Goal: Task Accomplishment & Management: Manage account settings

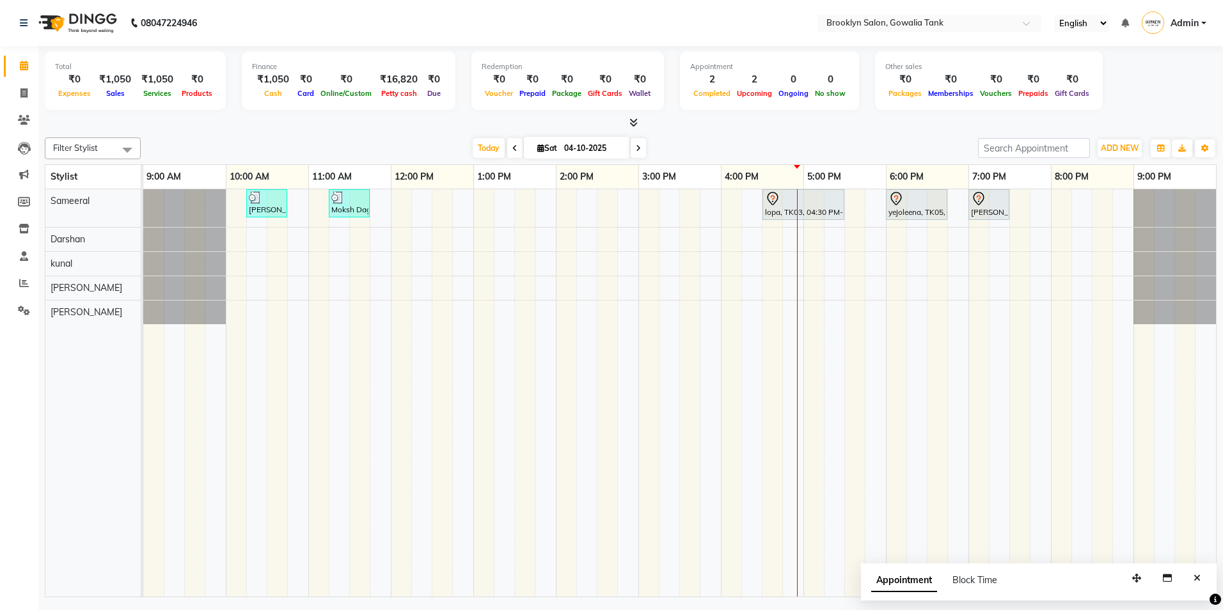
click at [768, 294] on div "[PERSON_NAME], TK02, 10:15 AM-10:45 AM, Styling - Blow Dry - Stylist Moksh Dagg…" at bounding box center [679, 393] width 1073 height 408
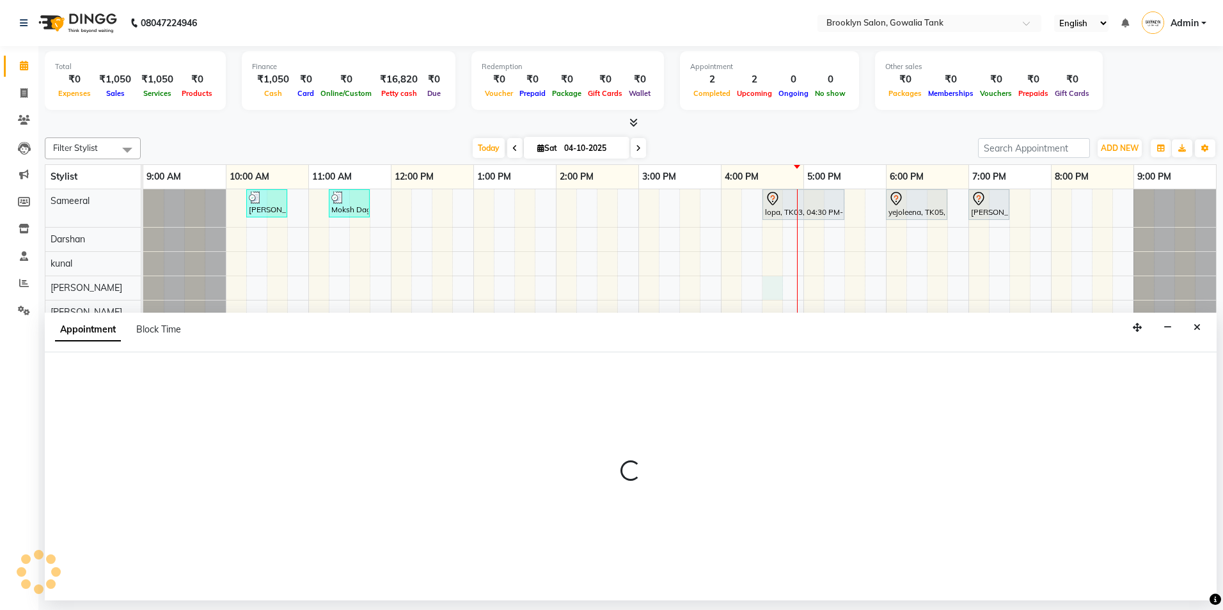
select select "24048"
select select "tentative"
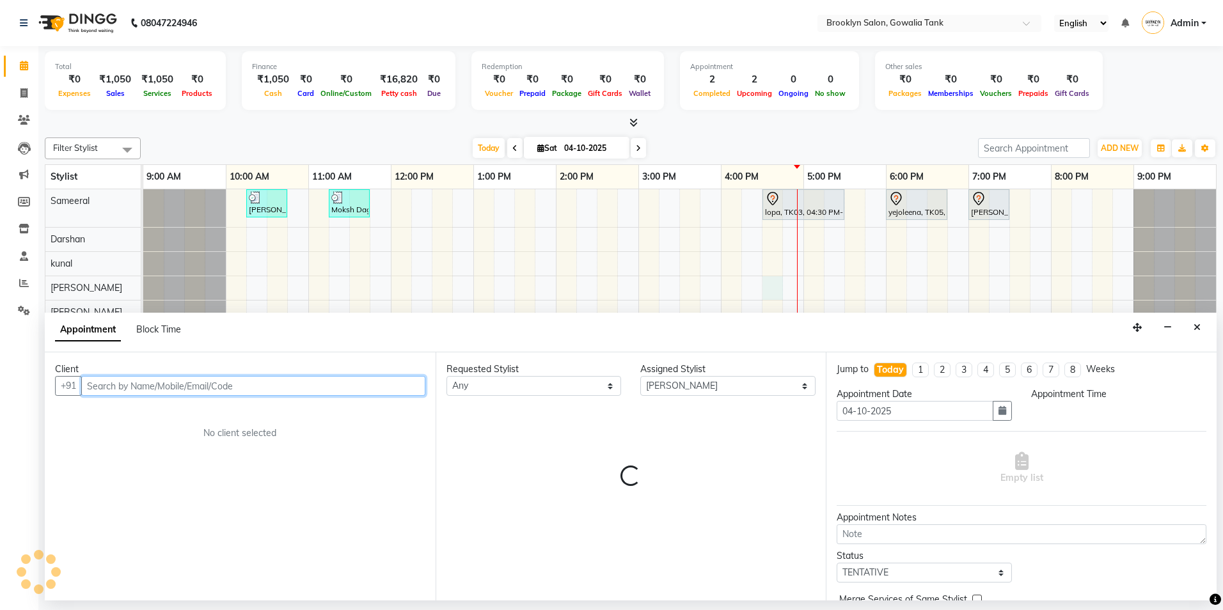
select select "990"
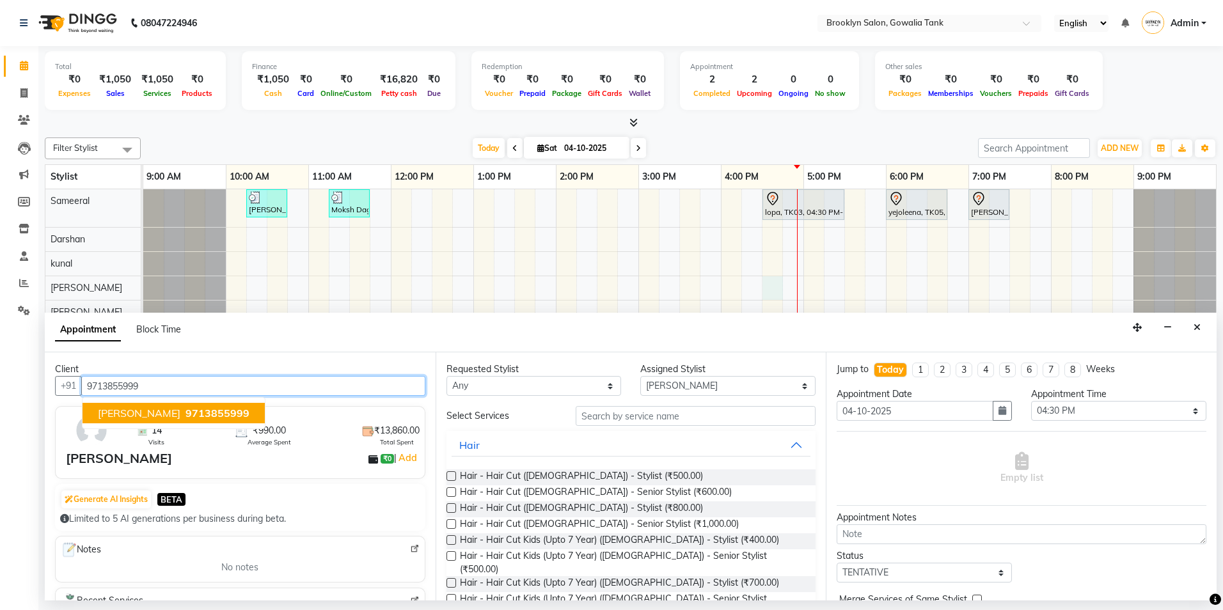
click at [152, 413] on span "[PERSON_NAME]" at bounding box center [139, 413] width 83 height 13
type input "9713855999"
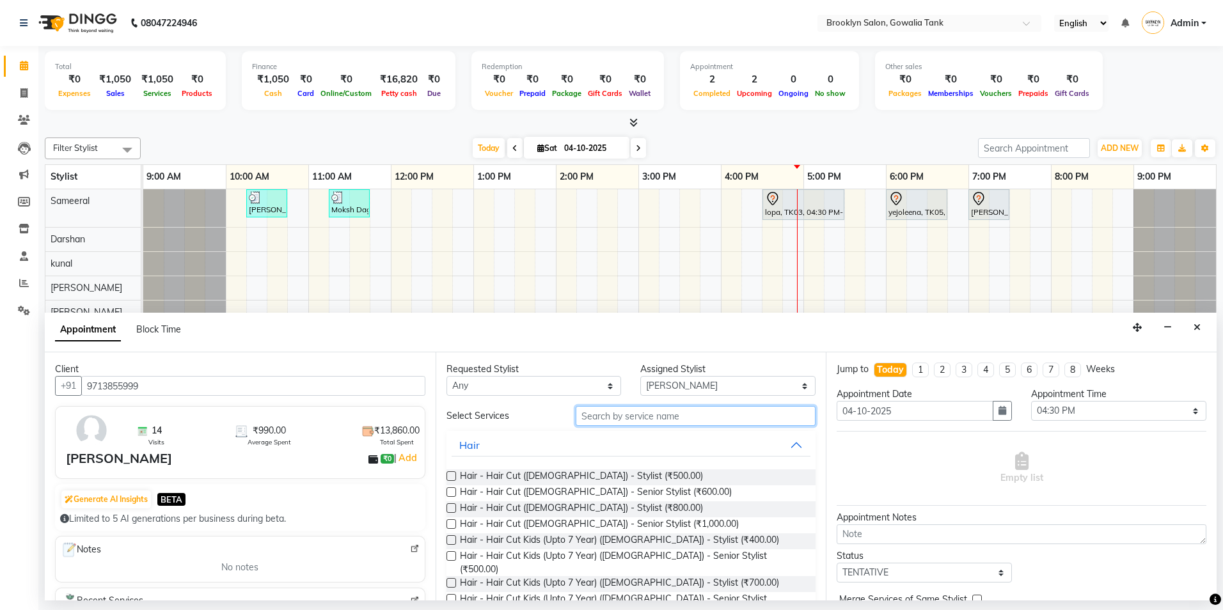
click at [613, 420] on input "text" at bounding box center [696, 416] width 240 height 20
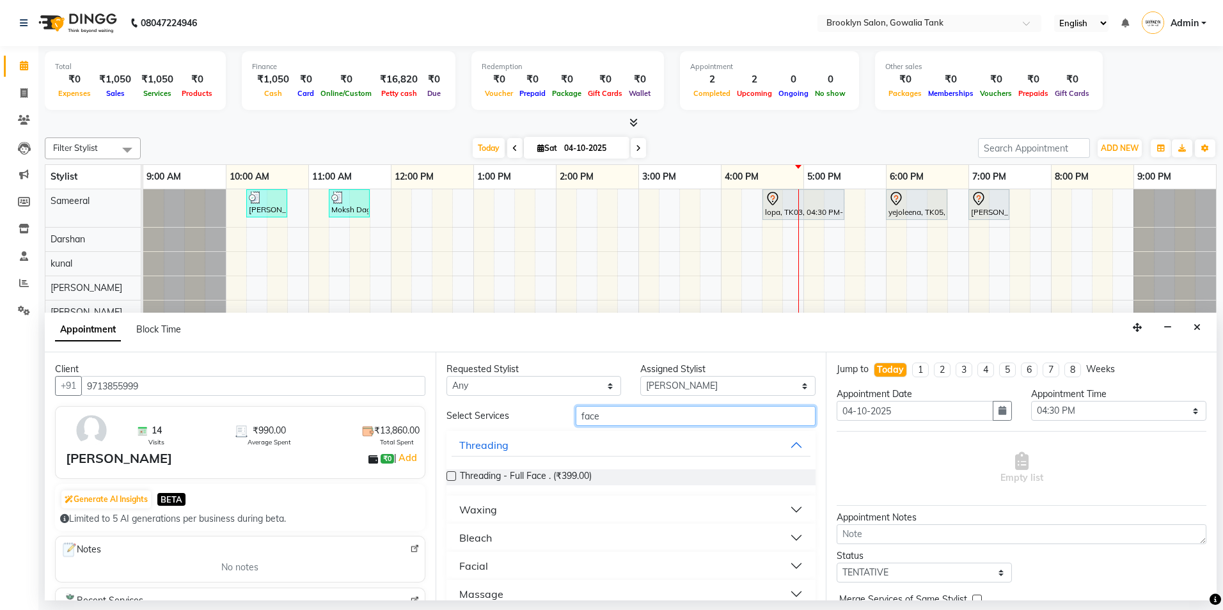
type input "face"
click at [619, 507] on button "Waxing" at bounding box center [632, 509] width 360 height 23
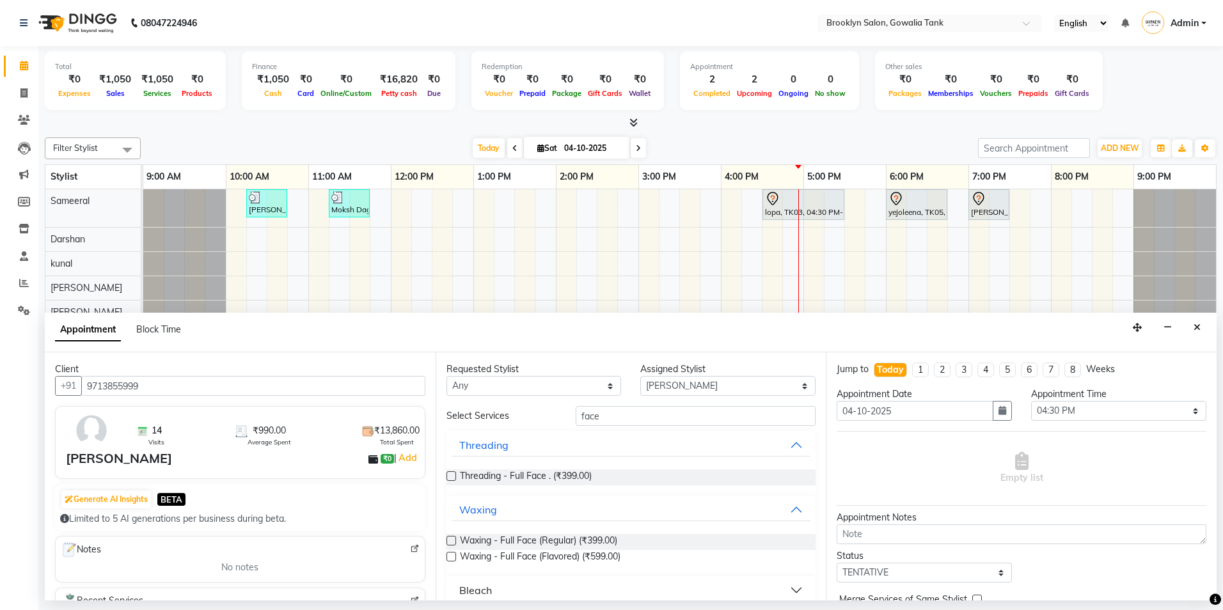
click at [449, 539] on label at bounding box center [452, 541] width 10 height 10
click at [449, 539] on input "checkbox" at bounding box center [451, 542] width 8 height 8
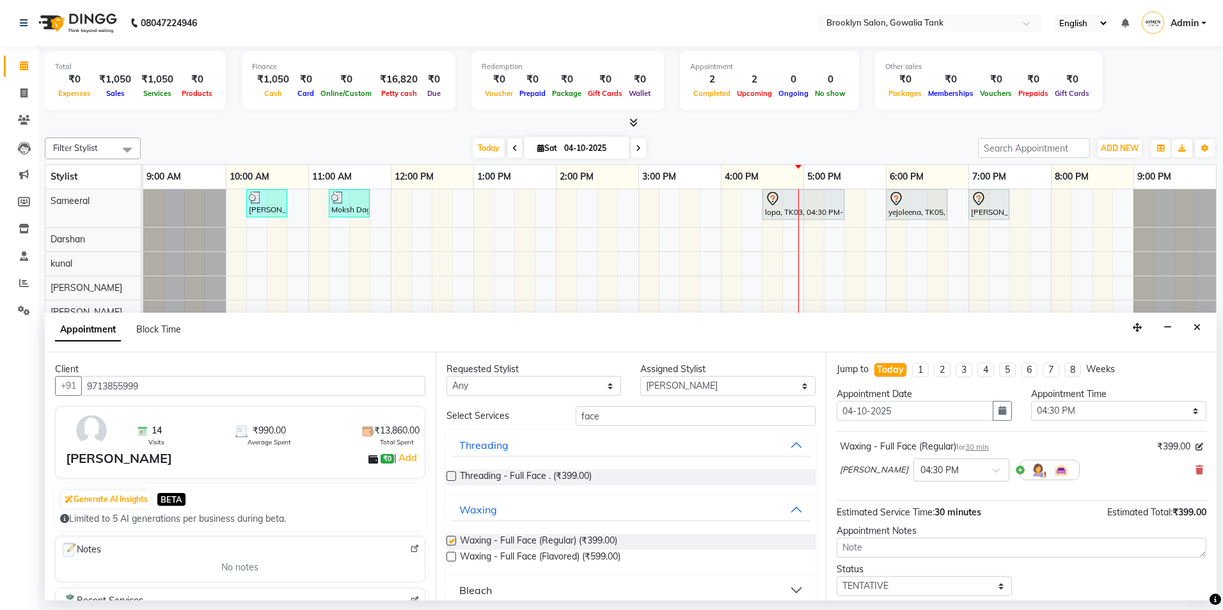
checkbox input "false"
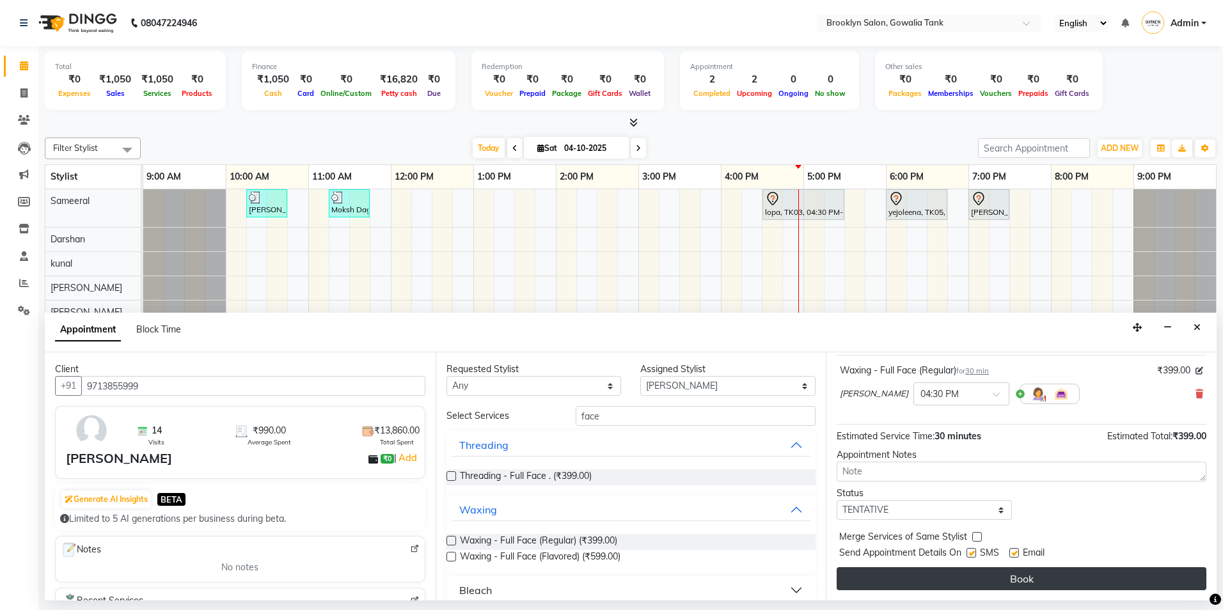
click at [1023, 580] on button "Book" at bounding box center [1022, 579] width 370 height 23
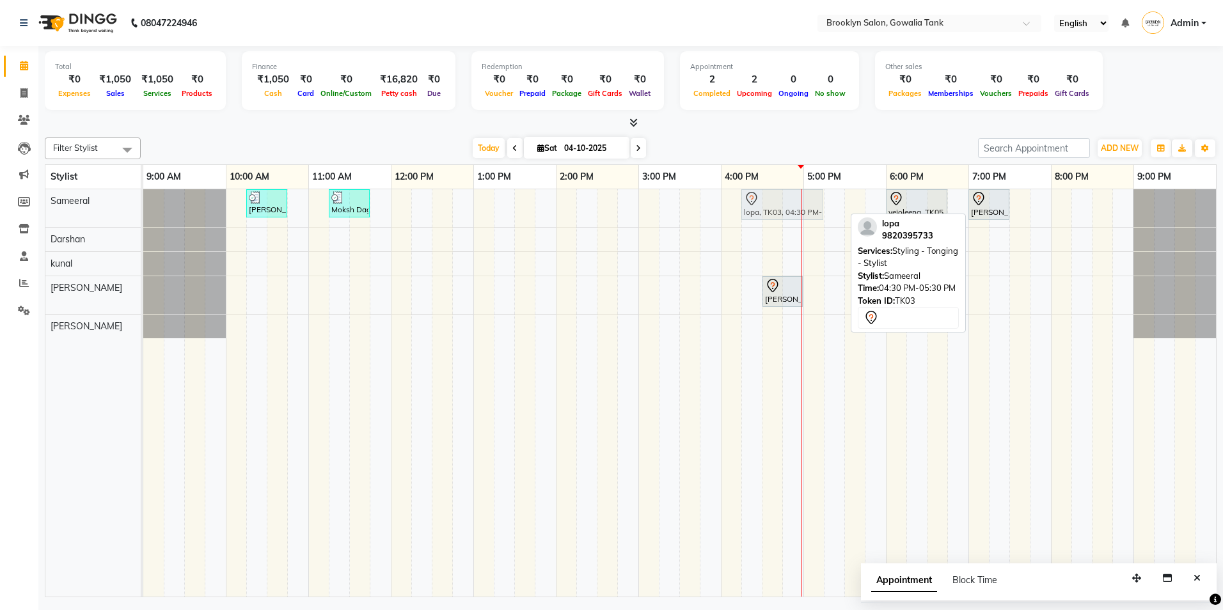
drag, startPoint x: 786, startPoint y: 211, endPoint x: 761, endPoint y: 212, distance: 24.3
click at [143, 212] on div "vanita, TK02, 10:15 AM-10:45 AM, Styling - Blow Dry - Stylist Moksh Dagga, TK04…" at bounding box center [143, 208] width 0 height 38
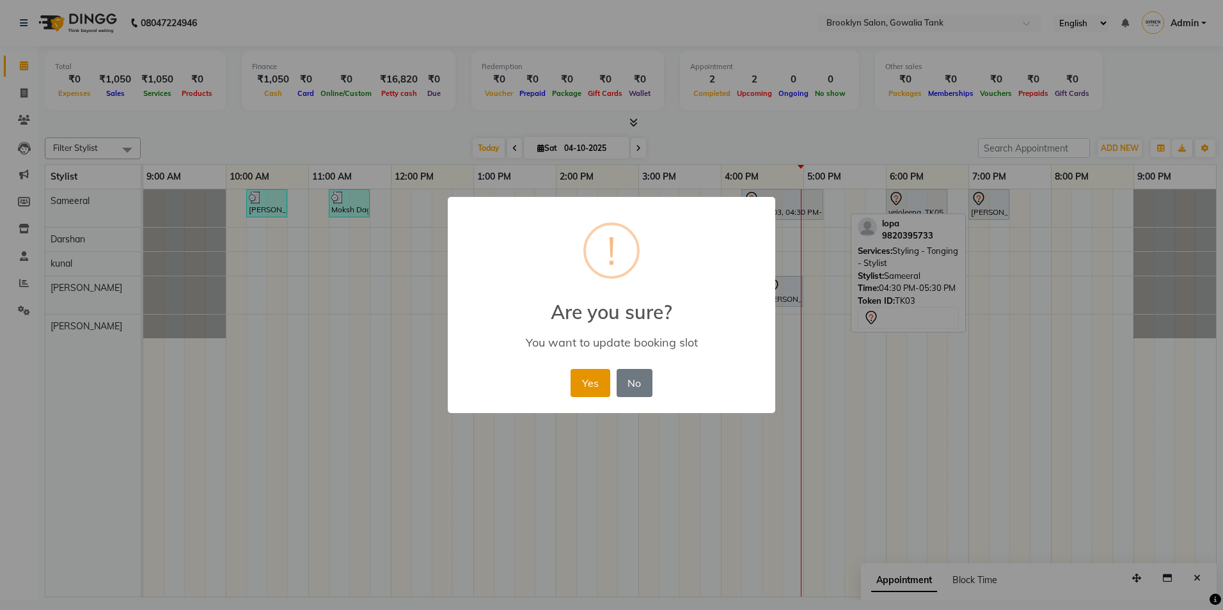
click at [598, 378] on button "Yes" at bounding box center [590, 383] width 39 height 28
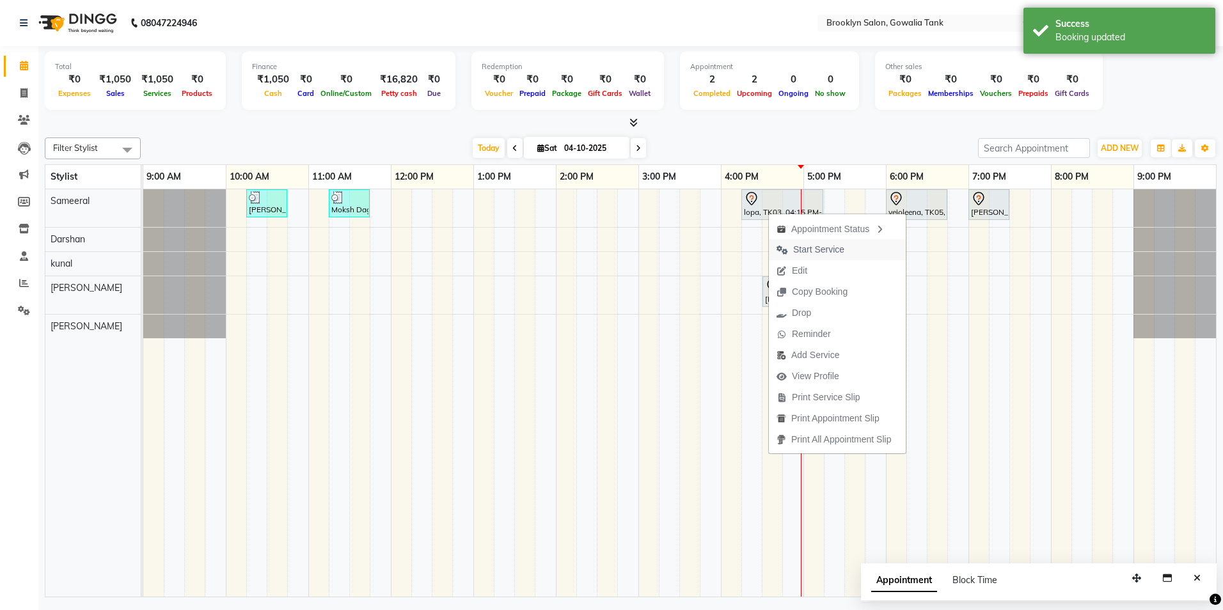
click at [805, 250] on span "Start Service" at bounding box center [818, 249] width 51 height 13
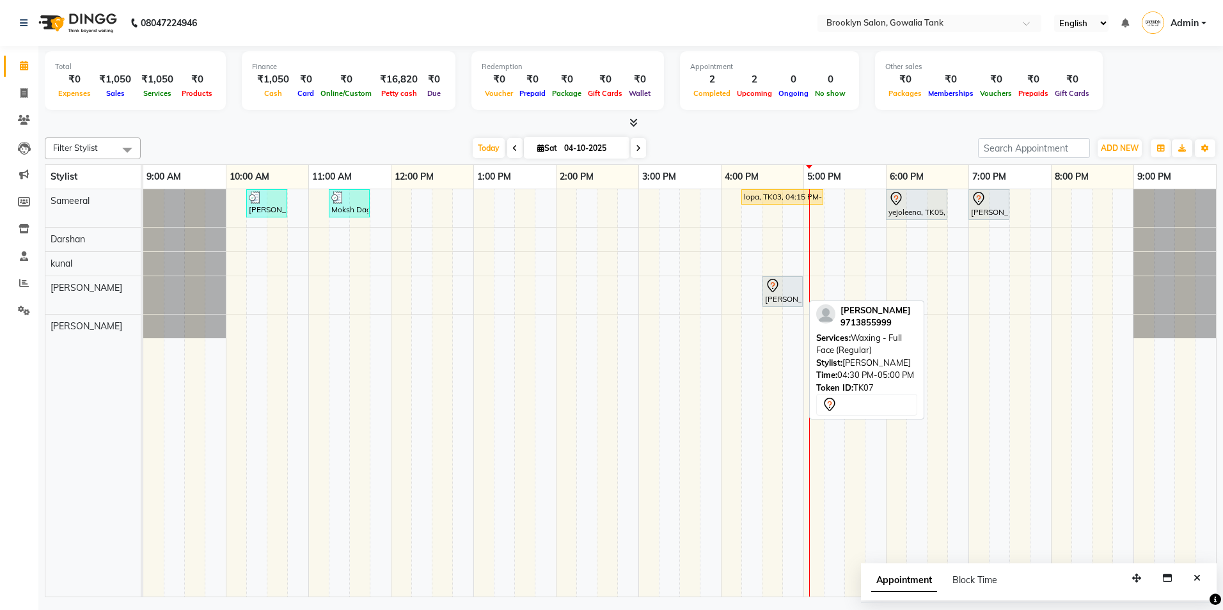
click at [801, 302] on div at bounding box center [802, 291] width 5 height 29
click at [792, 294] on div "Amita khothari, TK07, 04:30 PM-05:00 PM, Waxing - Full Face (Regular)" at bounding box center [783, 291] width 38 height 27
select select "7"
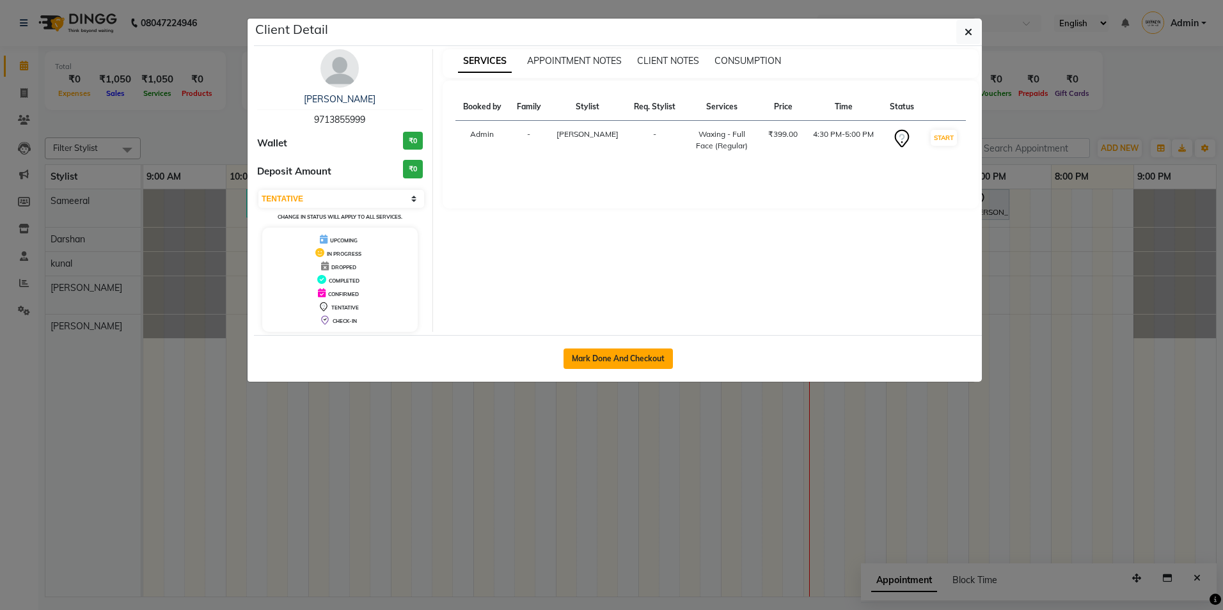
click at [658, 359] on button "Mark Done And Checkout" at bounding box center [618, 359] width 109 height 20
select select "service"
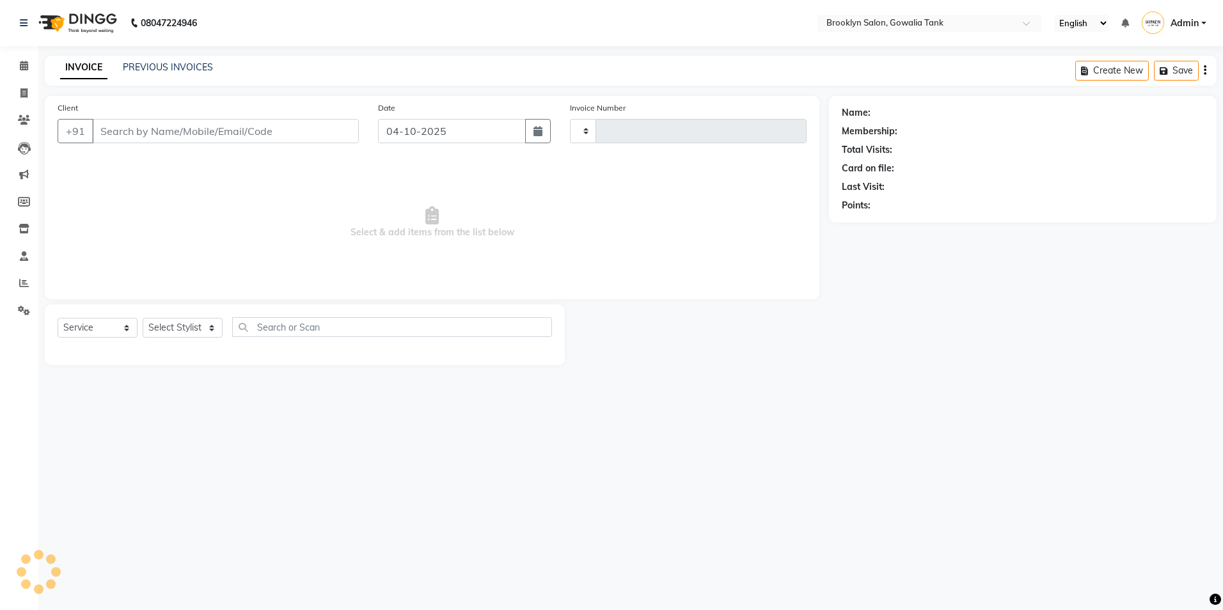
type input "0990"
select select "131"
type input "9713855999"
select select "24048"
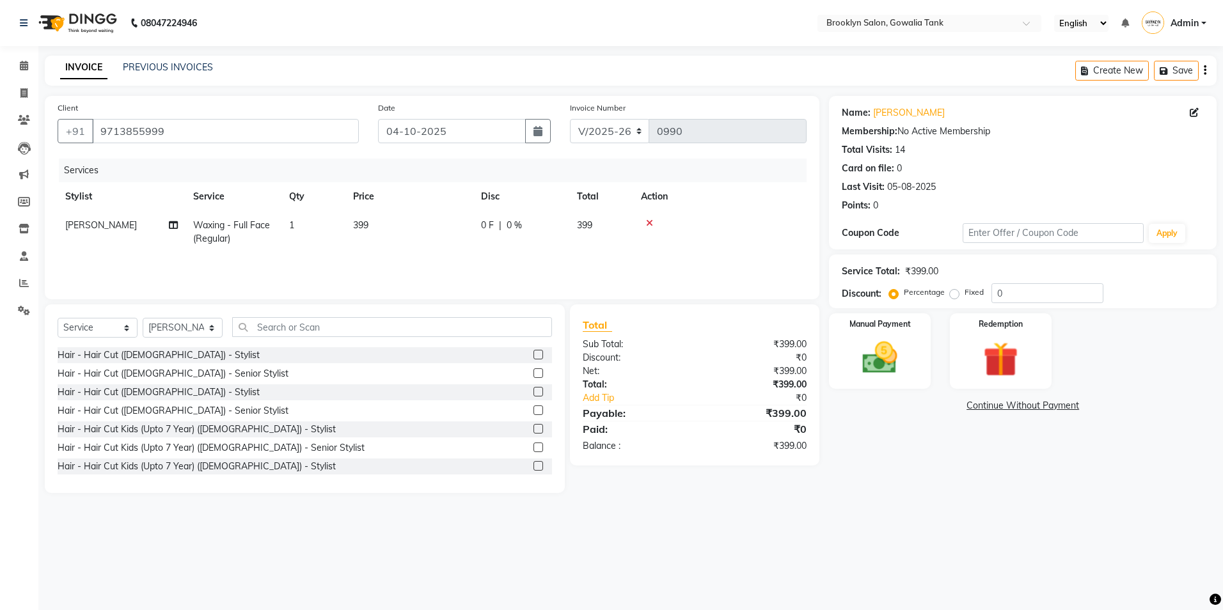
drag, startPoint x: 427, startPoint y: 232, endPoint x: 666, endPoint y: 221, distance: 238.9
click at [457, 227] on td "399" at bounding box center [410, 232] width 128 height 42
select select "24048"
click at [296, 250] on span "Waxing - Full Face (Regular) x" at bounding box center [258, 237] width 113 height 28
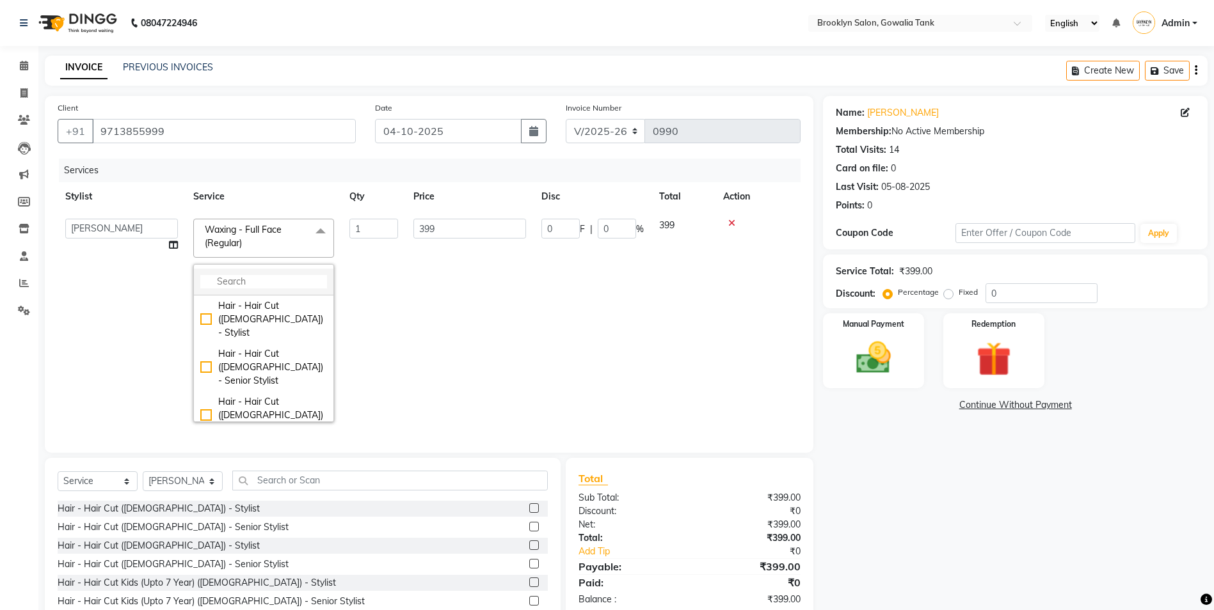
click at [280, 291] on li at bounding box center [263, 282] width 139 height 27
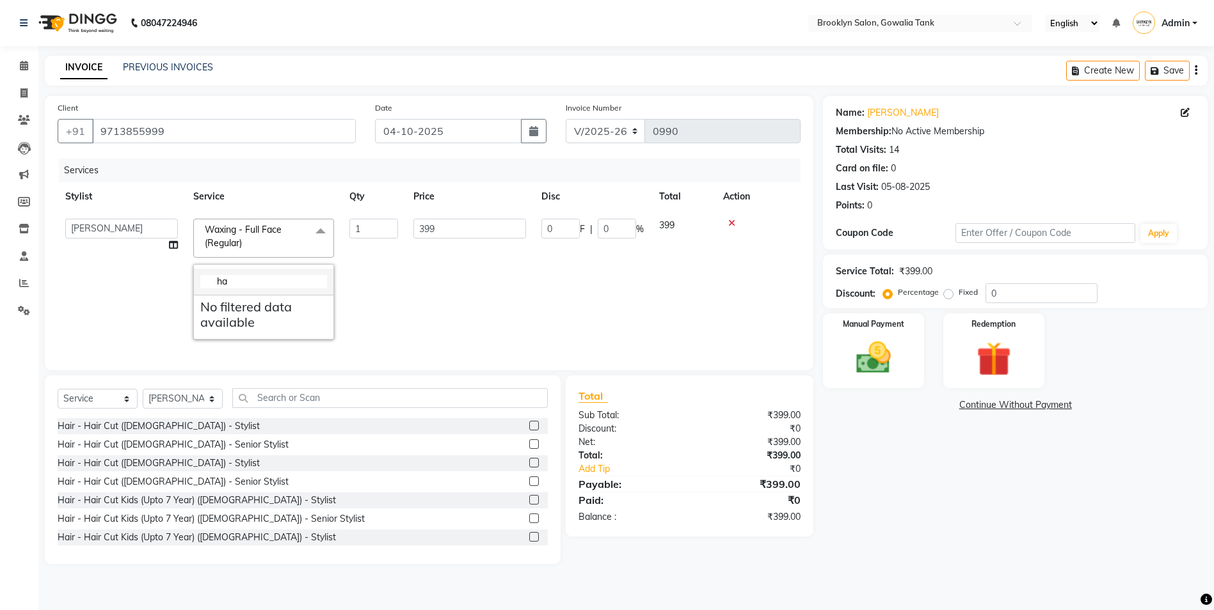
type input "h"
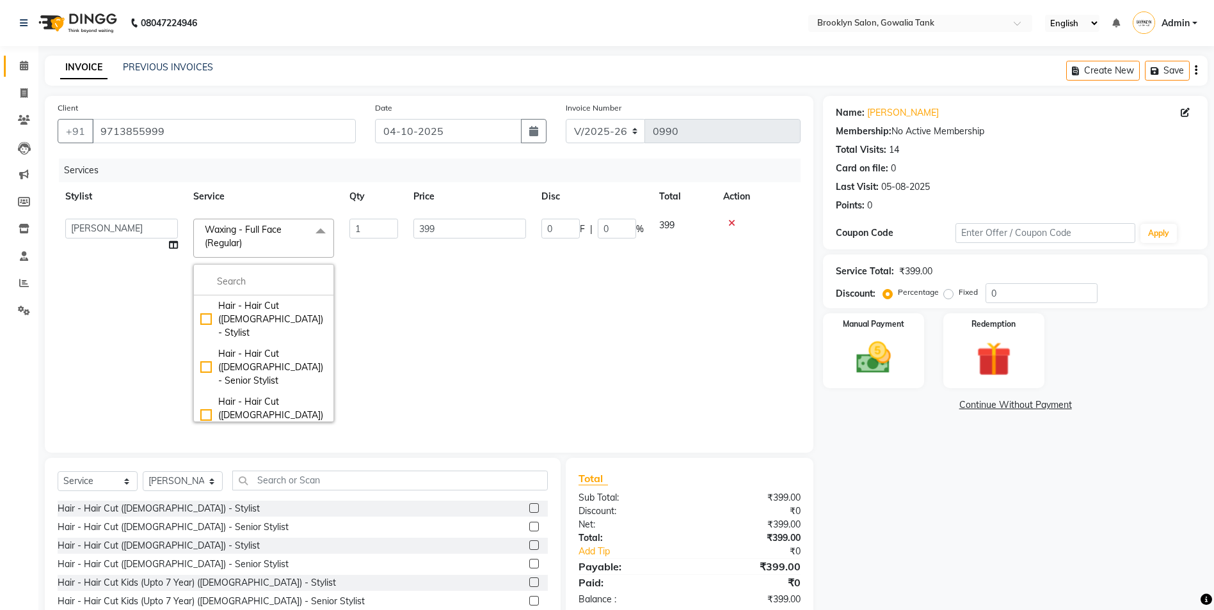
click at [22, 65] on icon at bounding box center [24, 66] width 8 height 10
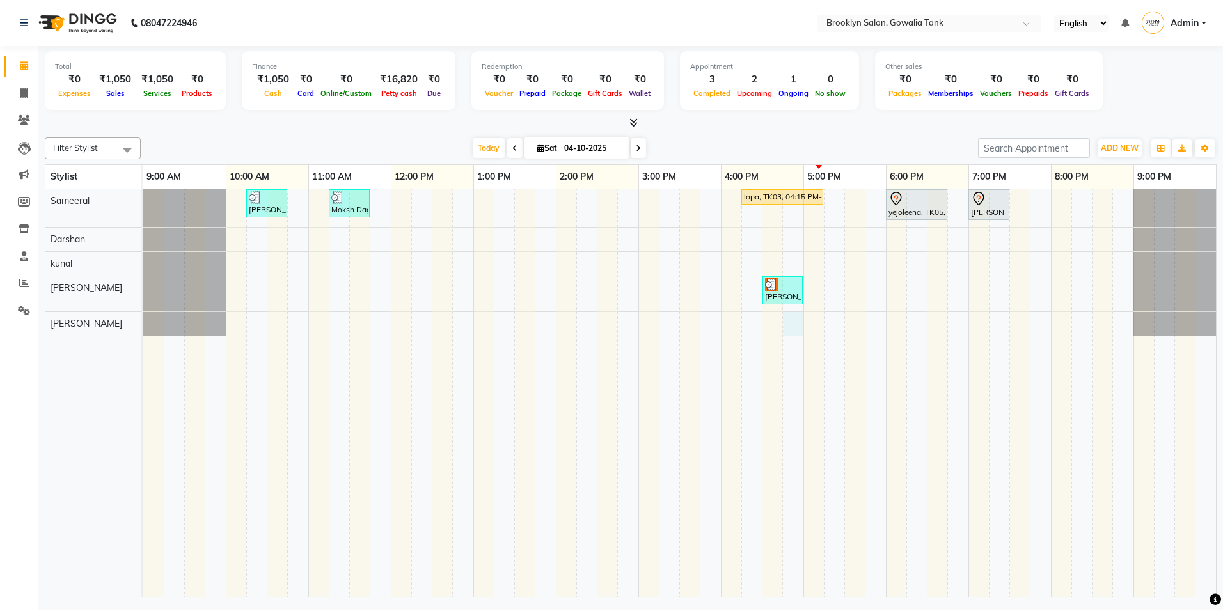
click at [792, 324] on div "vanita, TK02, 10:15 AM-10:45 AM, Styling - Blow Dry - Stylist Moksh Dagga, TK04…" at bounding box center [679, 393] width 1073 height 408
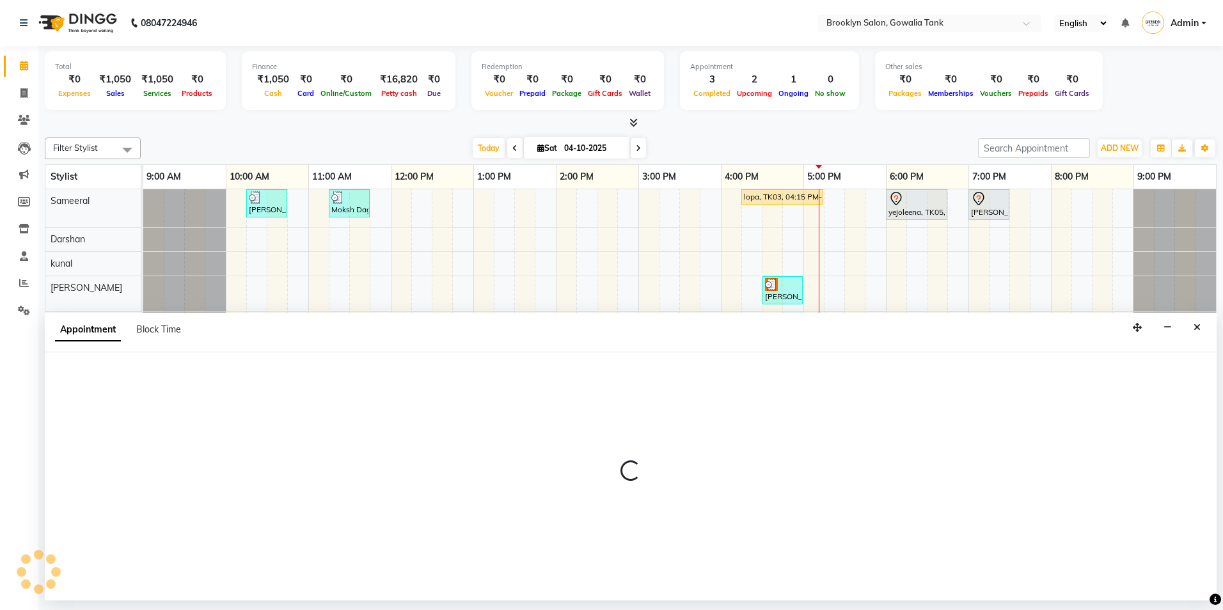
select select "60365"
select select "1005"
select select "tentative"
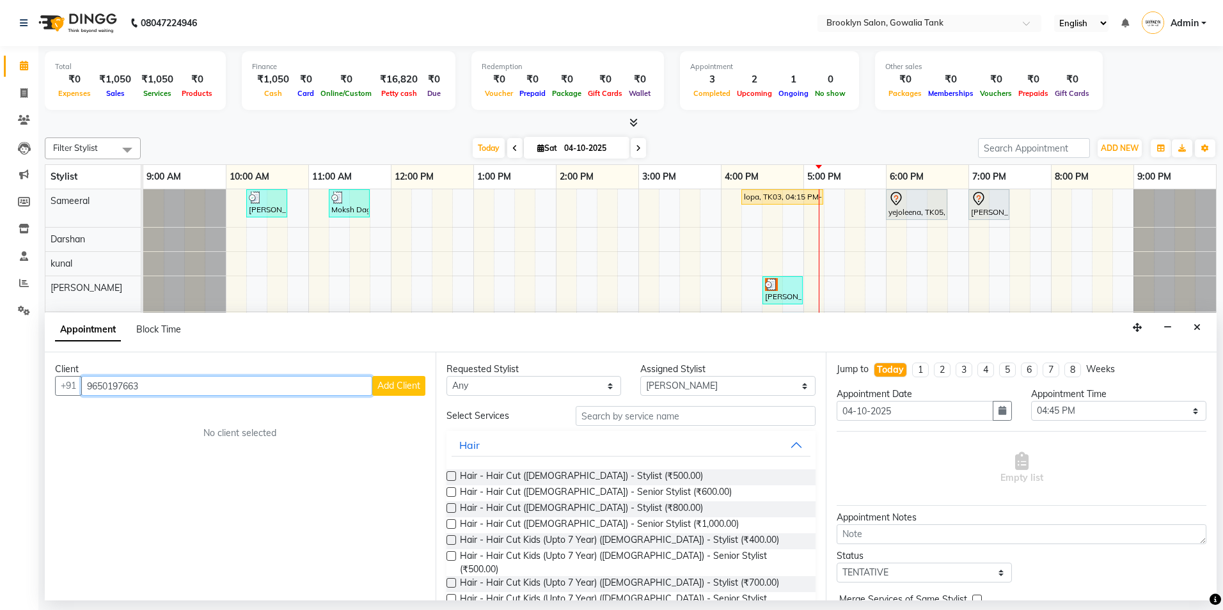
type input "9650197663"
click at [388, 385] on span "Add Client" at bounding box center [399, 386] width 43 height 12
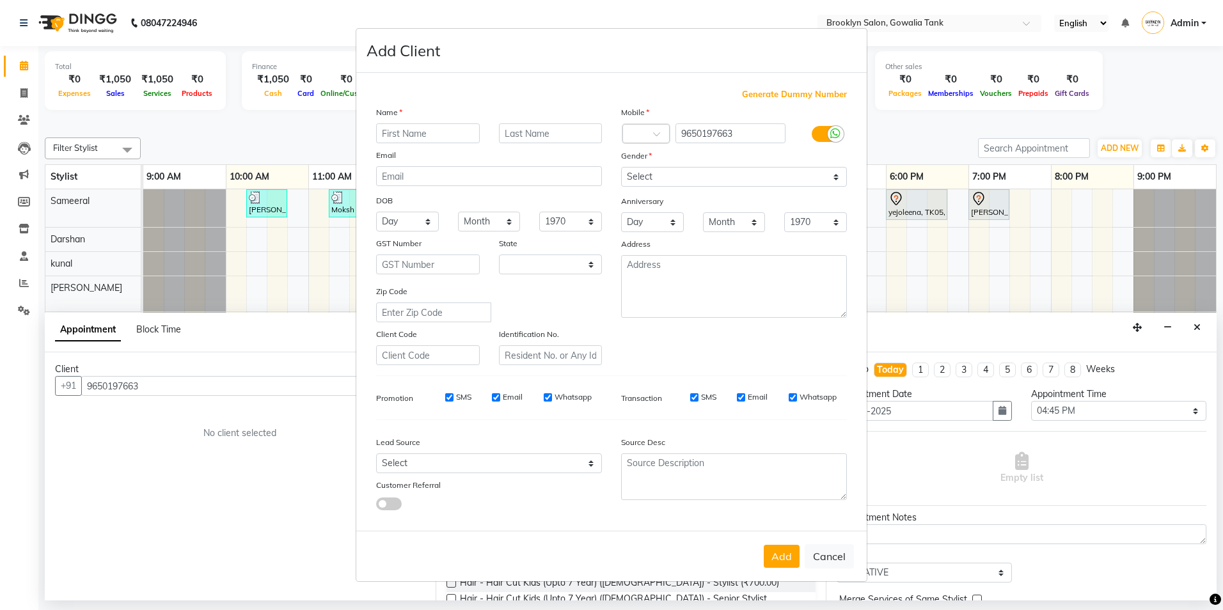
select select "22"
type input "komal"
click at [643, 179] on select "Select [DEMOGRAPHIC_DATA] [DEMOGRAPHIC_DATA] Other Prefer Not To Say" at bounding box center [734, 177] width 226 height 20
select select "[DEMOGRAPHIC_DATA]"
click at [621, 167] on select "Select [DEMOGRAPHIC_DATA] [DEMOGRAPHIC_DATA] Other Prefer Not To Say" at bounding box center [734, 177] width 226 height 20
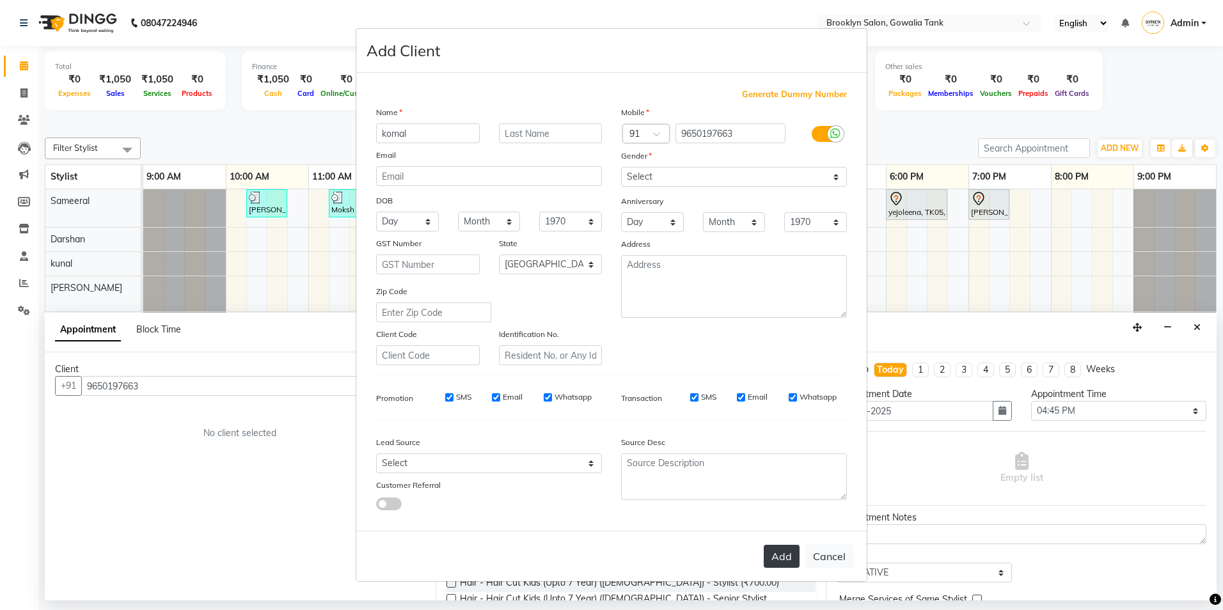
click at [776, 556] on button "Add" at bounding box center [782, 556] width 36 height 23
select select
select select "null"
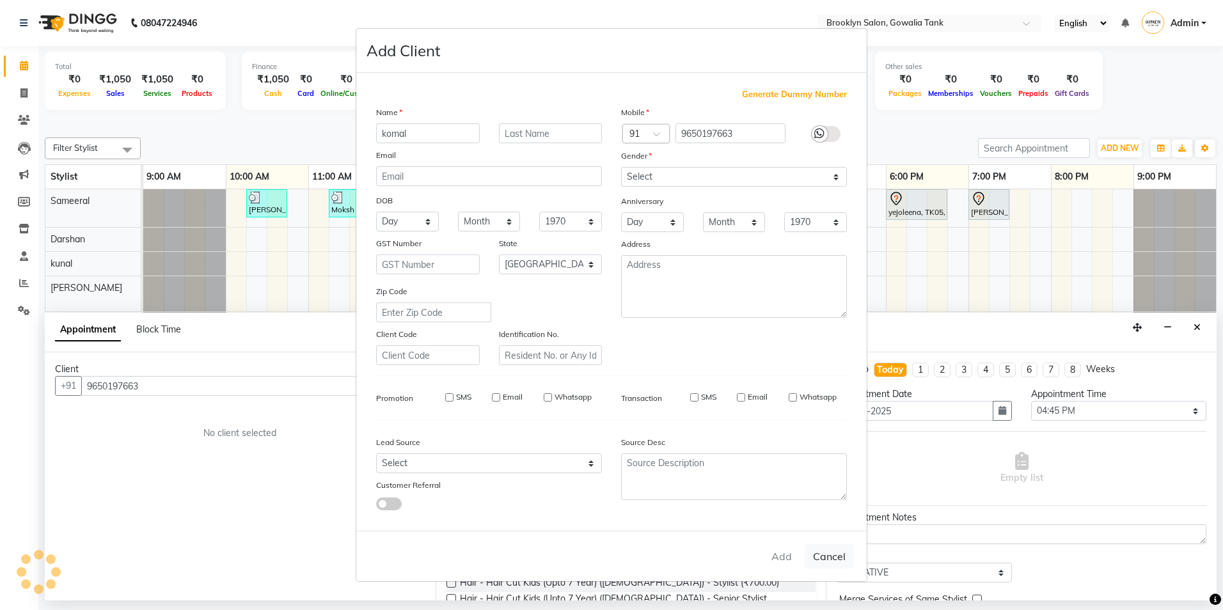
select select
checkbox input "false"
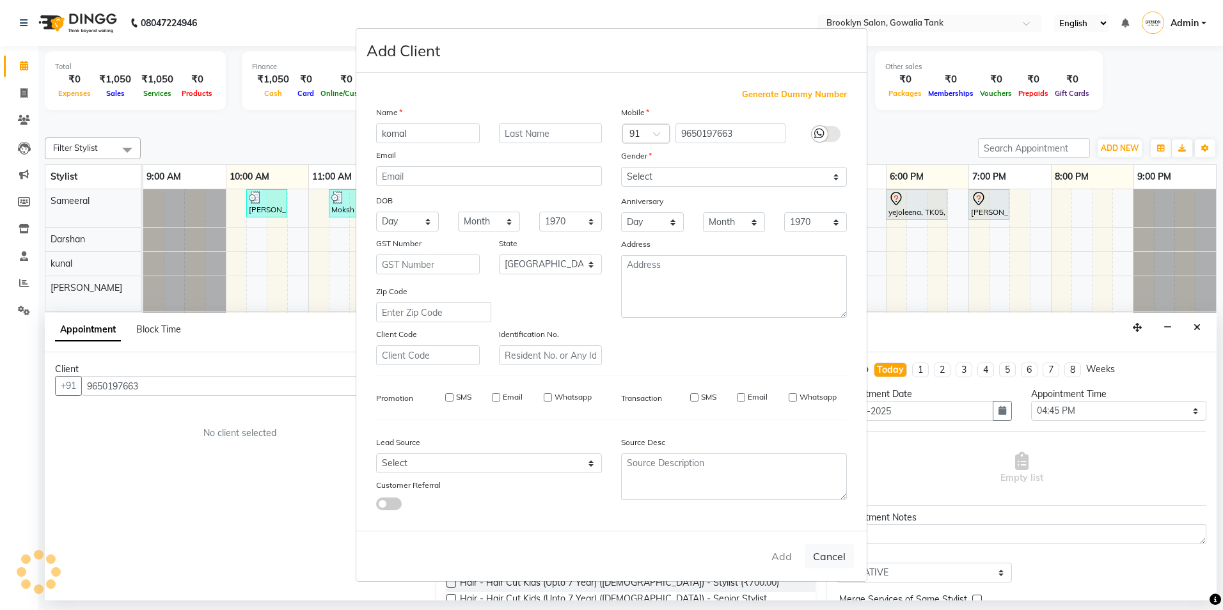
checkbox input "false"
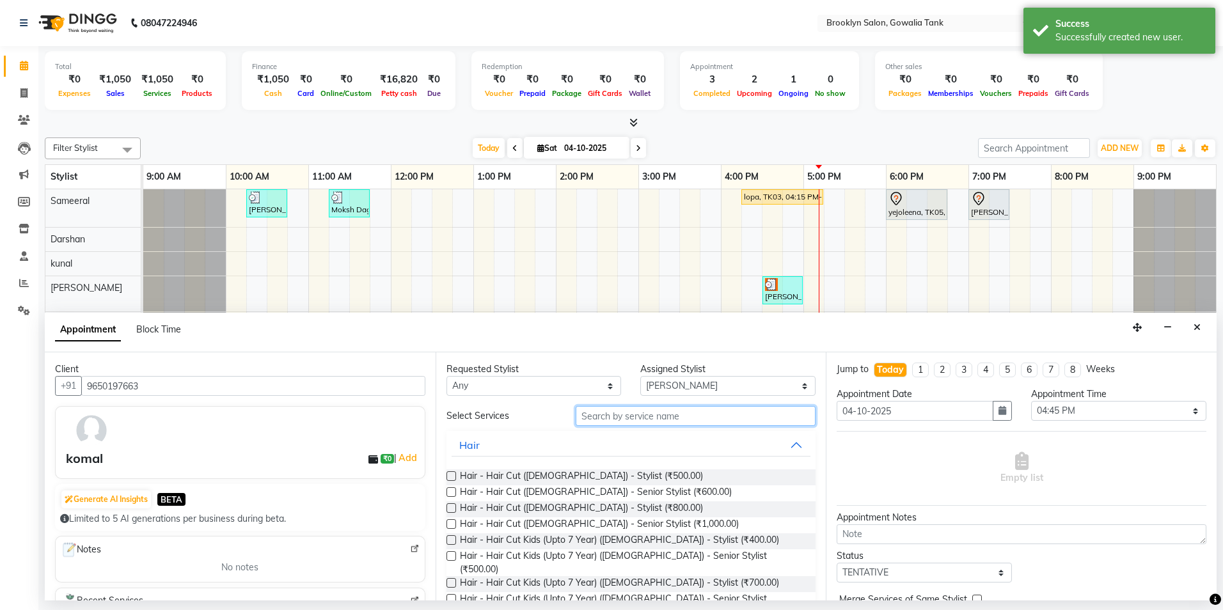
click at [670, 418] on input "text" at bounding box center [696, 416] width 240 height 20
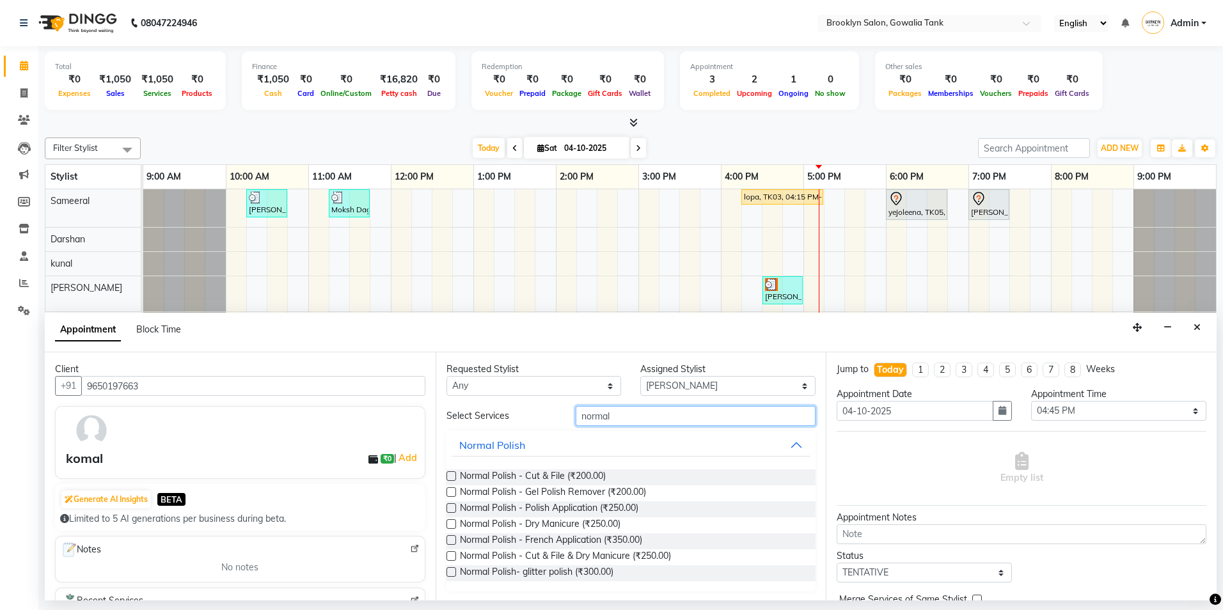
type input "normal"
click at [451, 473] on label at bounding box center [452, 477] width 10 height 10
click at [451, 473] on input "checkbox" at bounding box center [451, 477] width 8 height 8
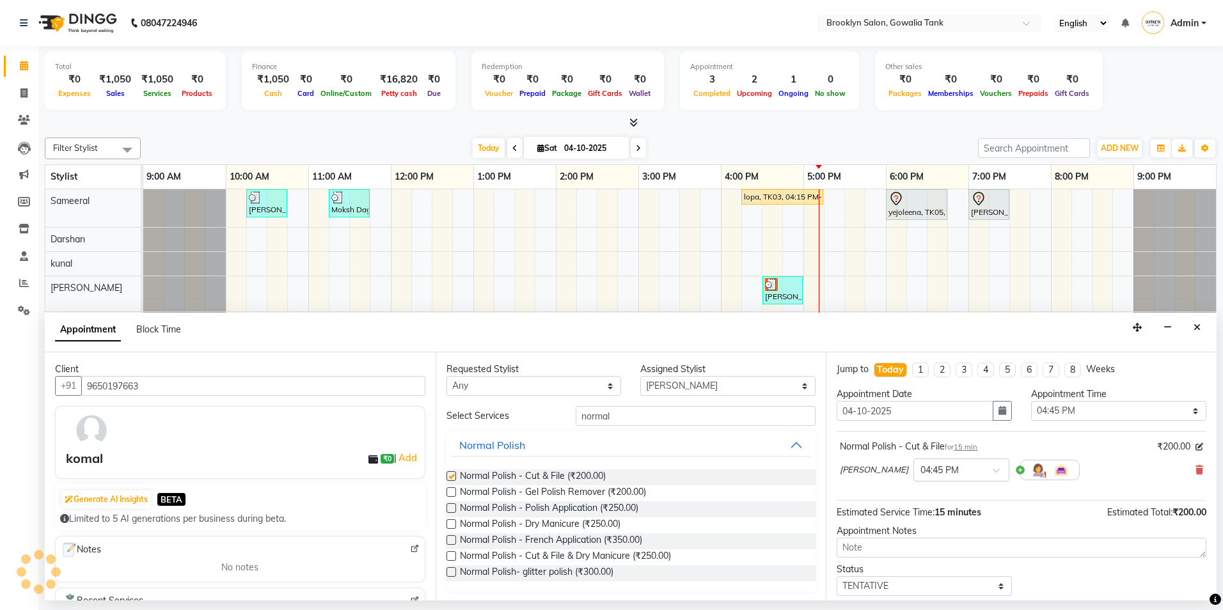
checkbox input "false"
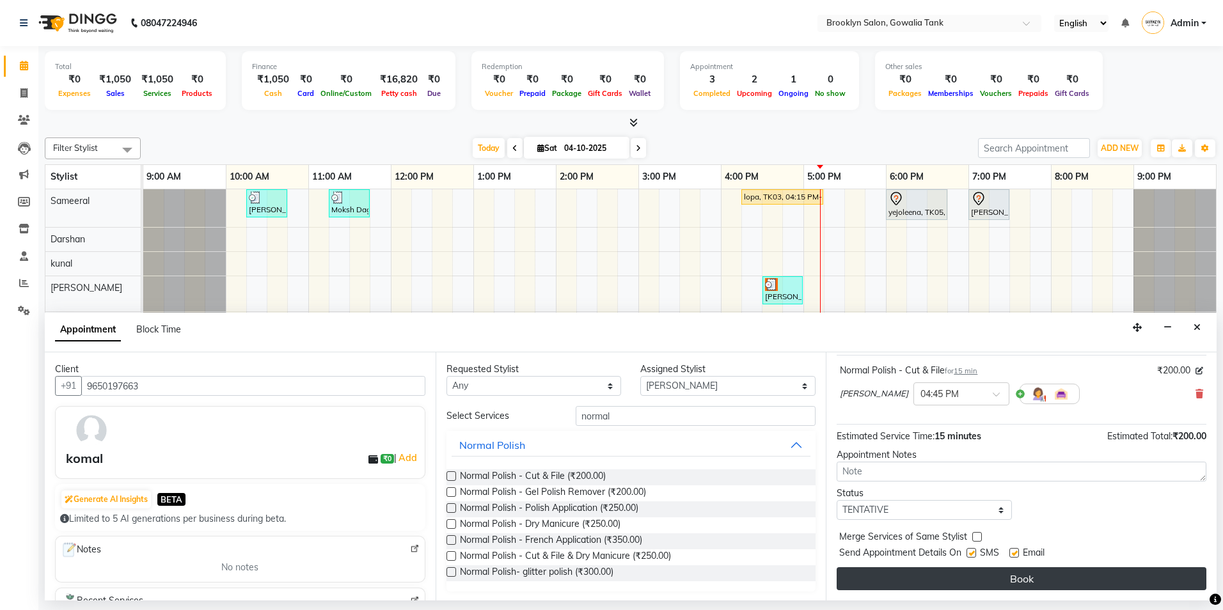
click at [885, 577] on button "Book" at bounding box center [1022, 579] width 370 height 23
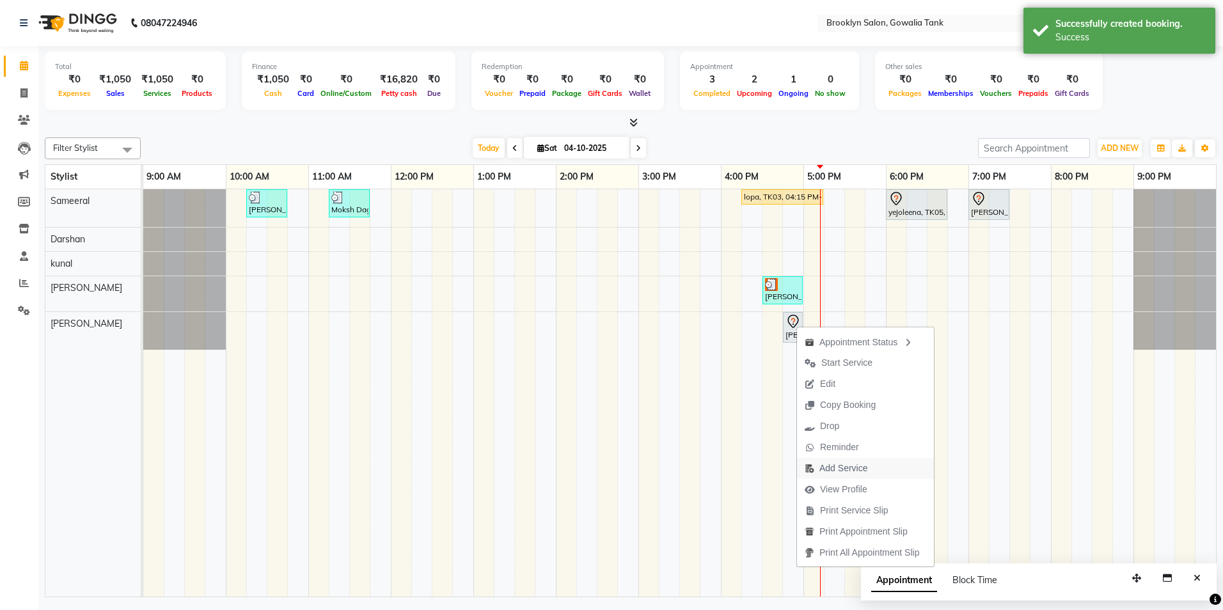
click at [838, 469] on span "Add Service" at bounding box center [844, 468] width 48 height 13
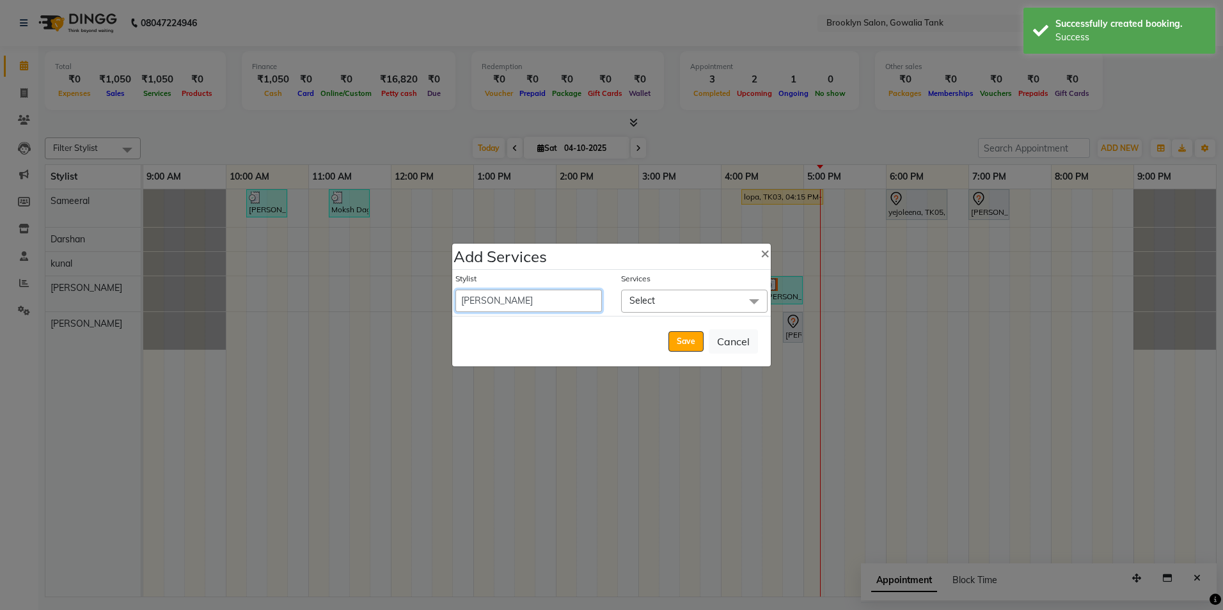
click at [575, 301] on select "[PERSON_NAME] [PERSON_NAME] Sameeral" at bounding box center [529, 301] width 147 height 22
select select "3855"
click at [456, 290] on select "[PERSON_NAME] [PERSON_NAME] Sameeral" at bounding box center [529, 301] width 147 height 22
select select "1020"
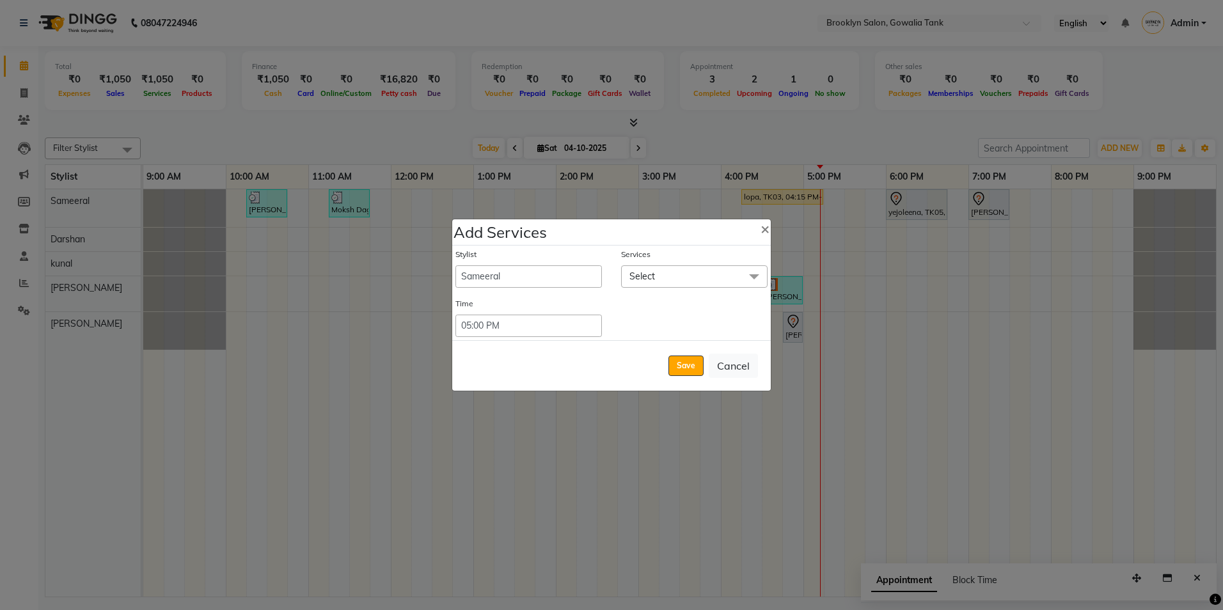
click at [656, 278] on span "Select" at bounding box center [694, 277] width 147 height 22
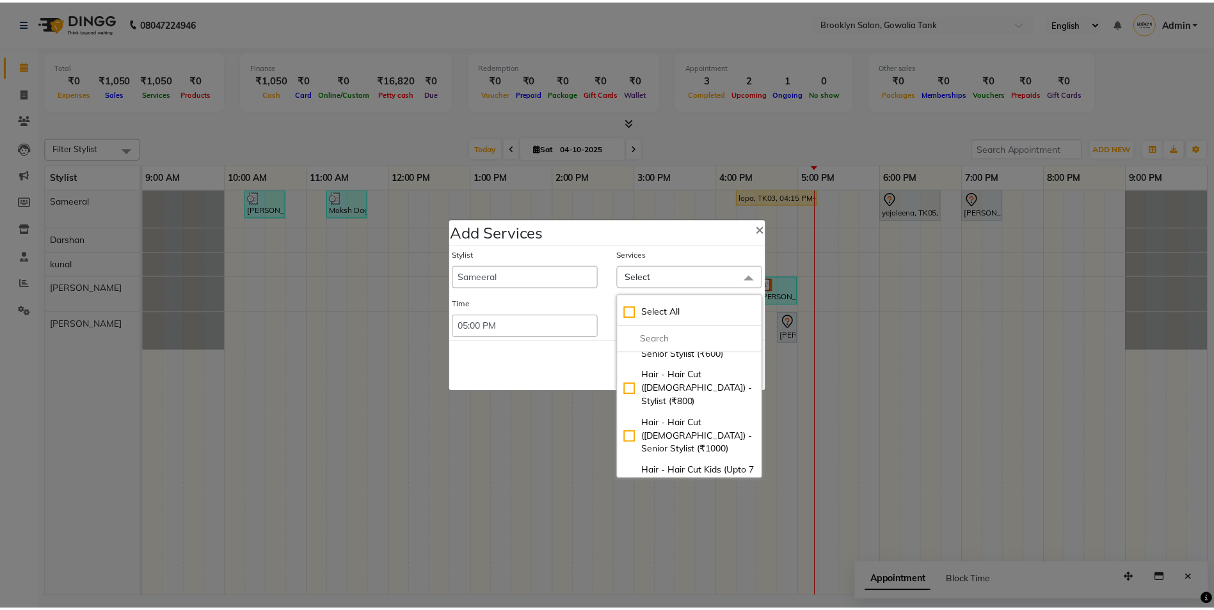
scroll to position [64, 0]
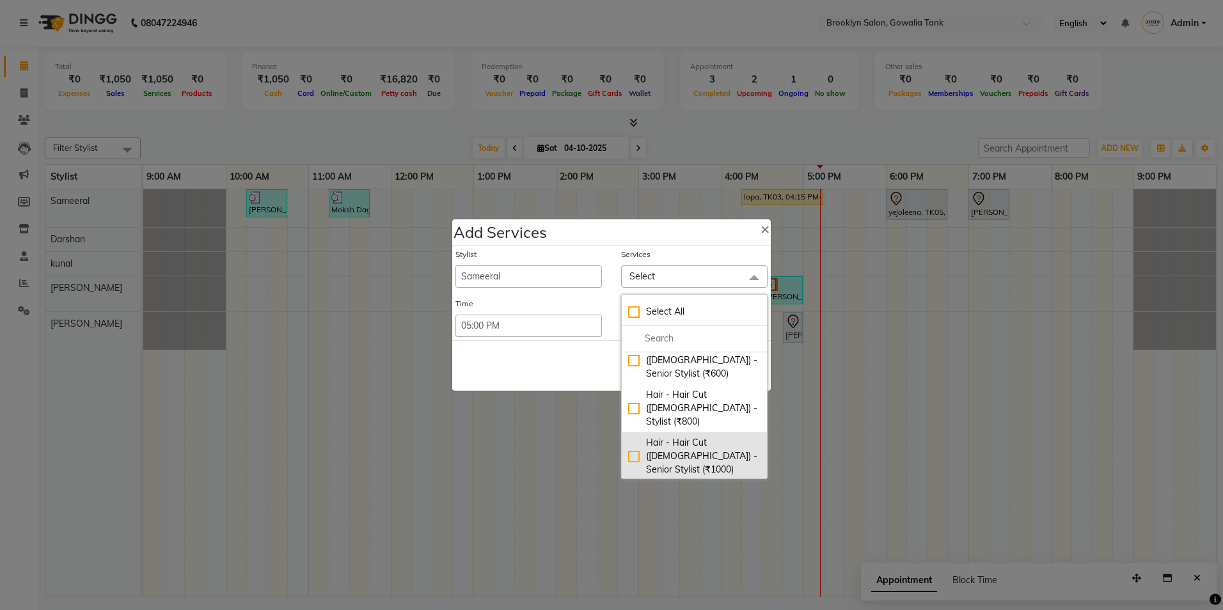
click at [628, 436] on div "Hair - Hair Cut ([DEMOGRAPHIC_DATA]) - Senior Stylist (₹1000)" at bounding box center [694, 456] width 132 height 40
checkbox input "true"
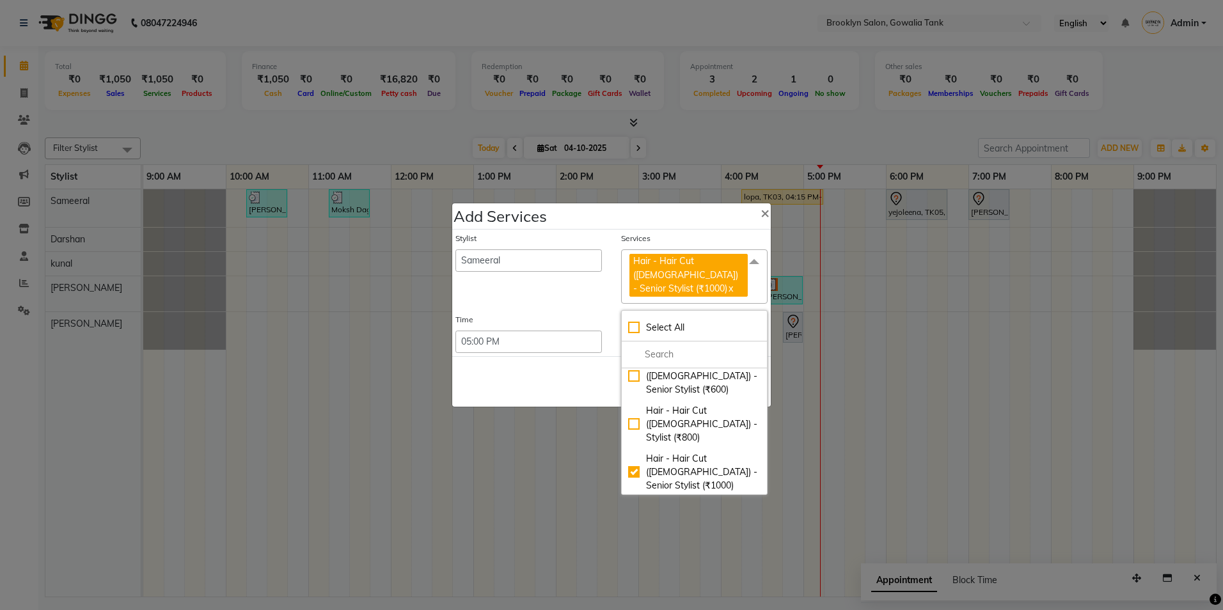
click at [602, 370] on div "Save Cancel" at bounding box center [611, 381] width 319 height 51
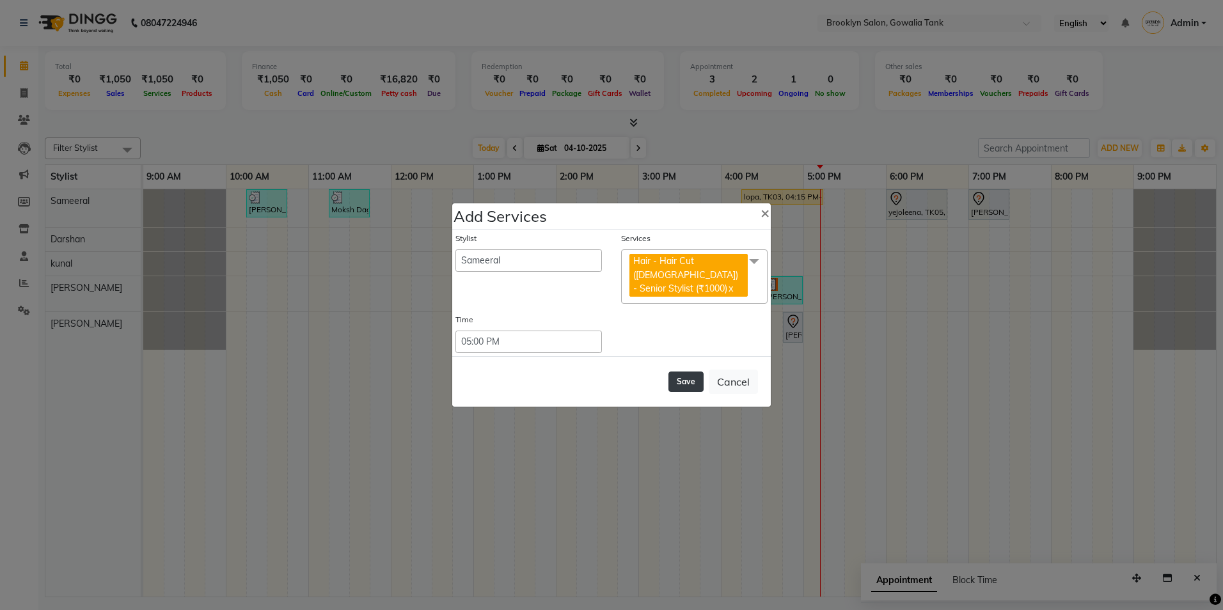
click at [688, 372] on button "Save" at bounding box center [686, 382] width 35 height 20
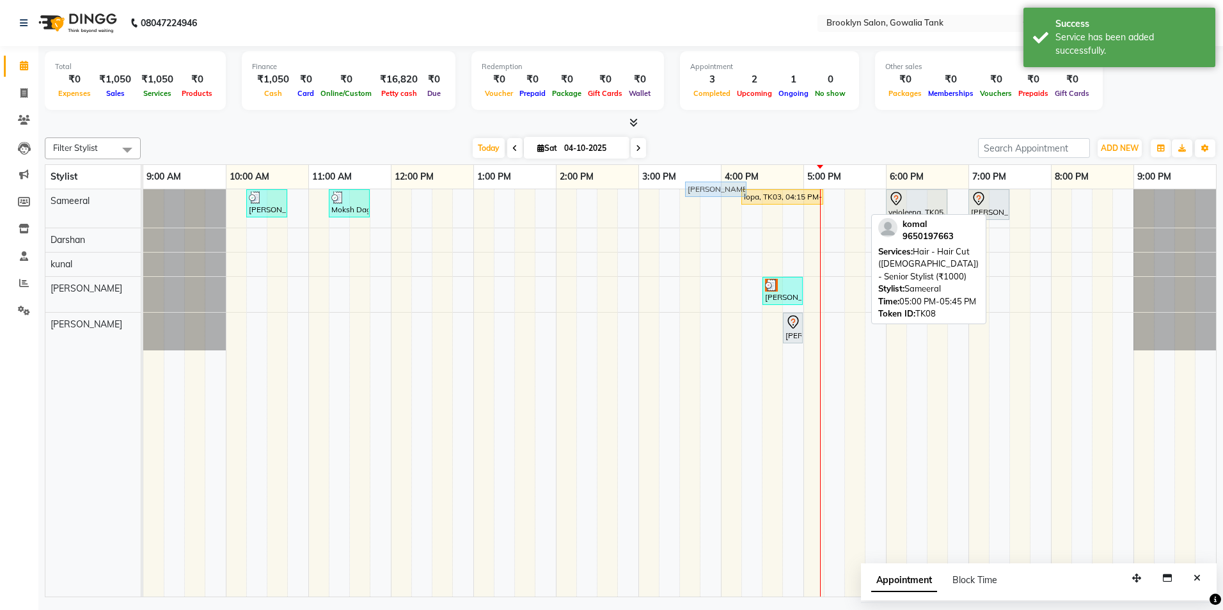
drag, startPoint x: 817, startPoint y: 212, endPoint x: 699, endPoint y: 189, distance: 120.7
click at [699, 189] on full-calendar "Stylist 9:00 AM 10:00 AM 11:00 AM 12:00 PM 1:00 PM 2:00 PM 3:00 PM 4:00 PM 5:00…" at bounding box center [631, 380] width 1172 height 433
drag, startPoint x: 827, startPoint y: 213, endPoint x: 697, endPoint y: 191, distance: 131.8
click at [697, 191] on div "vanita, TK02, 10:15 AM-10:45 AM, Styling - Blow Dry - Stylist Moksh Dagga, TK04…" at bounding box center [679, 393] width 1073 height 408
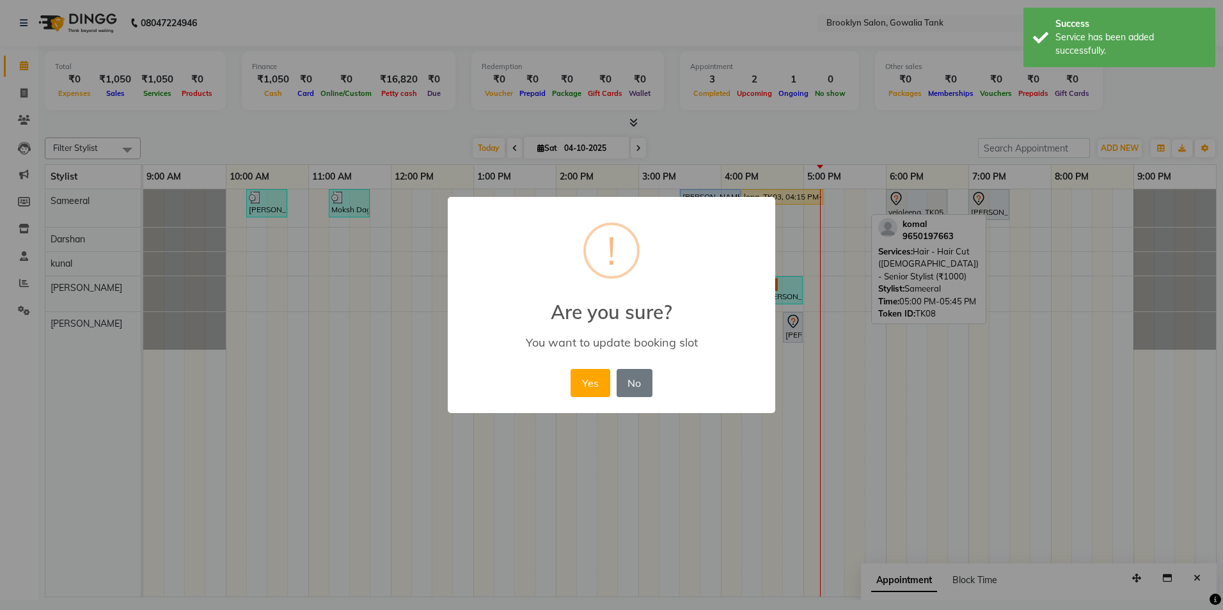
drag, startPoint x: 588, startPoint y: 375, endPoint x: 691, endPoint y: 236, distance: 172.9
click at [592, 369] on button "Yes" at bounding box center [590, 383] width 39 height 28
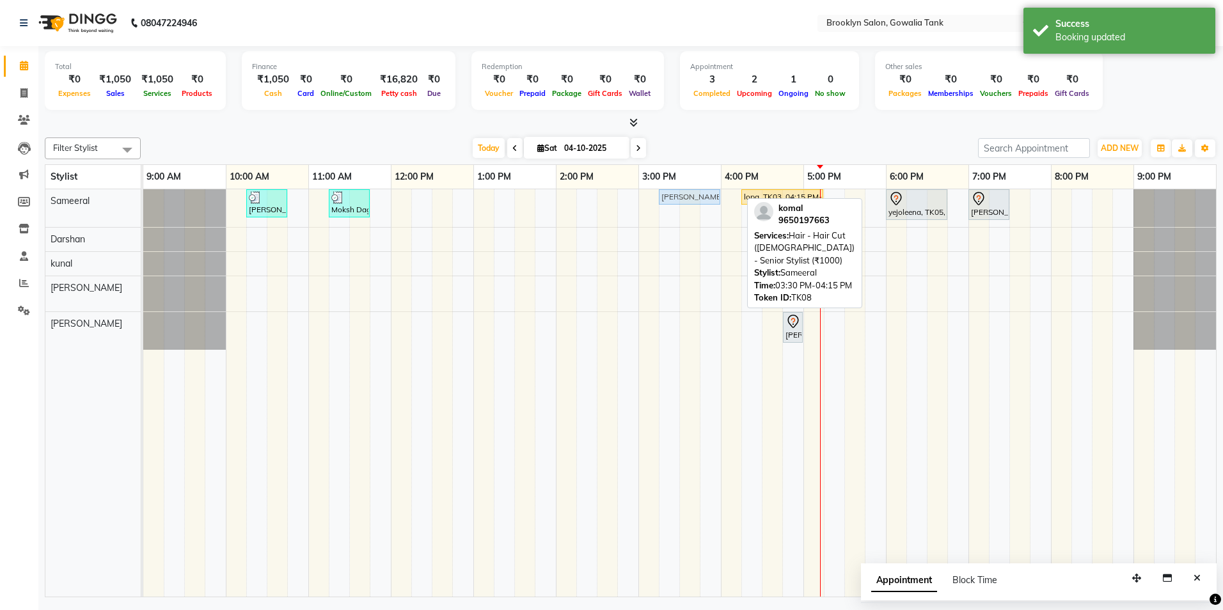
drag, startPoint x: 713, startPoint y: 193, endPoint x: 706, endPoint y: 193, distance: 7.0
click at [143, 193] on div "vanita, TK02, 10:15 AM-10:45 AM, Styling - Blow Dry - Stylist Moksh Dagga, TK04…" at bounding box center [143, 208] width 0 height 38
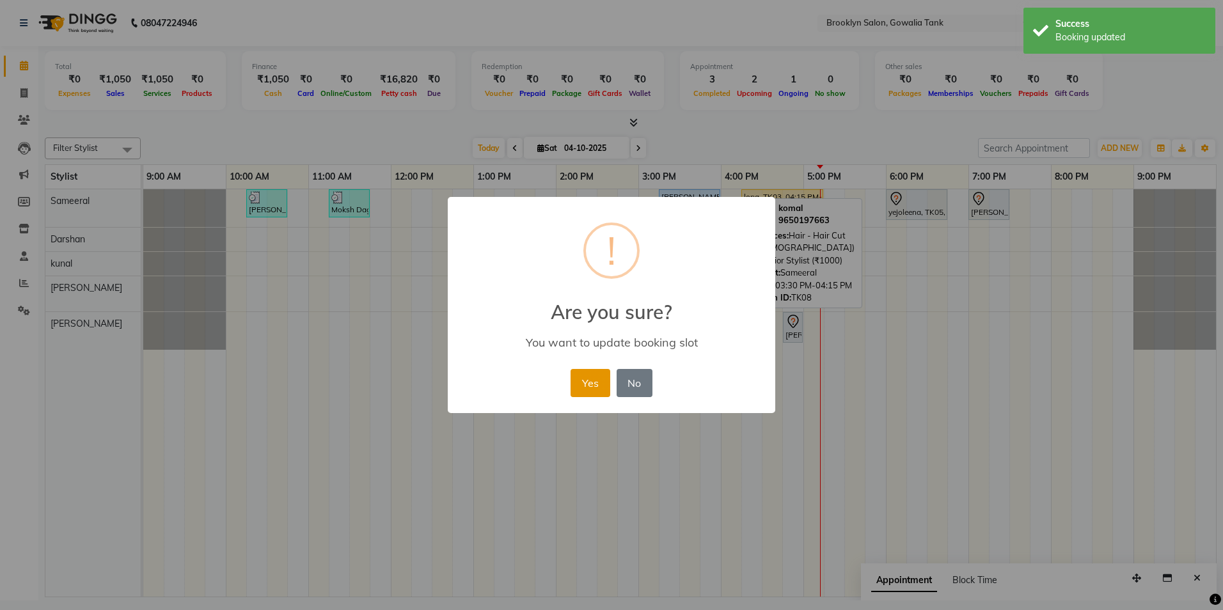
click at [594, 382] on button "Yes" at bounding box center [590, 383] width 39 height 28
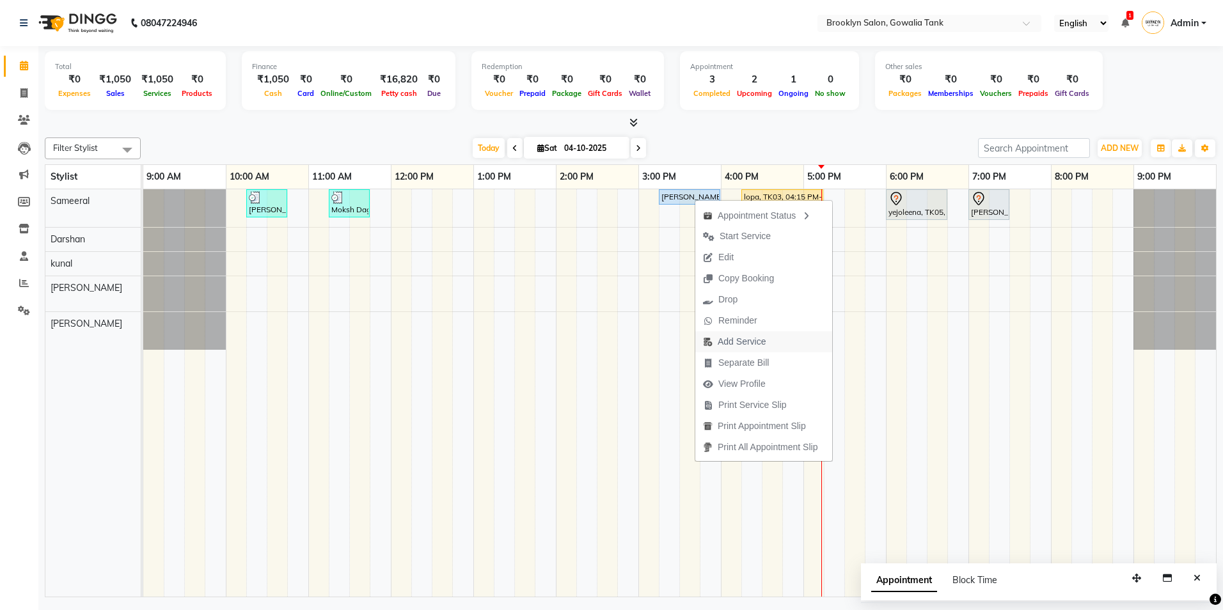
click at [735, 341] on span "Add Service" at bounding box center [742, 341] width 48 height 13
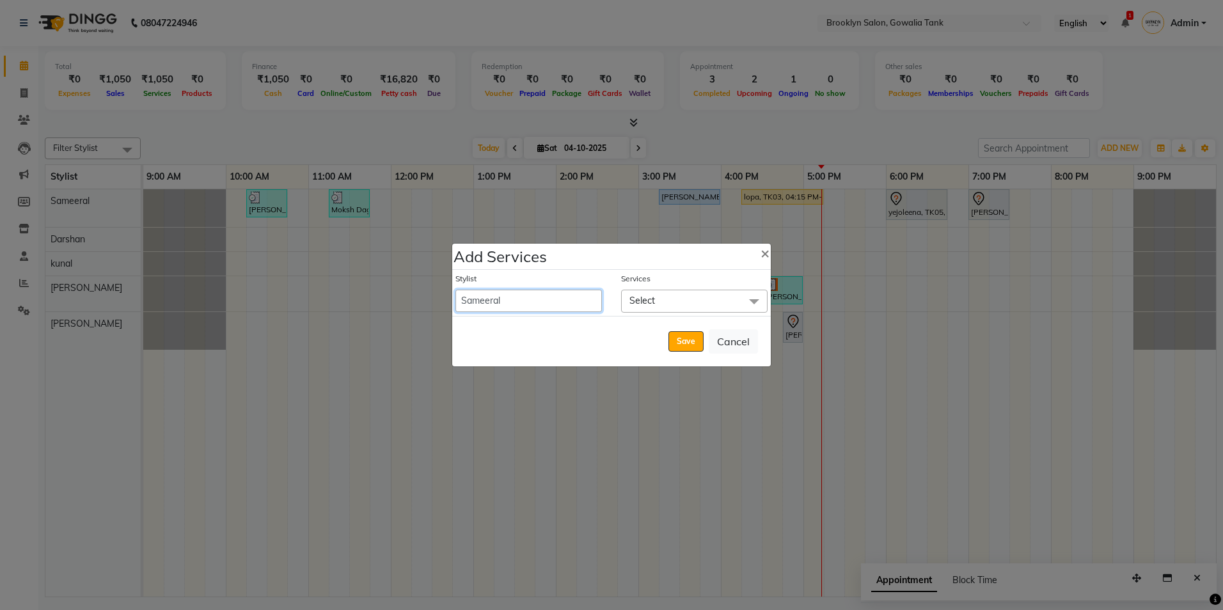
click at [561, 295] on select "[PERSON_NAME] [PERSON_NAME] Sameeral" at bounding box center [529, 301] width 147 height 22
select select "3856"
click at [456, 290] on select "[PERSON_NAME] [PERSON_NAME] Sameeral" at bounding box center [529, 301] width 147 height 22
select select "1065"
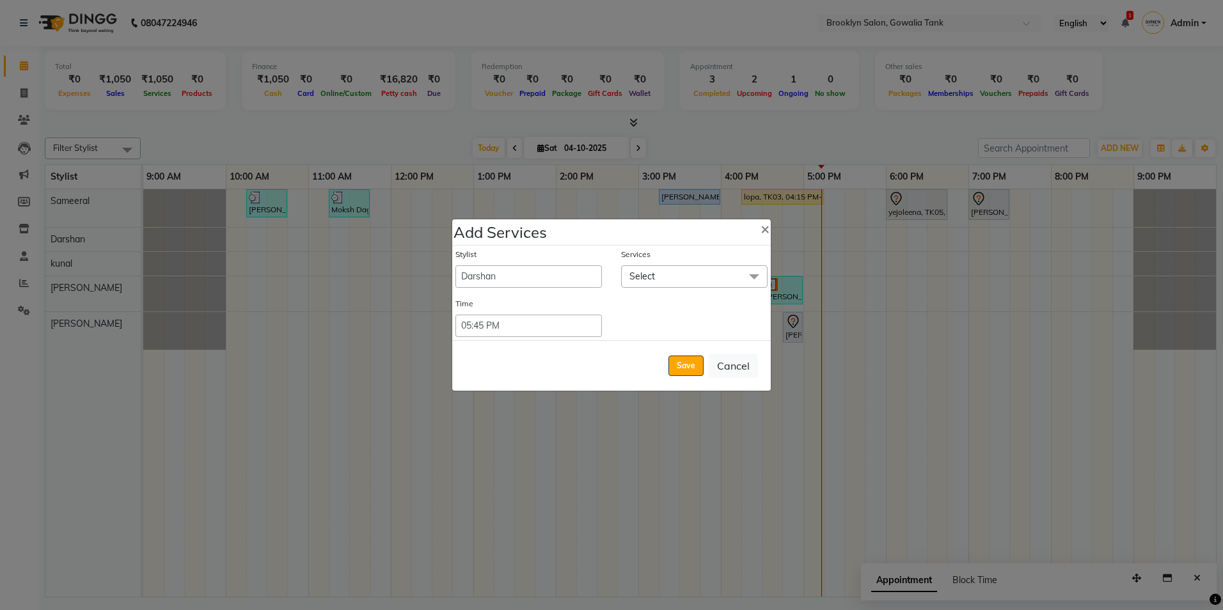
click at [661, 274] on span "Select" at bounding box center [694, 277] width 147 height 22
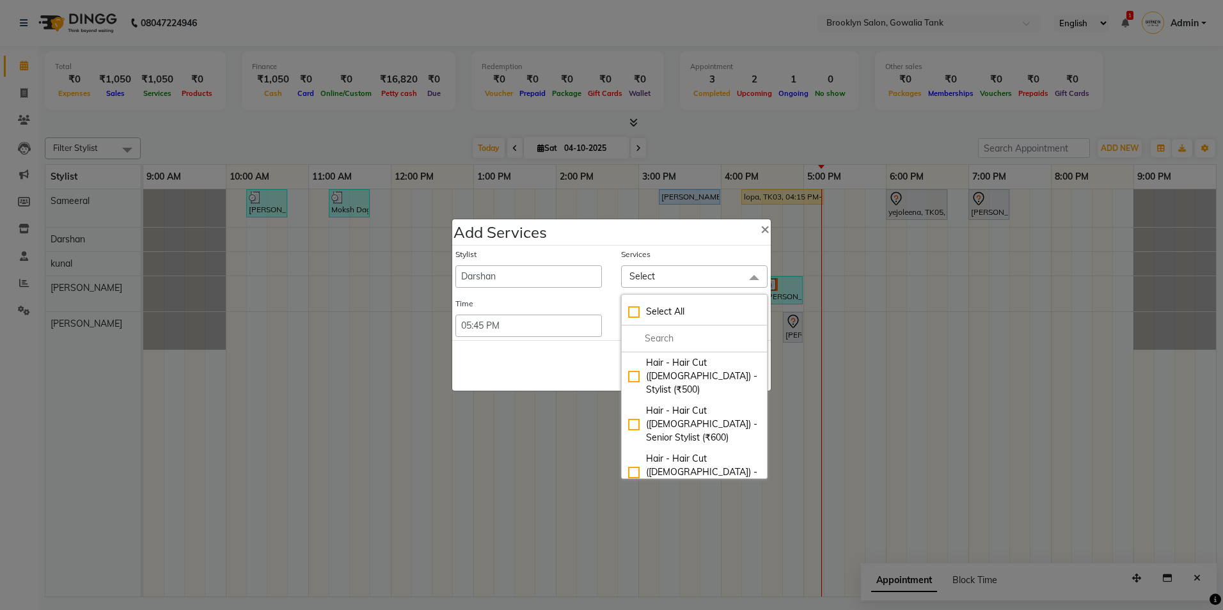
click at [628, 500] on div "Hair - Hair Cut ([DEMOGRAPHIC_DATA]) - Senior Stylist (₹1000)" at bounding box center [694, 520] width 132 height 40
checkbox input "true"
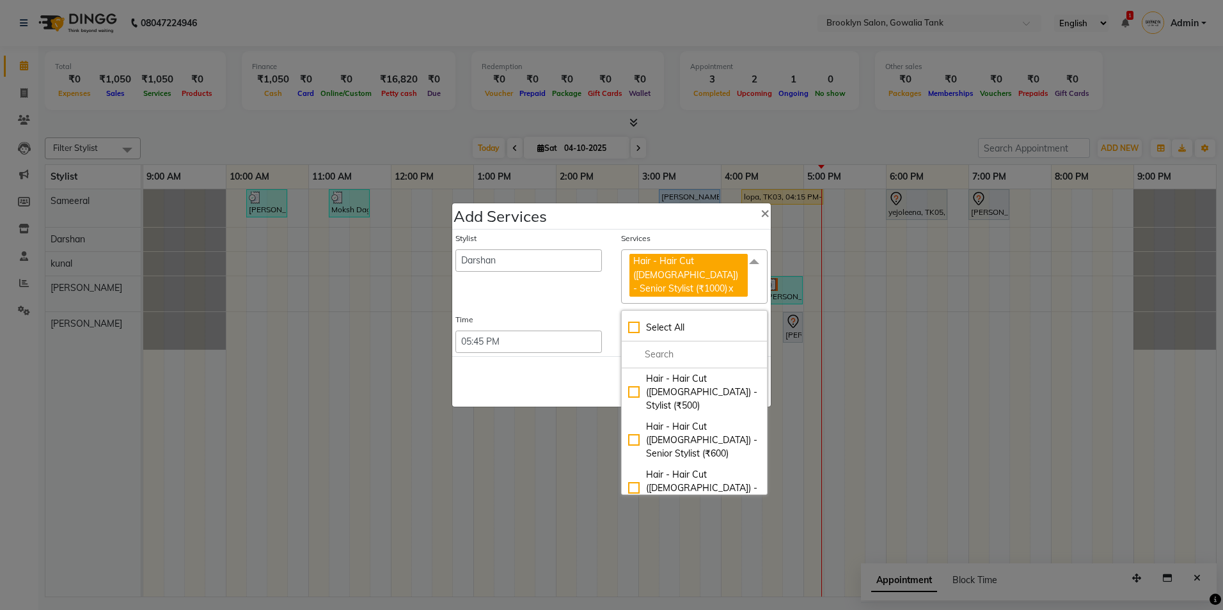
click at [563, 386] on div "Save Cancel" at bounding box center [611, 381] width 319 height 51
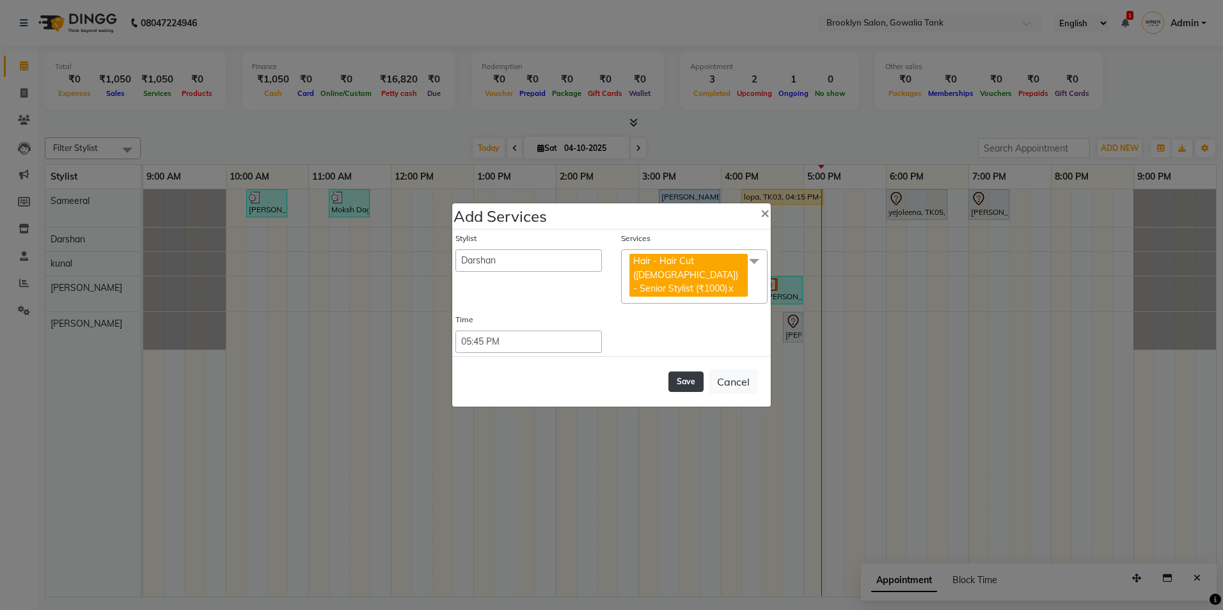
click at [679, 372] on button "Save" at bounding box center [686, 382] width 35 height 20
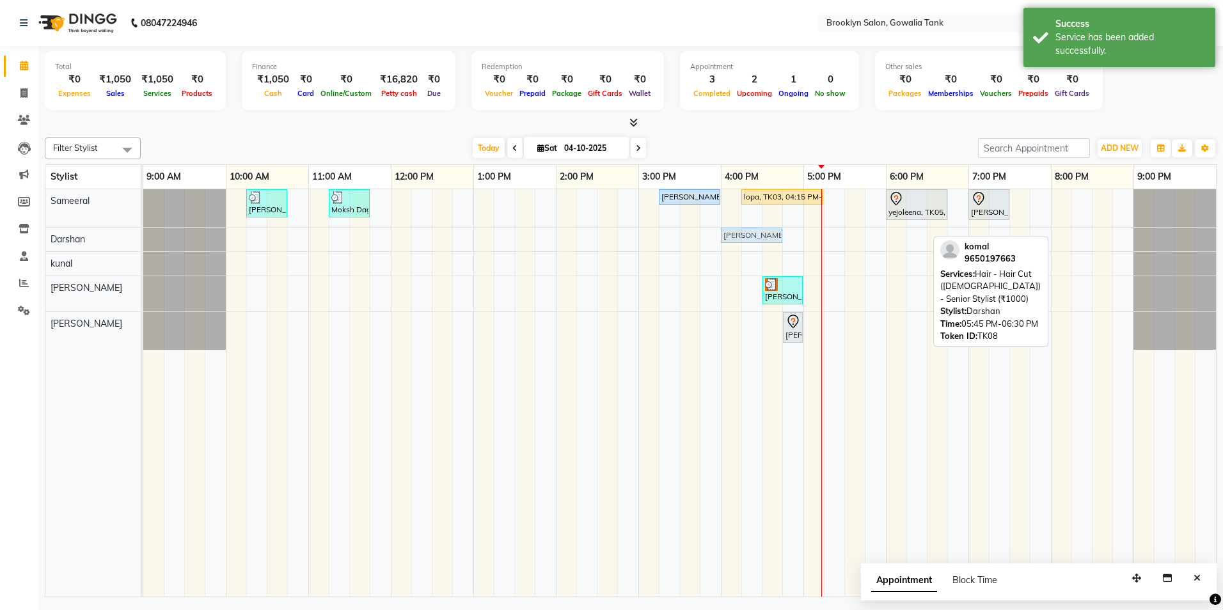
drag, startPoint x: 878, startPoint y: 234, endPoint x: 728, endPoint y: 240, distance: 150.5
click at [143, 240] on div "komal, TK08, 05:45 PM-06:30 PM, Hair - Hair Cut (Female) - Senior Stylist (₹100…" at bounding box center [143, 239] width 0 height 22
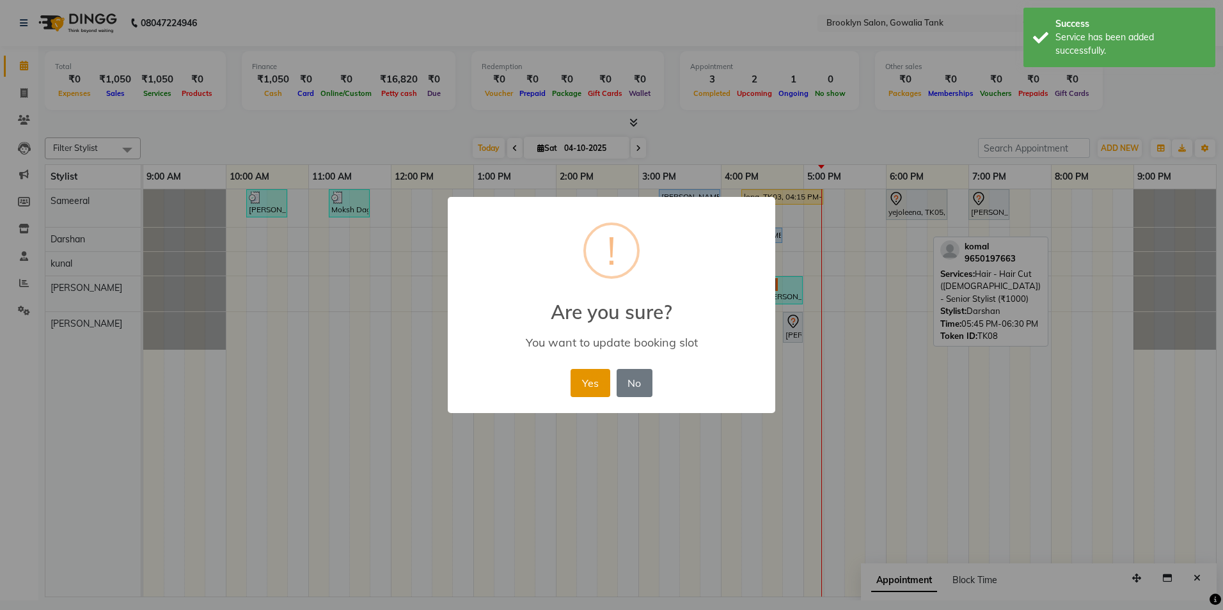
click at [595, 383] on button "Yes" at bounding box center [590, 383] width 39 height 28
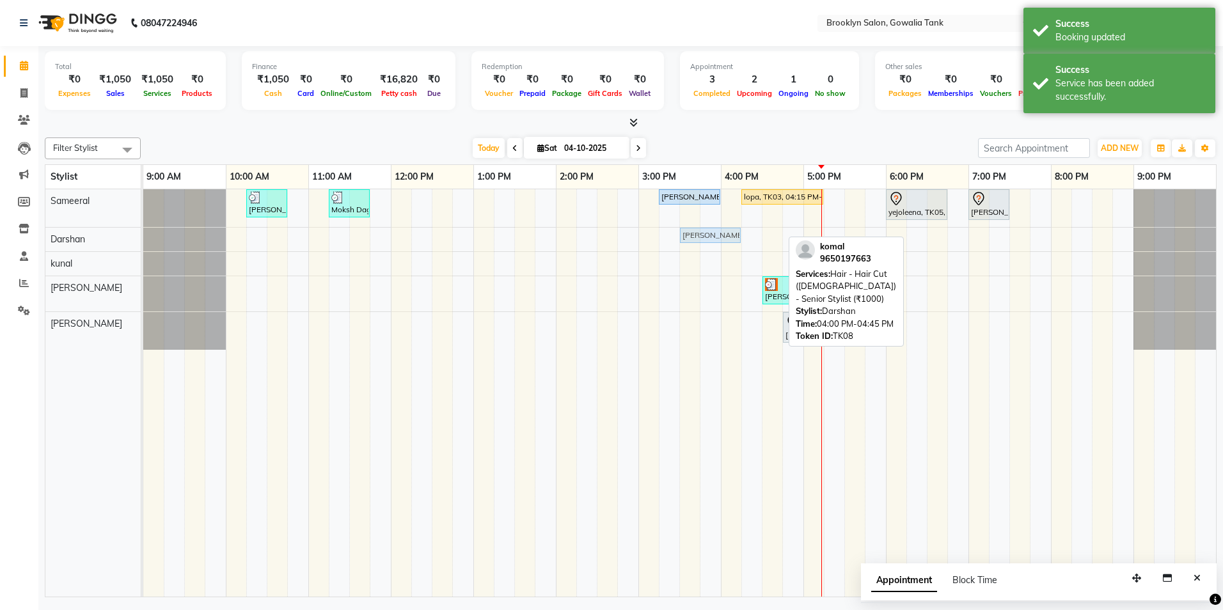
drag, startPoint x: 765, startPoint y: 239, endPoint x: 715, endPoint y: 237, distance: 49.9
click at [143, 237] on div "komal, TK08, 04:00 PM-04:45 PM, Hair - Hair Cut (Female) - Senior Stylist (₹100…" at bounding box center [143, 239] width 0 height 22
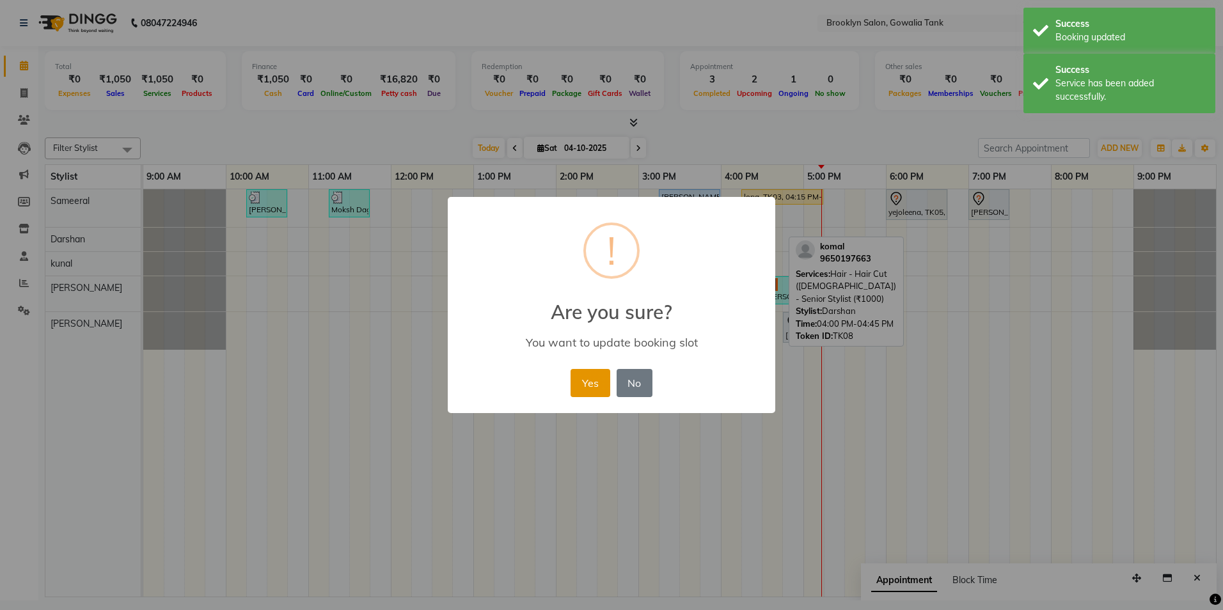
click at [594, 378] on button "Yes" at bounding box center [590, 383] width 39 height 28
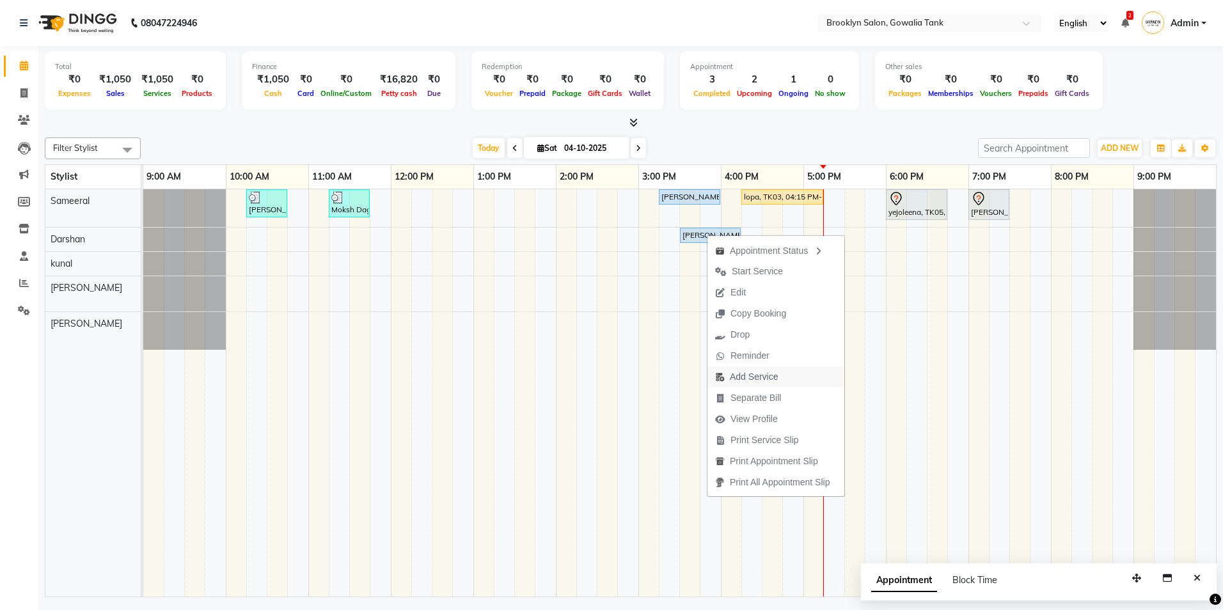
click at [758, 380] on span "Add Service" at bounding box center [754, 376] width 48 height 13
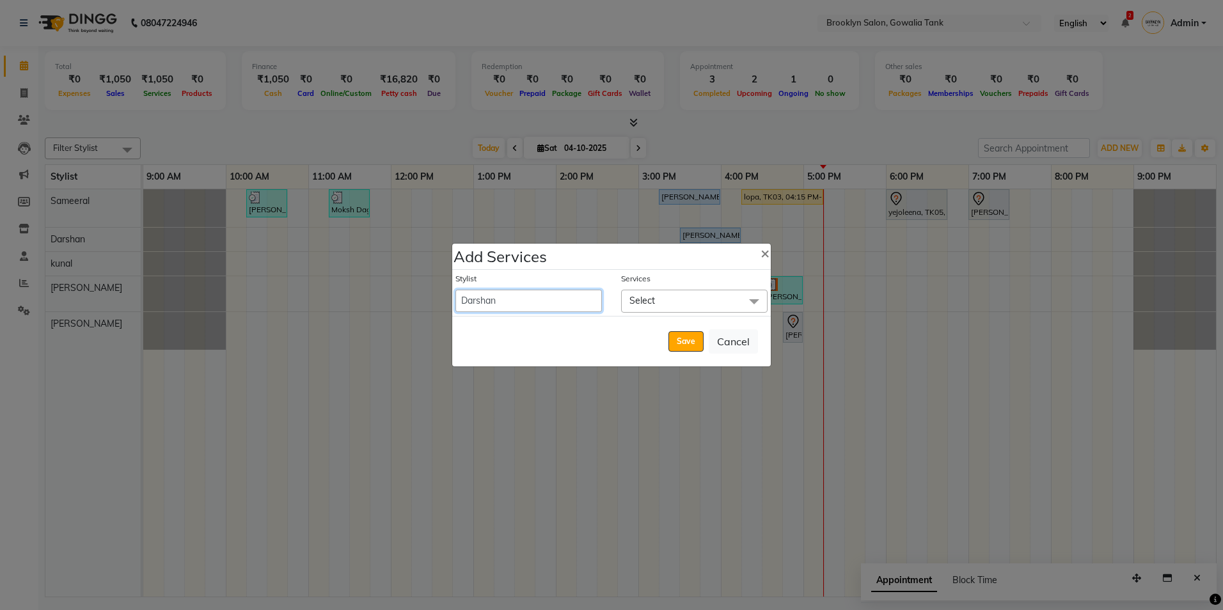
click at [588, 296] on select "[PERSON_NAME] [PERSON_NAME] Sameeral" at bounding box center [529, 301] width 147 height 22
select select "24048"
click at [456, 290] on select "[PERSON_NAME] [PERSON_NAME] Sameeral" at bounding box center [529, 301] width 147 height 22
select select "1110"
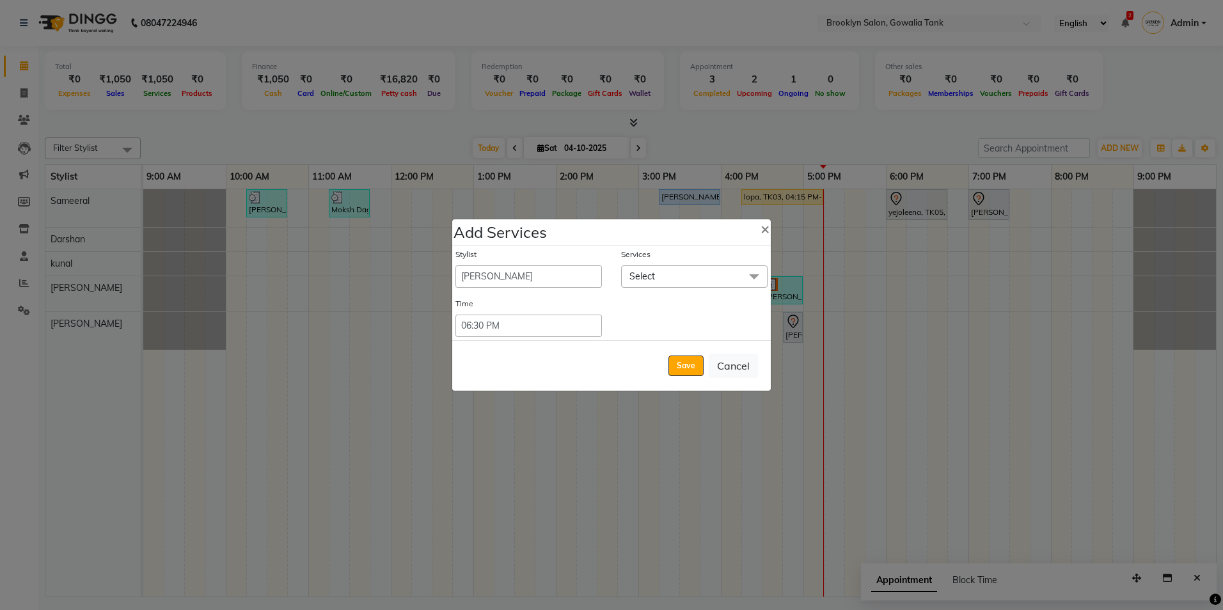
click at [664, 266] on span "Select" at bounding box center [694, 277] width 147 height 22
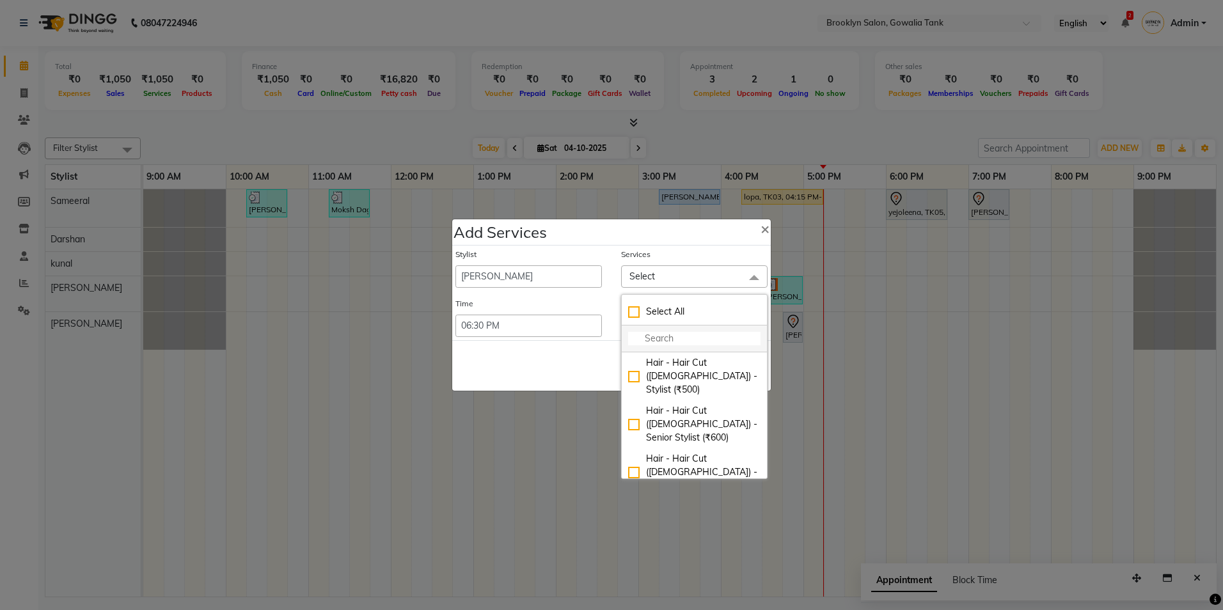
click at [674, 331] on li at bounding box center [694, 339] width 145 height 27
click at [672, 342] on input "multiselect-search" at bounding box center [694, 338] width 132 height 13
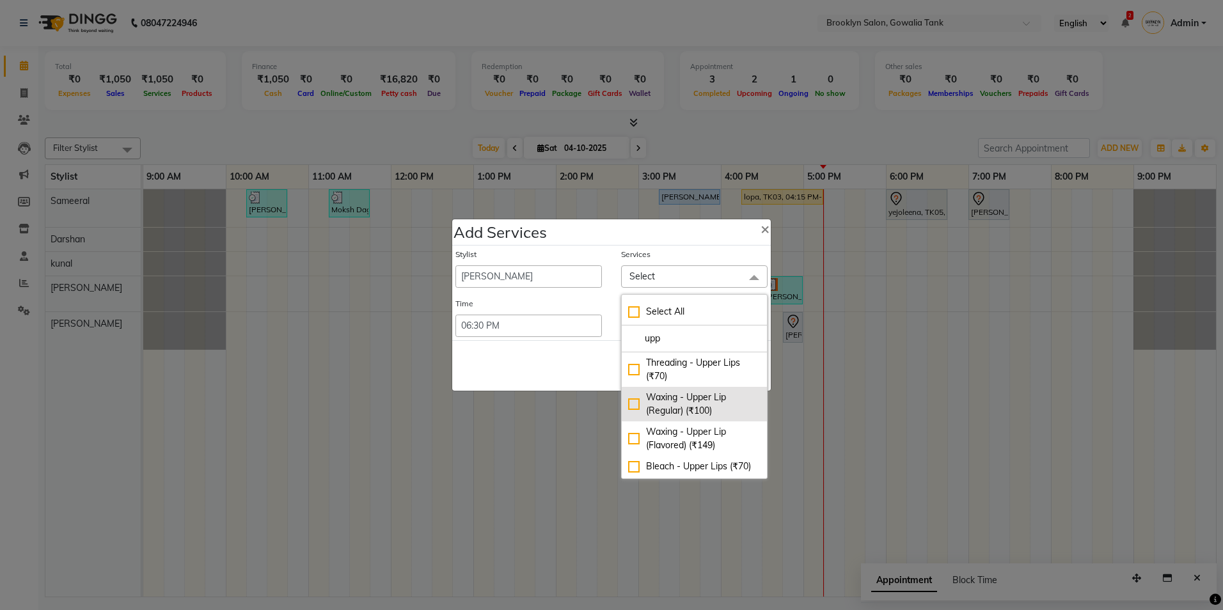
type input "upp"
click at [635, 405] on div "Waxing - Upper Lip (Regular) (₹100)" at bounding box center [694, 404] width 132 height 27
checkbox input "true"
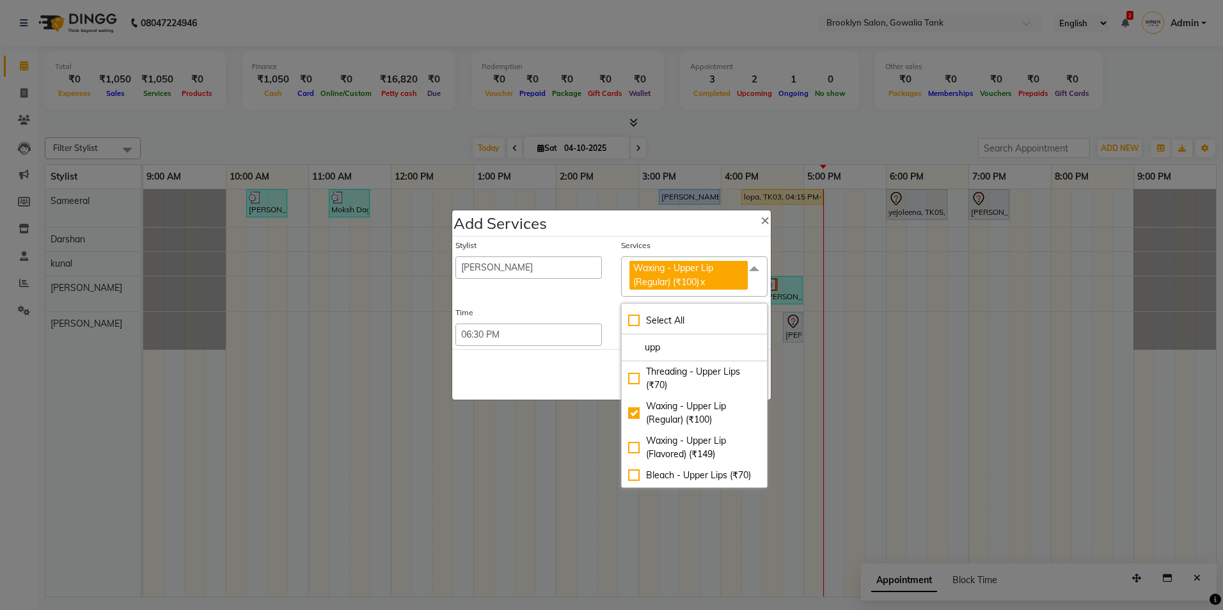
click at [578, 369] on div "Save Cancel" at bounding box center [611, 374] width 319 height 51
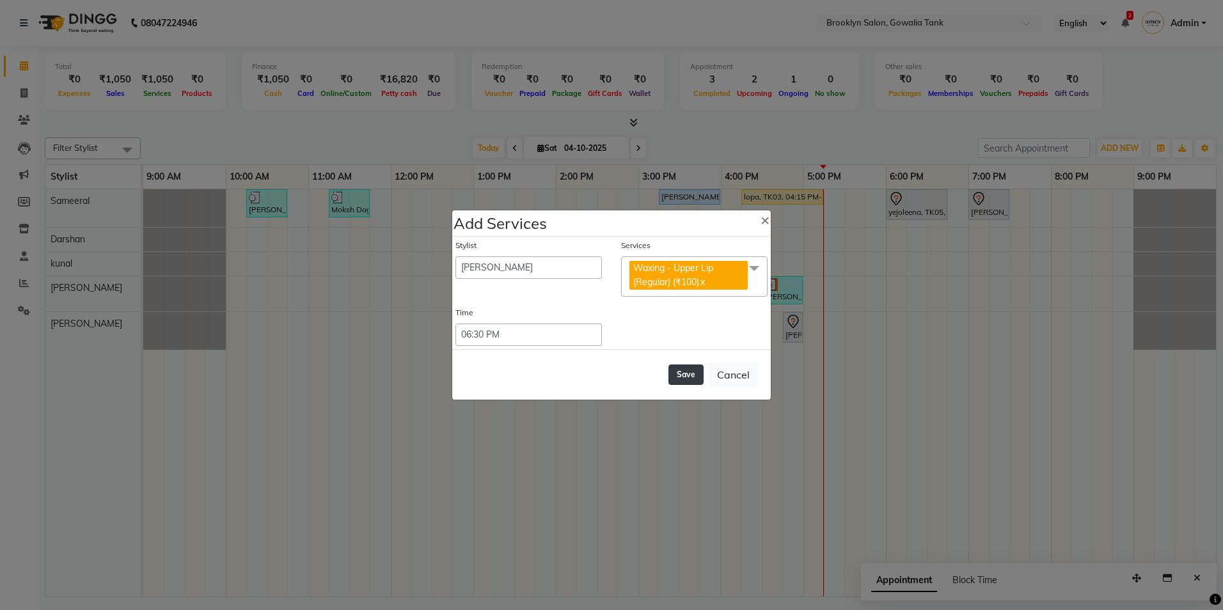
click at [681, 372] on button "Save" at bounding box center [686, 375] width 35 height 20
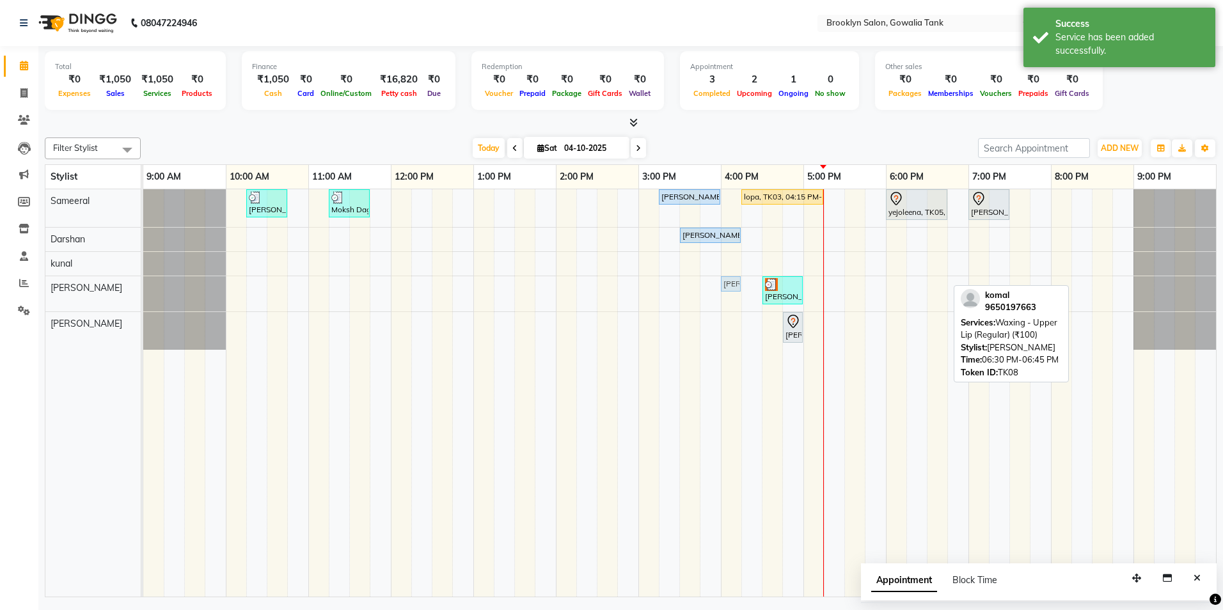
drag, startPoint x: 939, startPoint y: 281, endPoint x: 729, endPoint y: 282, distance: 209.9
click at [143, 282] on div "Amita khothari, TK07, 04:30 PM-05:00 PM, Waxing - Full Face (Regular) komal, TK…" at bounding box center [143, 293] width 0 height 35
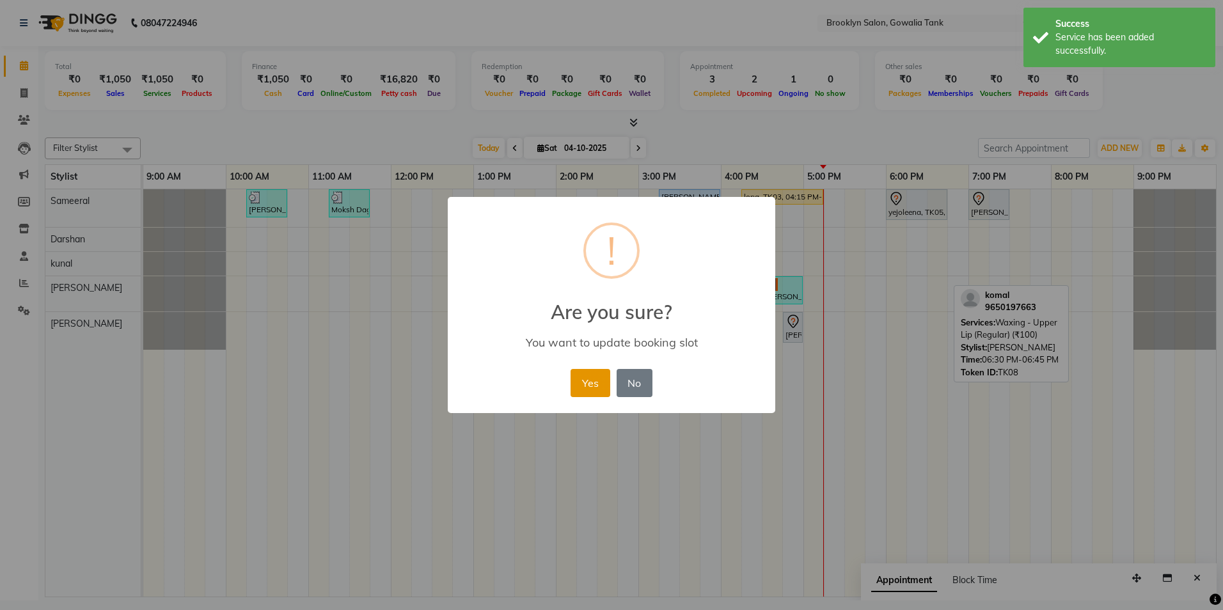
click at [602, 376] on button "Yes" at bounding box center [590, 383] width 39 height 28
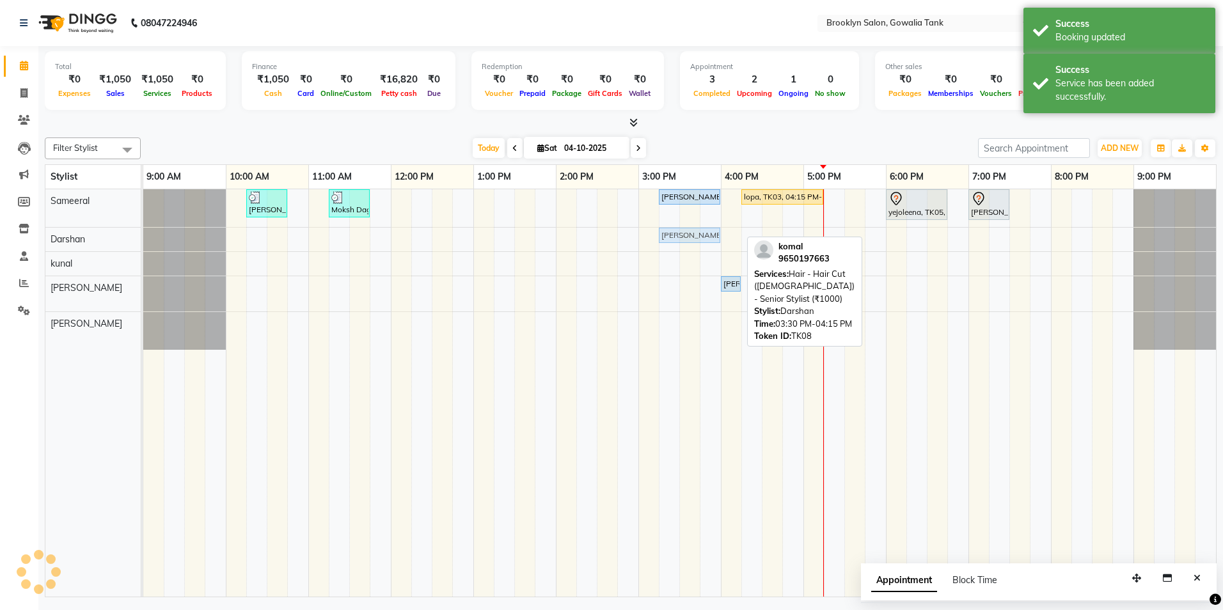
drag, startPoint x: 696, startPoint y: 240, endPoint x: 678, endPoint y: 239, distance: 18.0
click at [143, 239] on div "komal, TK08, 03:30 PM-04:15 PM, Hair - Hair Cut (Female) - Senior Stylist (₹100…" at bounding box center [143, 239] width 0 height 22
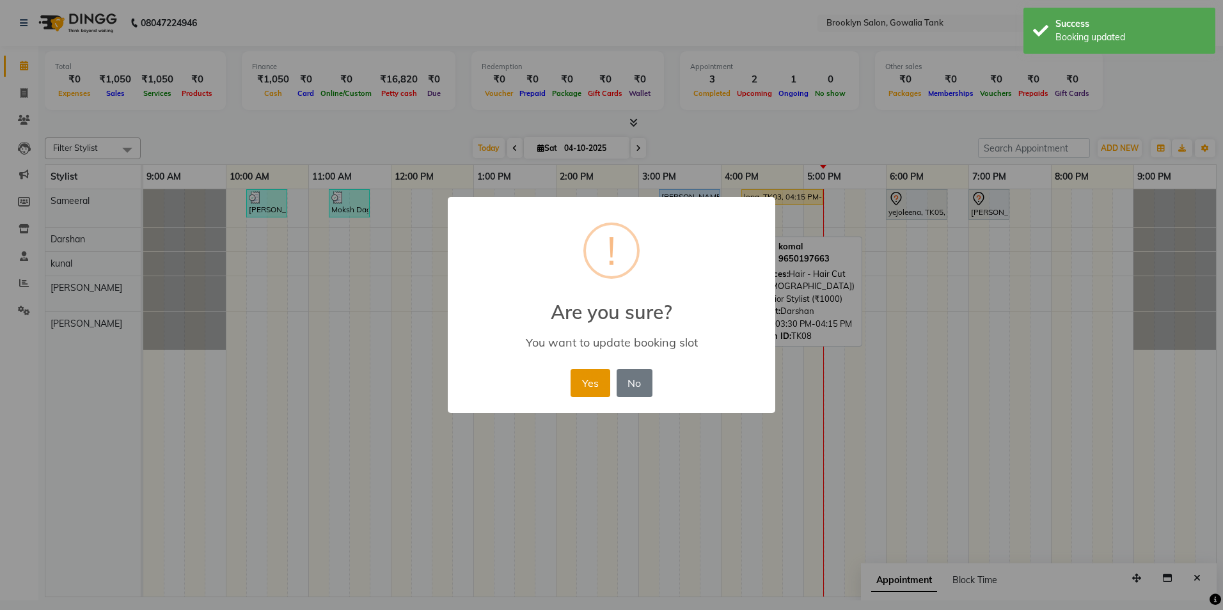
click at [578, 376] on button "Yes" at bounding box center [590, 383] width 39 height 28
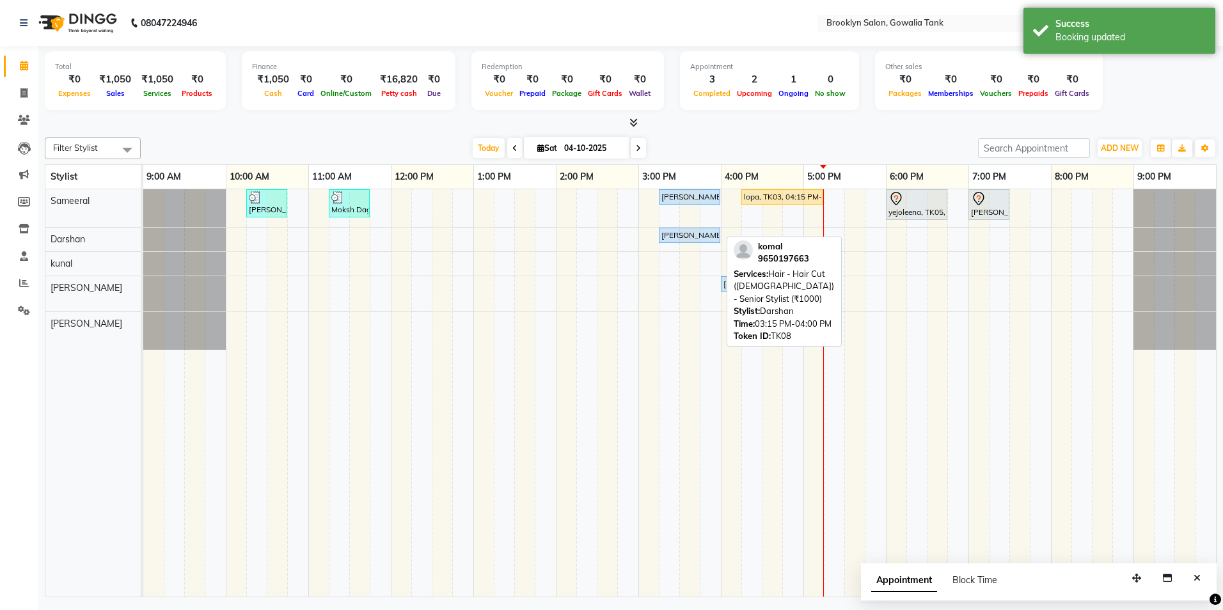
click at [695, 230] on div "[PERSON_NAME], TK08, 03:15 PM-04:00 PM, Hair - Hair Cut ([DEMOGRAPHIC_DATA]) - …" at bounding box center [689, 236] width 59 height 12
click at [695, 235] on div "[PERSON_NAME], TK08, 03:15 PM-04:00 PM, Hair - Hair Cut ([DEMOGRAPHIC_DATA]) - …" at bounding box center [689, 236] width 59 height 12
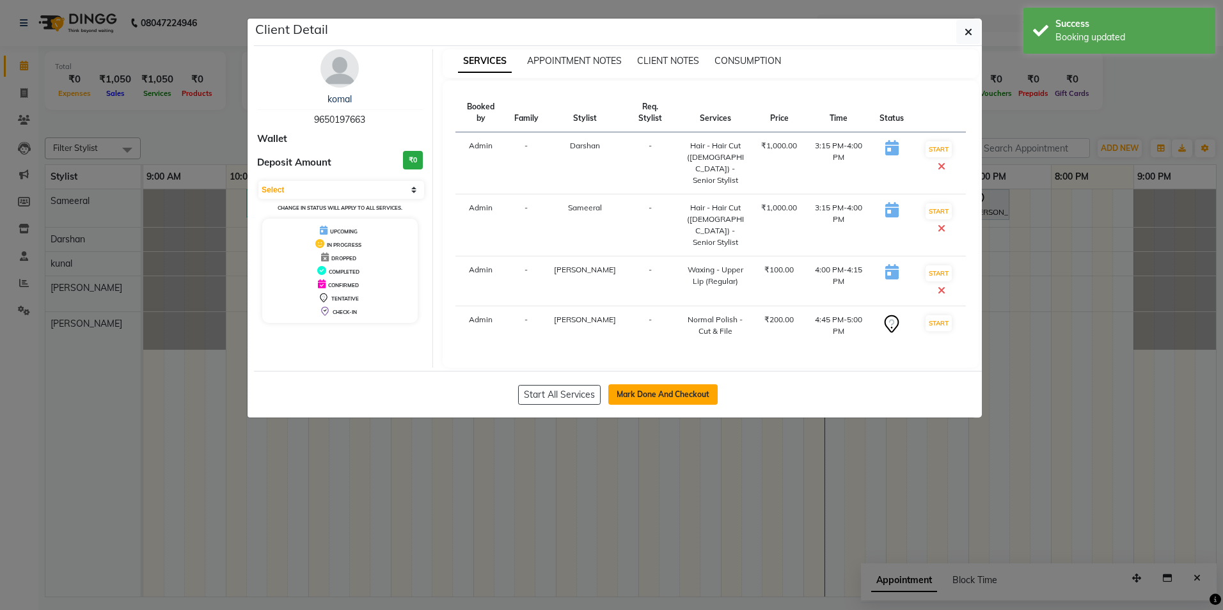
click at [647, 385] on button "Mark Done And Checkout" at bounding box center [663, 395] width 109 height 20
select select "service"
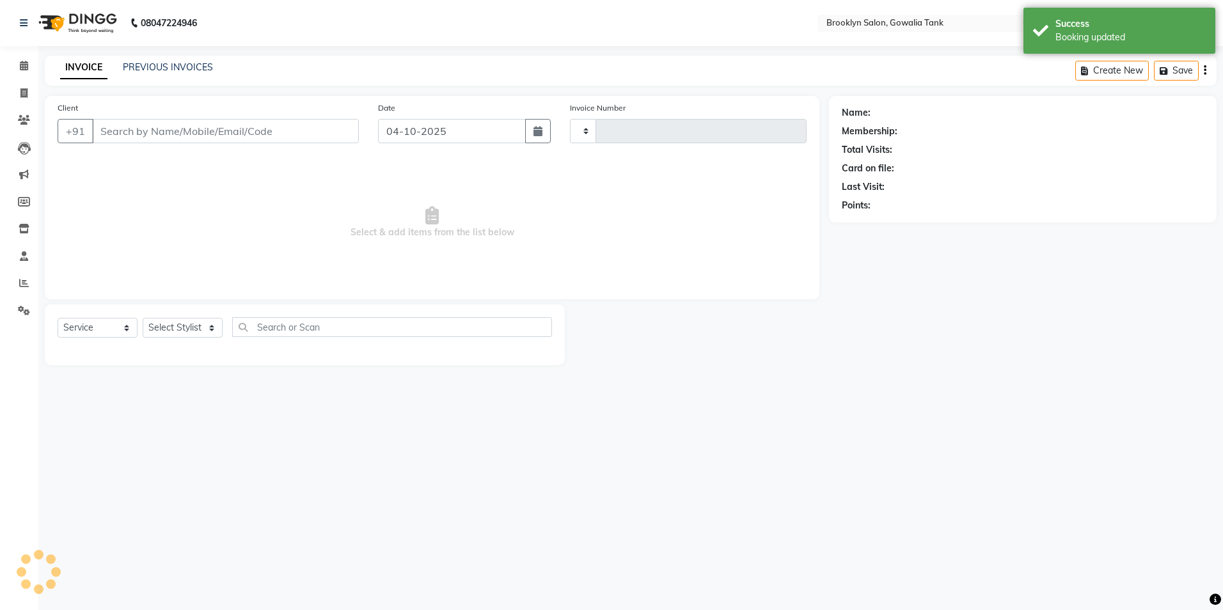
type input "0990"
select select "131"
type input "9650197663"
select select "24048"
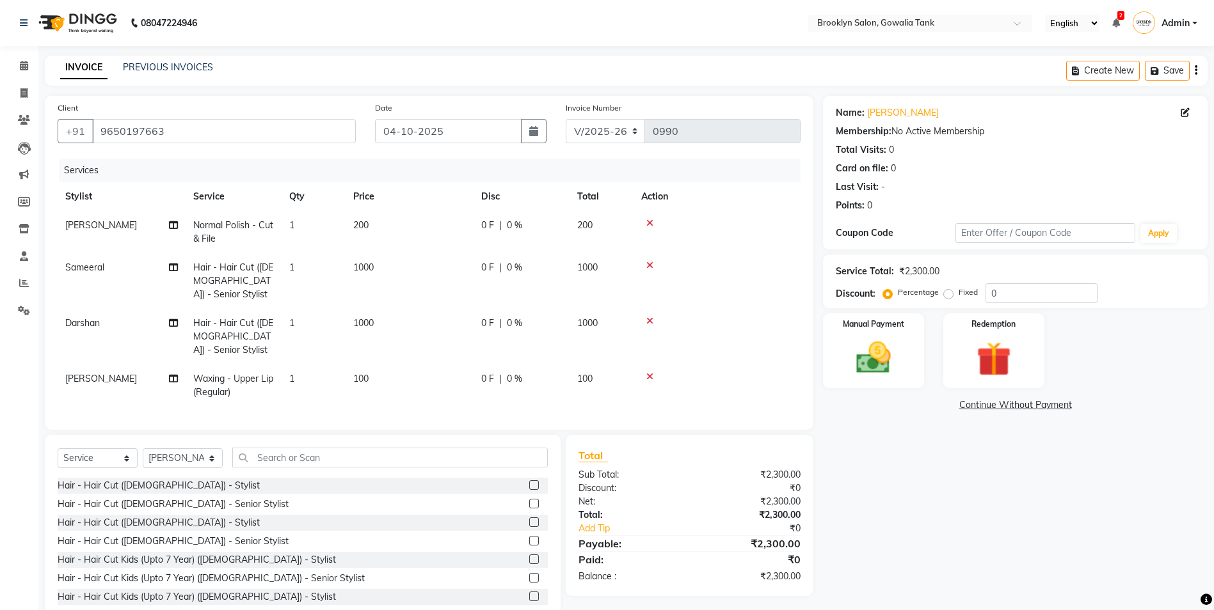
click at [390, 268] on td "1000" at bounding box center [410, 281] width 128 height 56
select select "3855"
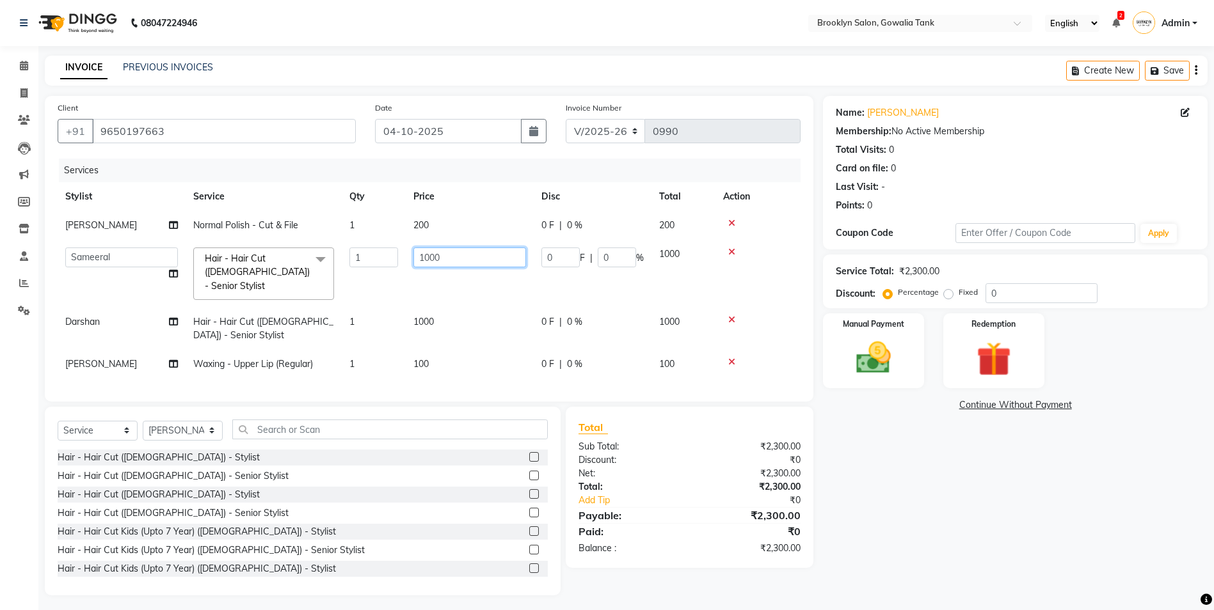
drag, startPoint x: 443, startPoint y: 254, endPoint x: 406, endPoint y: 254, distance: 37.8
click at [406, 254] on td "1000" at bounding box center [470, 274] width 128 height 68
type input "1500"
click at [448, 305] on tbody "Aastha Normal Polish - Cut & File 1 200 0 F | 0 % 200 Aastha Darshan kunal Rutu…" at bounding box center [429, 295] width 743 height 168
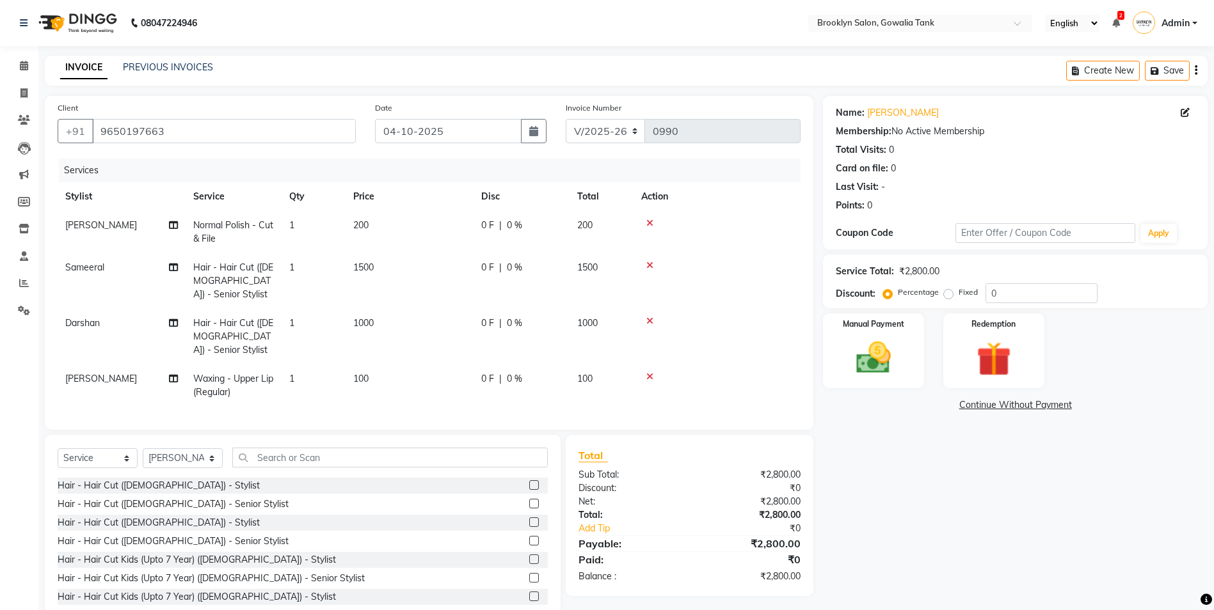
click at [398, 314] on td "1000" at bounding box center [410, 337] width 128 height 56
select select "3856"
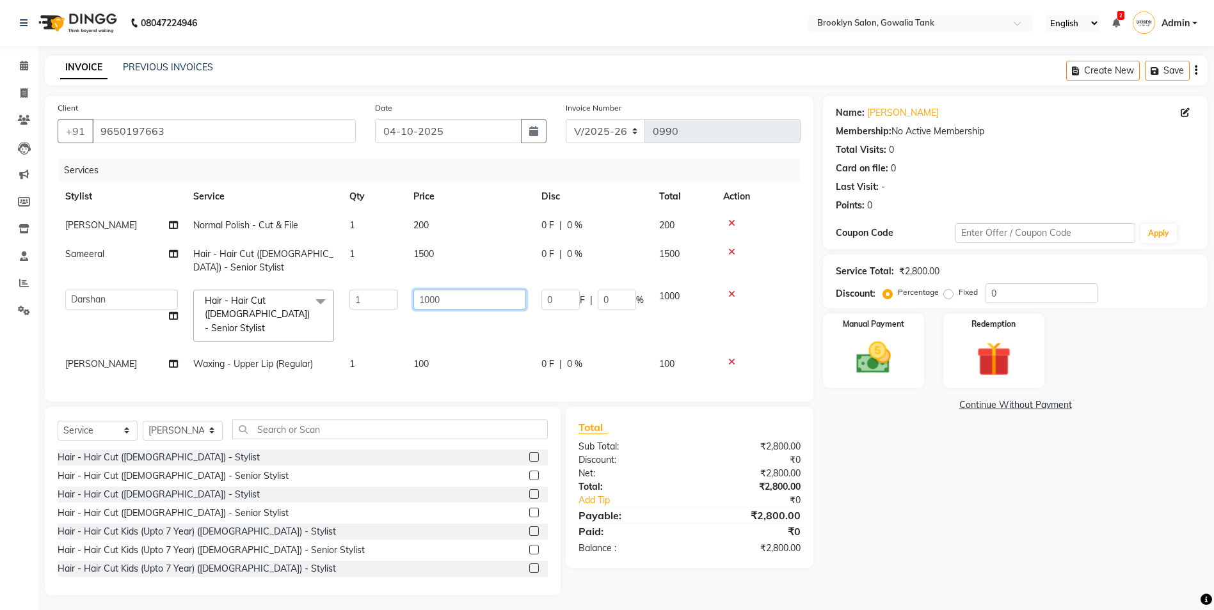
drag, startPoint x: 441, startPoint y: 299, endPoint x: 399, endPoint y: 296, distance: 41.7
click at [399, 296] on tr "Aastha Darshan kunal Rutuja Sameeral Hair - Hair Cut (Female) - Senior Stylist …" at bounding box center [429, 316] width 743 height 68
type input "1500"
click at [448, 225] on td "200" at bounding box center [470, 225] width 128 height 29
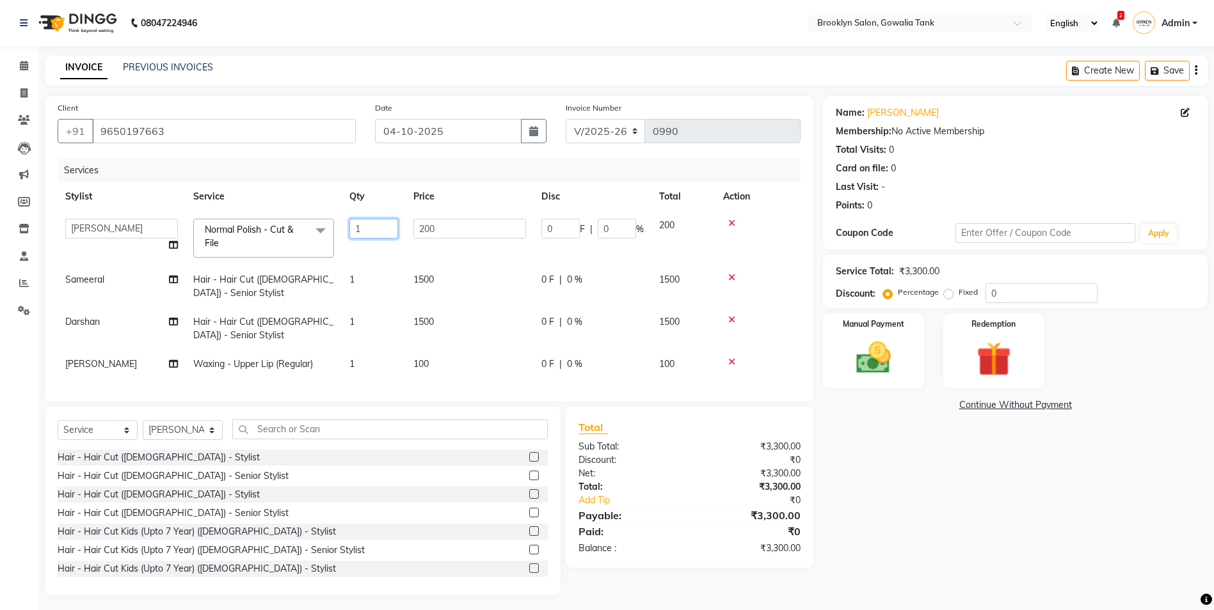
click at [361, 226] on input "1" at bounding box center [373, 229] width 49 height 20
type input "2"
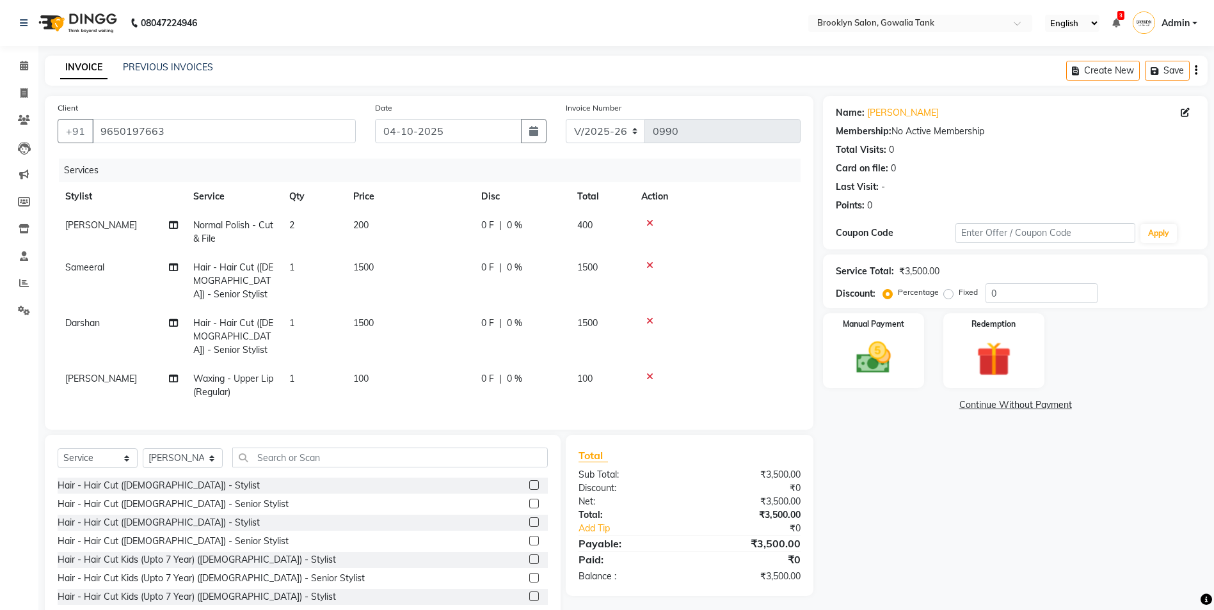
drag, startPoint x: 857, startPoint y: 469, endPoint x: 854, endPoint y: 461, distance: 8.6
click at [859, 469] on div "Name: Komal Membership: No Active Membership Total Visits: 0 Card on file: 0 La…" at bounding box center [1020, 360] width 394 height 528
click at [271, 463] on input "text" at bounding box center [389, 458] width 315 height 20
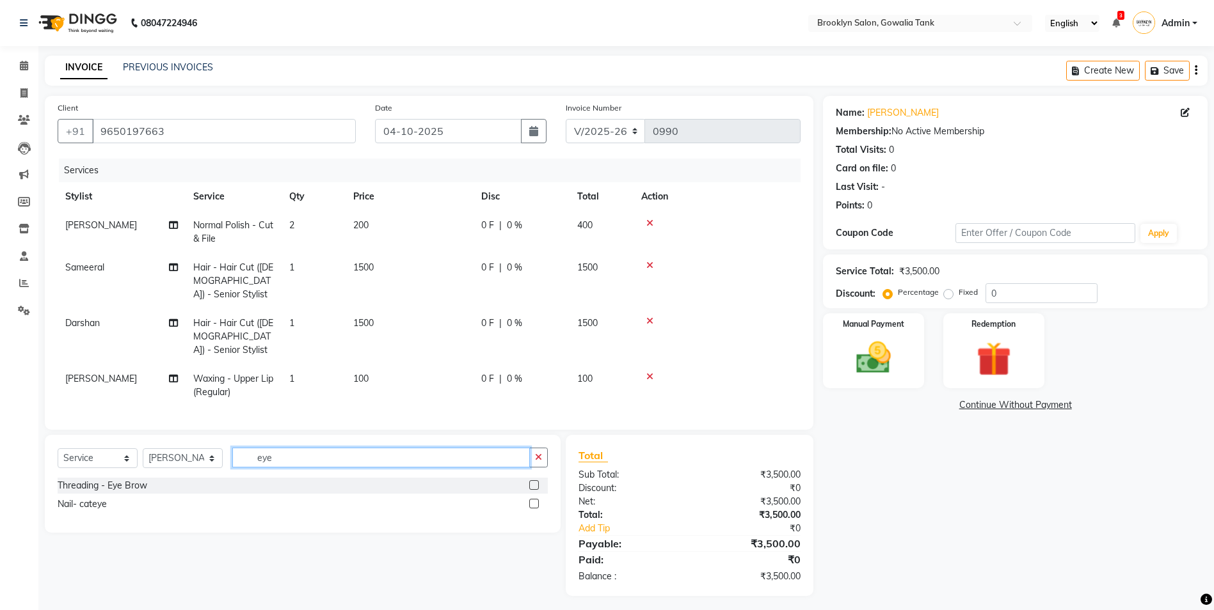
type input "eye"
click at [533, 490] on label at bounding box center [534, 486] width 10 height 10
click at [533, 490] on input "checkbox" at bounding box center [533, 486] width 8 height 8
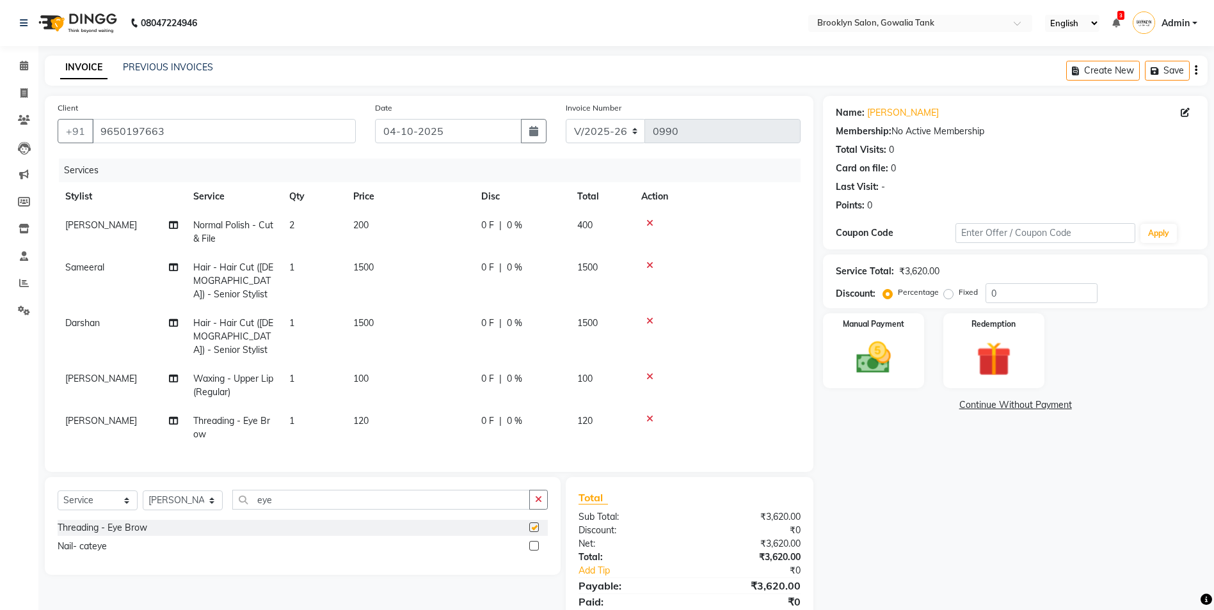
checkbox input "false"
click at [440, 500] on input "eye" at bounding box center [381, 500] width 298 height 20
type input "e"
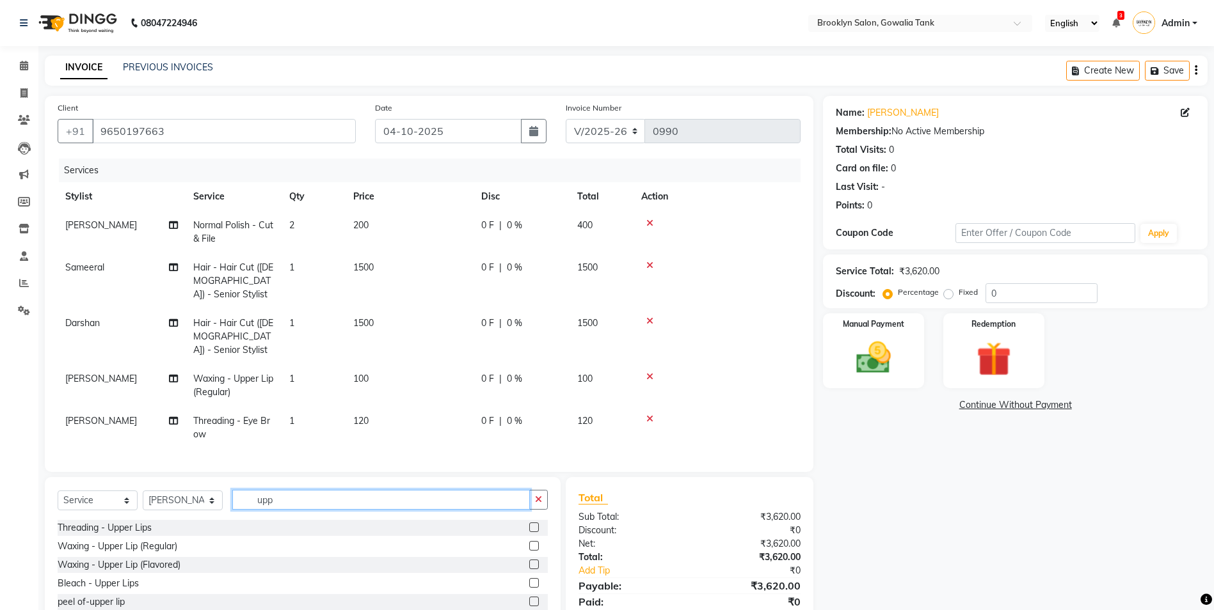
type input "upp"
click at [533, 532] on label at bounding box center [534, 528] width 10 height 10
click at [533, 532] on input "checkbox" at bounding box center [533, 528] width 8 height 8
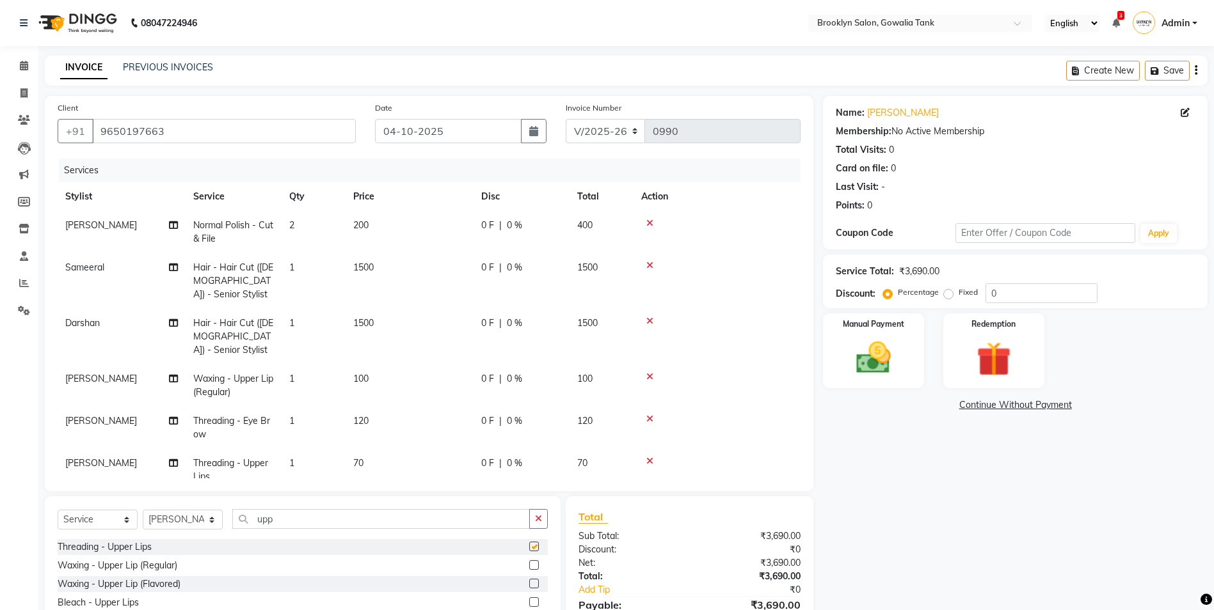
checkbox input "false"
click at [884, 370] on img at bounding box center [873, 358] width 59 height 42
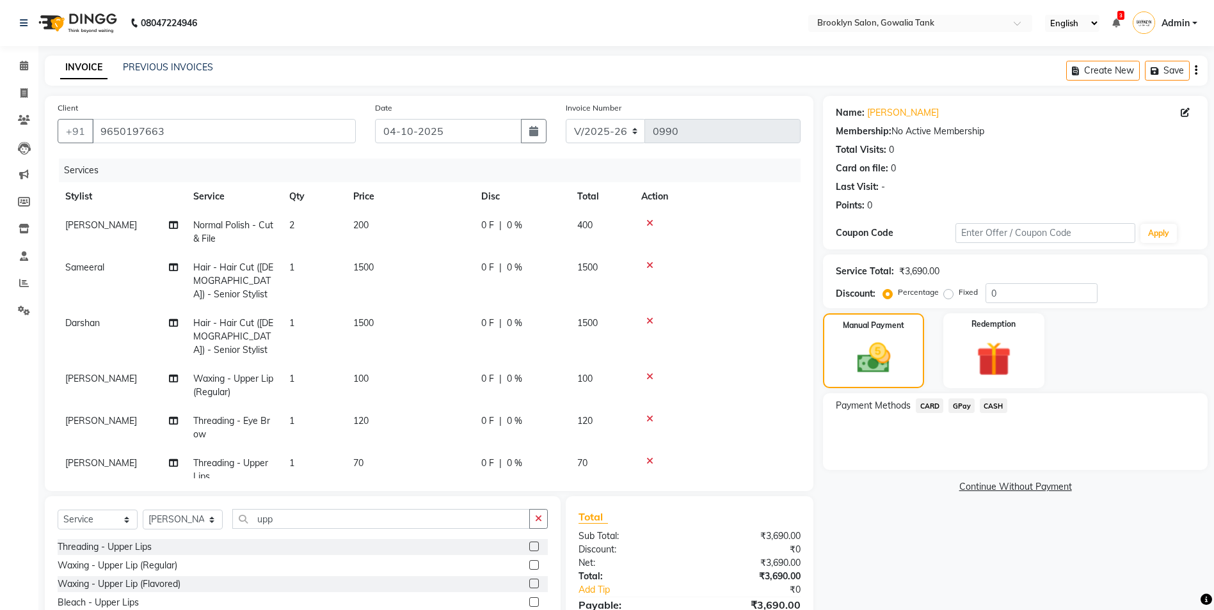
click at [992, 406] on span "CASH" at bounding box center [994, 406] width 28 height 15
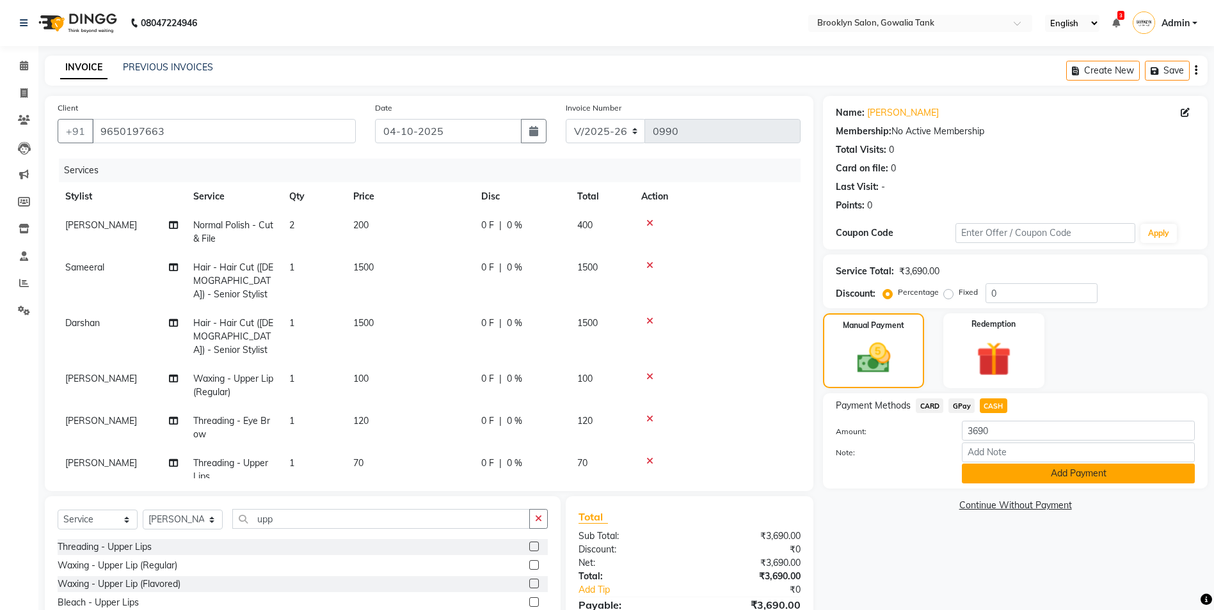
click at [983, 473] on button "Add Payment" at bounding box center [1078, 474] width 233 height 20
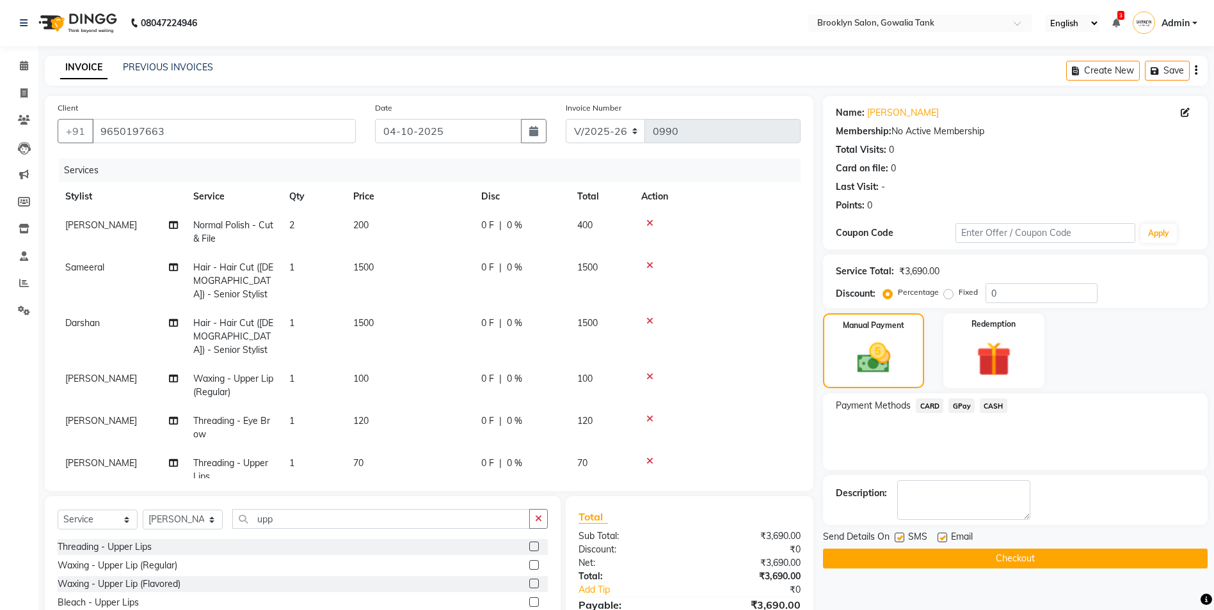
drag, startPoint x: 973, startPoint y: 556, endPoint x: 825, endPoint y: 501, distance: 158.3
click at [971, 556] on button "Checkout" at bounding box center [1015, 559] width 385 height 20
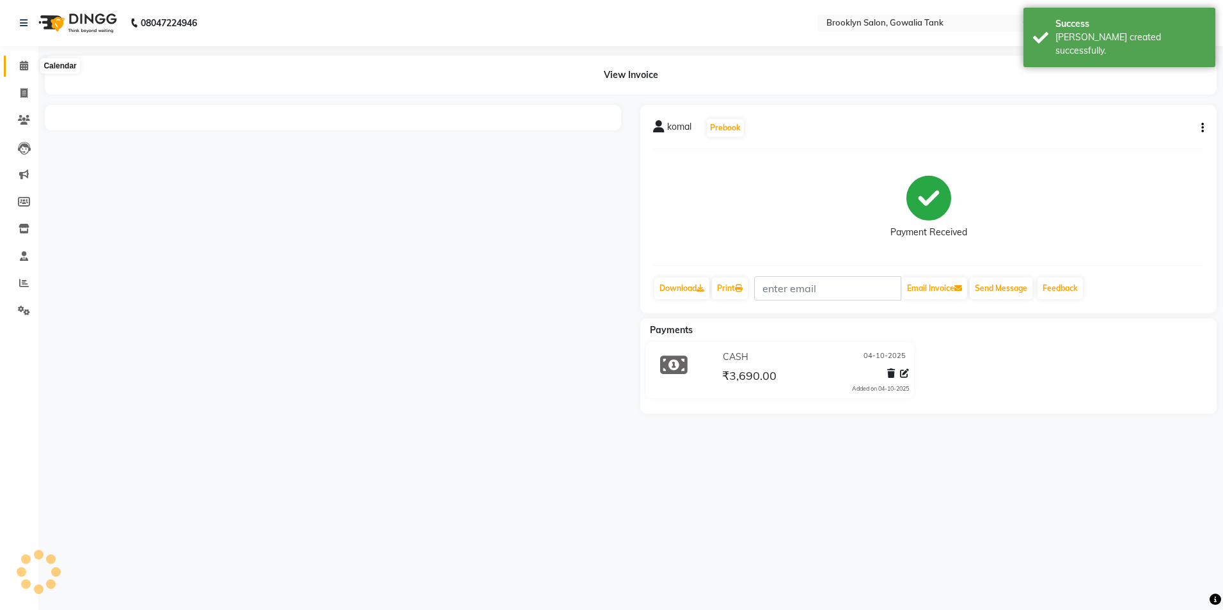
click at [24, 65] on icon at bounding box center [24, 66] width 8 height 10
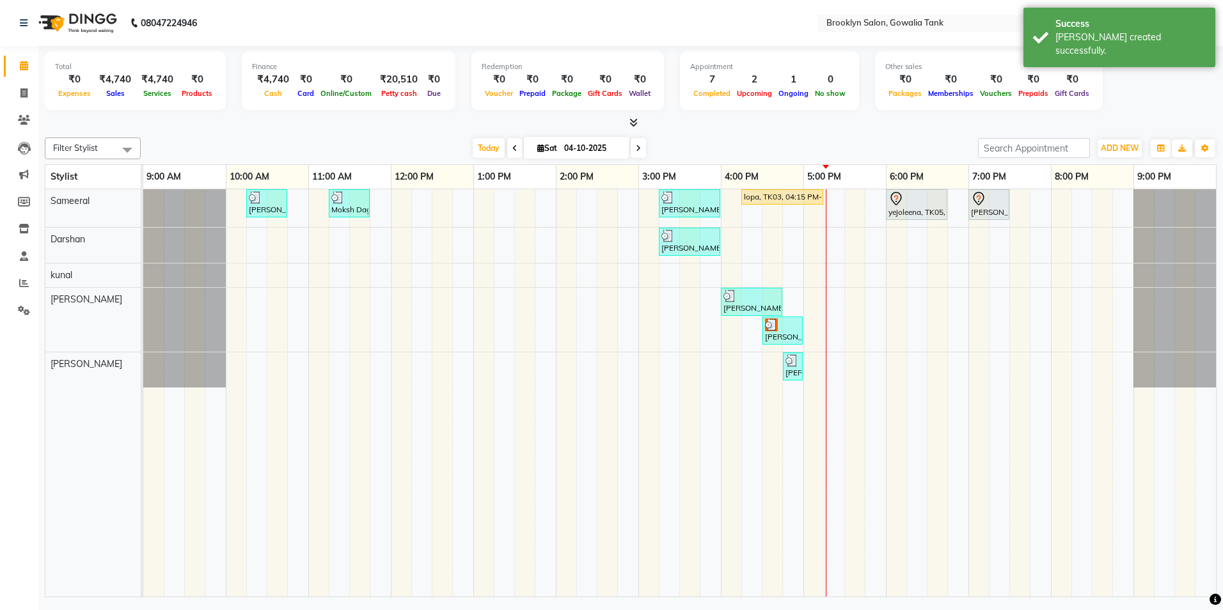
drag, startPoint x: 772, startPoint y: 333, endPoint x: 809, endPoint y: 326, distance: 37.0
click at [809, 326] on div "vanita, TK02, 10:15 AM-10:45 AM, Styling - Blow Dry - Stylist Moksh Dagga, TK04…" at bounding box center [679, 393] width 1073 height 408
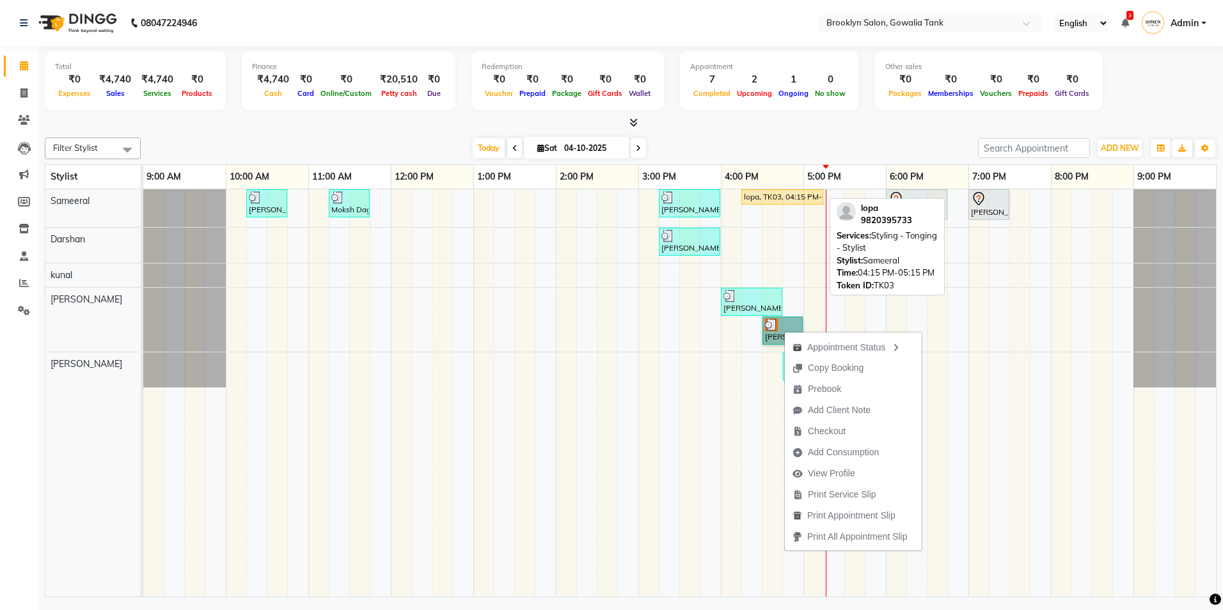
click at [775, 191] on div "lopa, TK03, 04:15 PM-05:15 PM, Styling - Tonging - Stylist" at bounding box center [782, 197] width 79 height 12
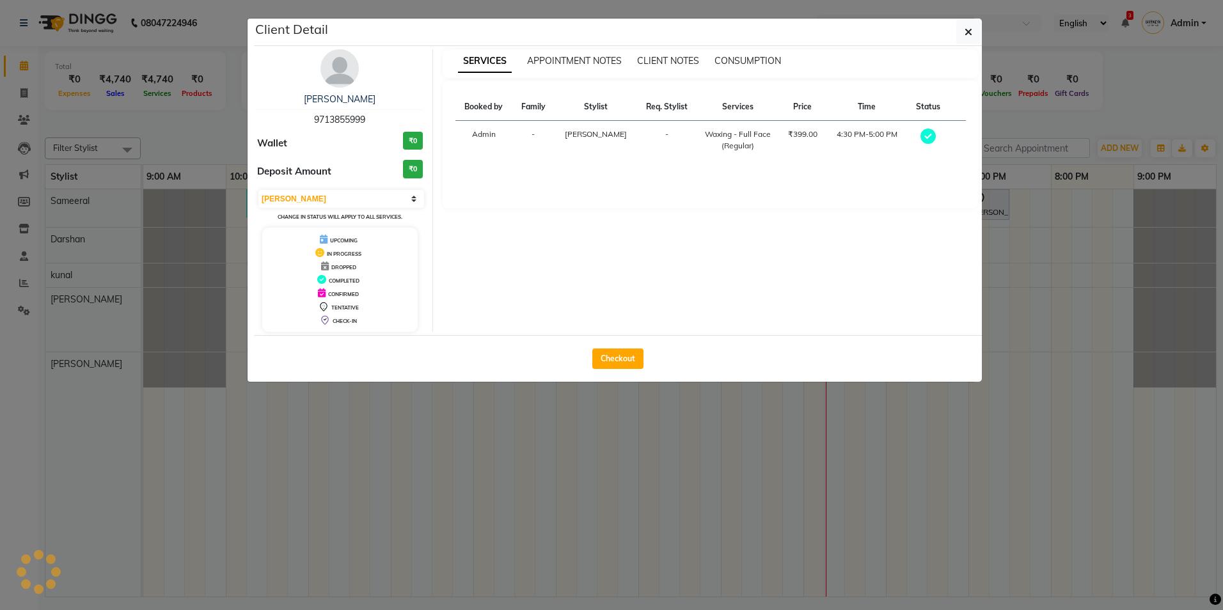
select select "1"
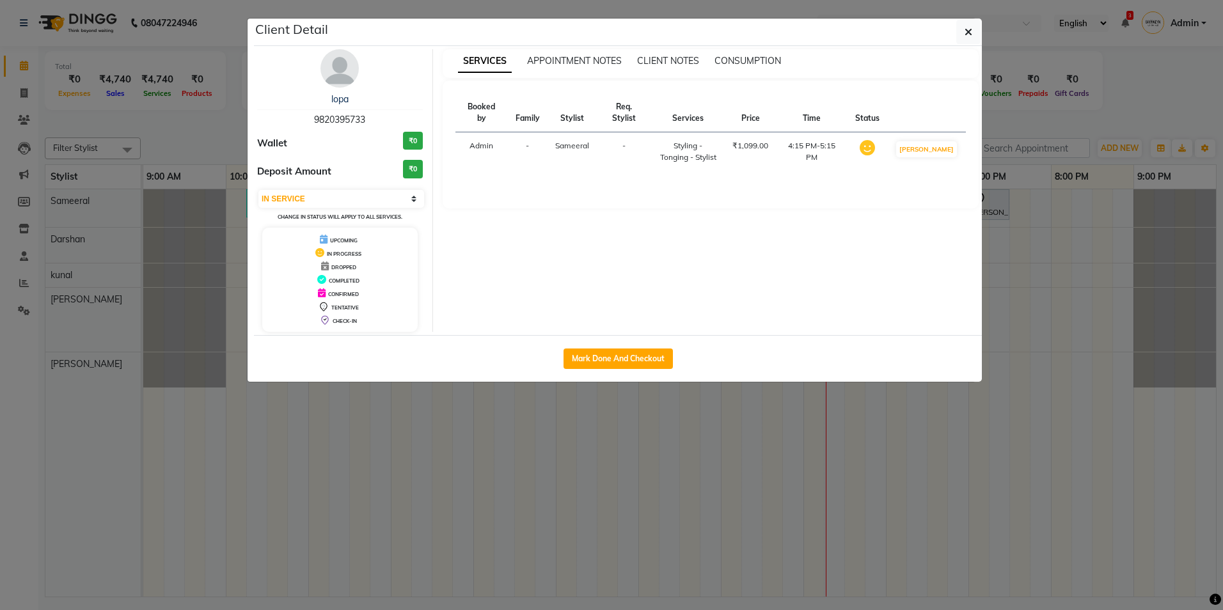
click at [643, 346] on div "Mark Done And Checkout" at bounding box center [618, 358] width 728 height 47
drag, startPoint x: 641, startPoint y: 360, endPoint x: 648, endPoint y: 354, distance: 9.1
click at [646, 359] on button "Mark Done And Checkout" at bounding box center [618, 359] width 109 height 20
select select "service"
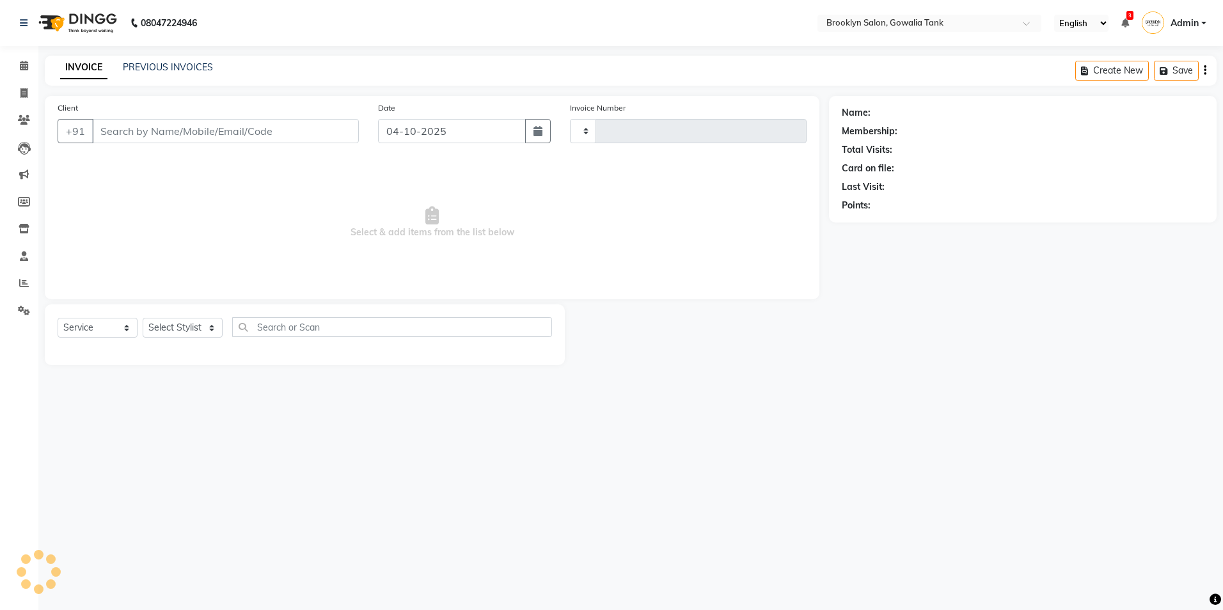
type input "0991"
select select "131"
type input "9820395733"
select select "3855"
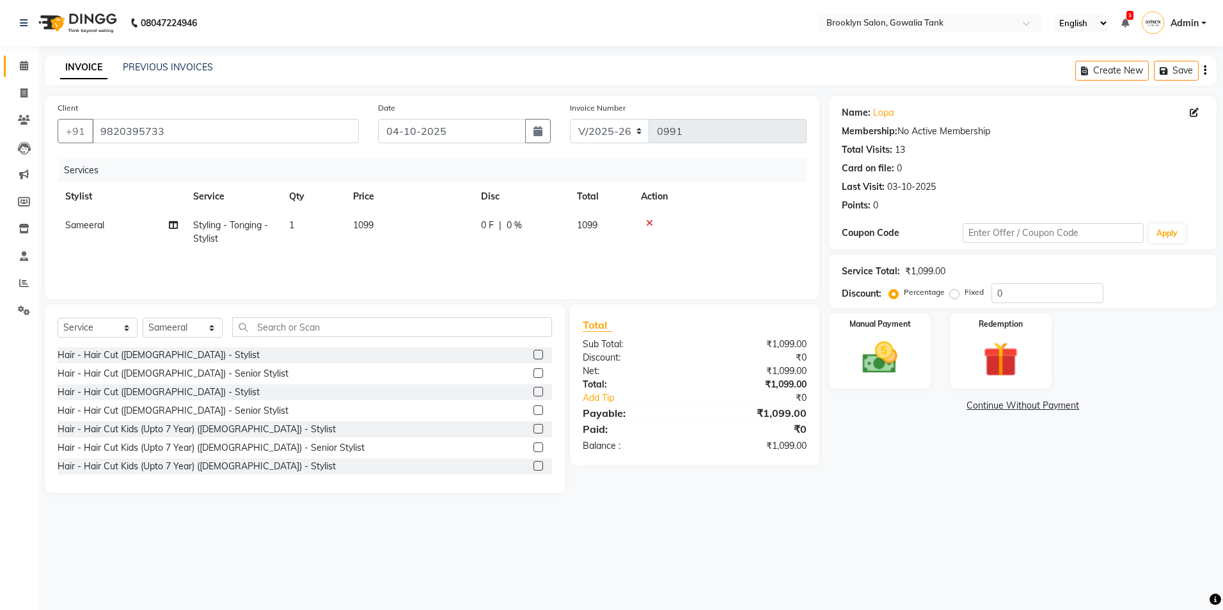
click at [28, 56] on link "Calendar" at bounding box center [19, 66] width 31 height 21
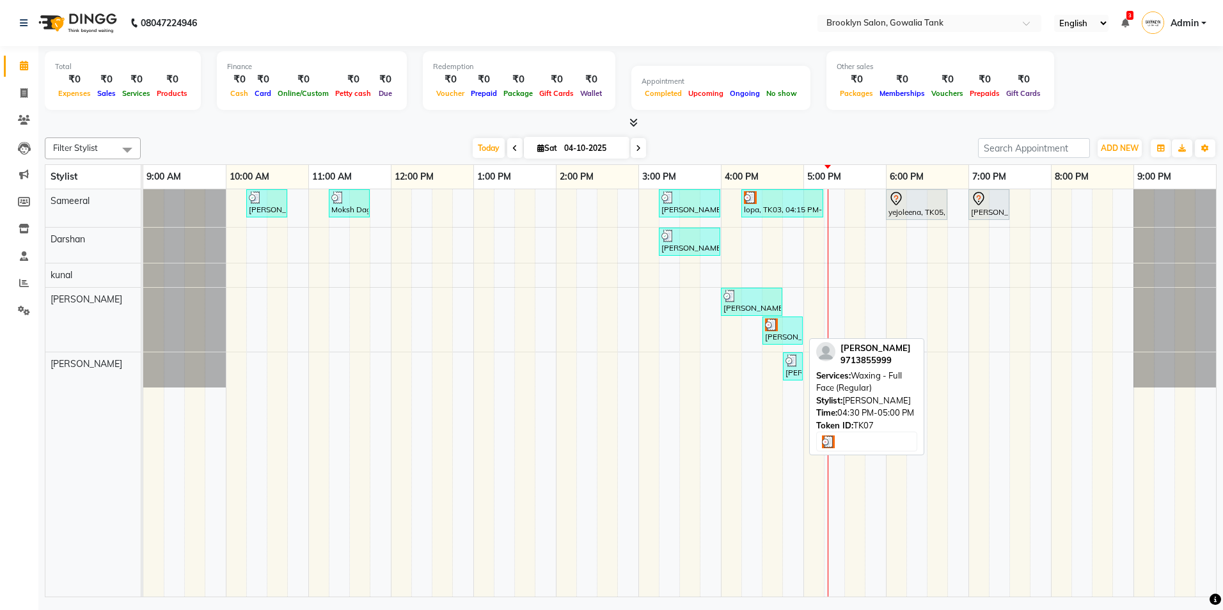
click at [794, 330] on div at bounding box center [782, 325] width 35 height 13
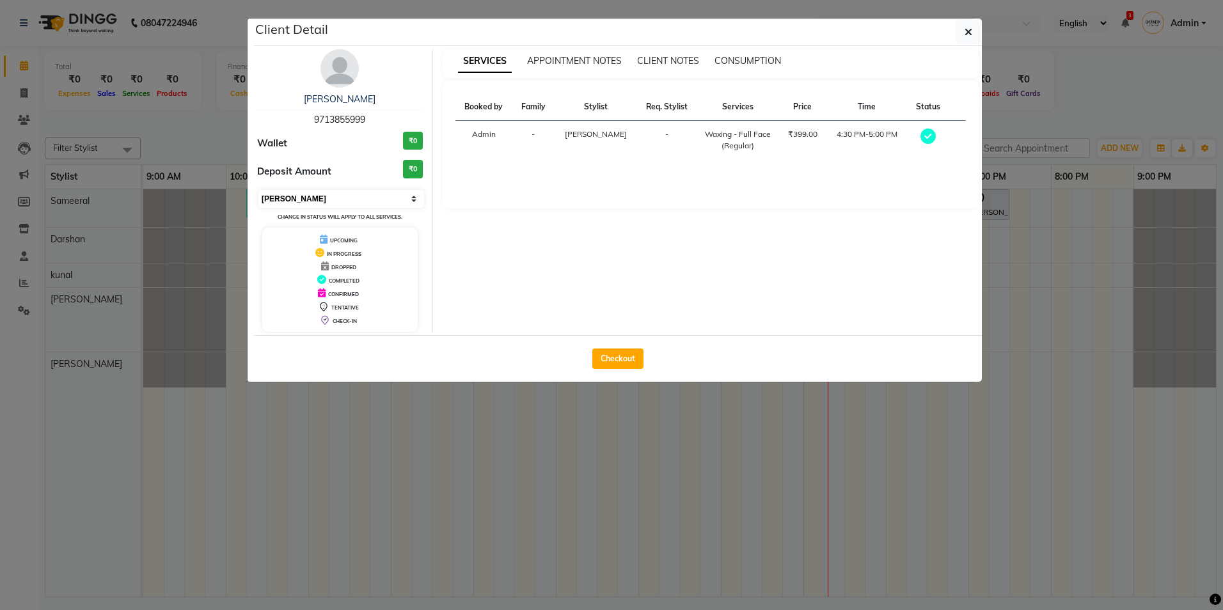
click at [312, 199] on select "Select MARK DONE UPCOMING" at bounding box center [342, 199] width 166 height 18
select select "5"
click at [259, 190] on select "Select MARK DONE UPCOMING" at bounding box center [342, 199] width 166 height 18
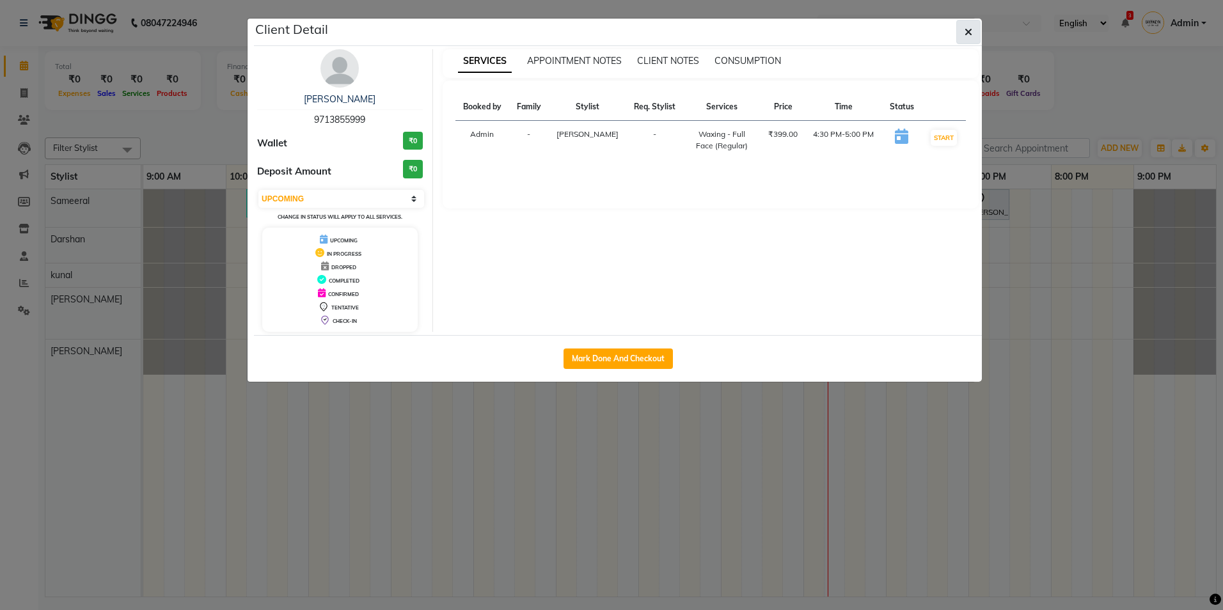
click at [961, 35] on button "button" at bounding box center [969, 32] width 24 height 24
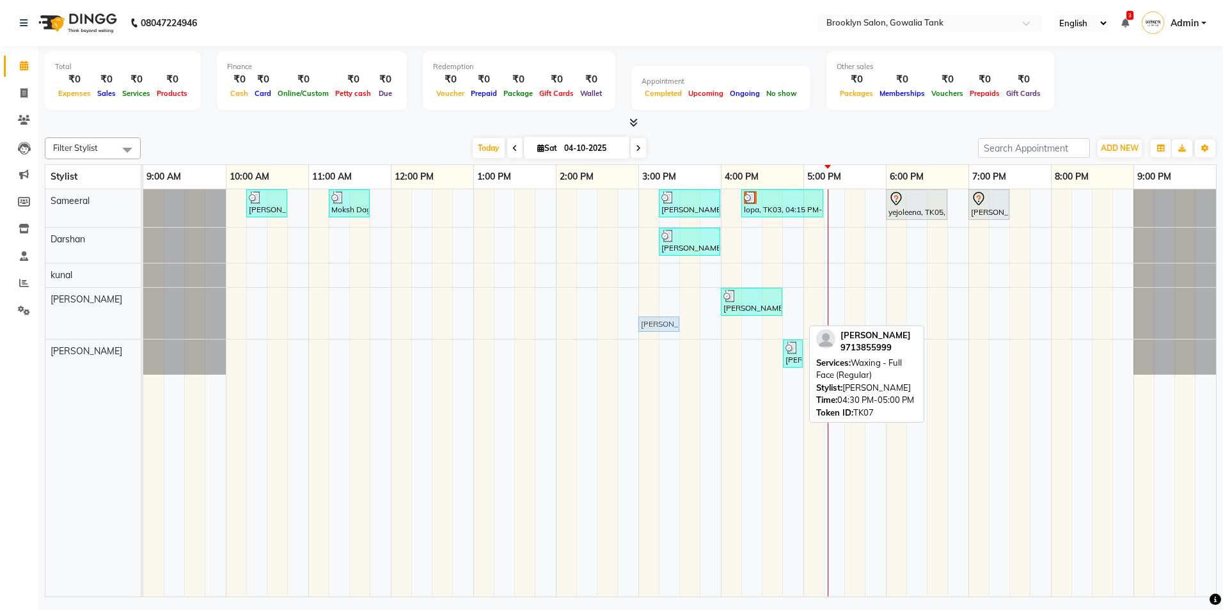
drag, startPoint x: 778, startPoint y: 326, endPoint x: 639, endPoint y: 311, distance: 140.3
click at [639, 311] on div "vanita, TK02, 10:15 AM-10:45 AM, Styling - Blow Dry - Stylist Moksh Dagga, TK04…" at bounding box center [679, 393] width 1073 height 408
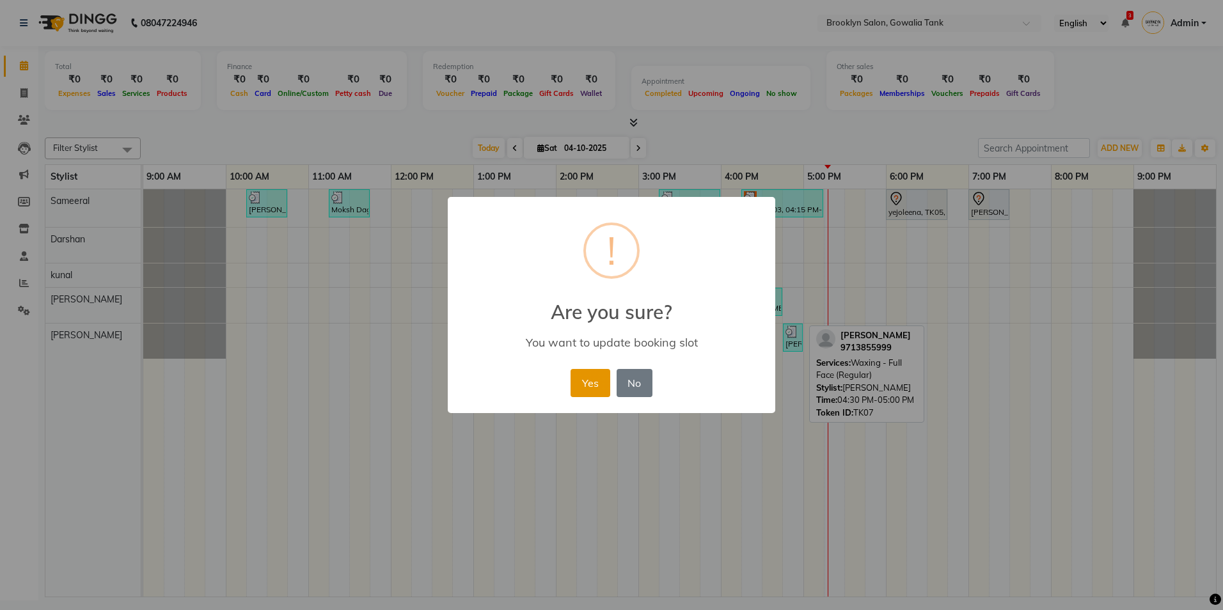
click at [600, 379] on button "Yes" at bounding box center [590, 383] width 39 height 28
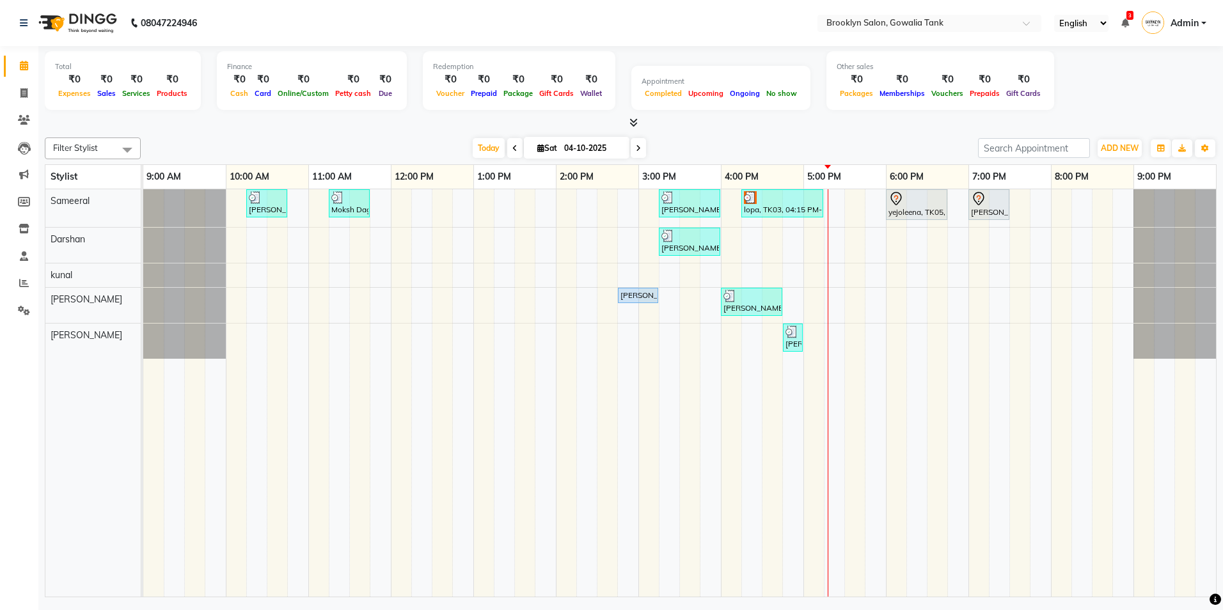
click at [629, 128] on span at bounding box center [631, 122] width 13 height 13
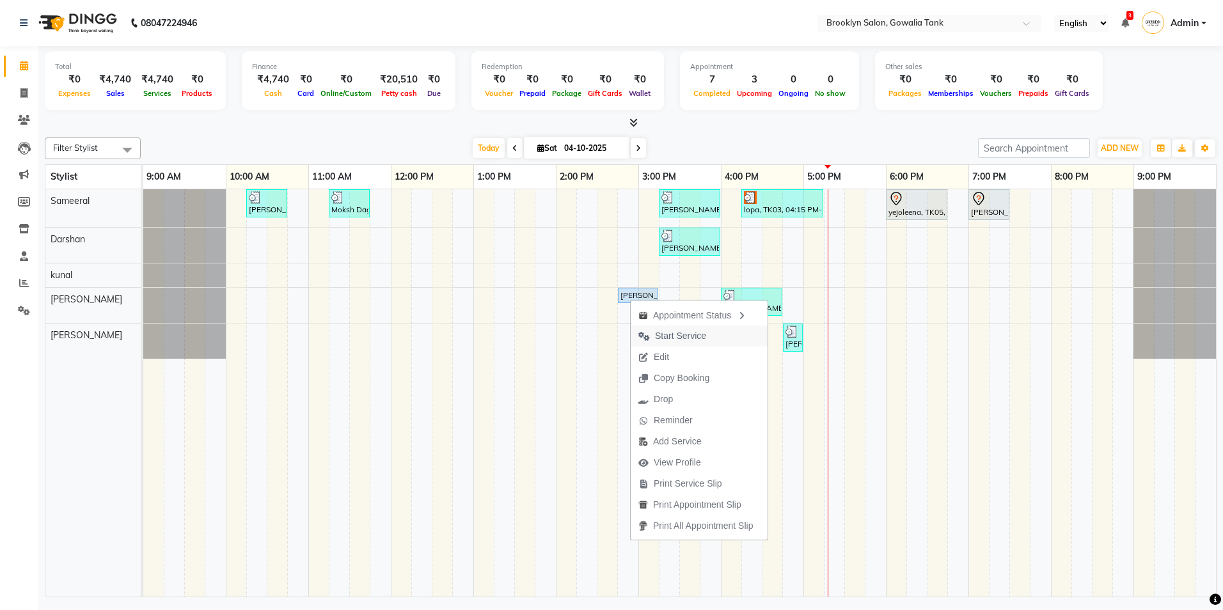
click at [664, 340] on span "Start Service" at bounding box center [680, 336] width 51 height 13
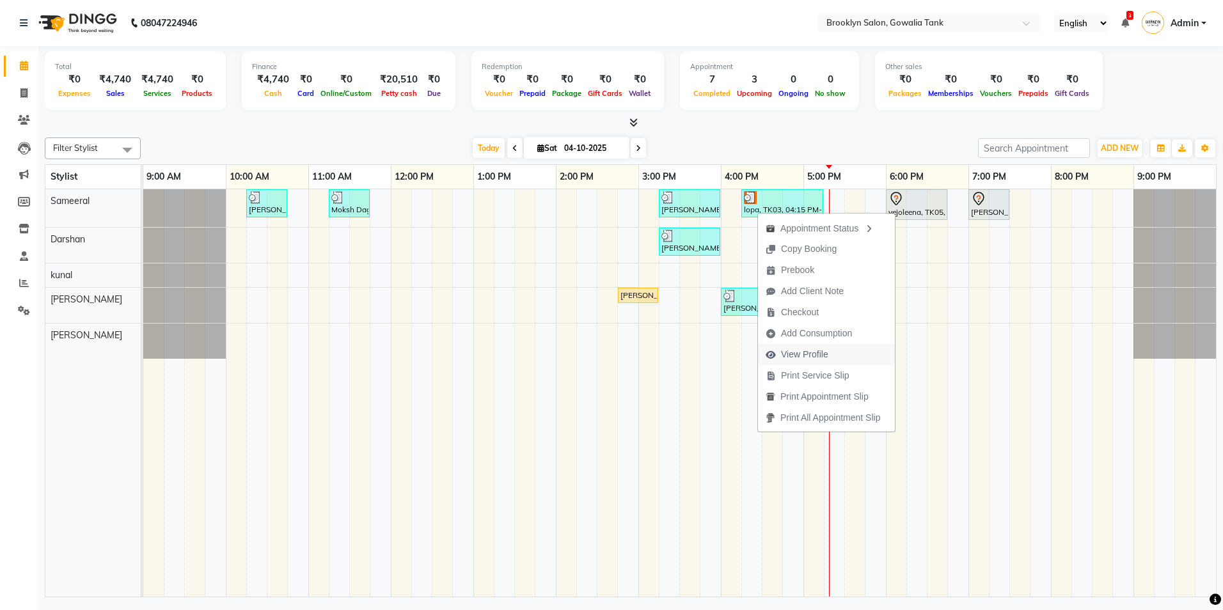
click at [816, 349] on span "View Profile" at bounding box center [804, 354] width 47 height 13
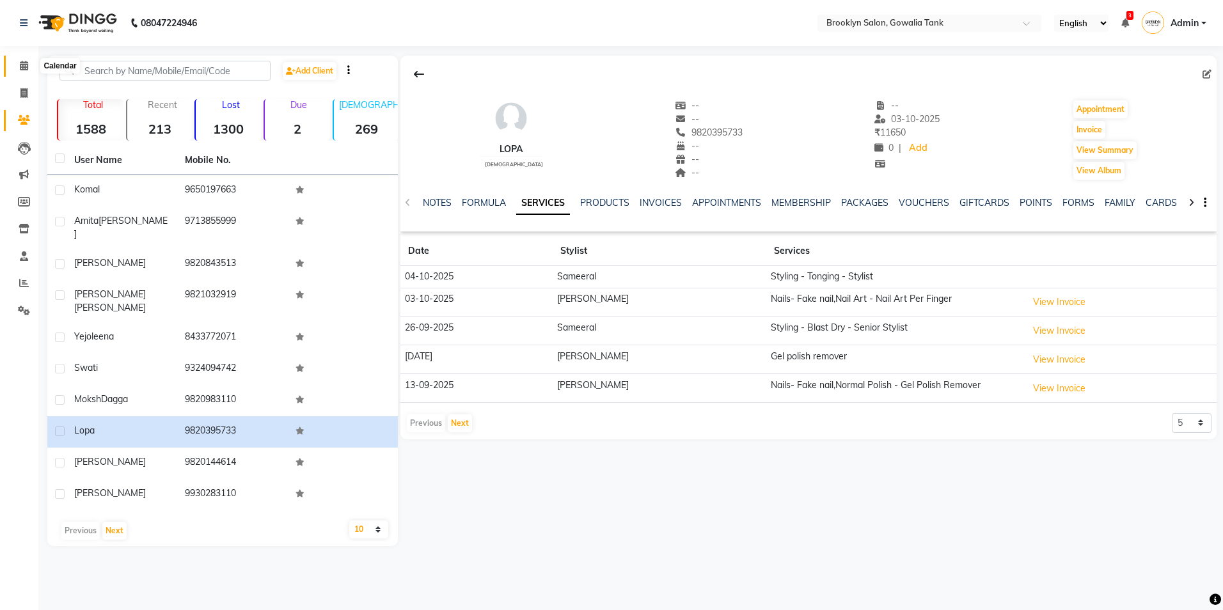
click at [20, 67] on icon at bounding box center [24, 66] width 8 height 10
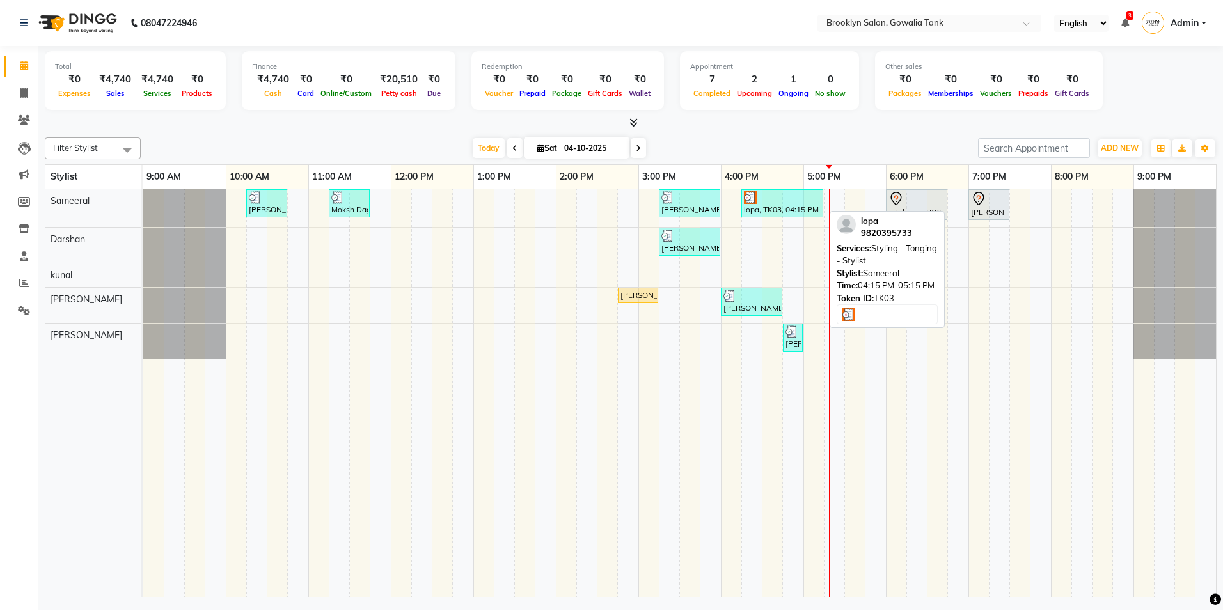
click at [773, 208] on div "lopa, TK03, 04:15 PM-05:15 PM, Styling - Tonging - Stylist" at bounding box center [782, 203] width 79 height 24
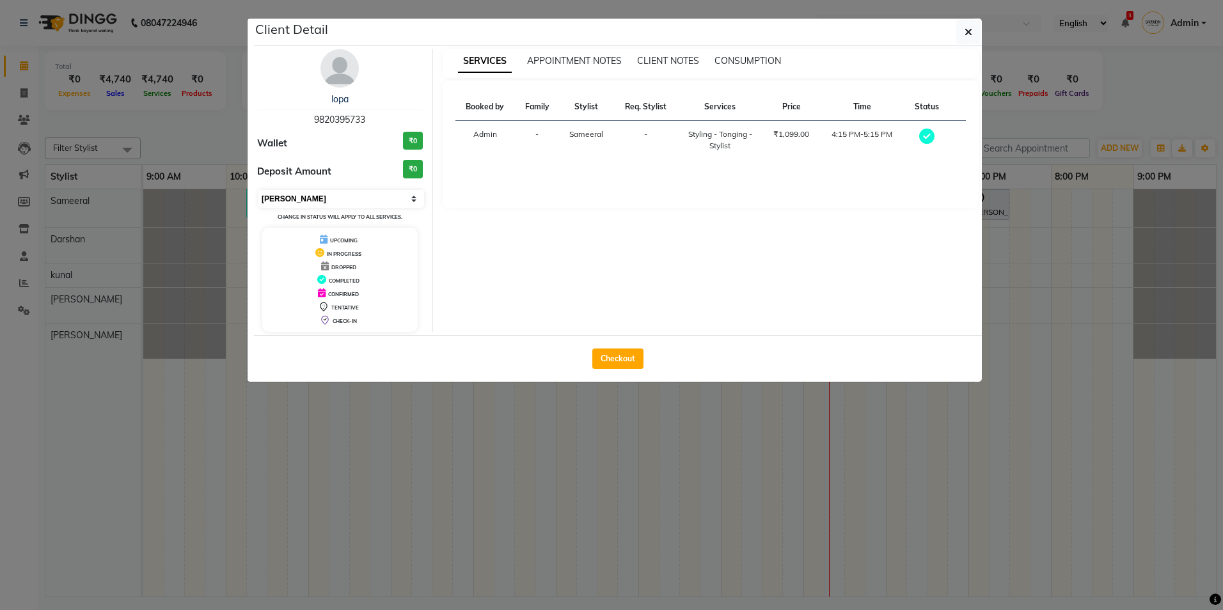
click at [418, 198] on select "Select MARK DONE UPCOMING" at bounding box center [342, 199] width 166 height 18
select select "5"
click at [259, 190] on select "Select MARK DONE UPCOMING" at bounding box center [342, 199] width 166 height 18
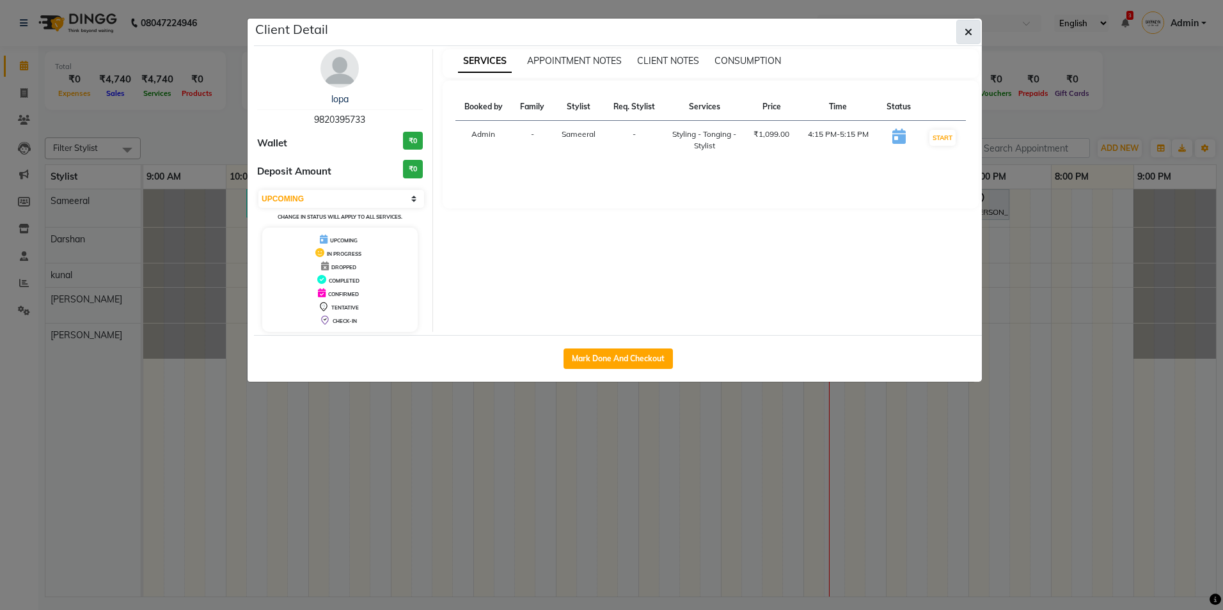
click at [969, 28] on icon "button" at bounding box center [969, 32] width 8 height 10
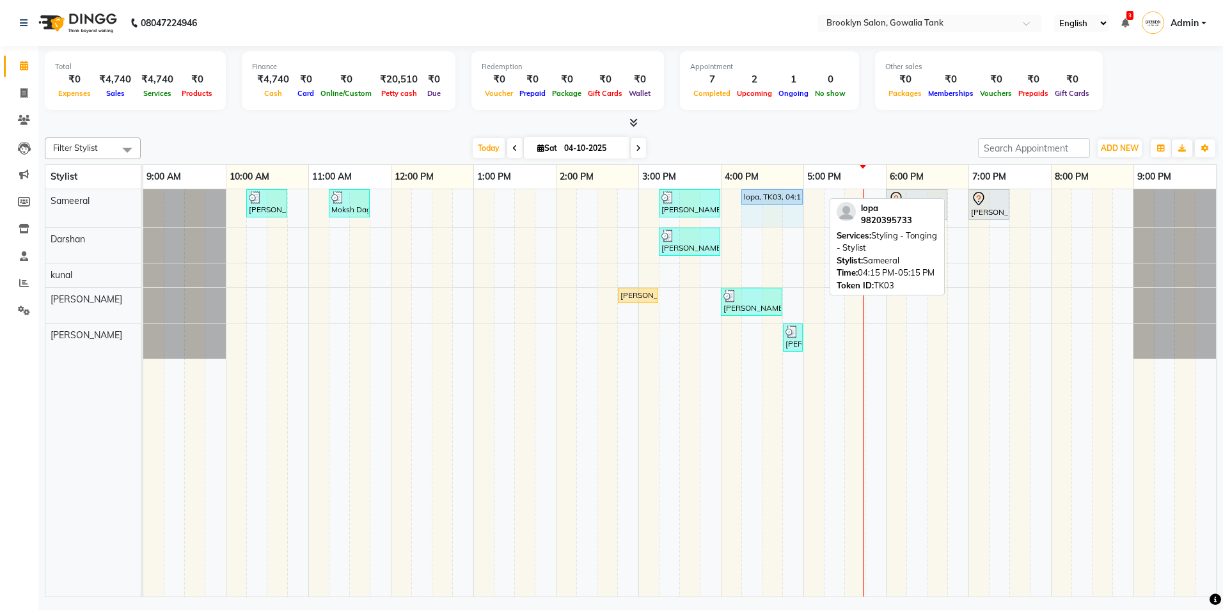
drag, startPoint x: 822, startPoint y: 193, endPoint x: 792, endPoint y: 193, distance: 30.1
click at [143, 193] on div "[PERSON_NAME], TK02, 10:15 AM-10:45 AM, Styling - Blow Dry - Stylist Moksh Dagg…" at bounding box center [143, 208] width 0 height 38
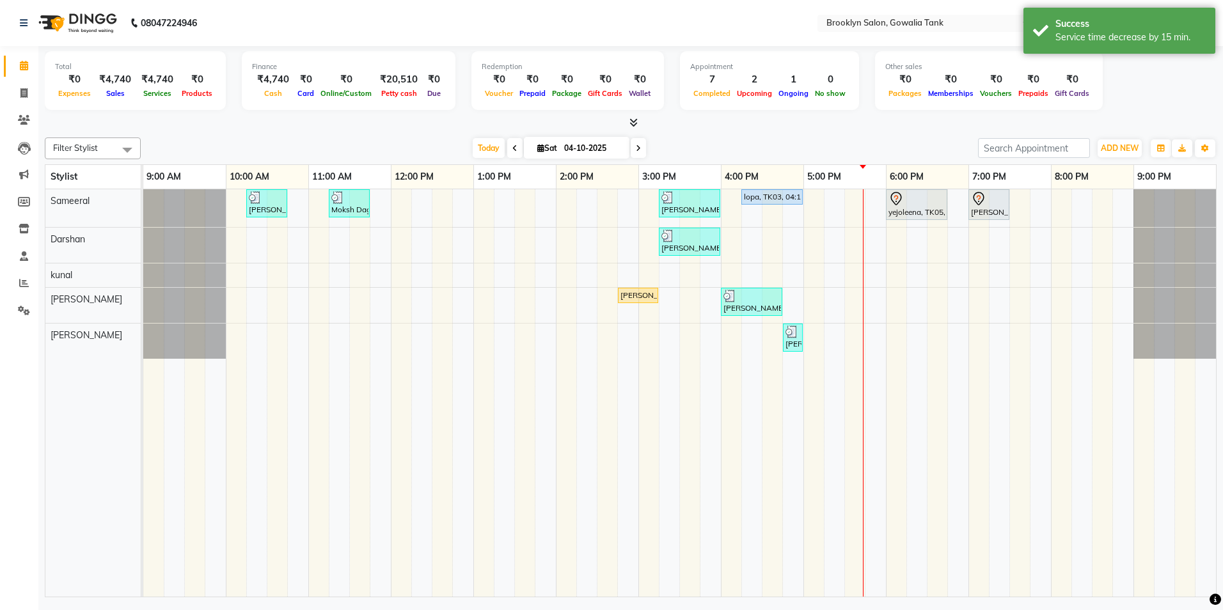
click at [832, 201] on div "[PERSON_NAME], TK02, 10:15 AM-10:45 AM, Styling - Blow Dry - Stylist Moksh Dagg…" at bounding box center [679, 393] width 1073 height 408
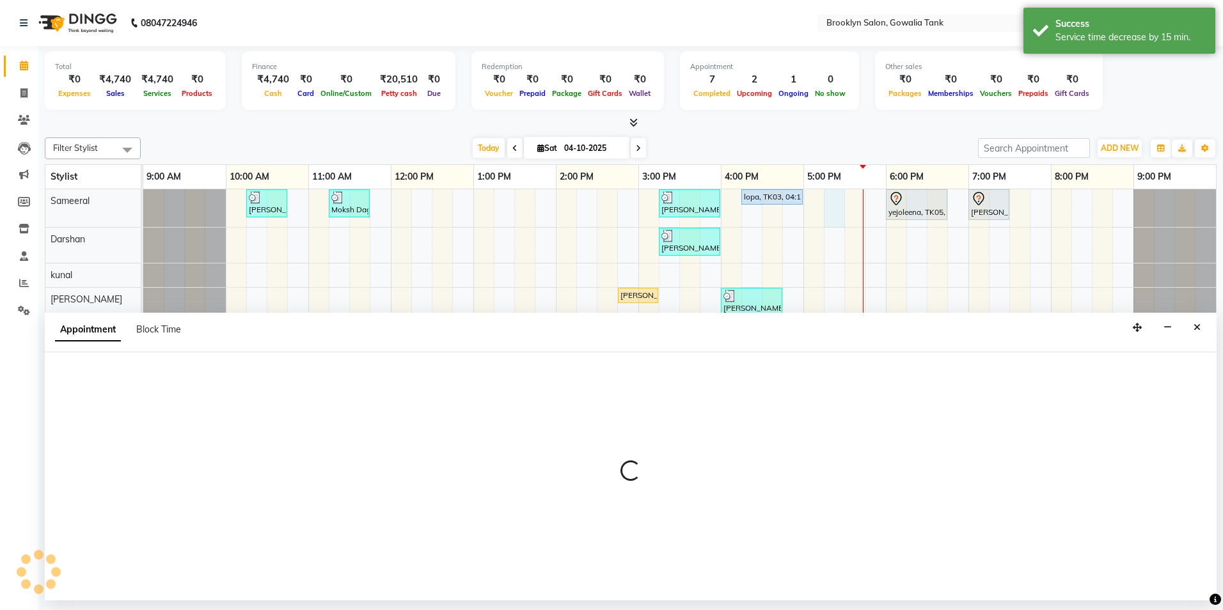
select select "3855"
select select "tentative"
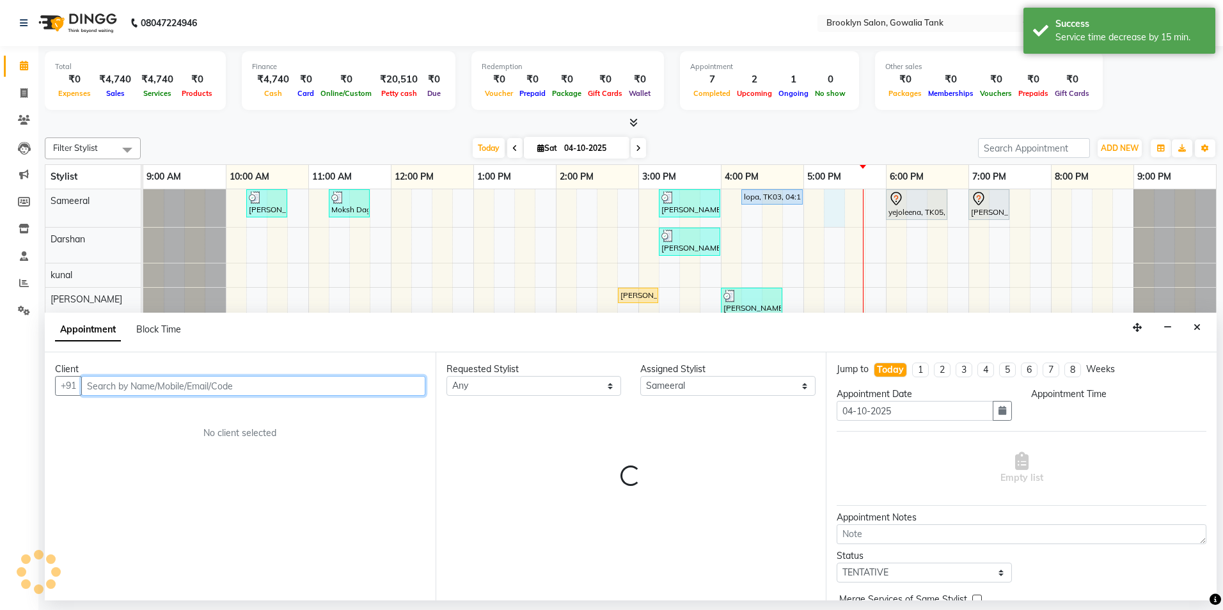
select select "1035"
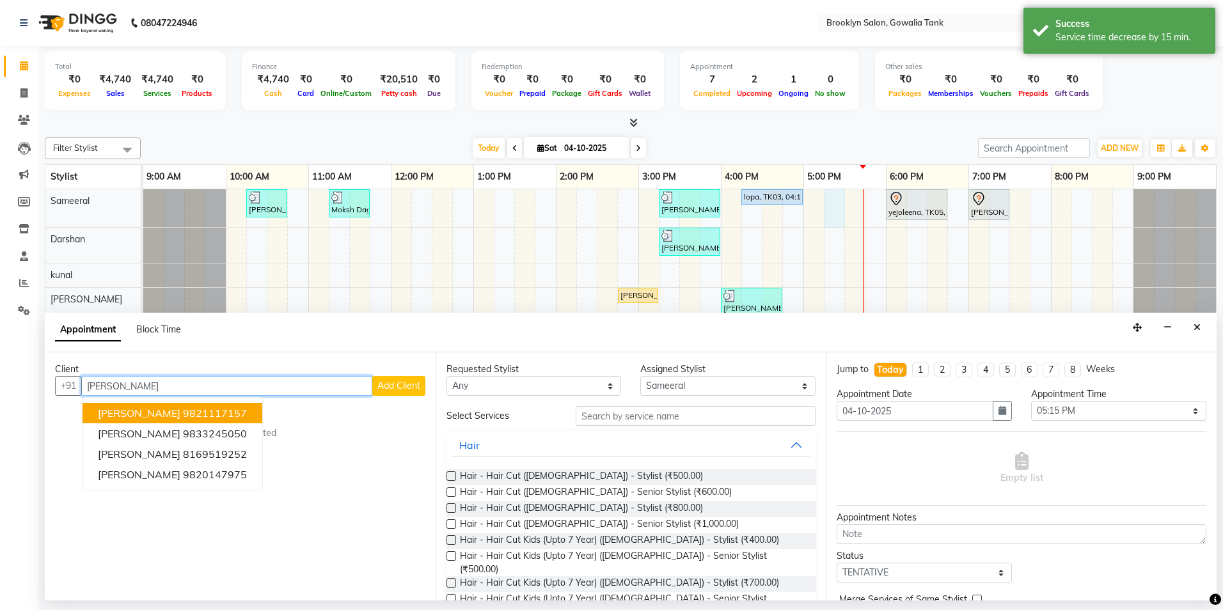
click at [231, 406] on button "[PERSON_NAME] 9821117157" at bounding box center [173, 413] width 180 height 20
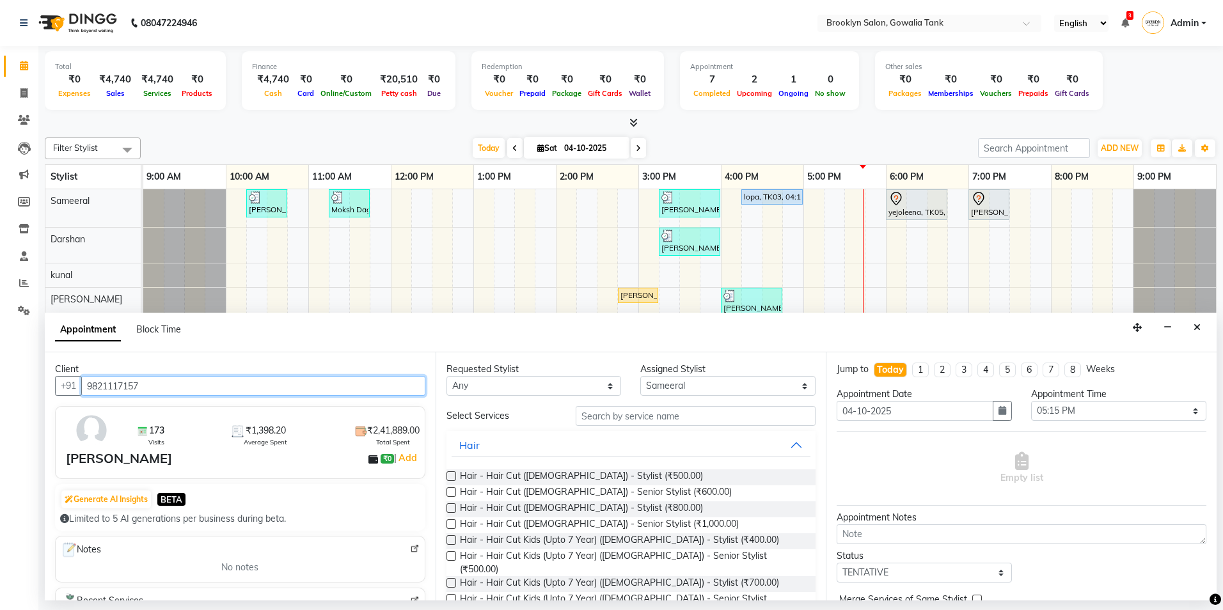
type input "9821117157"
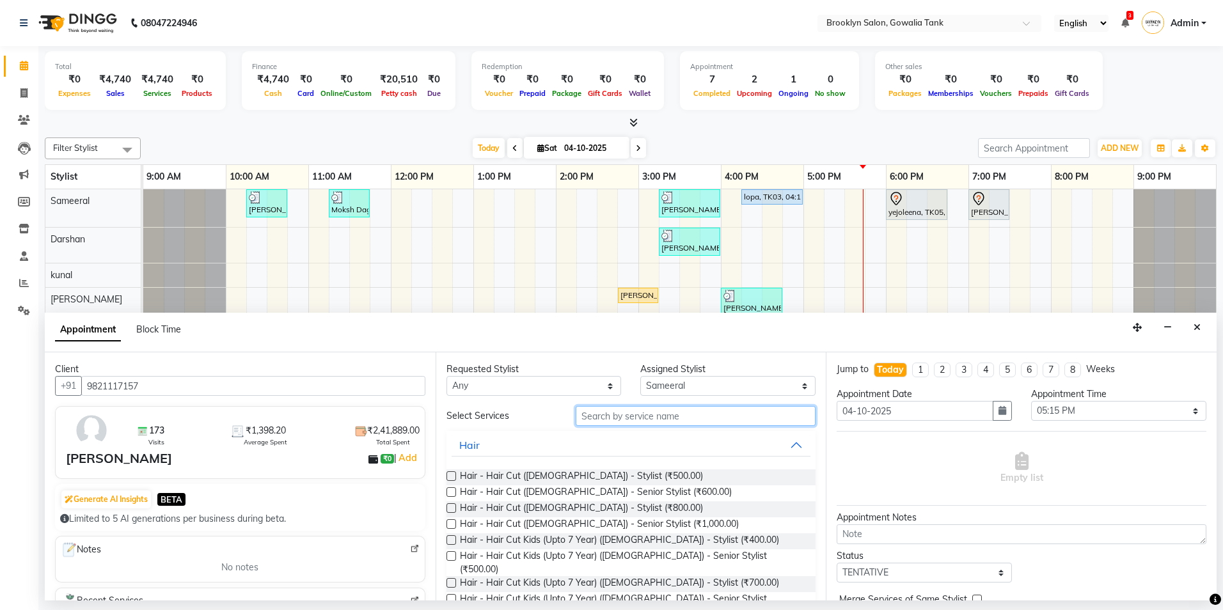
click at [587, 417] on input "text" at bounding box center [696, 416] width 240 height 20
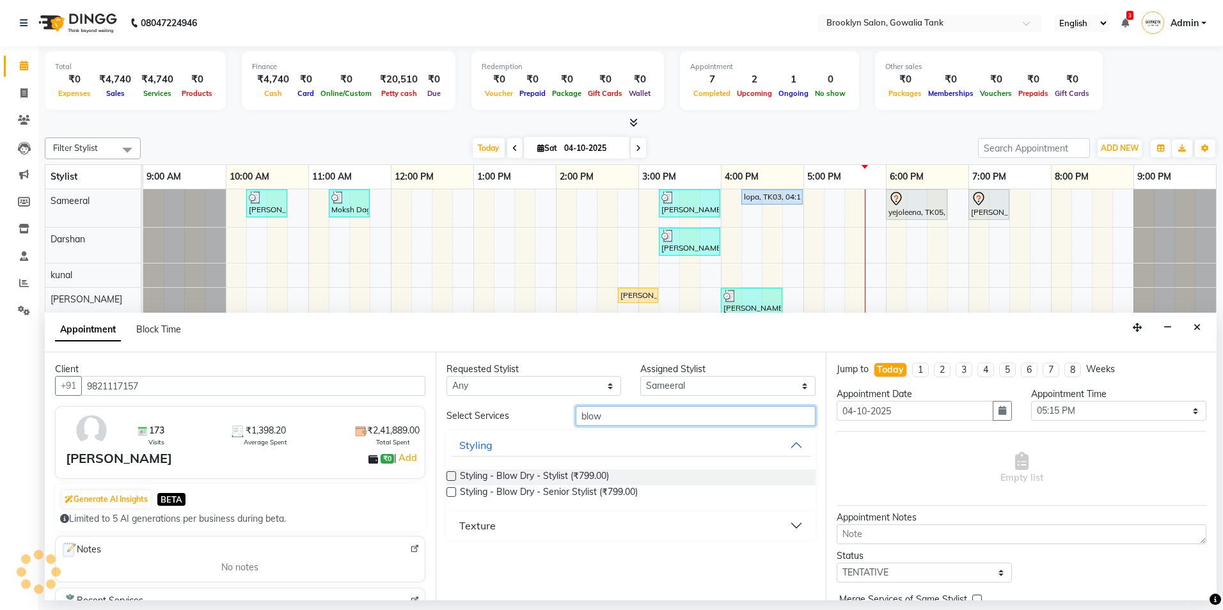
type input "blow"
click at [447, 493] on label at bounding box center [452, 493] width 10 height 10
click at [447, 493] on input "checkbox" at bounding box center [451, 493] width 8 height 8
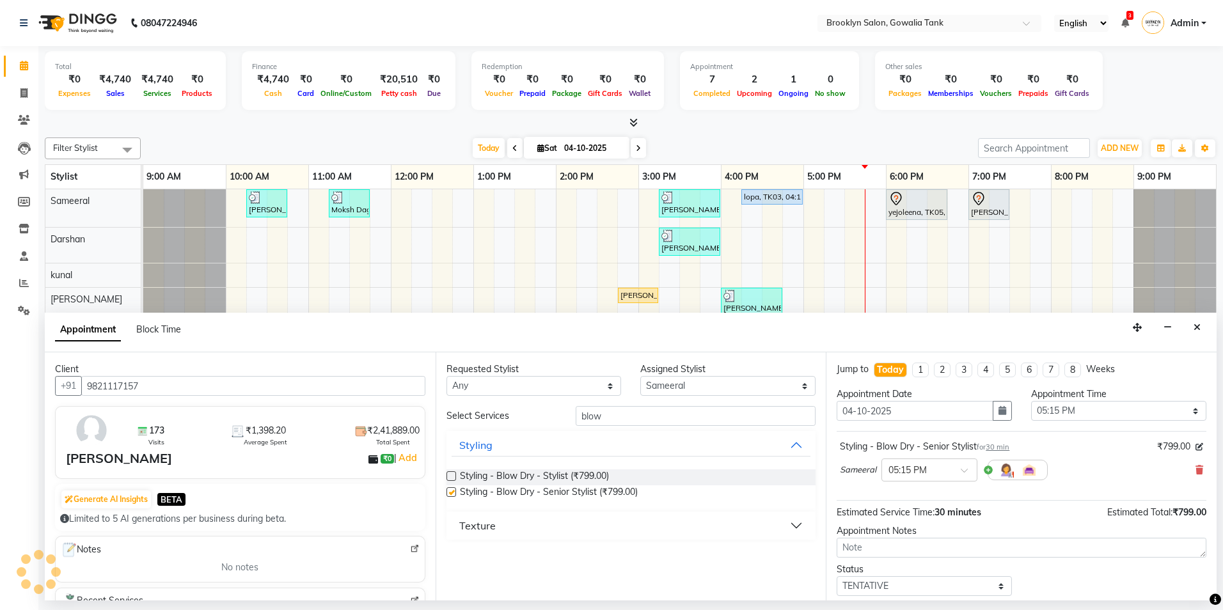
checkbox input "false"
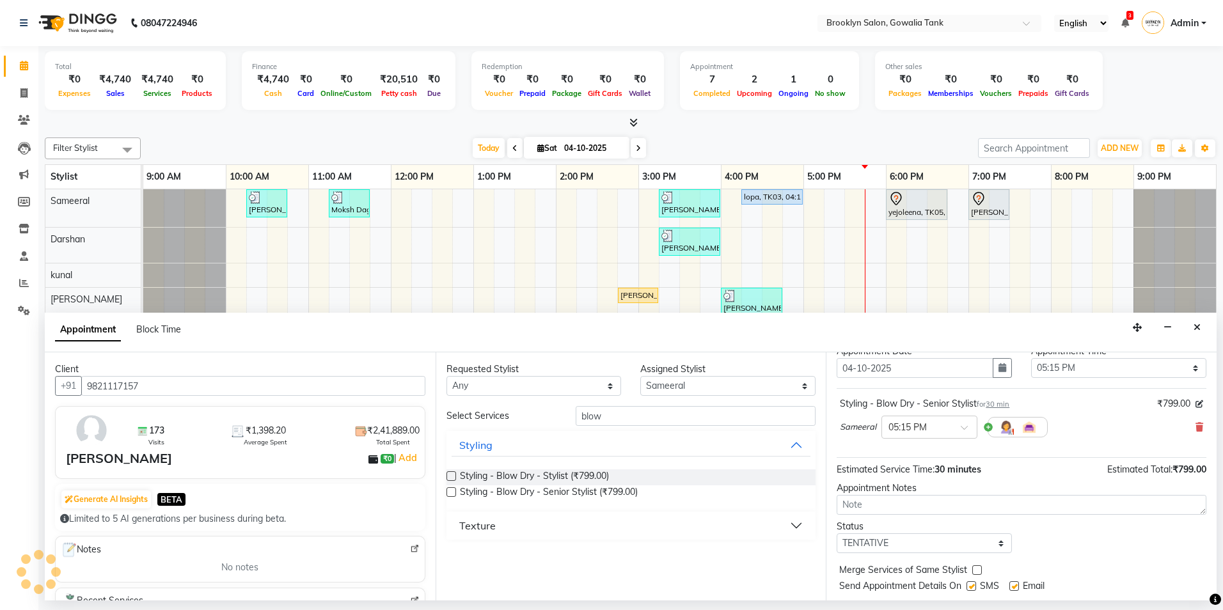
scroll to position [76, 0]
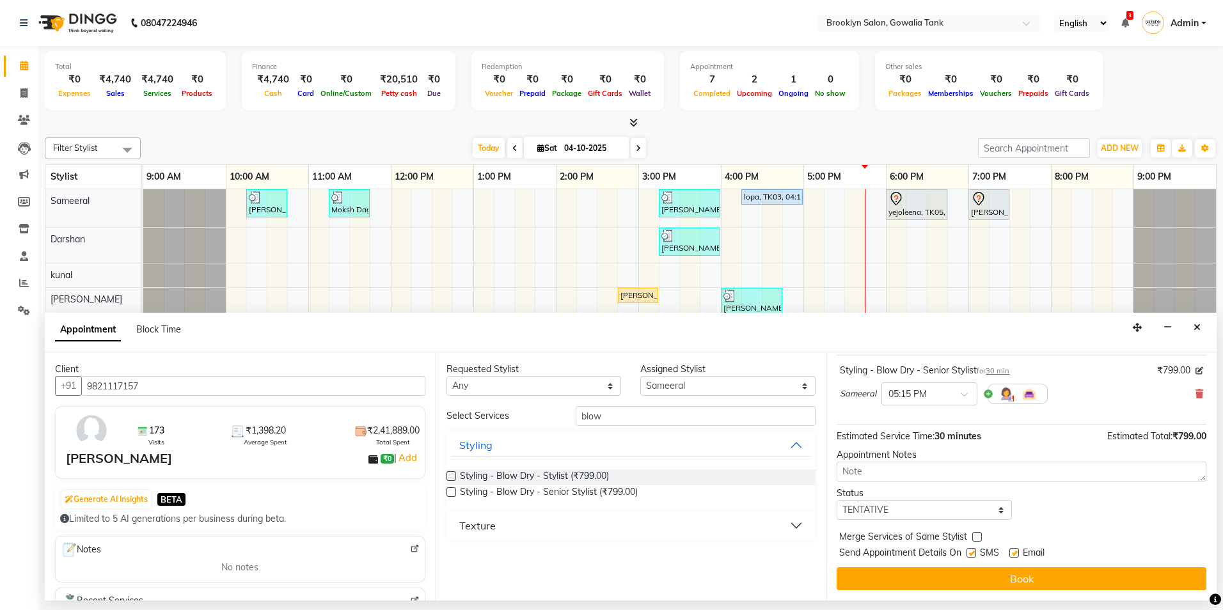
click at [1109, 591] on div "Jump to [DATE] 1 2 3 4 5 6 7 8 Weeks Appointment Date [DATE] Appointment Time S…" at bounding box center [1021, 477] width 391 height 248
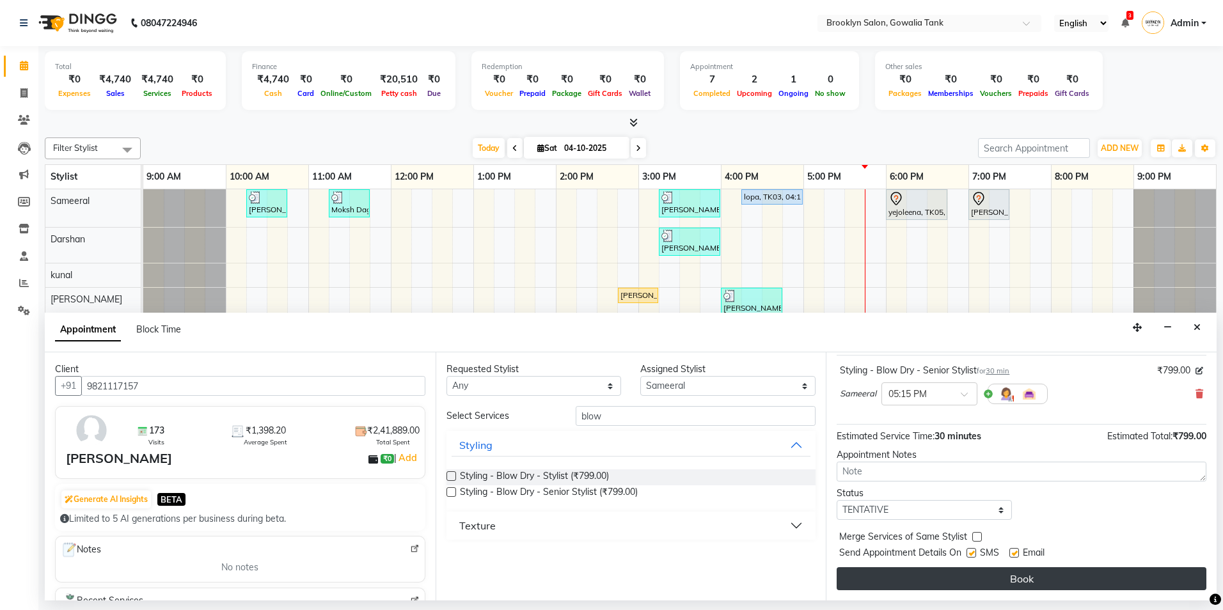
click at [1106, 571] on button "Book" at bounding box center [1022, 579] width 370 height 23
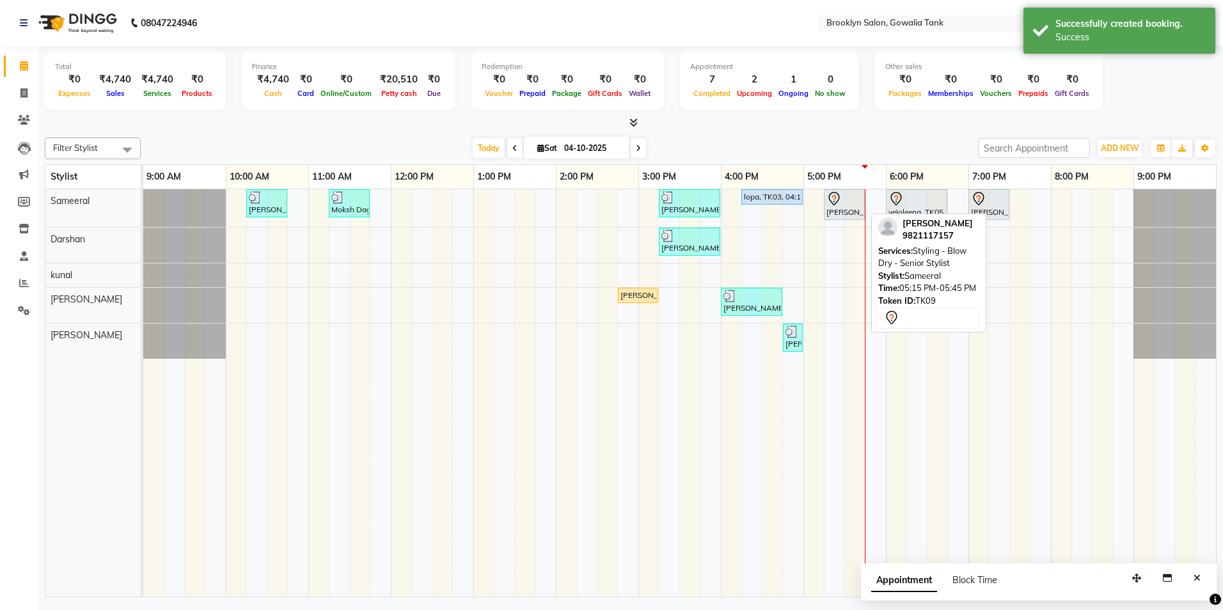
click at [838, 205] on icon at bounding box center [834, 198] width 15 height 15
select select "7"
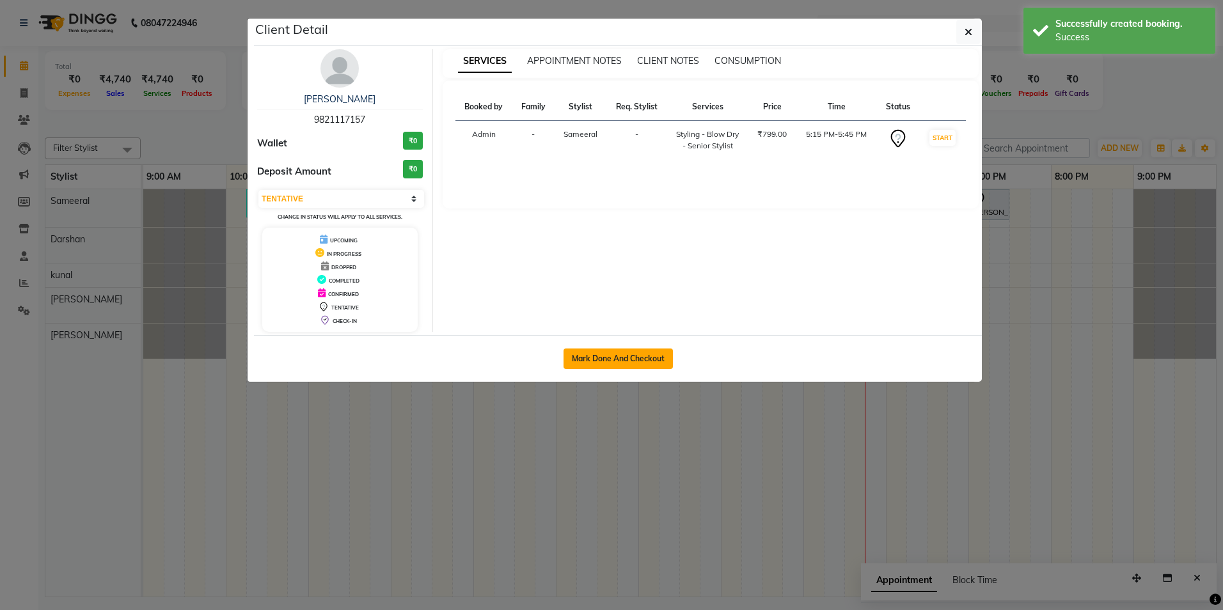
click at [648, 354] on button "Mark Done And Checkout" at bounding box center [618, 359] width 109 height 20
select select "service"
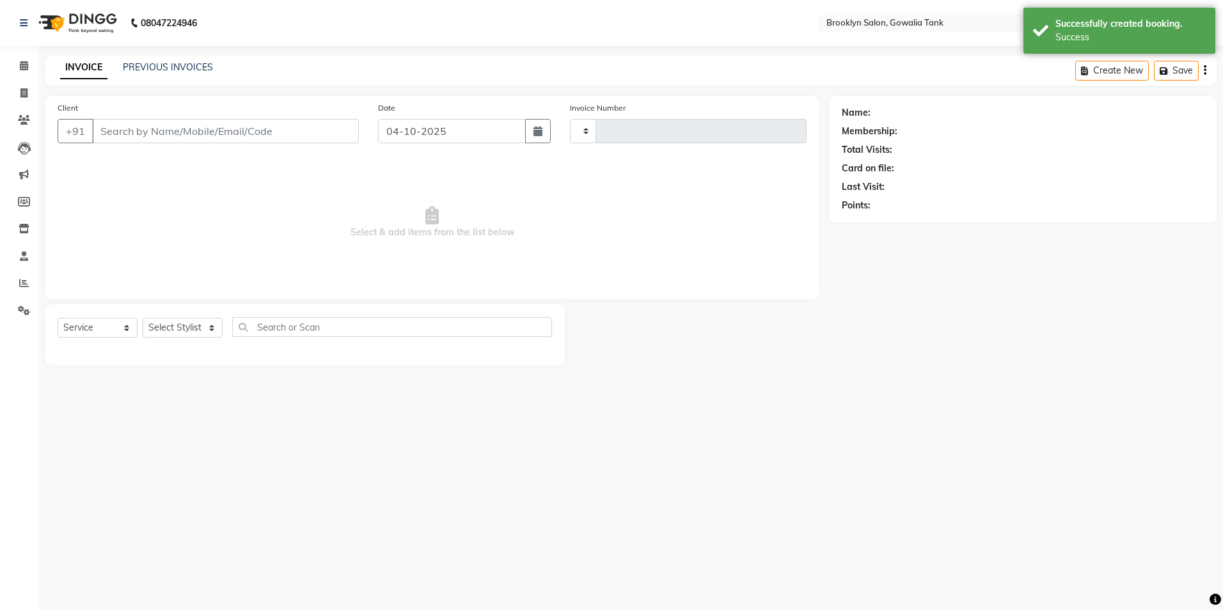
type input "0991"
select select "131"
type input "9821117157"
select select "3855"
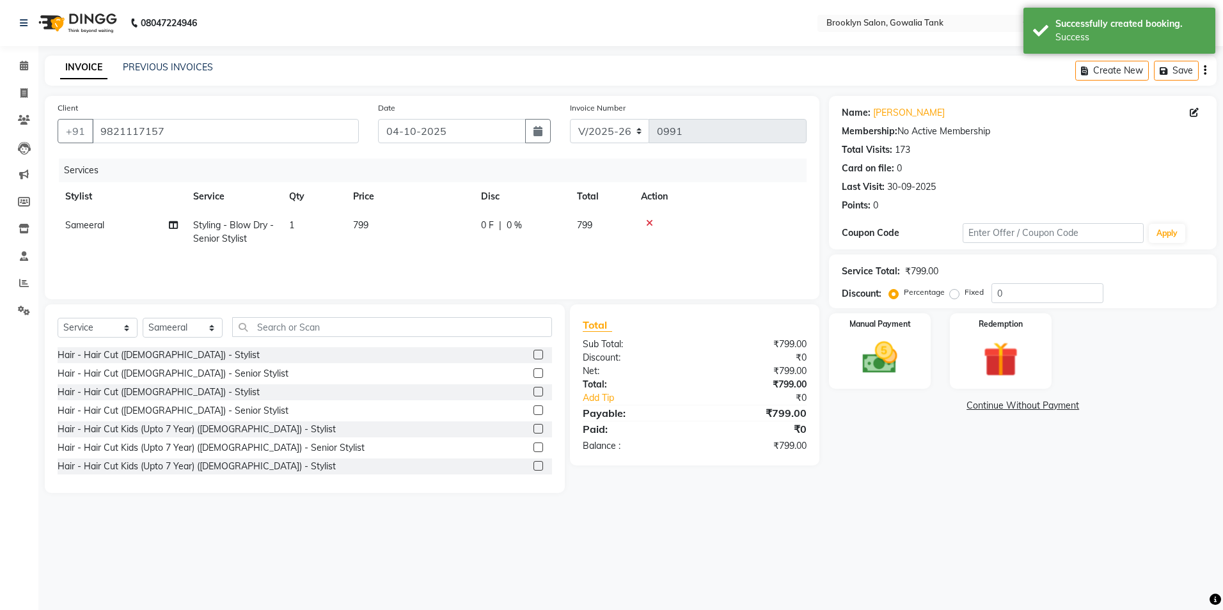
click at [391, 226] on td "799" at bounding box center [410, 232] width 128 height 42
select select "3855"
drag, startPoint x: 437, startPoint y: 225, endPoint x: 395, endPoint y: 226, distance: 42.3
click at [395, 226] on tr "[PERSON_NAME] Darshan kunal [PERSON_NAME] Sameeral Styling - Blow Dry - Senior …" at bounding box center [432, 238] width 749 height 54
type input "800"
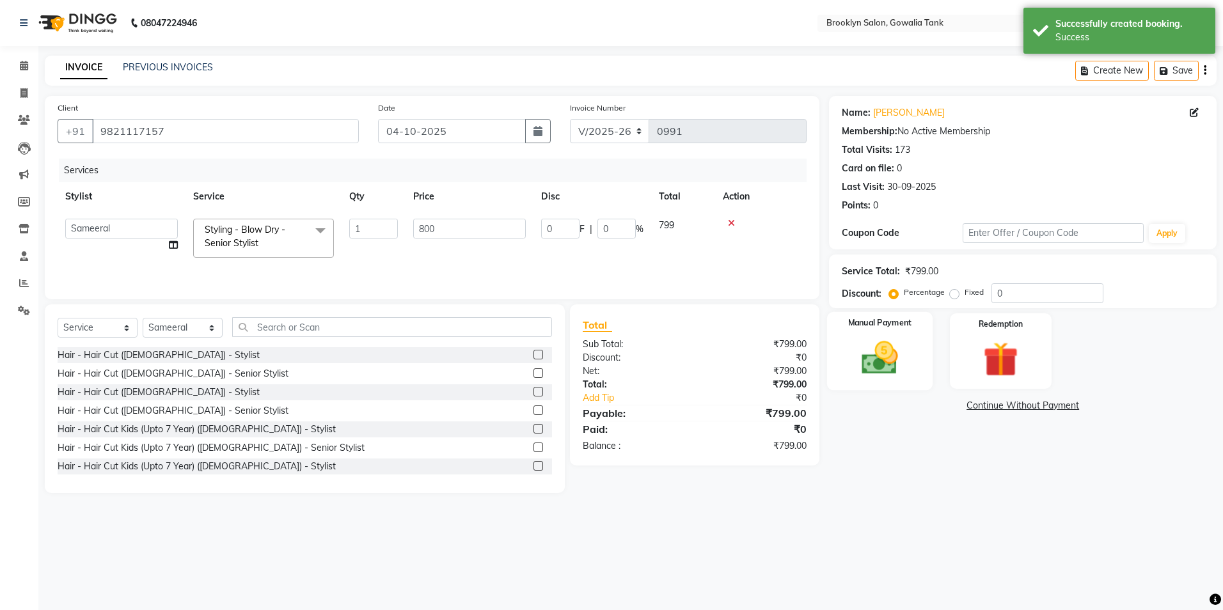
click at [870, 354] on img at bounding box center [880, 358] width 60 height 42
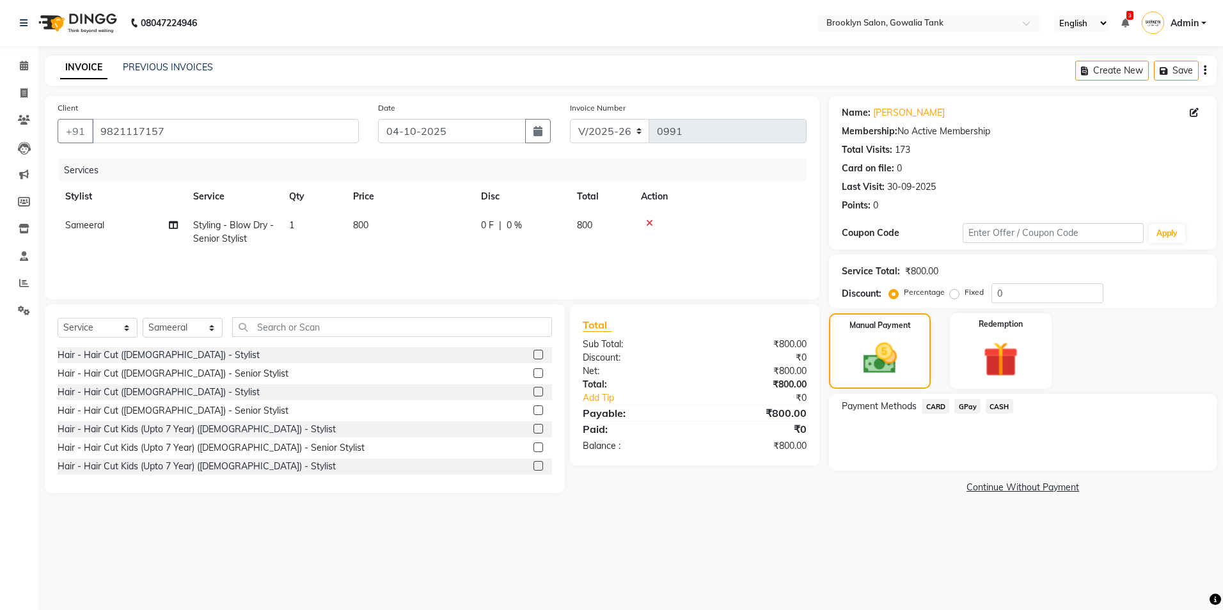
click at [999, 406] on span "CASH" at bounding box center [1000, 406] width 28 height 15
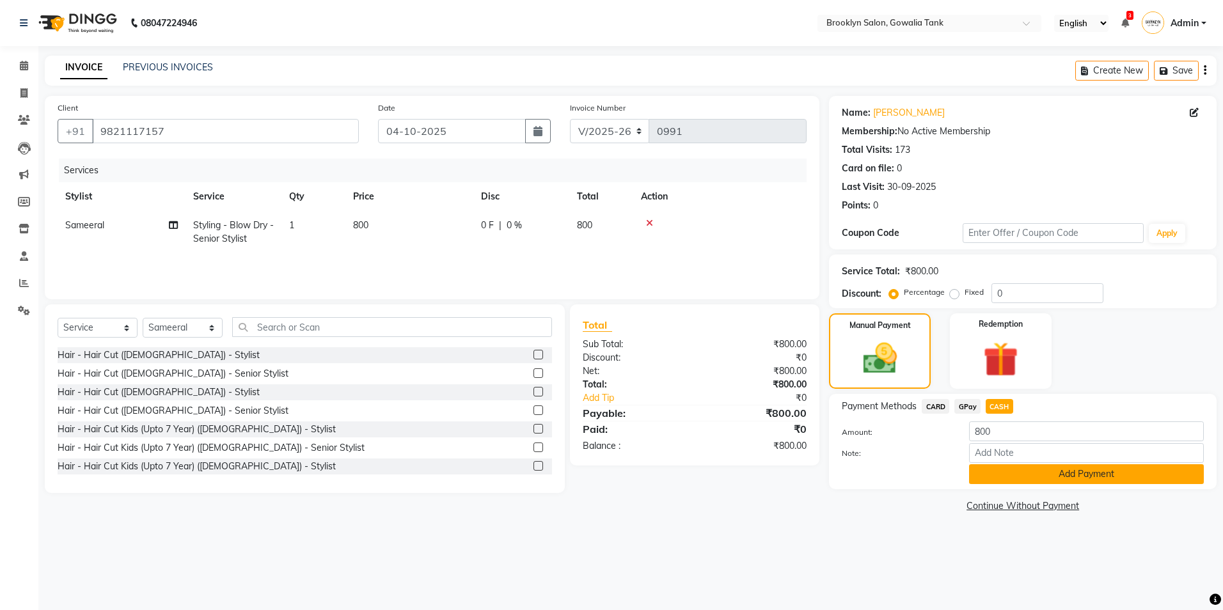
click at [998, 474] on button "Add Payment" at bounding box center [1086, 475] width 235 height 20
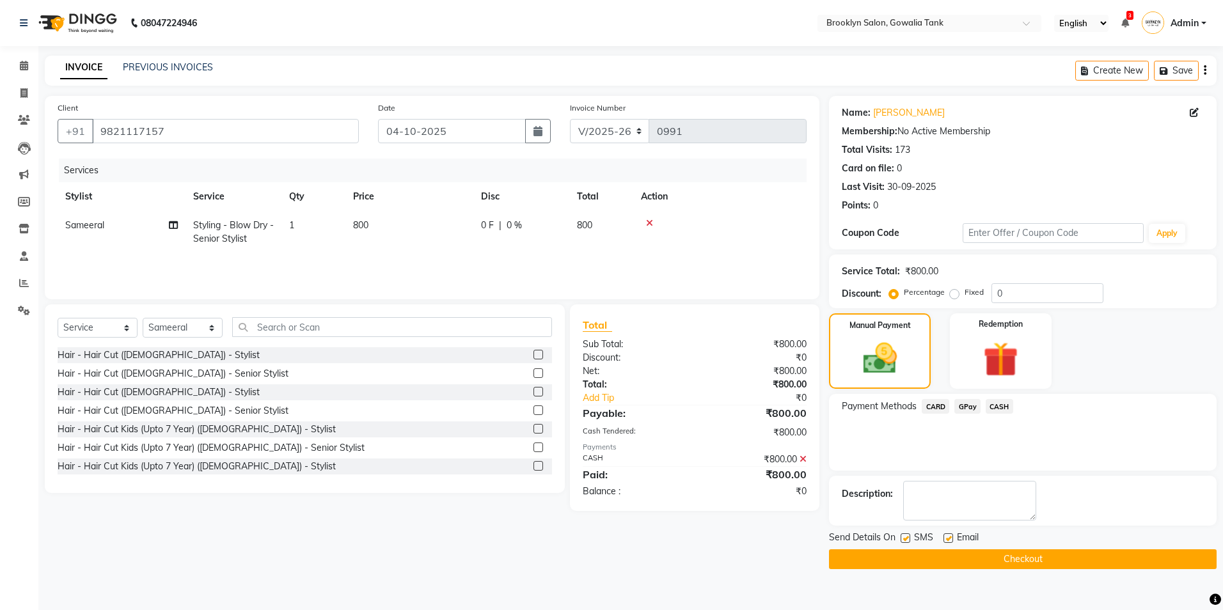
click at [988, 552] on button "Checkout" at bounding box center [1023, 560] width 388 height 20
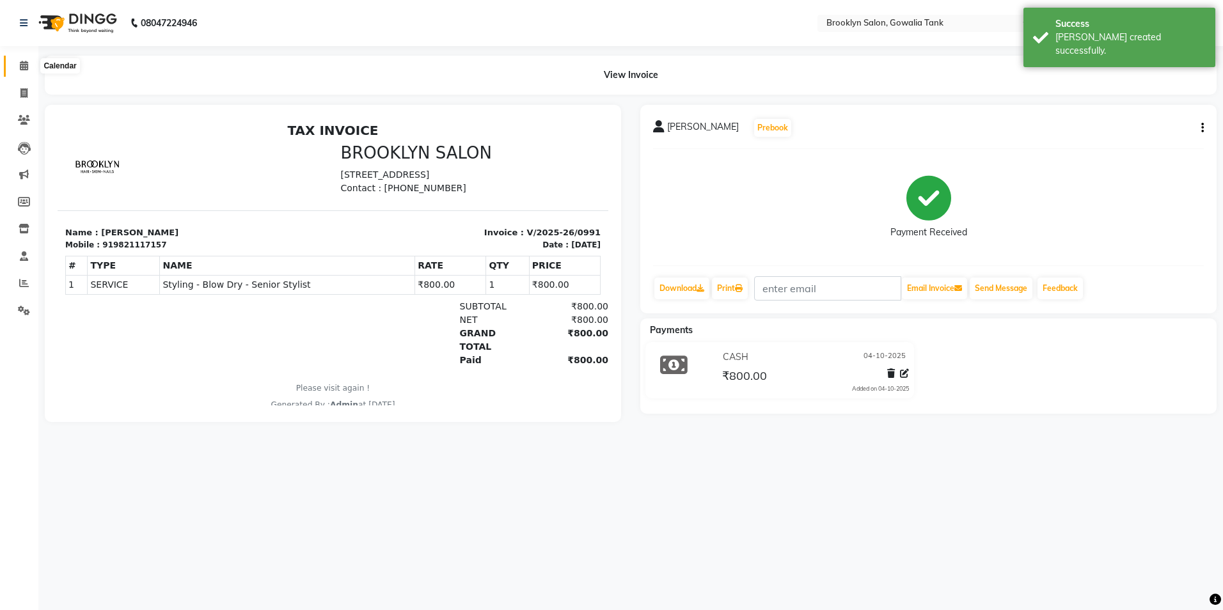
click at [24, 67] on icon at bounding box center [24, 66] width 8 height 10
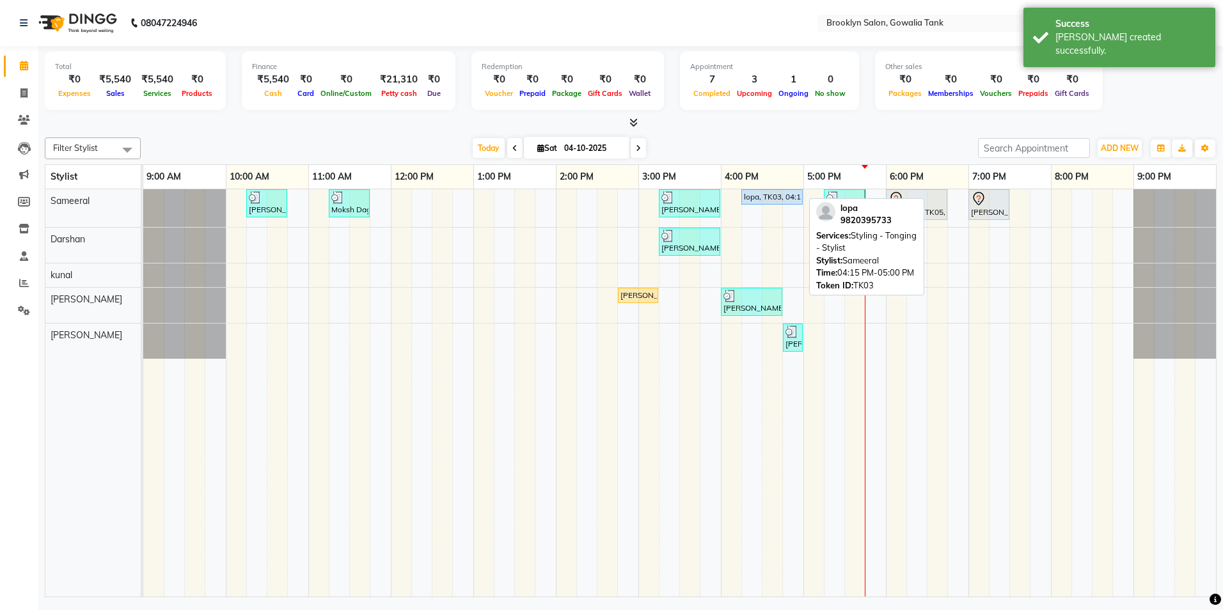
click at [754, 195] on div "lopa, TK03, 04:15 PM-05:00 PM, Styling - Tonging - Stylist" at bounding box center [772, 197] width 59 height 12
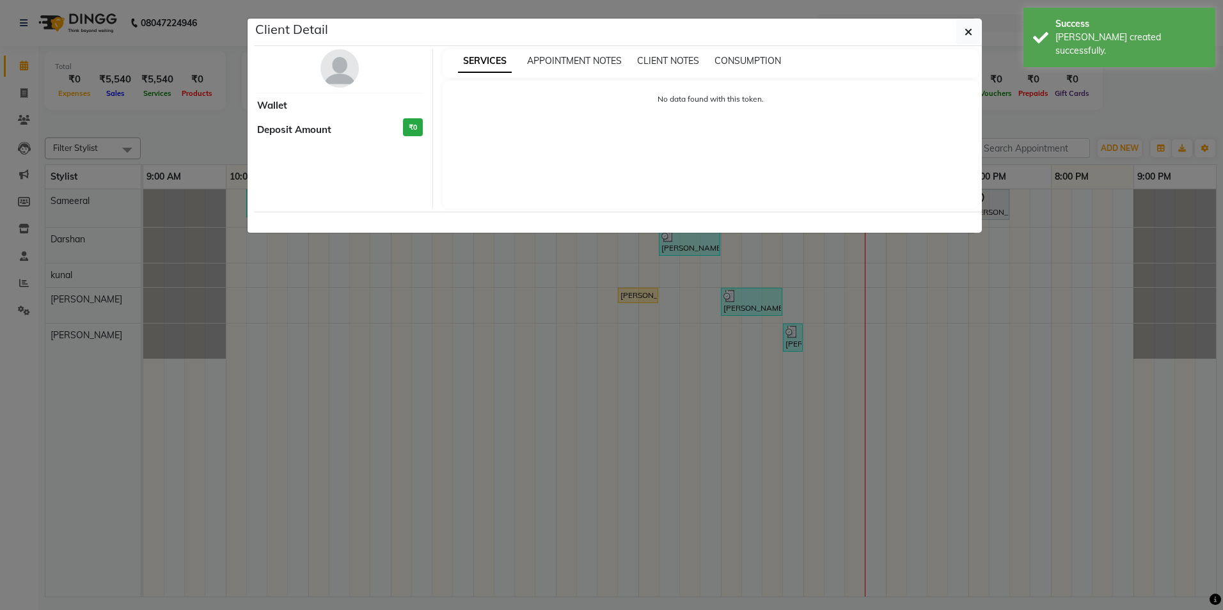
select select "5"
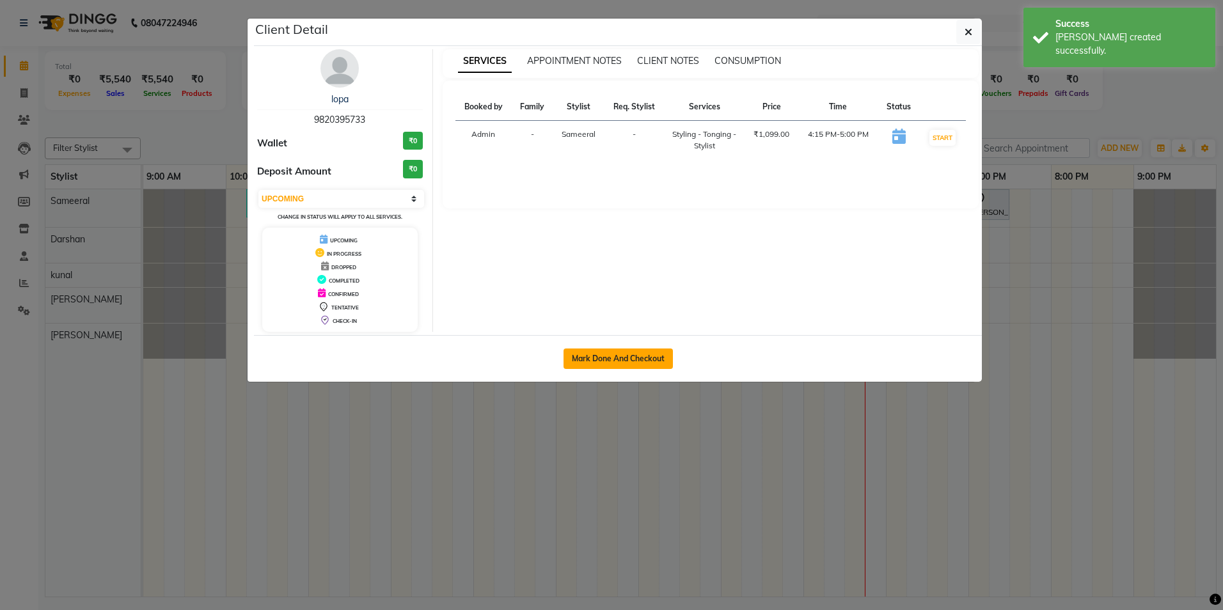
click at [593, 356] on button "Mark Done And Checkout" at bounding box center [618, 359] width 109 height 20
select select "service"
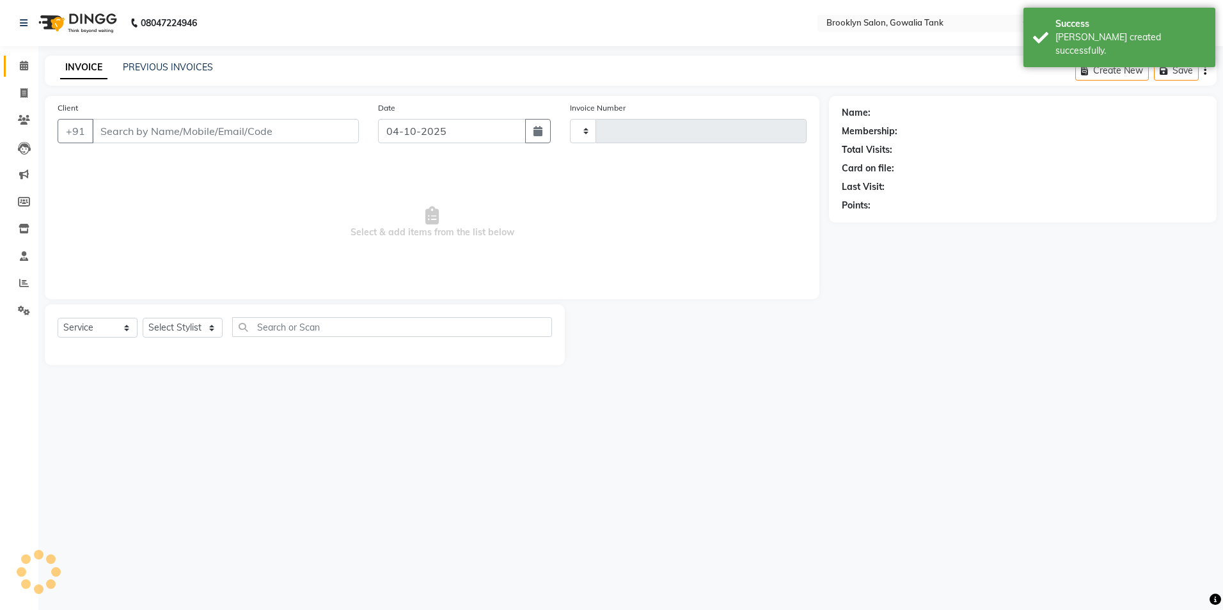
type input "0992"
select select "131"
type input "9820395733"
select select "3855"
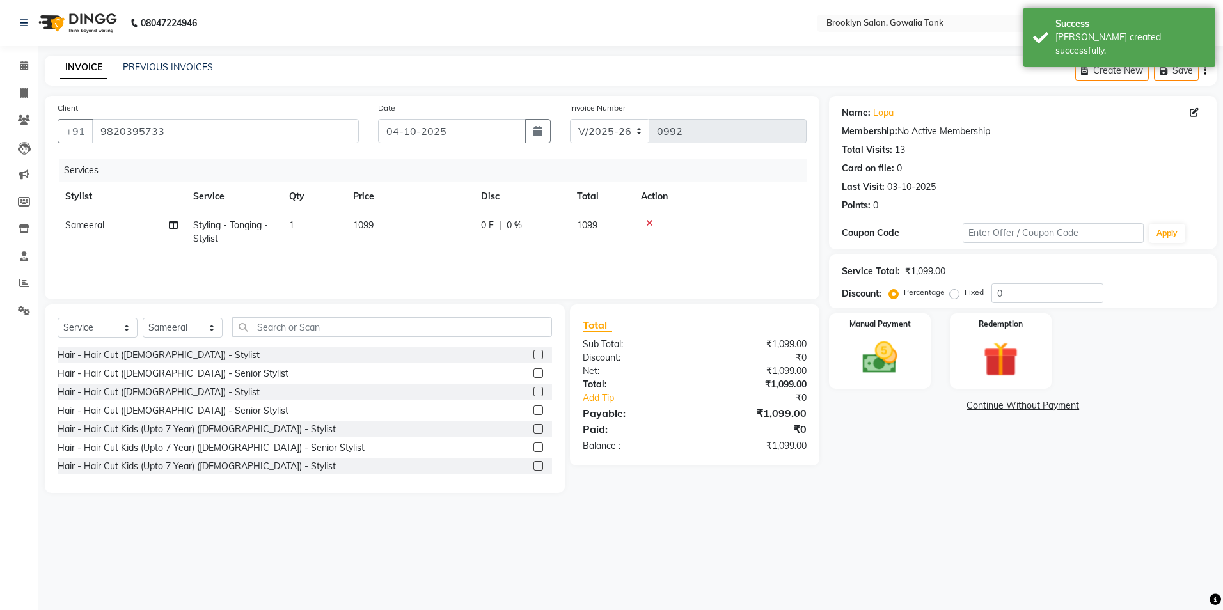
click at [392, 216] on td "1099" at bounding box center [410, 232] width 128 height 42
select select "3855"
drag, startPoint x: 445, startPoint y: 228, endPoint x: 402, endPoint y: 235, distance: 43.3
click at [402, 235] on tr "[PERSON_NAME] Darshan kunal [PERSON_NAME] Sameeral Styling - Tonging - Stylist …" at bounding box center [432, 238] width 749 height 54
type input "1100"
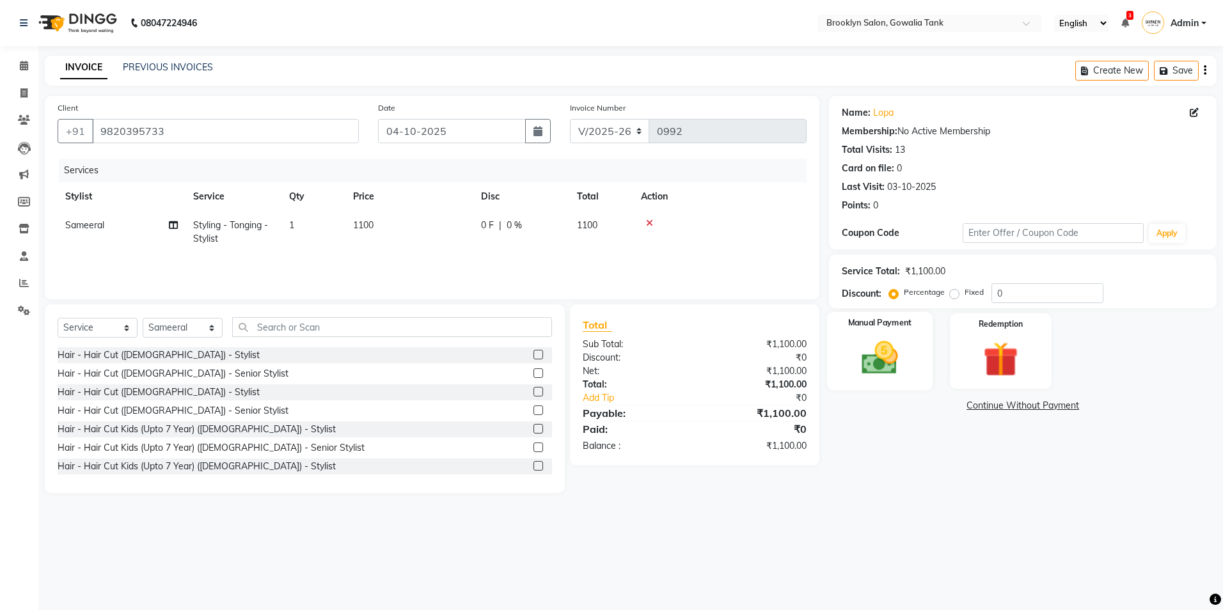
click at [845, 337] on div "Manual Payment" at bounding box center [880, 351] width 106 height 79
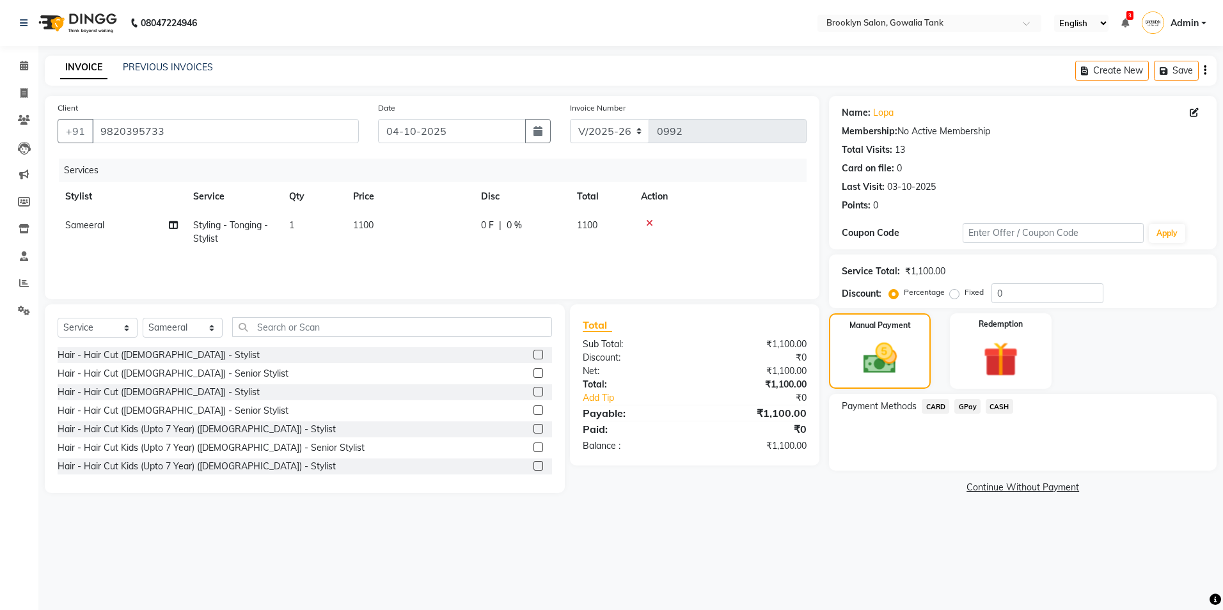
click at [994, 404] on span "CASH" at bounding box center [1000, 406] width 28 height 15
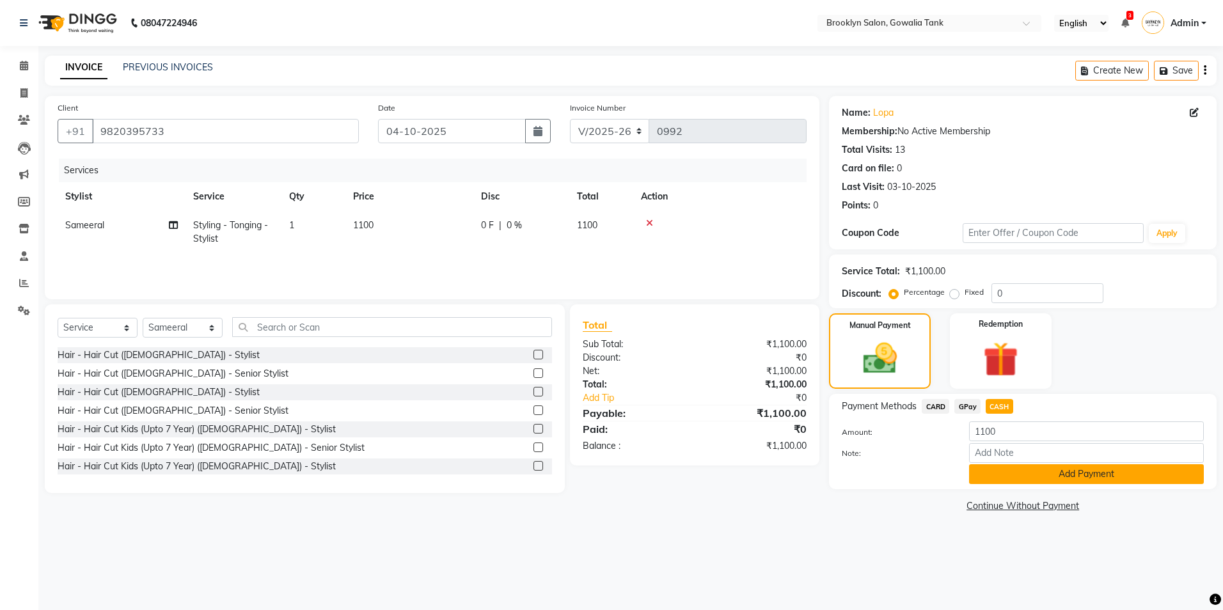
click at [1015, 468] on button "Add Payment" at bounding box center [1086, 475] width 235 height 20
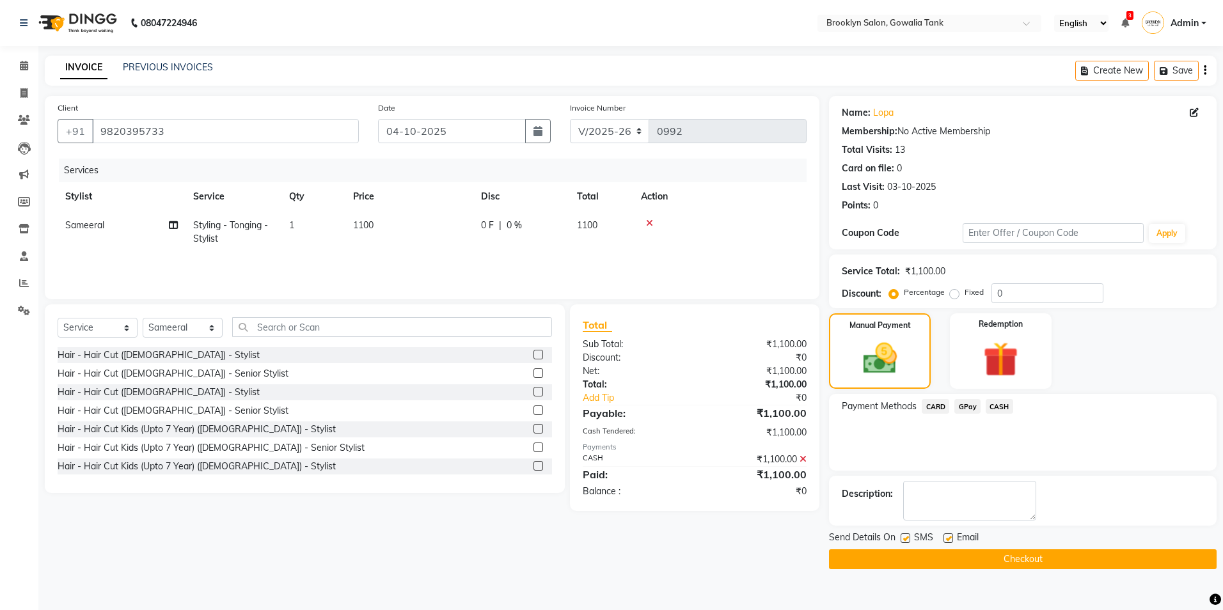
click at [1023, 558] on button "Checkout" at bounding box center [1023, 560] width 388 height 20
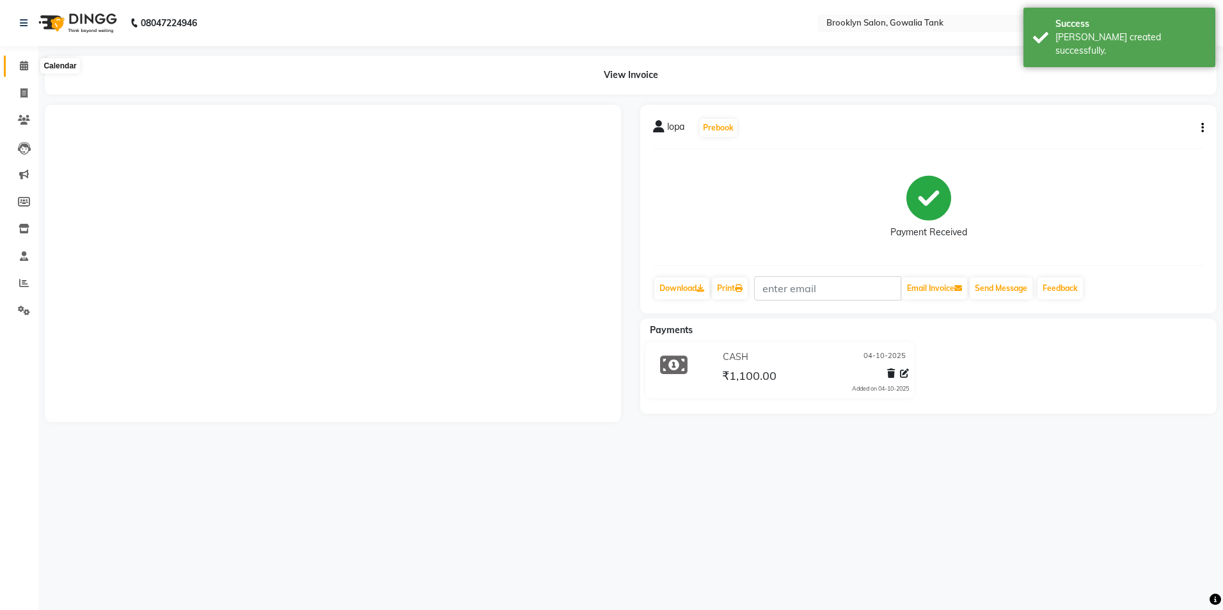
click at [24, 64] on icon at bounding box center [24, 66] width 8 height 10
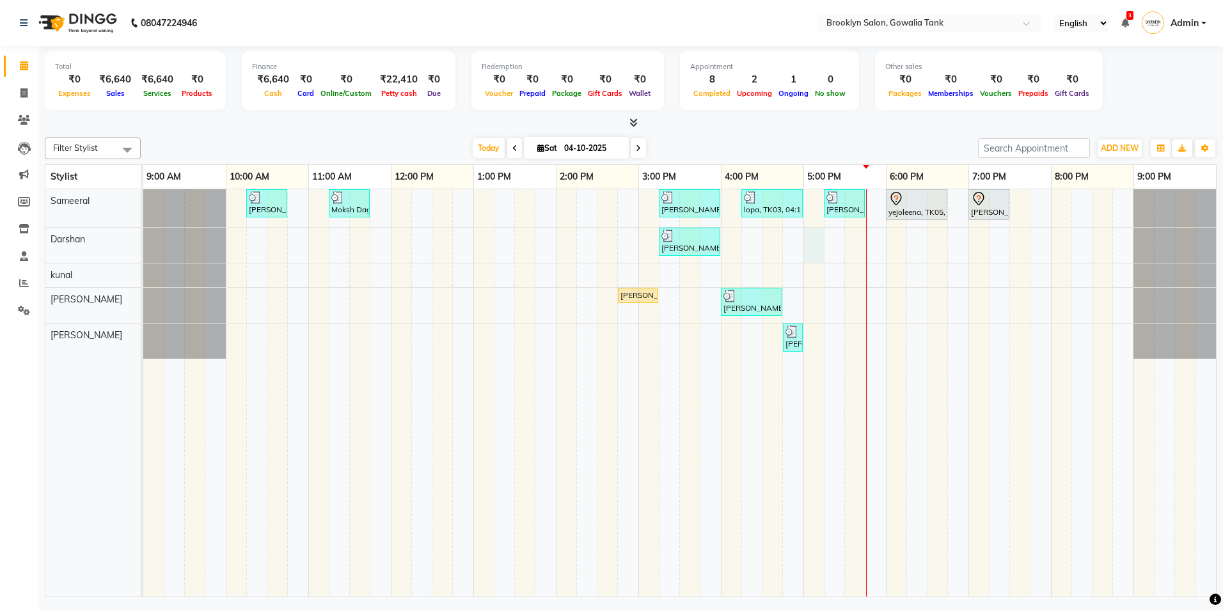
click at [812, 244] on div "[PERSON_NAME], TK02, 10:15 AM-10:45 AM, Styling - Blow Dry - Stylist Moksh Dagg…" at bounding box center [679, 393] width 1073 height 408
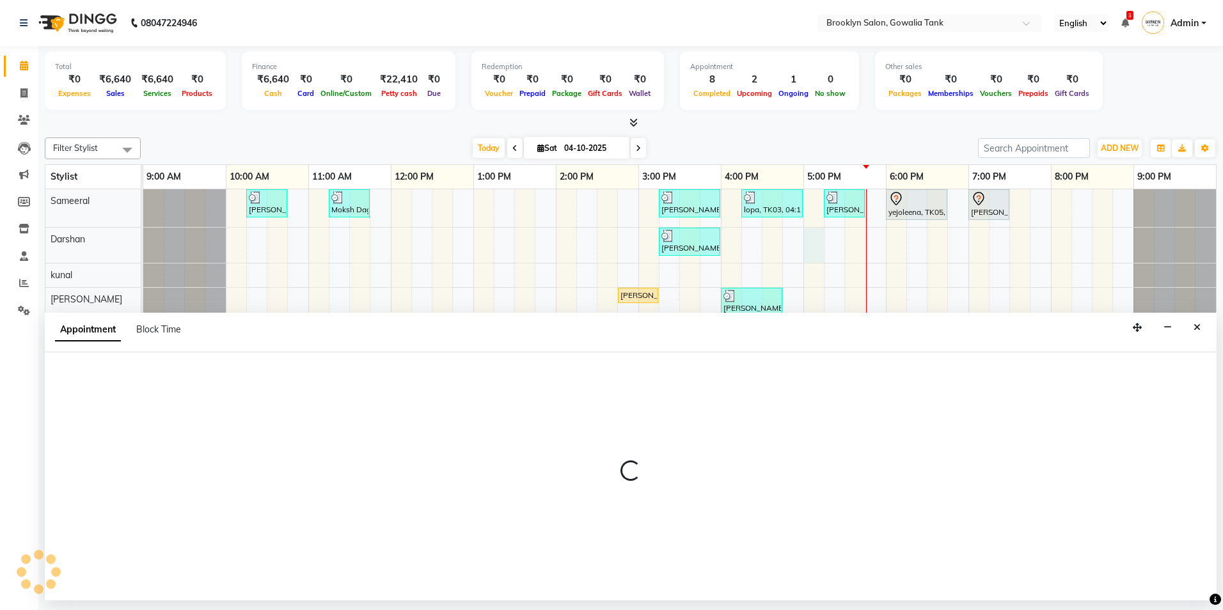
select select "3856"
select select "1020"
select select "tentative"
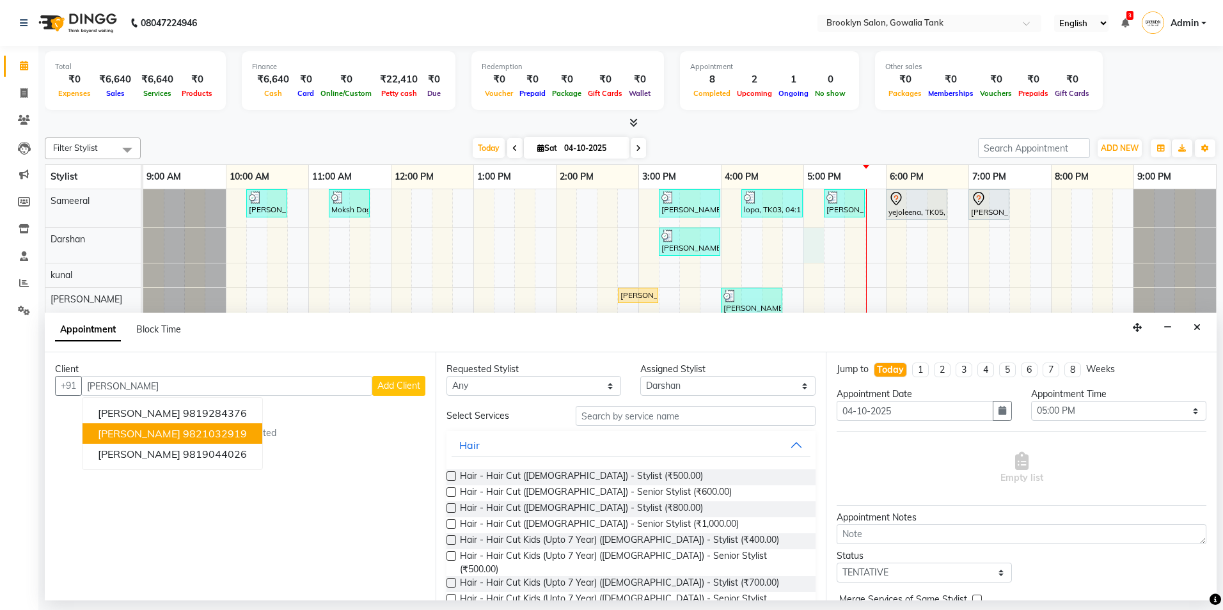
click at [237, 436] on button "[PERSON_NAME] 9821032919" at bounding box center [173, 434] width 180 height 20
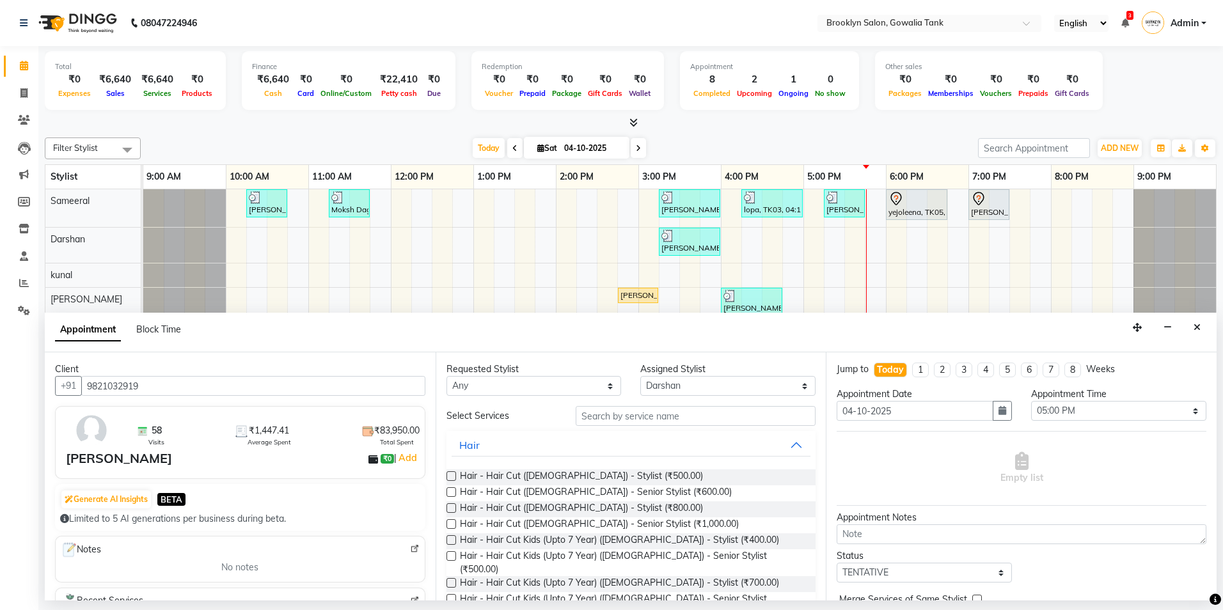
type input "9821032919"
click at [594, 420] on input "text" at bounding box center [696, 416] width 240 height 20
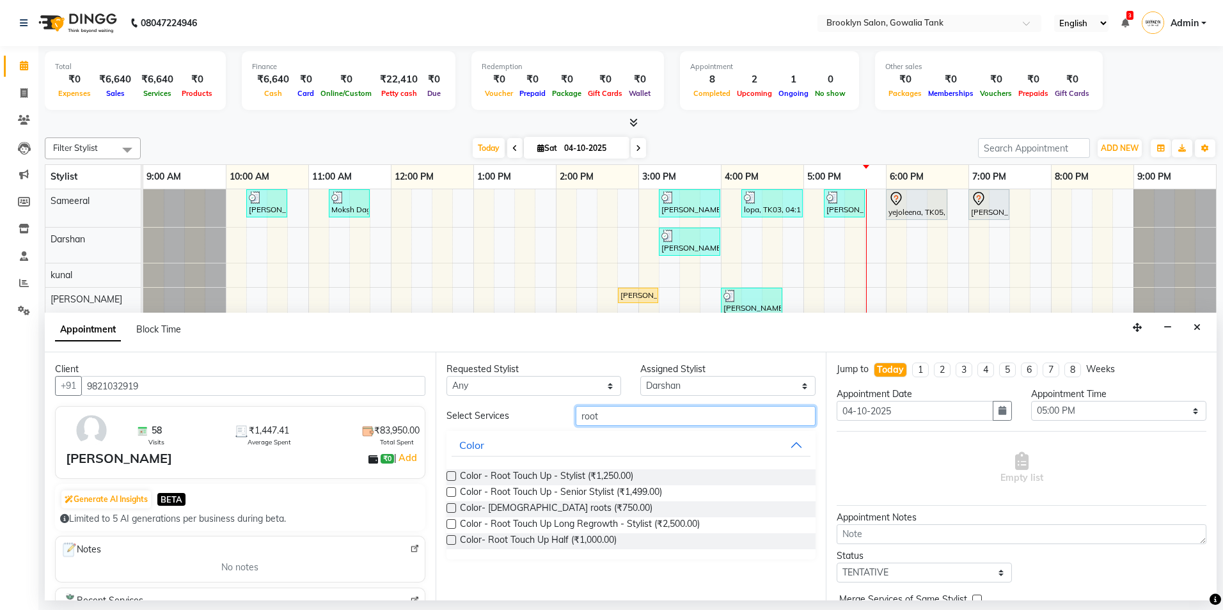
type input "root"
click at [451, 475] on label at bounding box center [452, 477] width 10 height 10
click at [451, 475] on input "checkbox" at bounding box center [451, 477] width 8 height 8
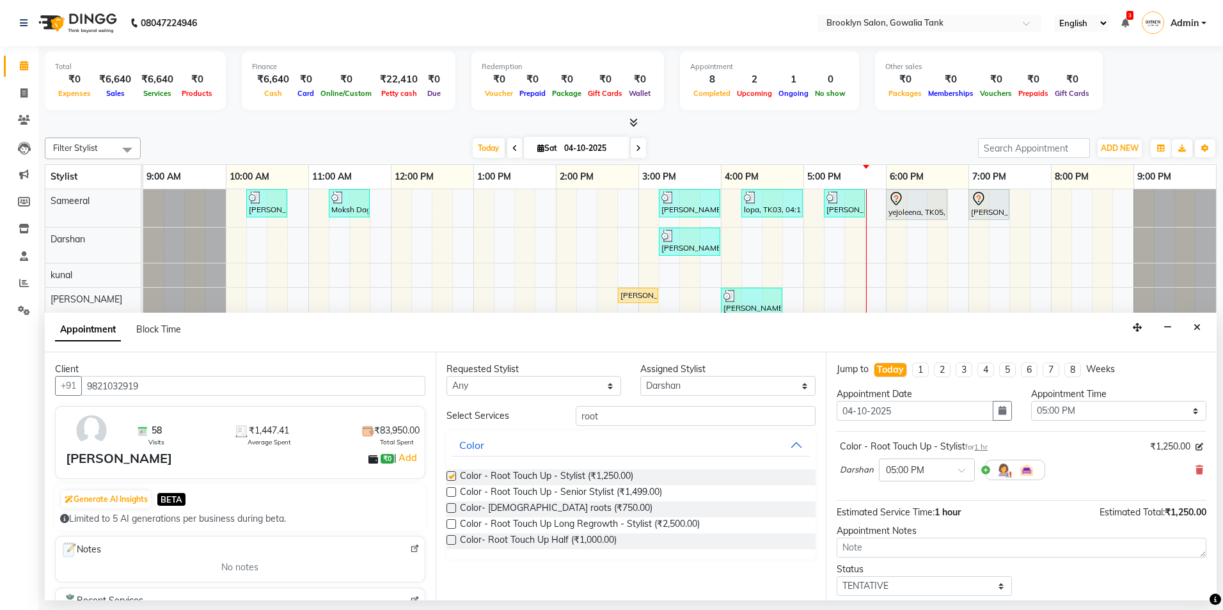
checkbox input "false"
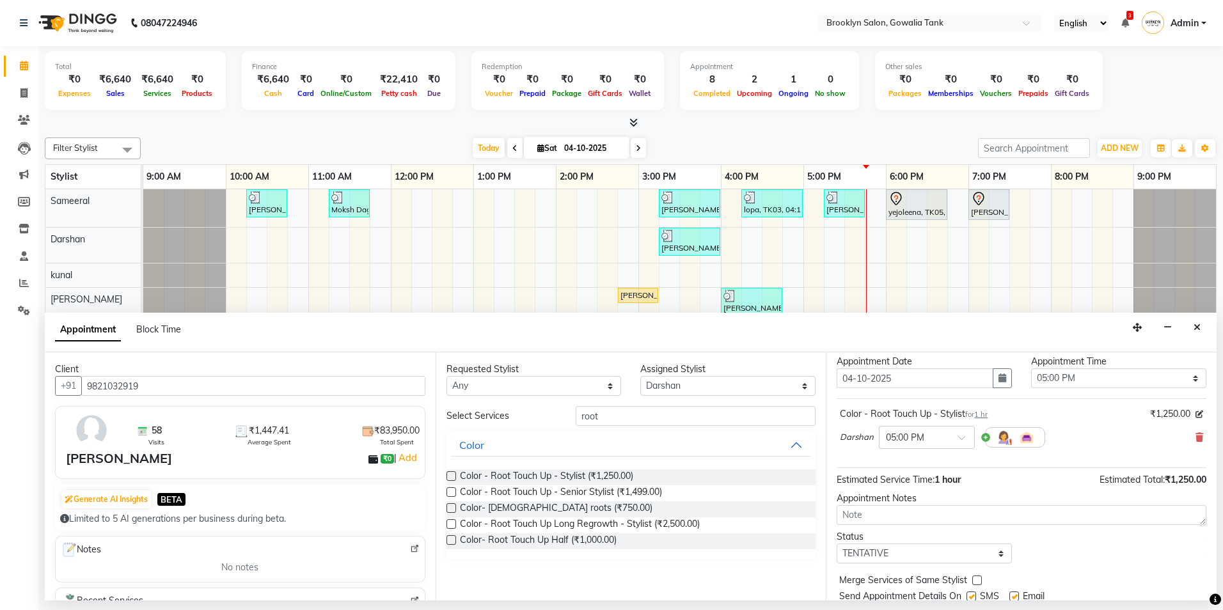
scroll to position [76, 0]
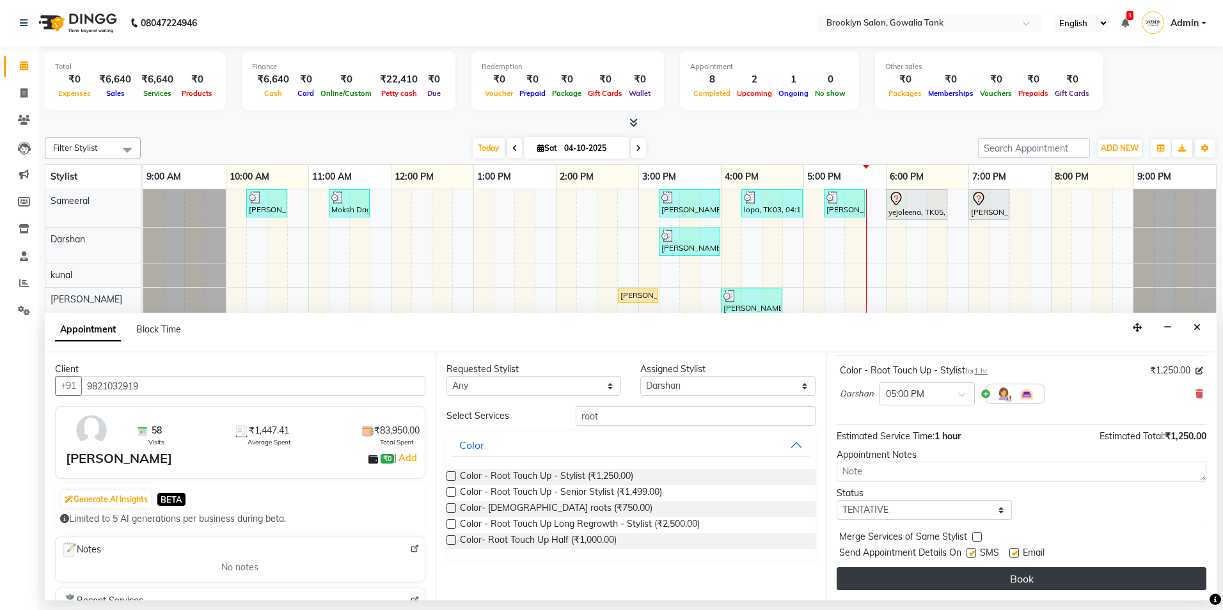
click at [1014, 576] on button "Book" at bounding box center [1022, 579] width 370 height 23
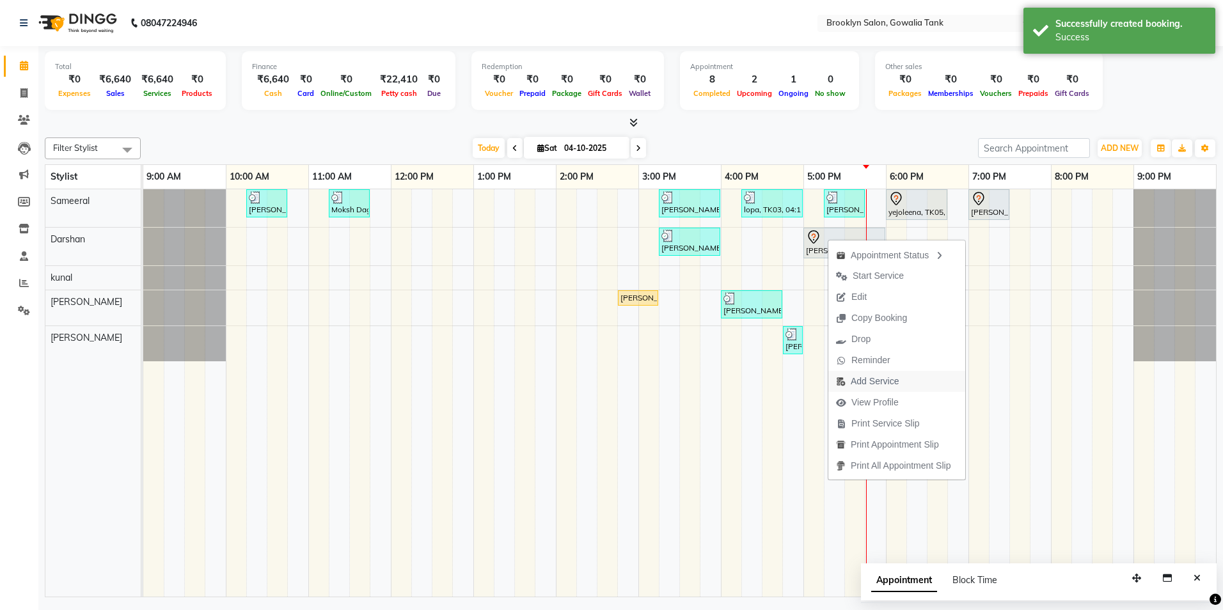
click at [879, 383] on span "Add Service" at bounding box center [875, 381] width 48 height 13
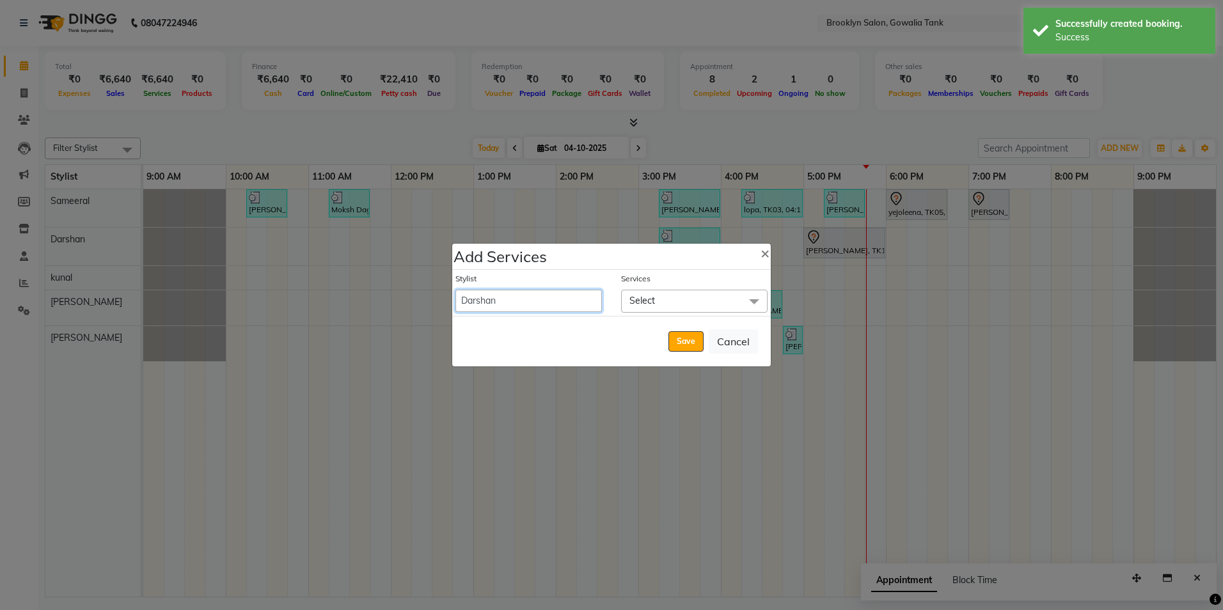
click at [557, 291] on select "[PERSON_NAME] [PERSON_NAME] Sameeral" at bounding box center [529, 301] width 147 height 22
select select "24048"
click at [456, 290] on select "[PERSON_NAME] [PERSON_NAME] Sameeral" at bounding box center [529, 301] width 147 height 22
select select "1080"
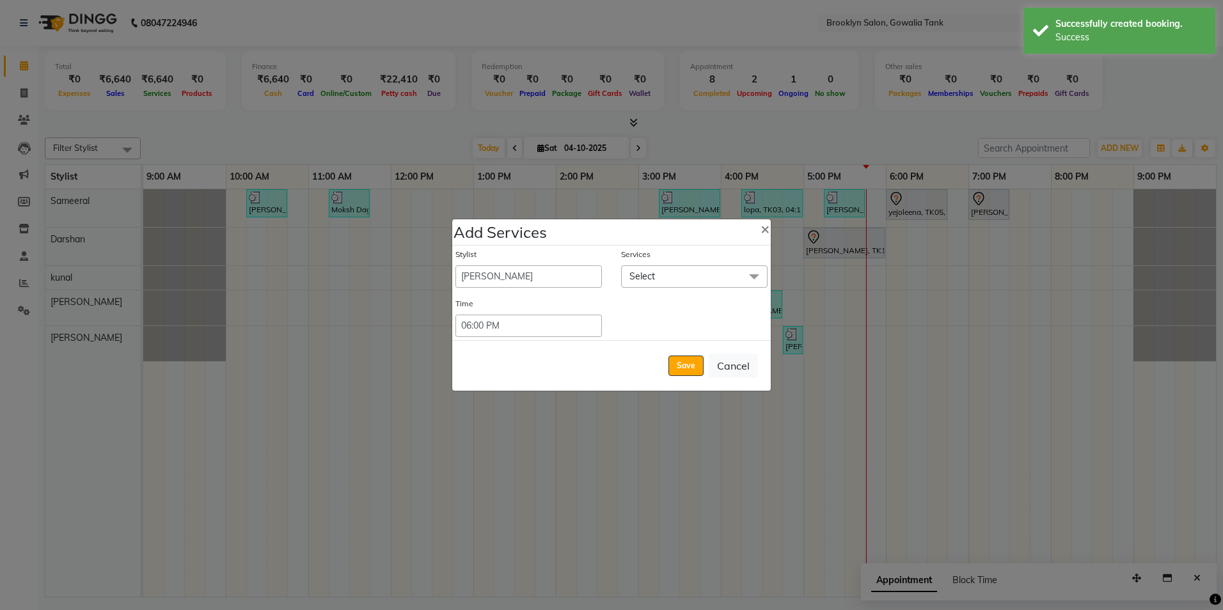
click at [708, 278] on span "Select" at bounding box center [694, 277] width 147 height 22
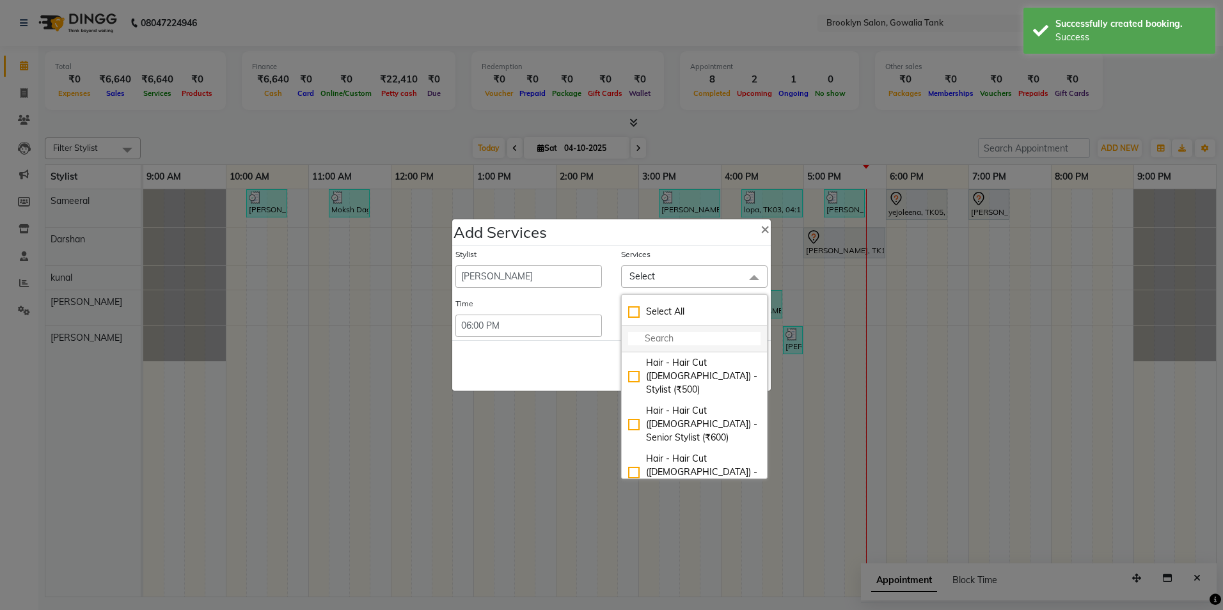
click at [683, 344] on input "multiselect-search" at bounding box center [694, 338] width 132 height 13
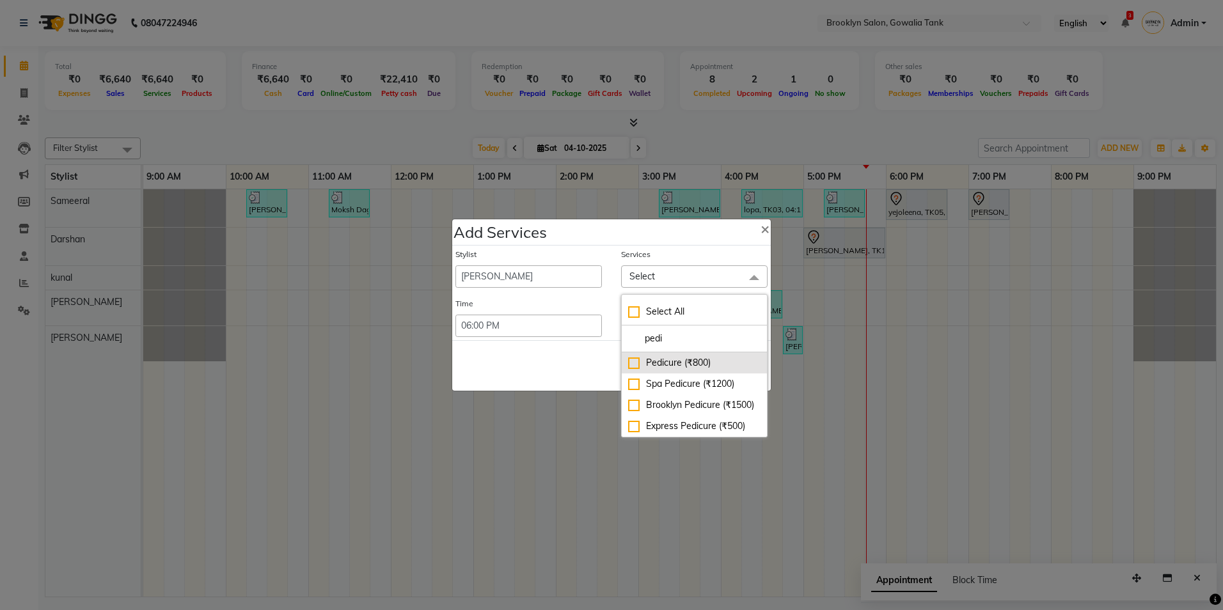
type input "pedi"
click at [632, 366] on div "Pedicure (₹800)" at bounding box center [694, 362] width 132 height 13
checkbox input "true"
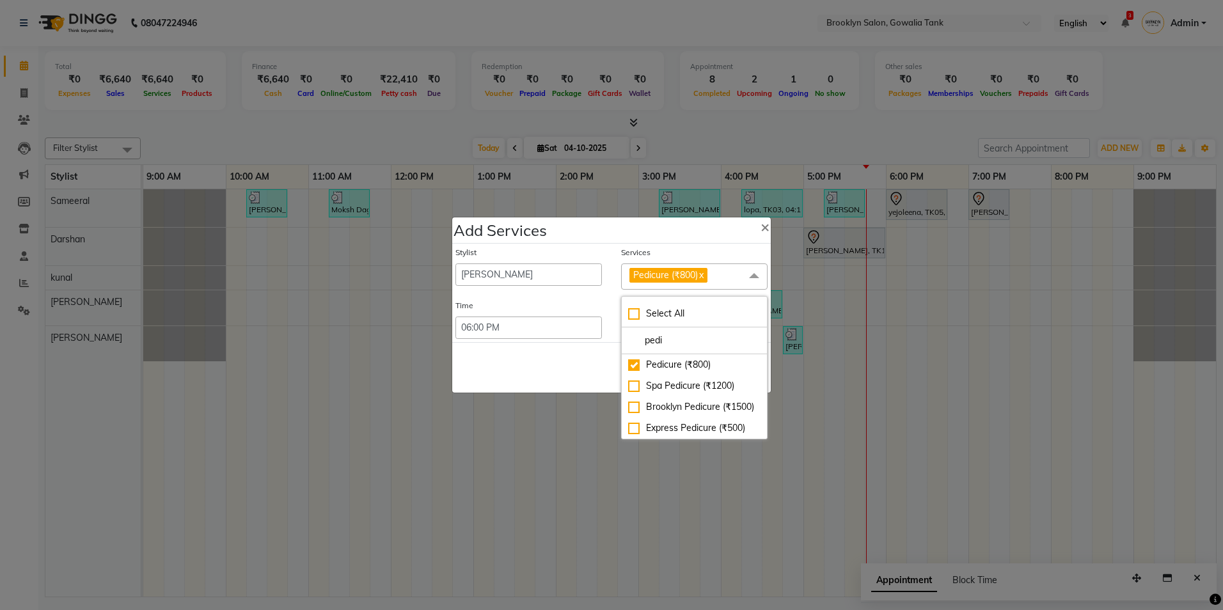
click at [599, 369] on div "Save Cancel" at bounding box center [611, 367] width 319 height 51
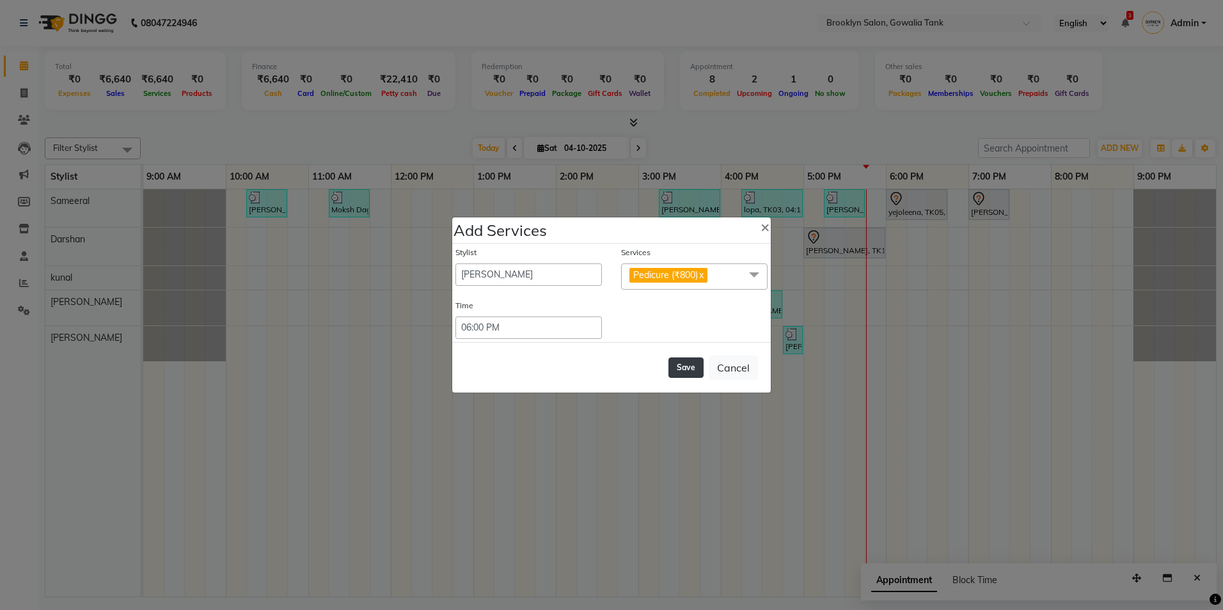
click at [684, 358] on button "Save" at bounding box center [686, 368] width 35 height 20
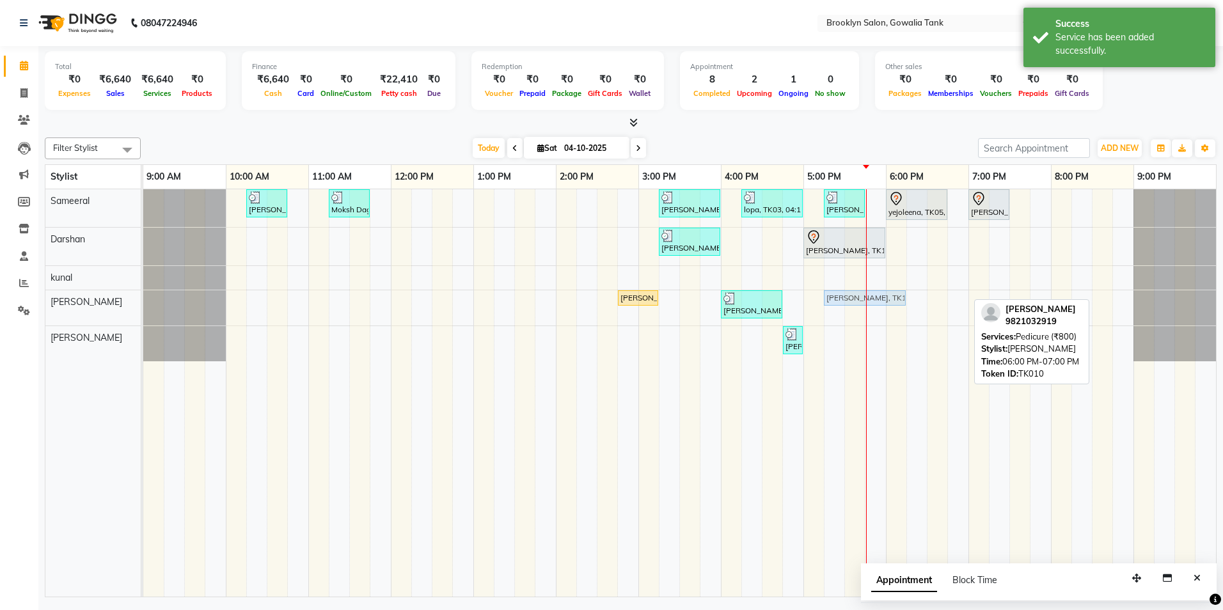
drag, startPoint x: 919, startPoint y: 301, endPoint x: 849, endPoint y: 303, distance: 70.4
click at [143, 303] on div "[PERSON_NAME], TK07, 02:45 PM-03:15 PM, Waxing - Full Face (Regular) [PERSON_NA…" at bounding box center [143, 307] width 0 height 35
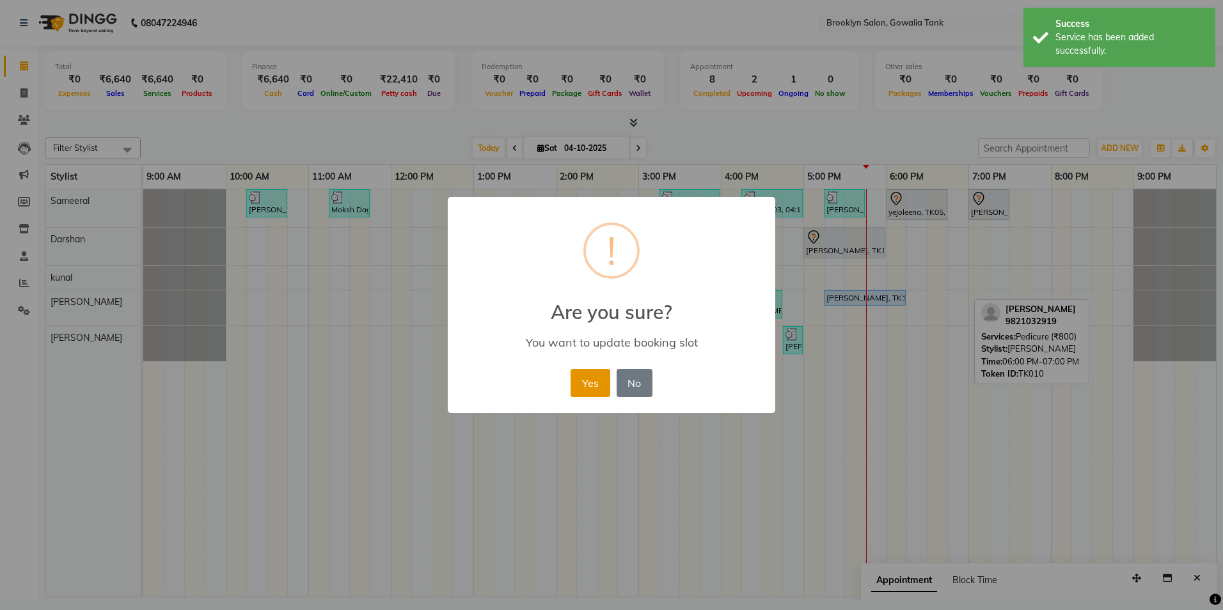
click at [582, 377] on button "Yes" at bounding box center [590, 383] width 39 height 28
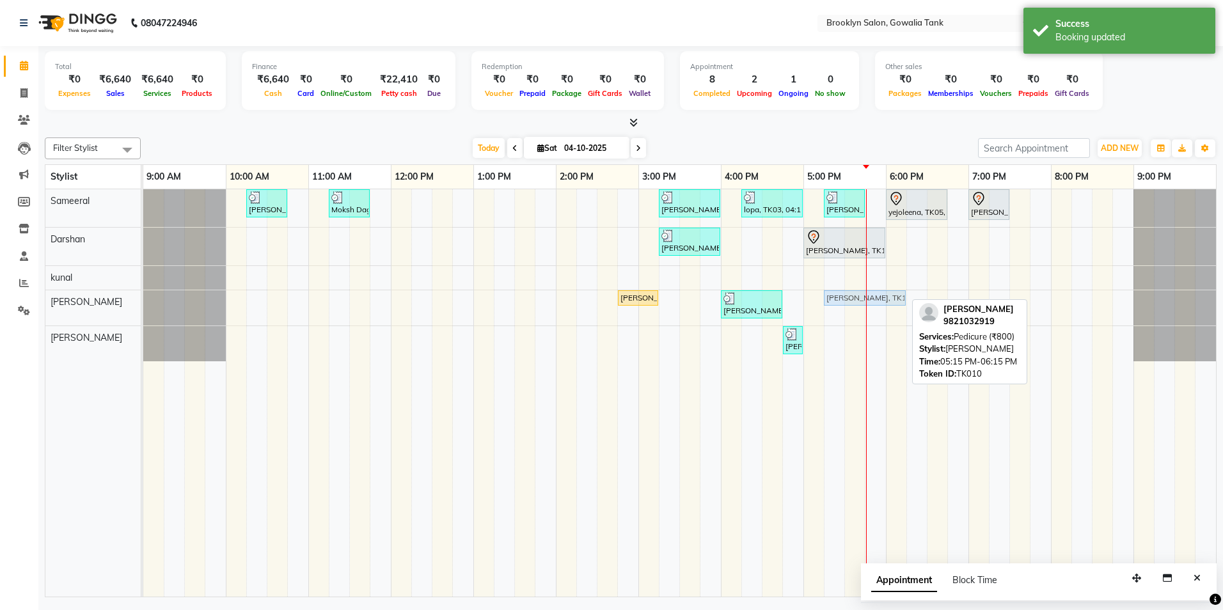
click at [143, 297] on div "[PERSON_NAME], TK07, 02:45 PM-03:15 PM, Waxing - Full Face (Regular) [PERSON_NA…" at bounding box center [143, 307] width 0 height 35
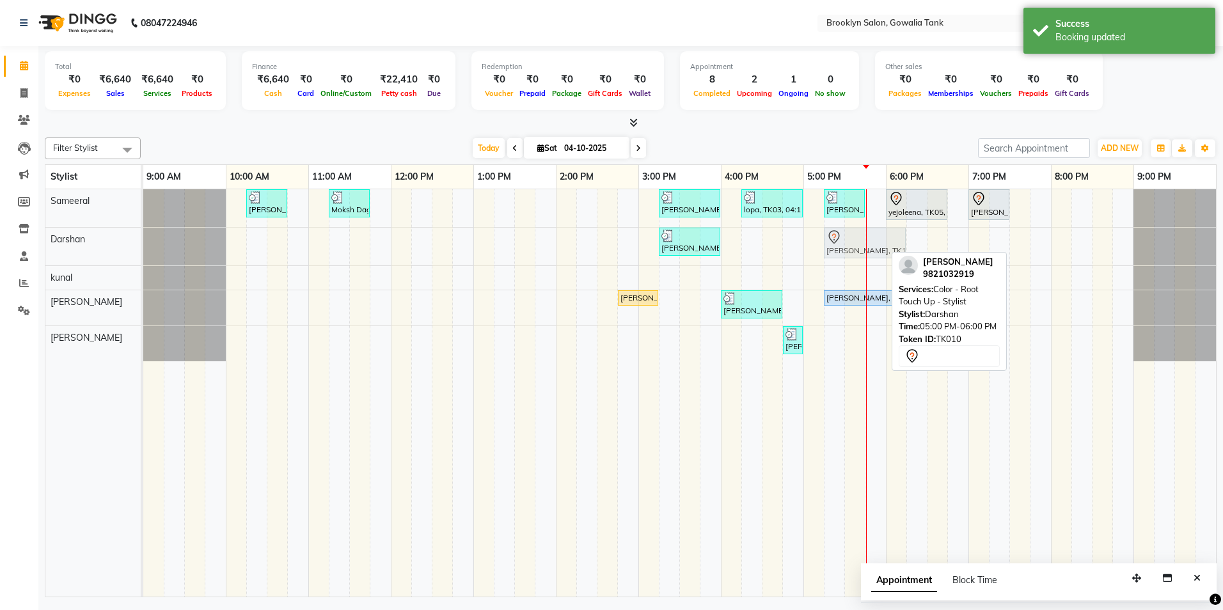
click at [143, 237] on div "[PERSON_NAME], TK08, 03:15 PM-04:00 PM, Hair - Hair Cut ([DEMOGRAPHIC_DATA]) - …" at bounding box center [143, 247] width 0 height 38
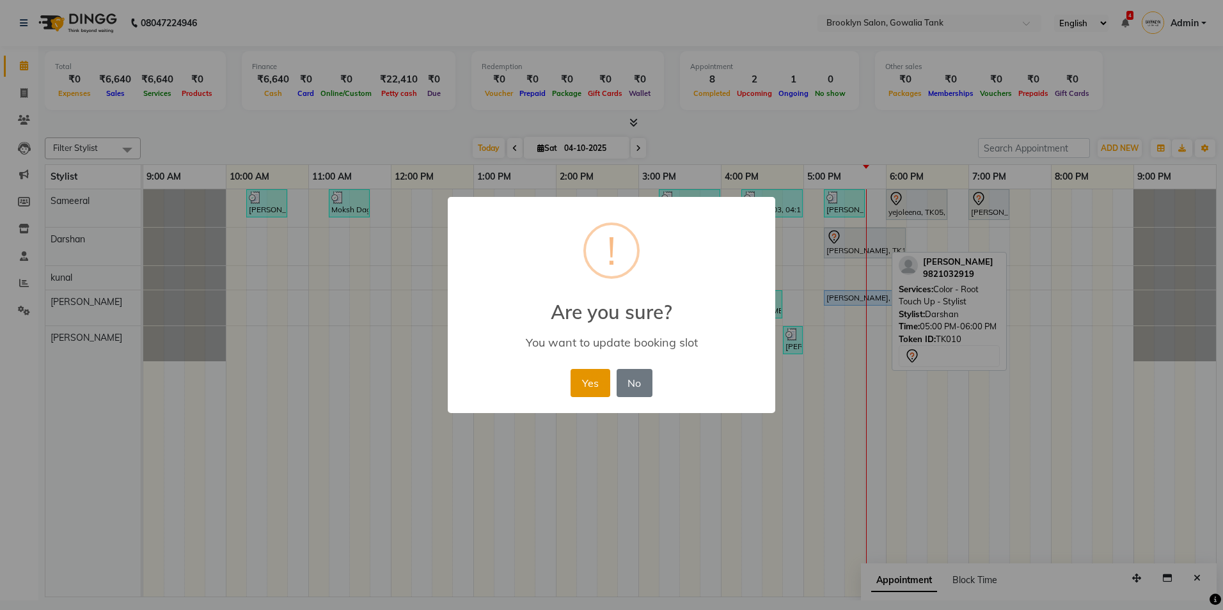
click at [599, 377] on button "Yes" at bounding box center [590, 383] width 39 height 28
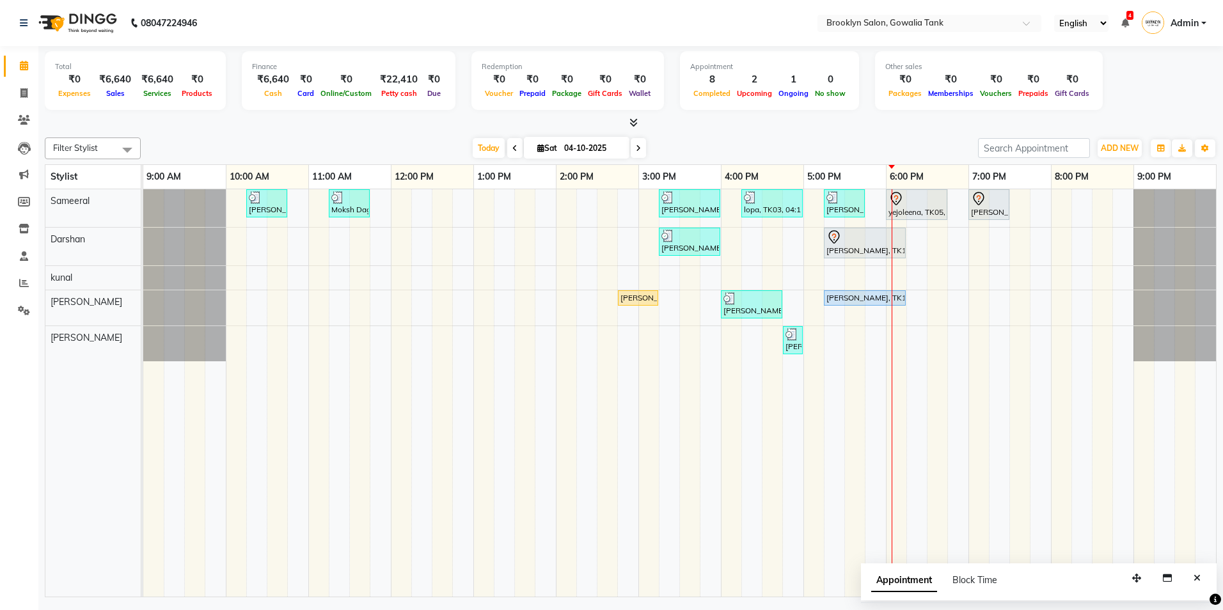
click at [539, 148] on icon at bounding box center [540, 148] width 7 height 8
select select "10"
select select "2025"
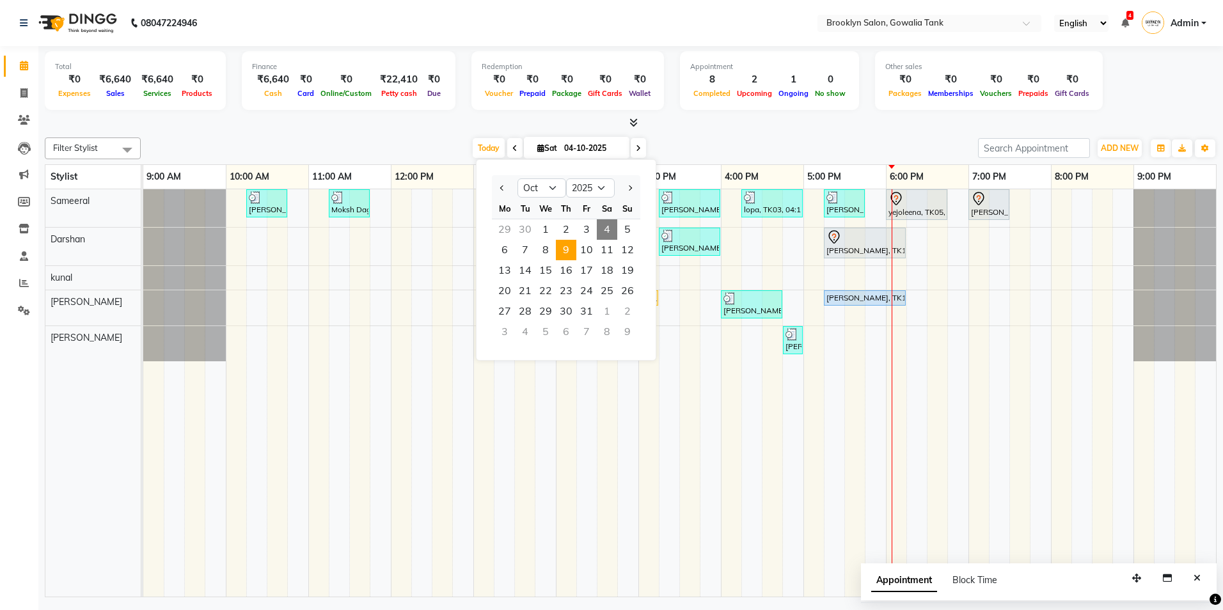
click at [564, 250] on span "9" at bounding box center [566, 250] width 20 height 20
type input "[DATE]"
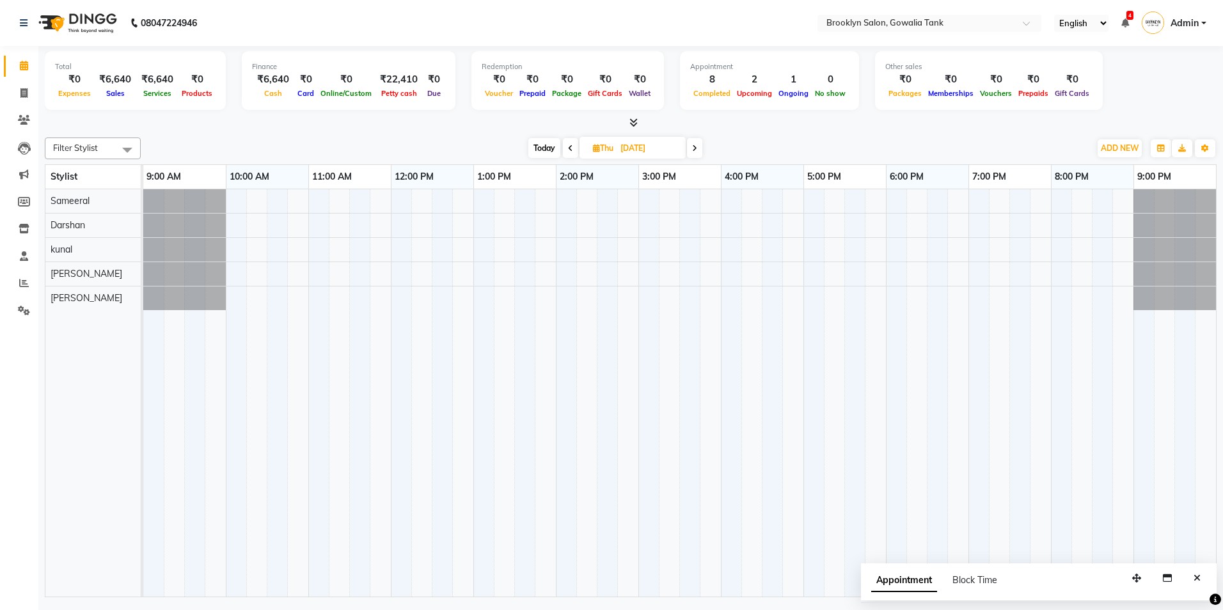
click at [562, 298] on div at bounding box center [679, 393] width 1073 height 408
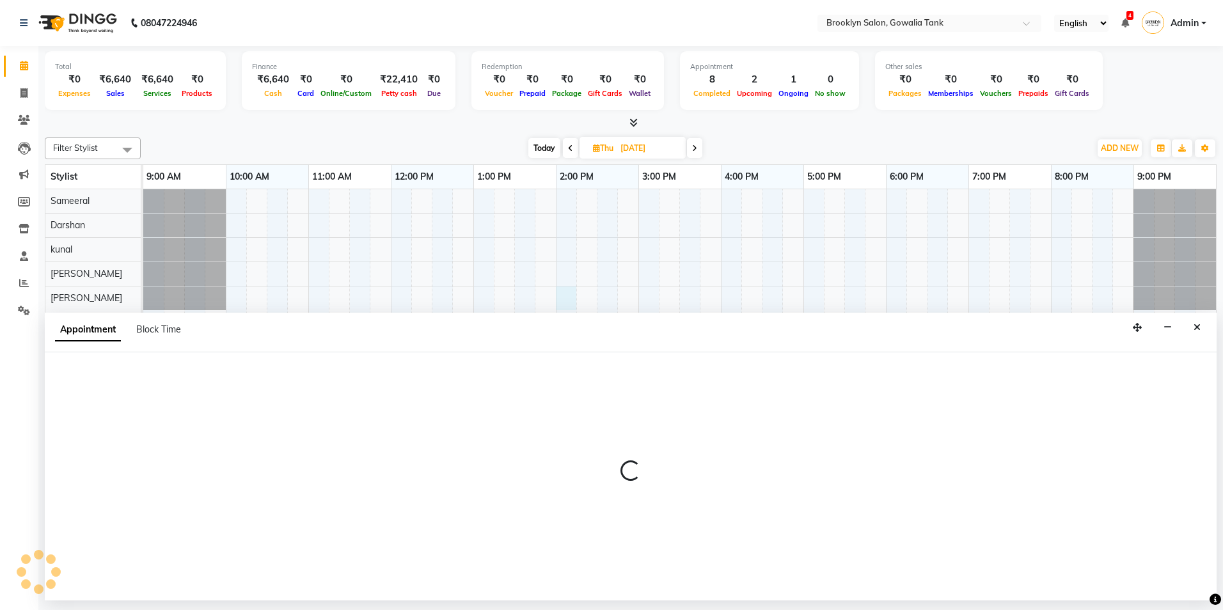
select select "60365"
select select "840"
select select "tentative"
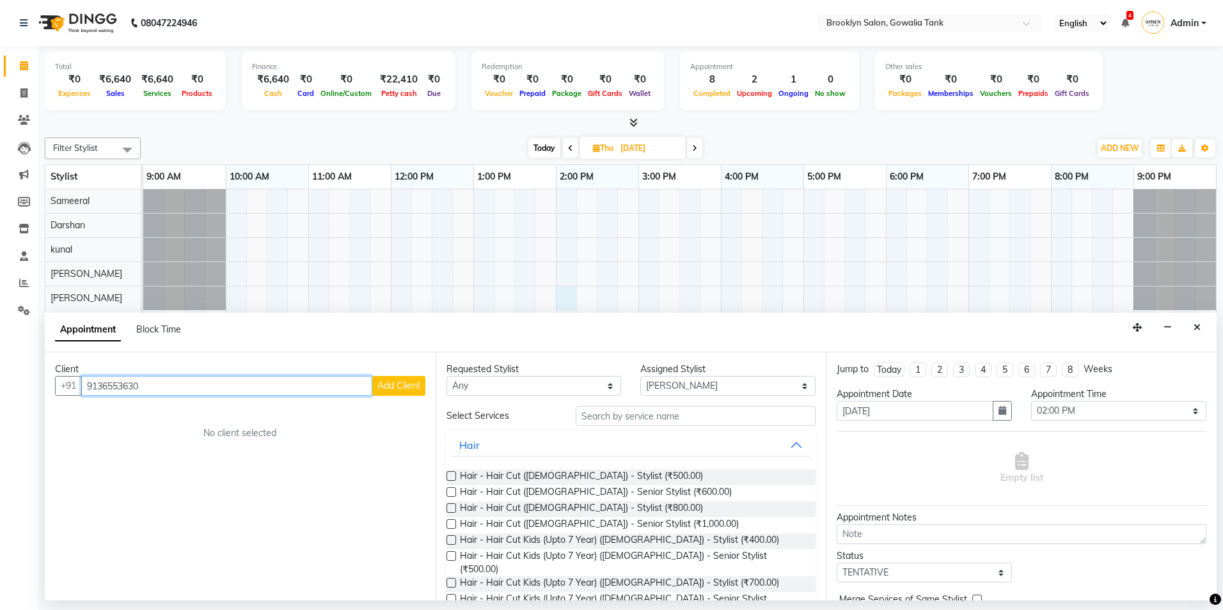
type input "9136553630"
click at [386, 388] on span "Add Client" at bounding box center [399, 386] width 43 height 12
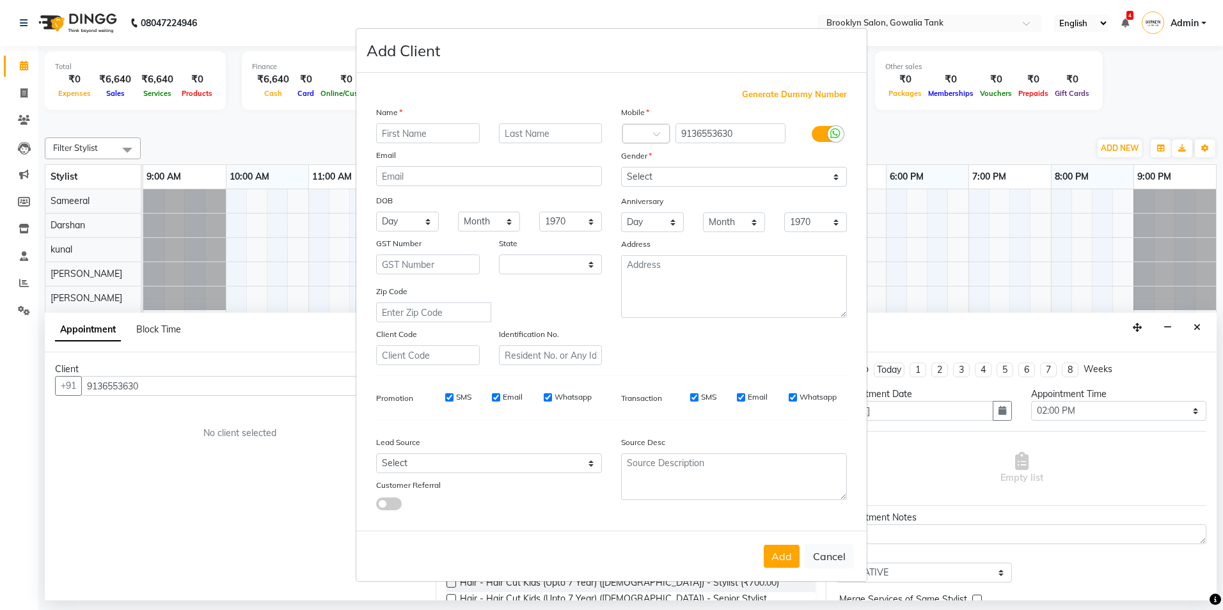
select select "22"
type input "sakshi"
click at [640, 173] on select "Select [DEMOGRAPHIC_DATA] [DEMOGRAPHIC_DATA] Other Prefer Not To Say" at bounding box center [734, 177] width 226 height 20
select select "[DEMOGRAPHIC_DATA]"
click at [621, 167] on select "Select [DEMOGRAPHIC_DATA] [DEMOGRAPHIC_DATA] Other Prefer Not To Say" at bounding box center [734, 177] width 226 height 20
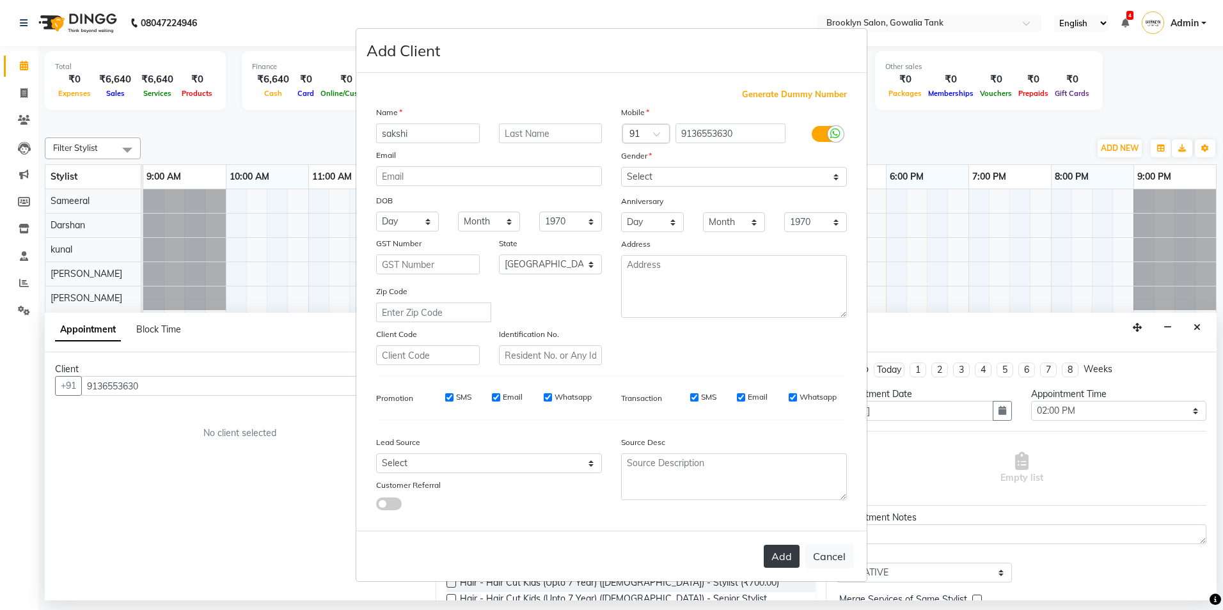
click at [792, 561] on button "Add" at bounding box center [782, 556] width 36 height 23
select select
select select "null"
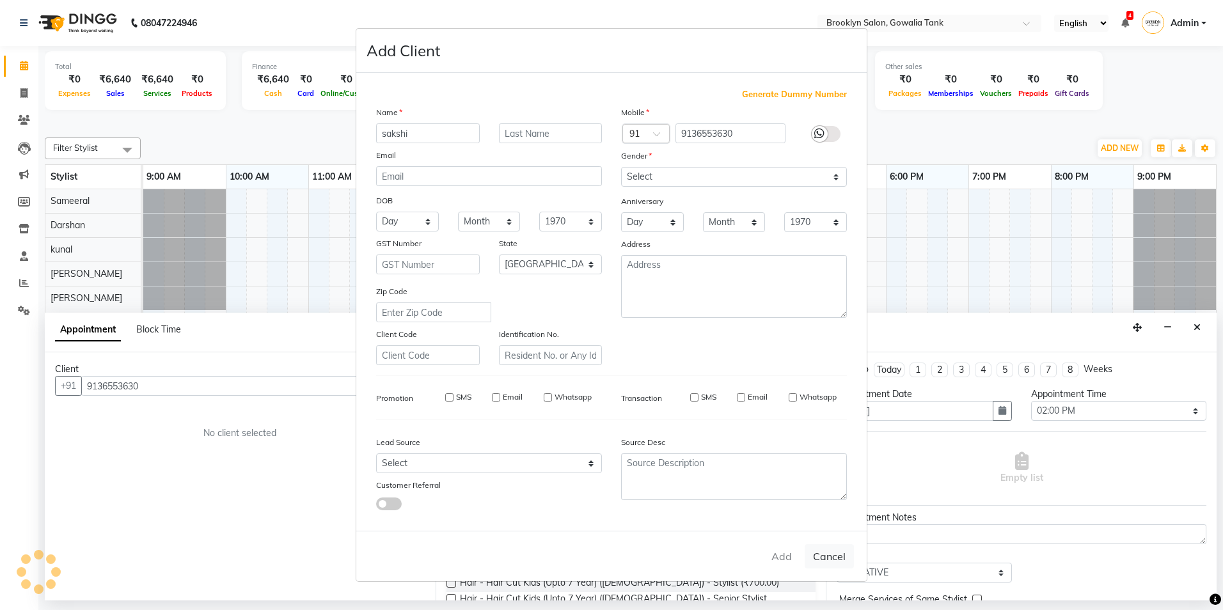
select select
checkbox input "false"
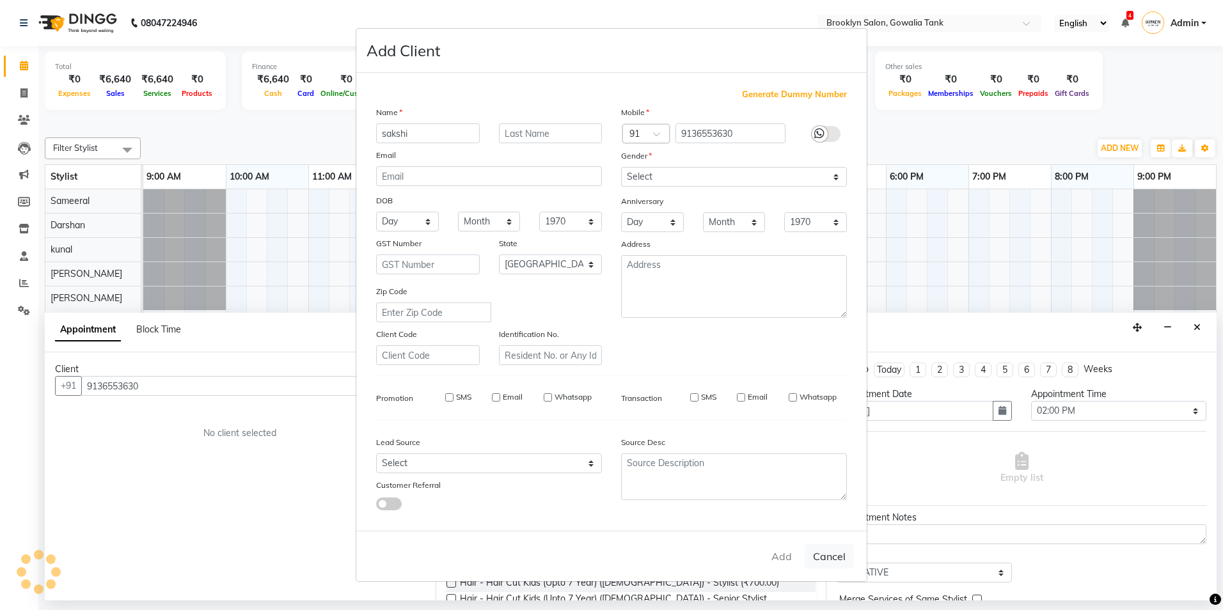
checkbox input "false"
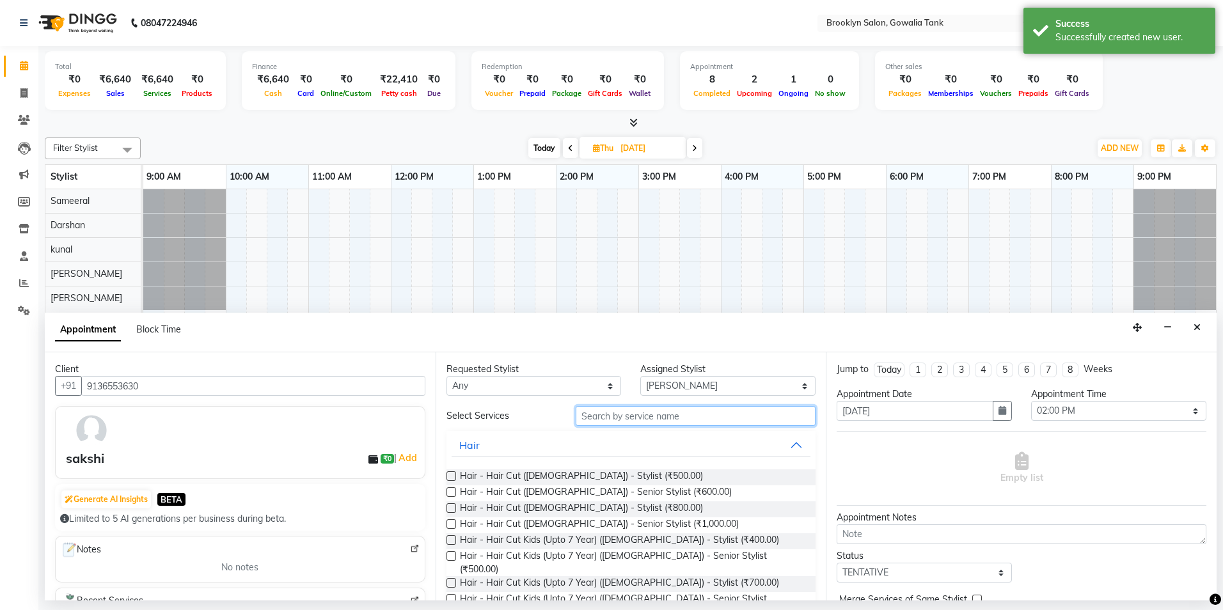
click at [606, 418] on input "text" at bounding box center [696, 416] width 240 height 20
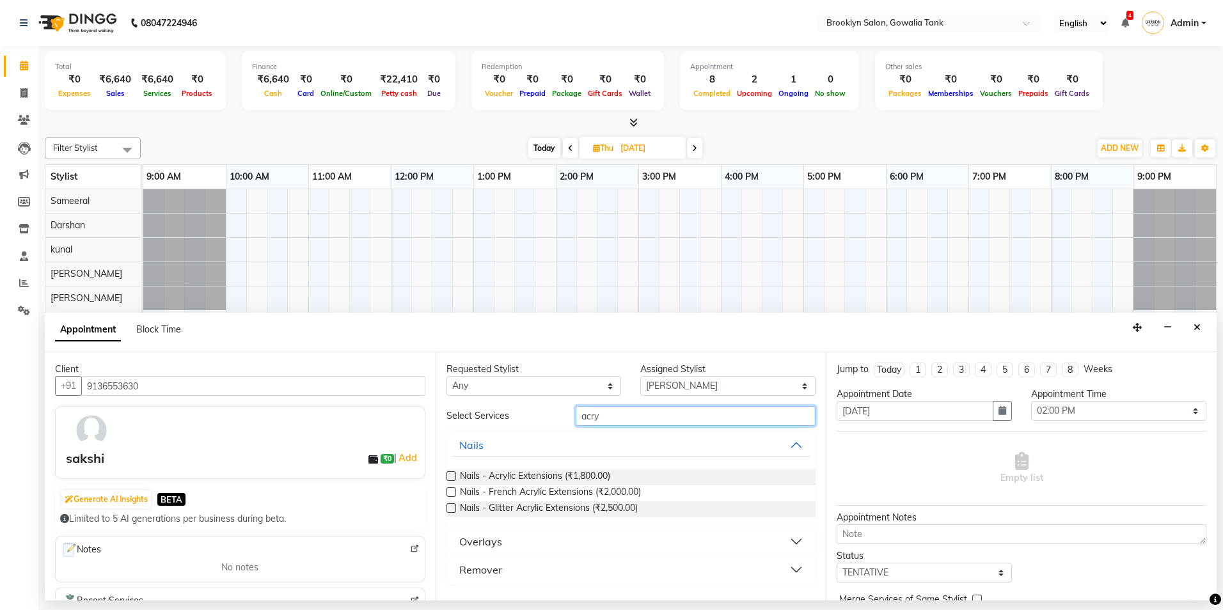
type input "acry"
click at [450, 477] on label at bounding box center [452, 477] width 10 height 10
click at [450, 477] on input "checkbox" at bounding box center [451, 477] width 8 height 8
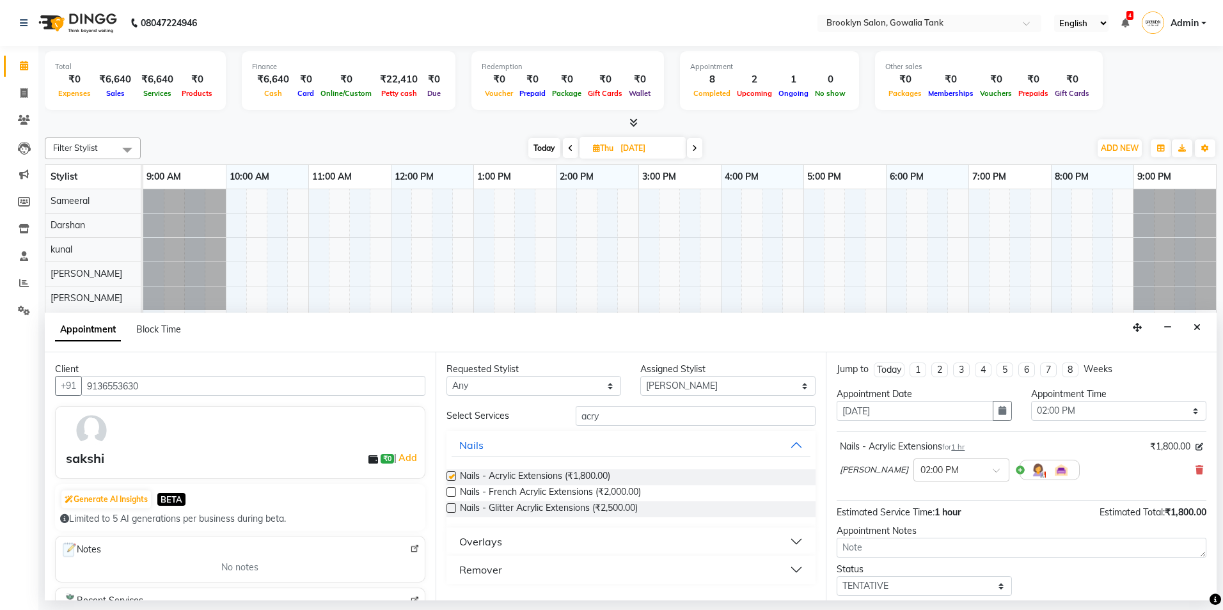
checkbox input "false"
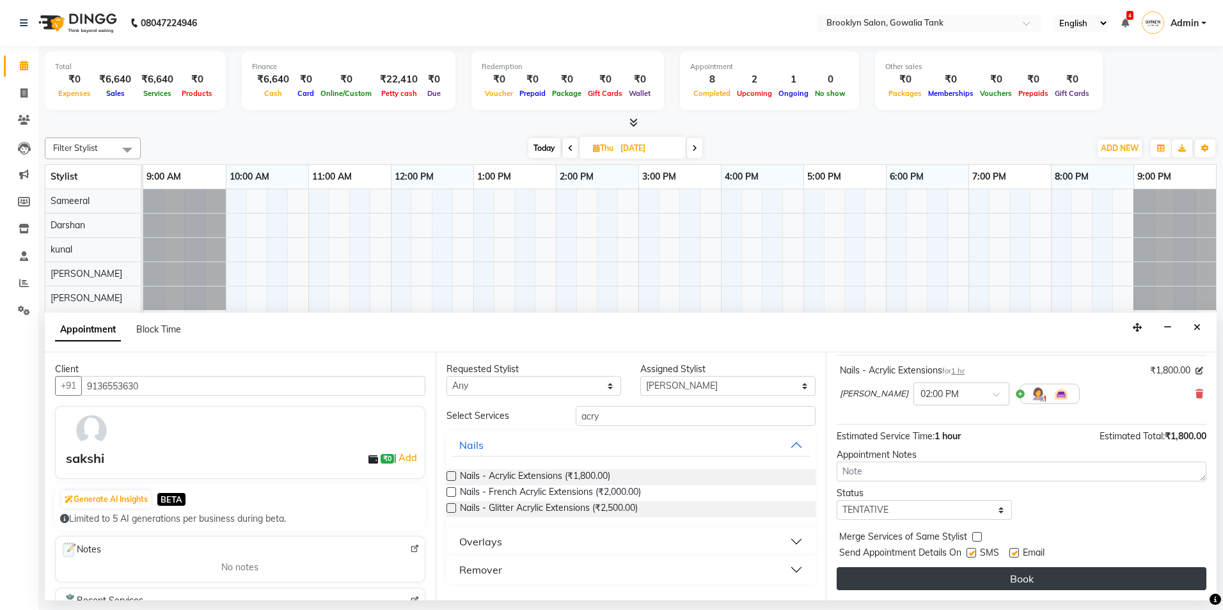
click at [870, 571] on button "Book" at bounding box center [1022, 579] width 370 height 23
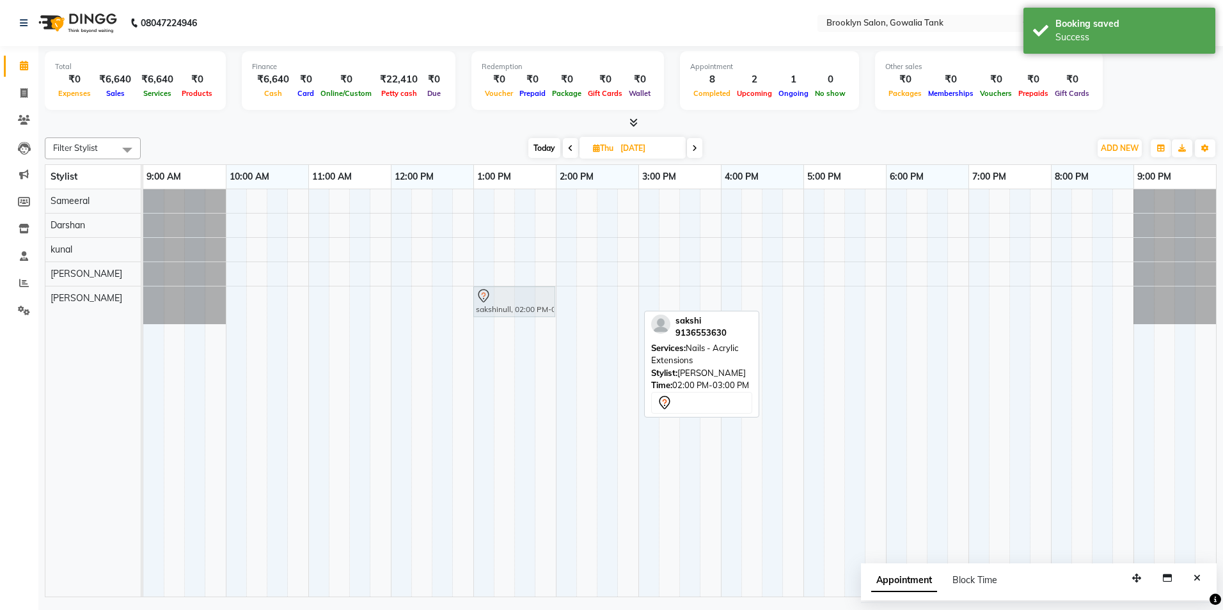
drag, startPoint x: 582, startPoint y: 301, endPoint x: 496, endPoint y: 303, distance: 85.8
click at [143, 303] on div "sakshinull, 02:00 PM-03:00 PM, Nails - Acrylic Extensions sakshinull, 02:00 PM-…" at bounding box center [143, 306] width 0 height 38
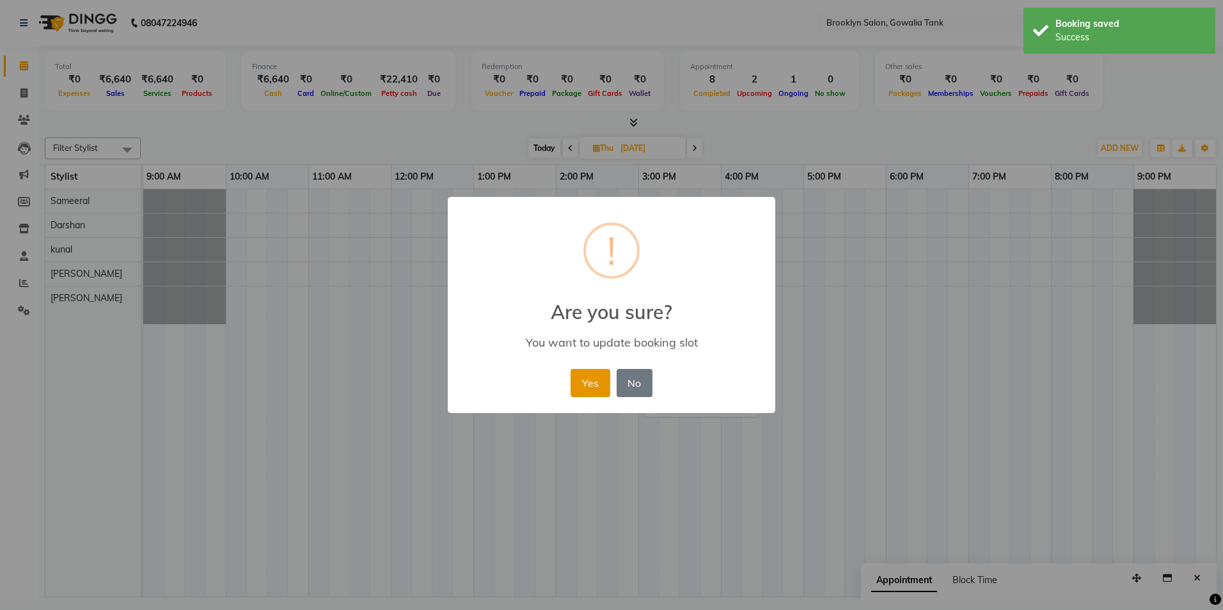
click at [592, 389] on button "Yes" at bounding box center [590, 383] width 39 height 28
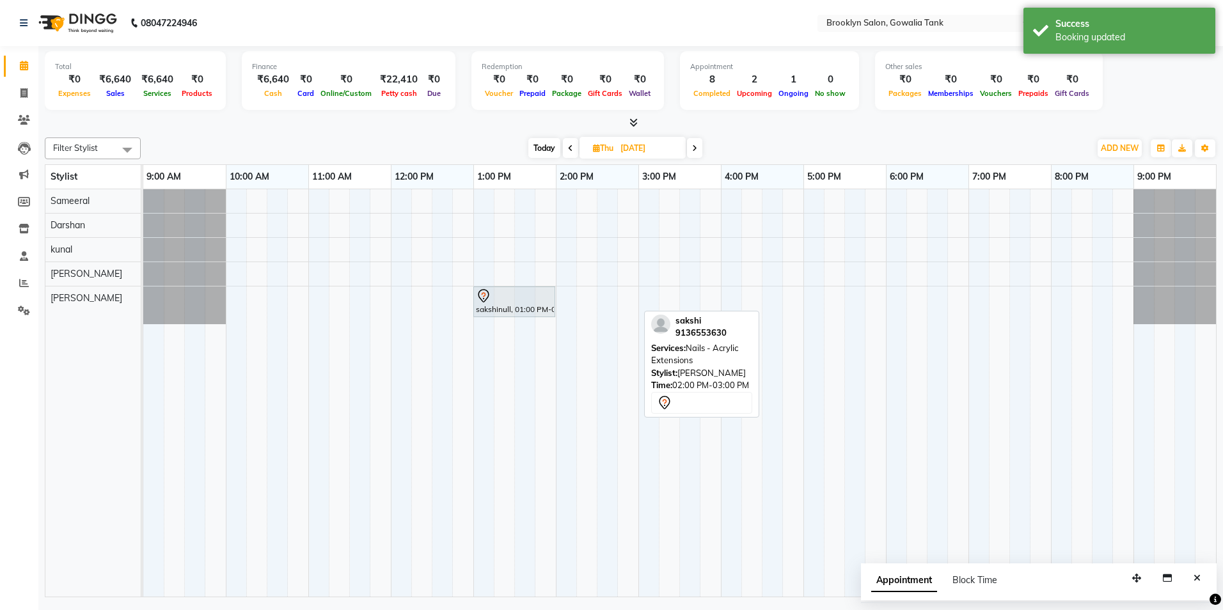
click at [544, 144] on span "Today" at bounding box center [545, 148] width 32 height 20
type input "04-10-2025"
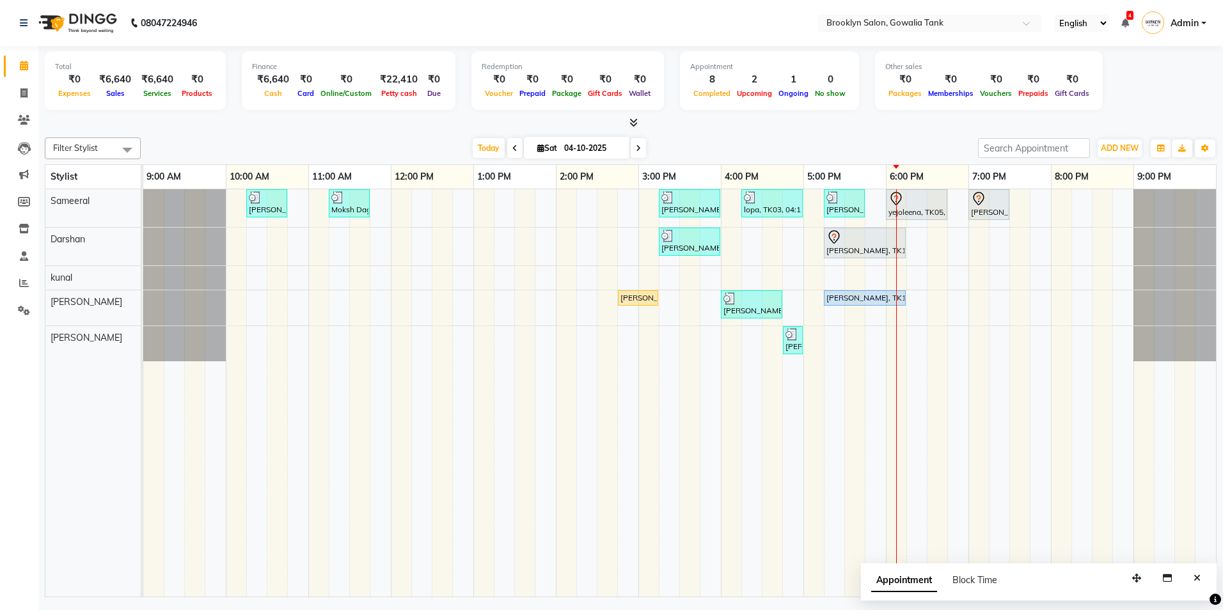
click at [538, 147] on icon at bounding box center [540, 148] width 7 height 8
select select "10"
select select "2025"
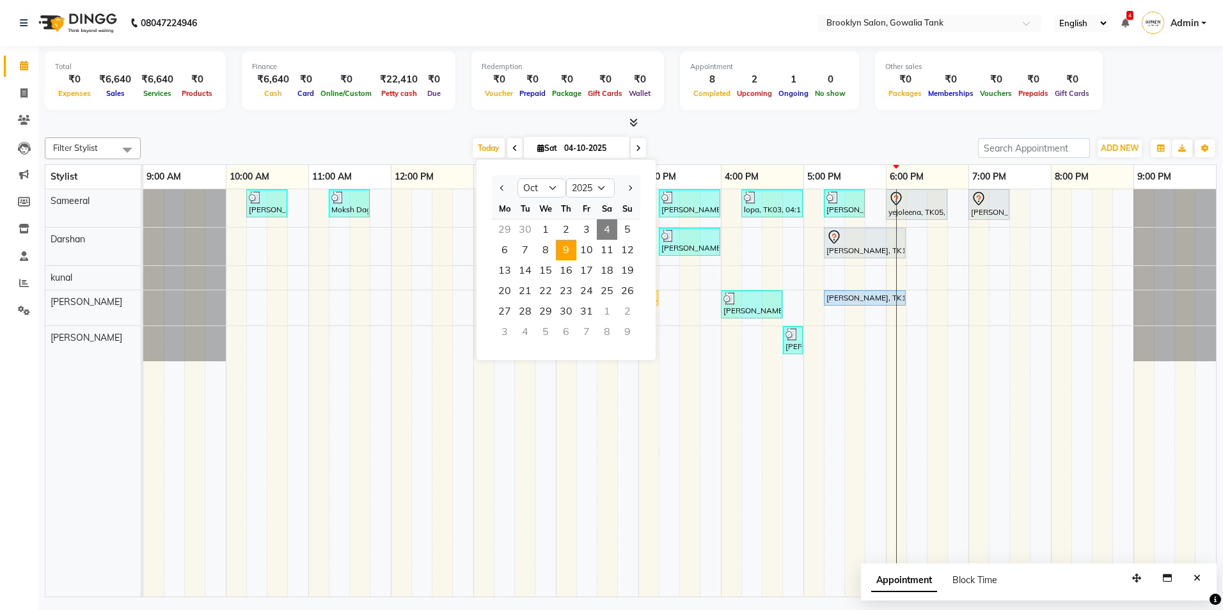
click at [566, 252] on span "9" at bounding box center [566, 250] width 20 height 20
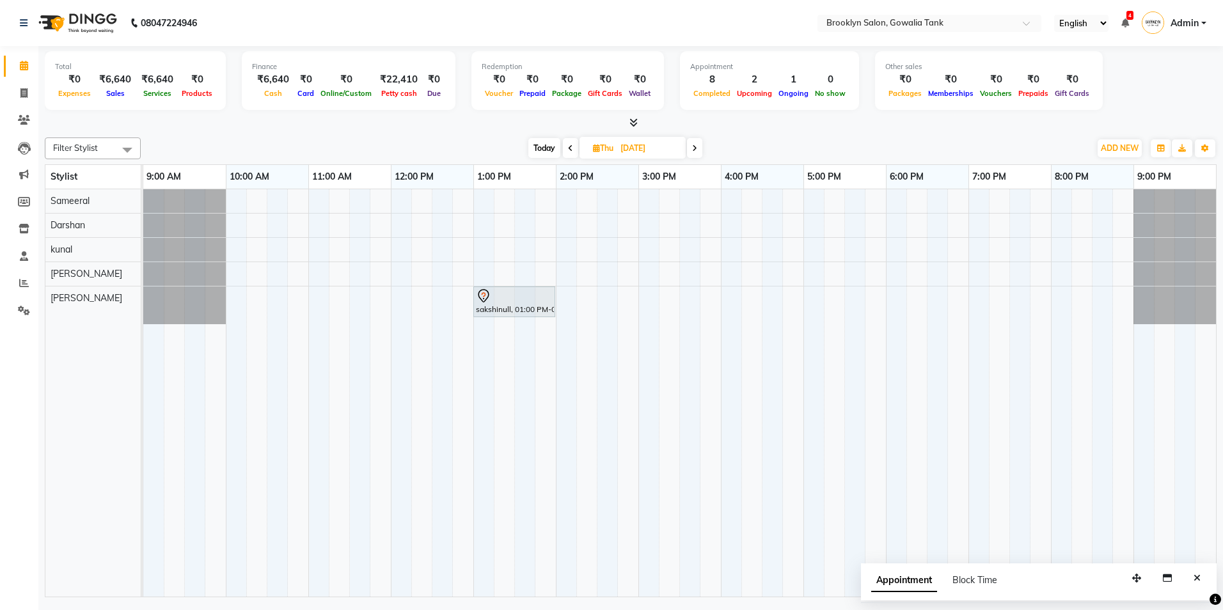
click at [537, 143] on span "Today" at bounding box center [545, 148] width 32 height 20
type input "04-10-2025"
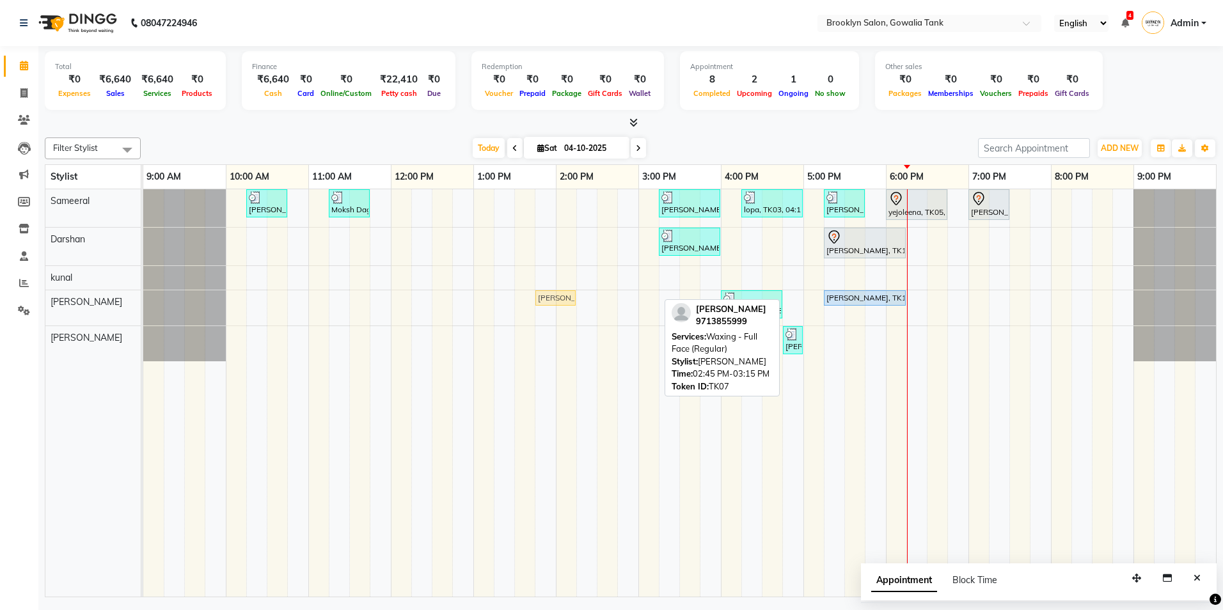
drag, startPoint x: 652, startPoint y: 298, endPoint x: 566, endPoint y: 301, distance: 85.8
click at [143, 301] on div "[PERSON_NAME], TK07, 02:45 PM-03:15 PM, Waxing - Full Face (Regular) [PERSON_NA…" at bounding box center [143, 307] width 0 height 35
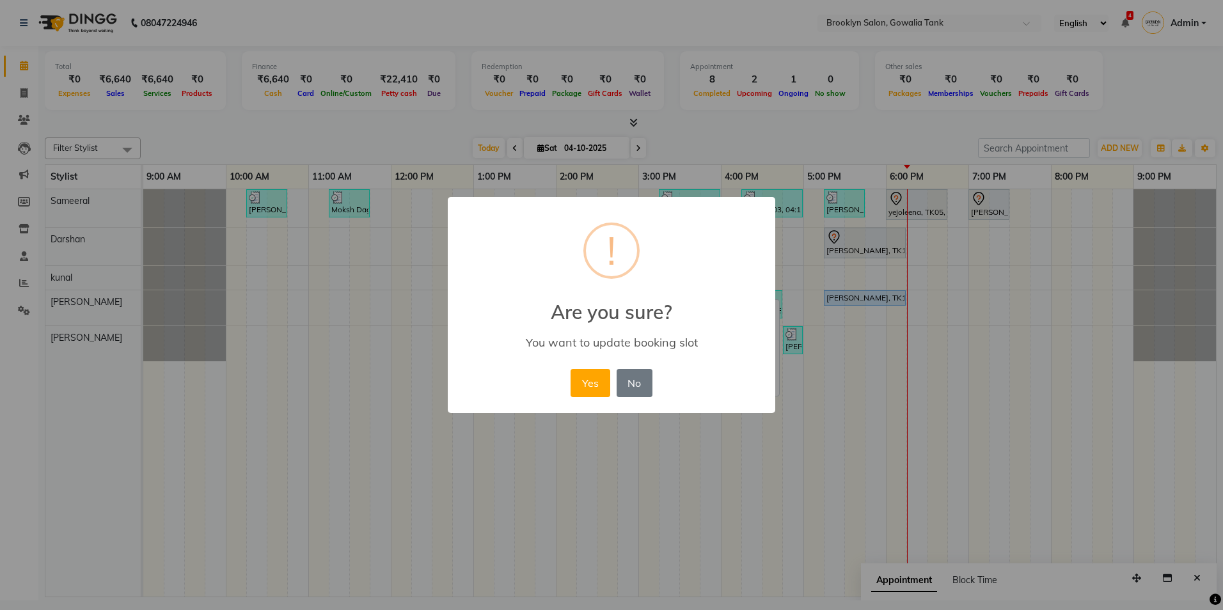
click at [593, 391] on button "Yes" at bounding box center [590, 383] width 39 height 28
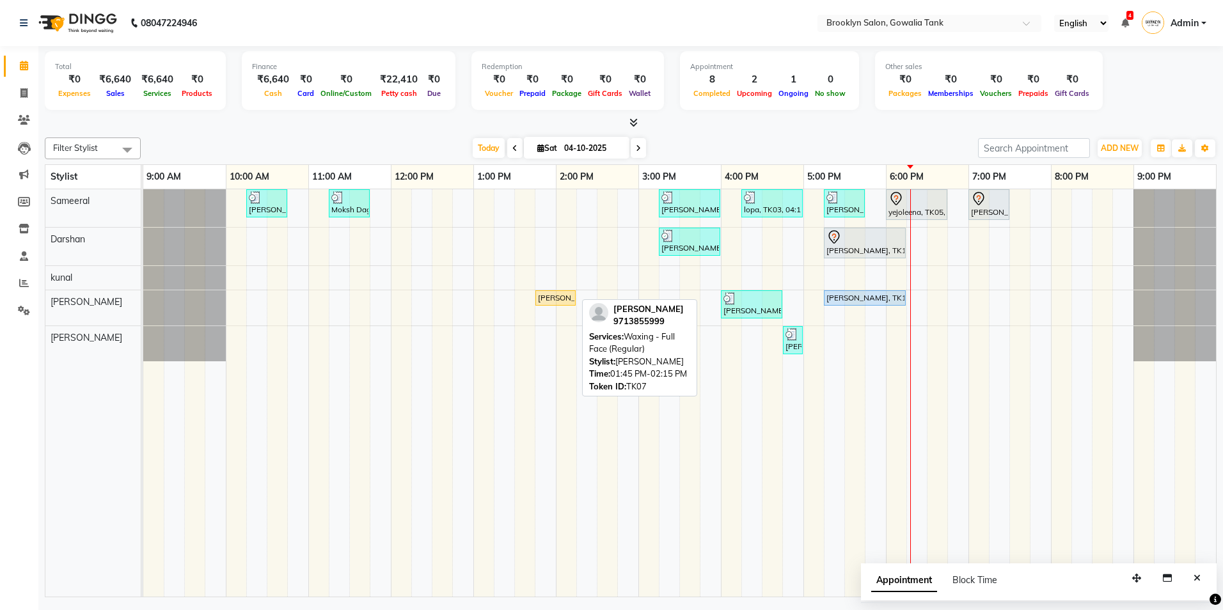
click at [553, 300] on div "[PERSON_NAME], TK07, 01:45 PM-02:15 PM, Waxing - Full Face (Regular)" at bounding box center [556, 298] width 38 height 12
click at [561, 290] on link "[PERSON_NAME], TK07, 01:45 PM-02:15 PM, Waxing - Full Face (Regular)" at bounding box center [556, 297] width 40 height 15
select select "1"
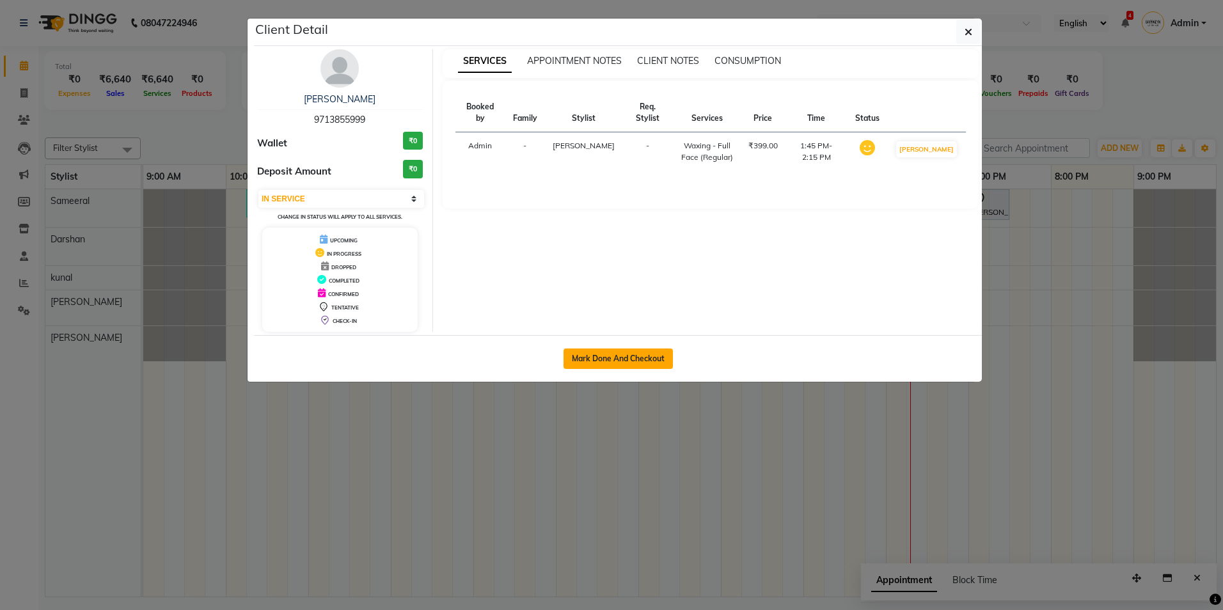
click at [649, 360] on button "Mark Done And Checkout" at bounding box center [618, 359] width 109 height 20
select select "service"
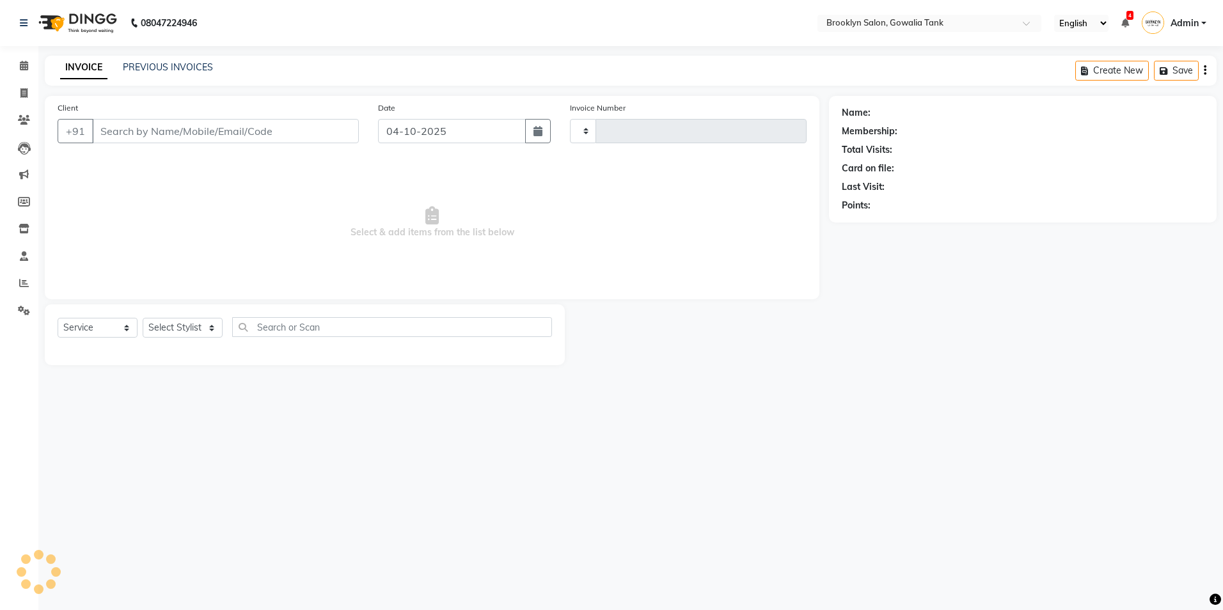
type input "0993"
select select "131"
type input "9713855999"
select select "24048"
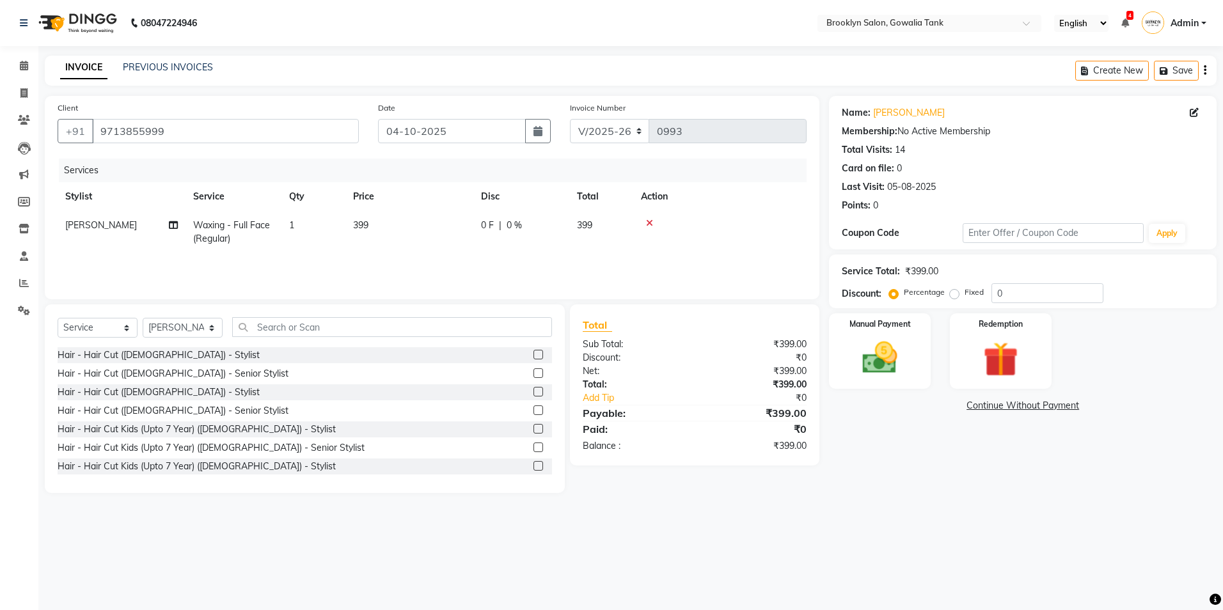
click at [251, 223] on span "Waxing - Full Face (Regular)" at bounding box center [231, 231] width 77 height 25
select select "24048"
click at [260, 244] on span "Waxing - Full Face (Regular) x" at bounding box center [258, 237] width 113 height 28
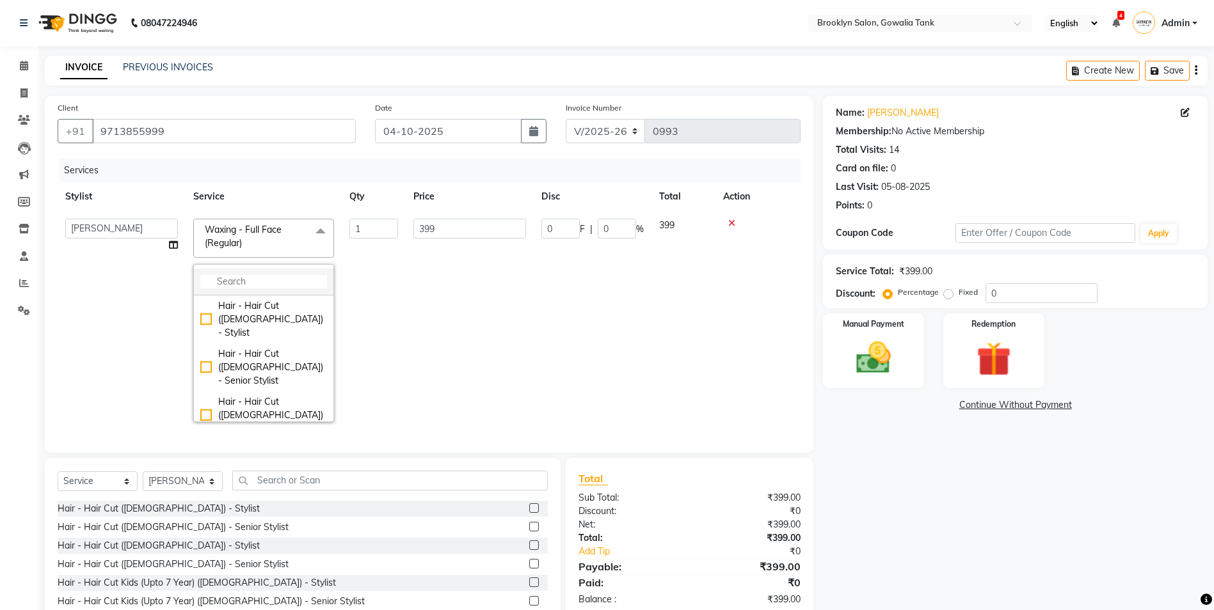
click at [275, 278] on input "multiselect-search" at bounding box center [263, 281] width 127 height 13
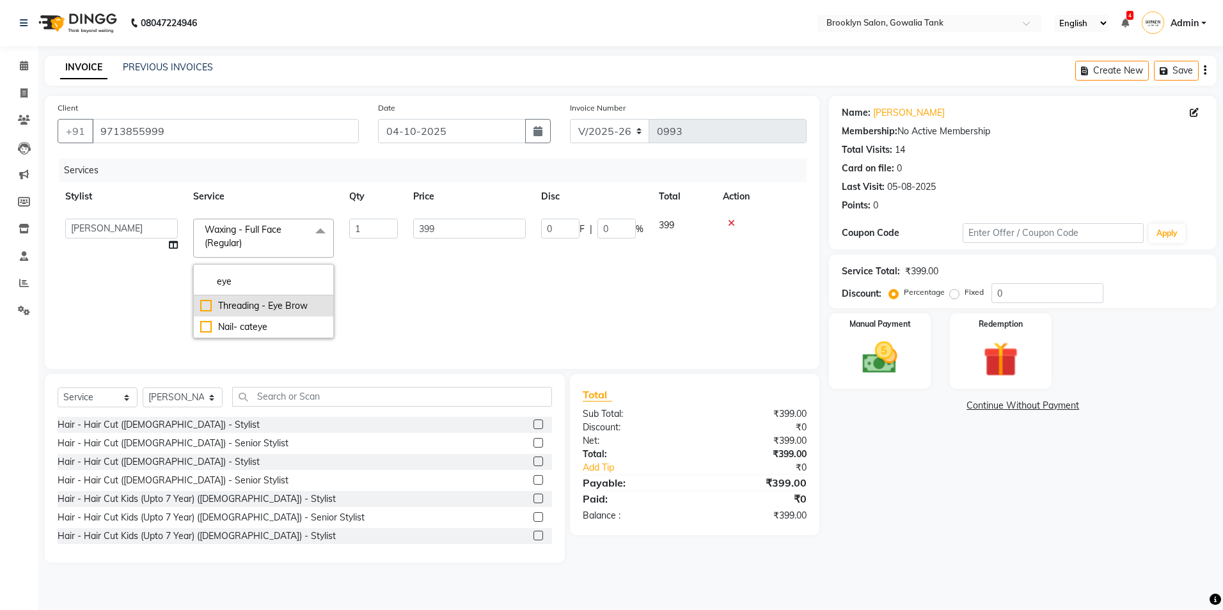
type input "eye"
click at [207, 305] on div "Threading - Eye Brow" at bounding box center [263, 305] width 127 height 13
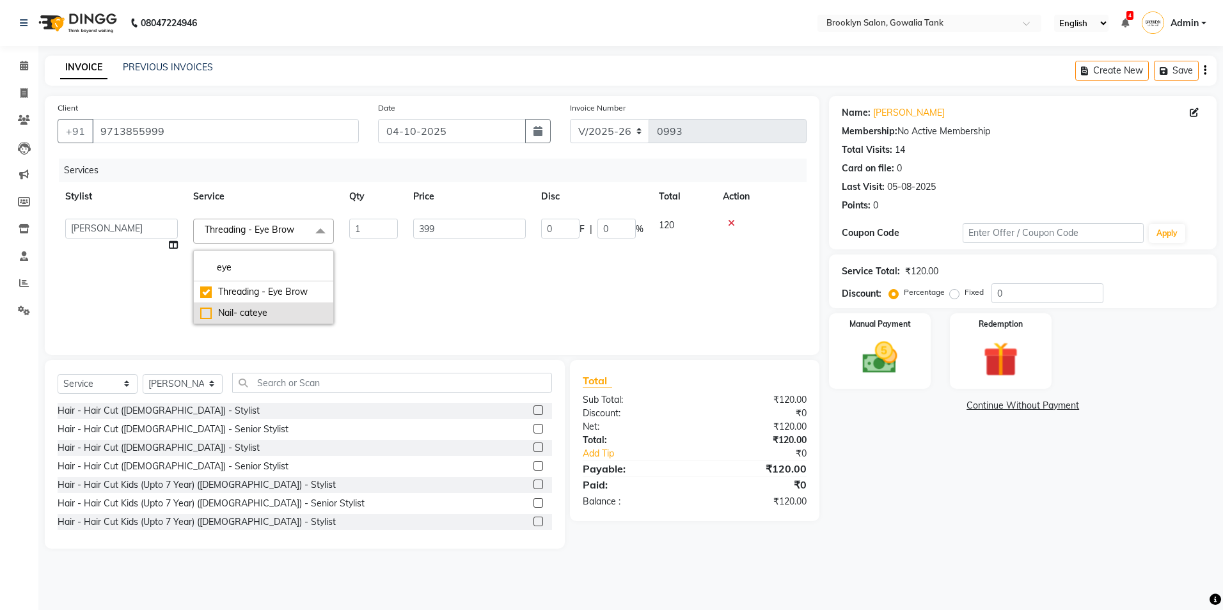
checkbox input "true"
type input "120"
click at [452, 319] on td "120" at bounding box center [470, 271] width 128 height 121
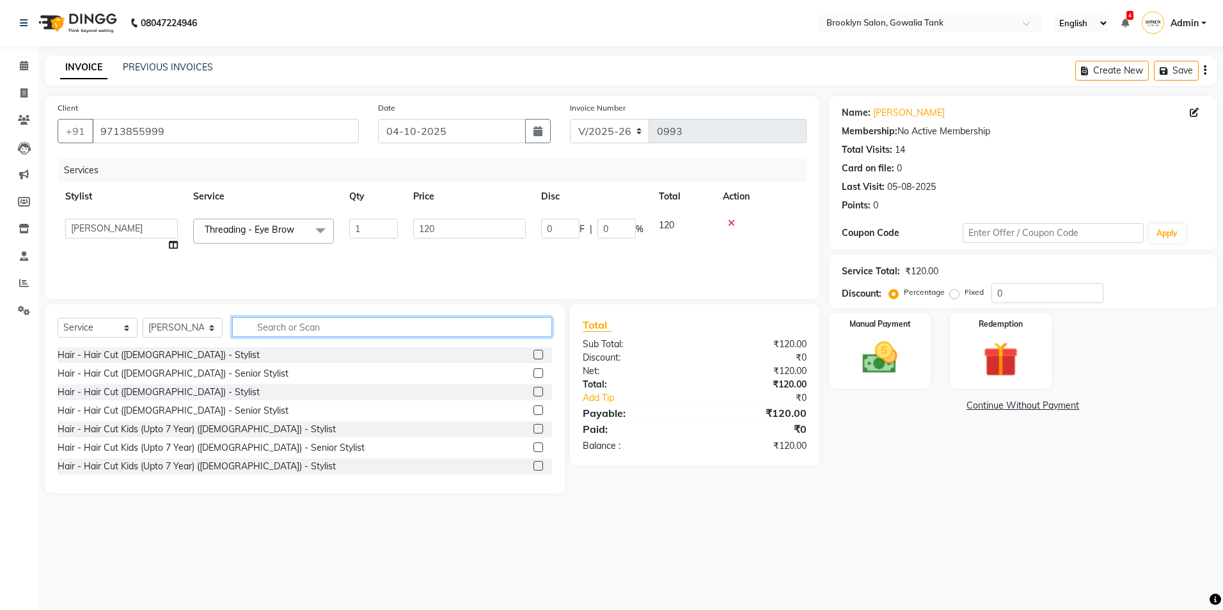
click at [301, 328] on input "text" at bounding box center [392, 327] width 320 height 20
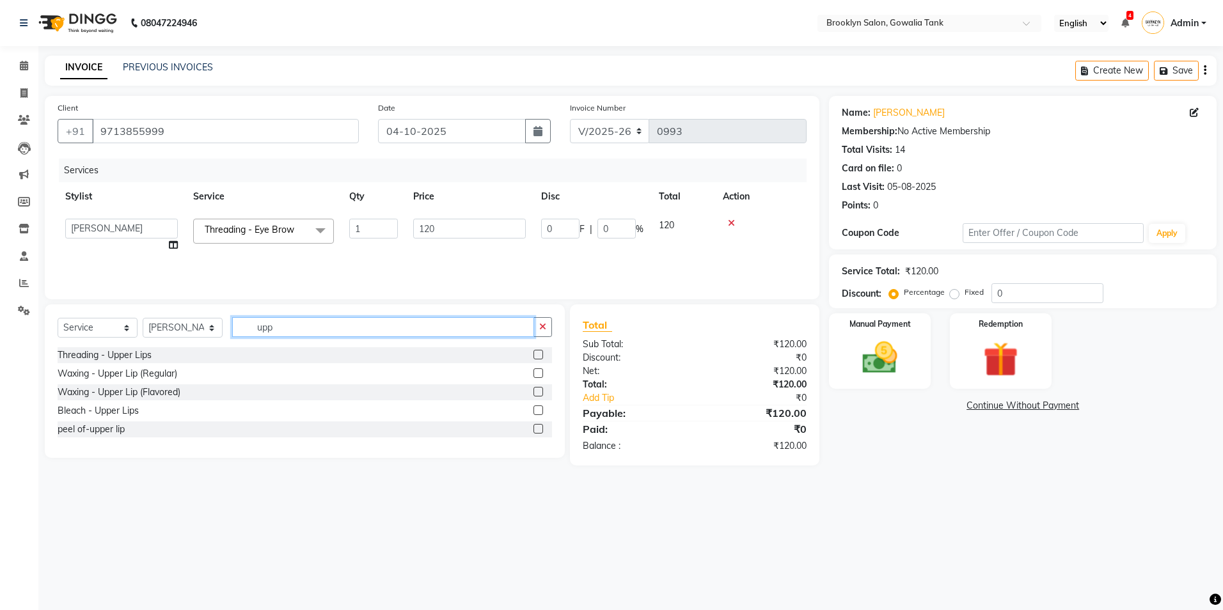
type input "upp"
click at [541, 354] on label at bounding box center [539, 355] width 10 height 10
click at [541, 354] on input "checkbox" at bounding box center [538, 355] width 8 height 8
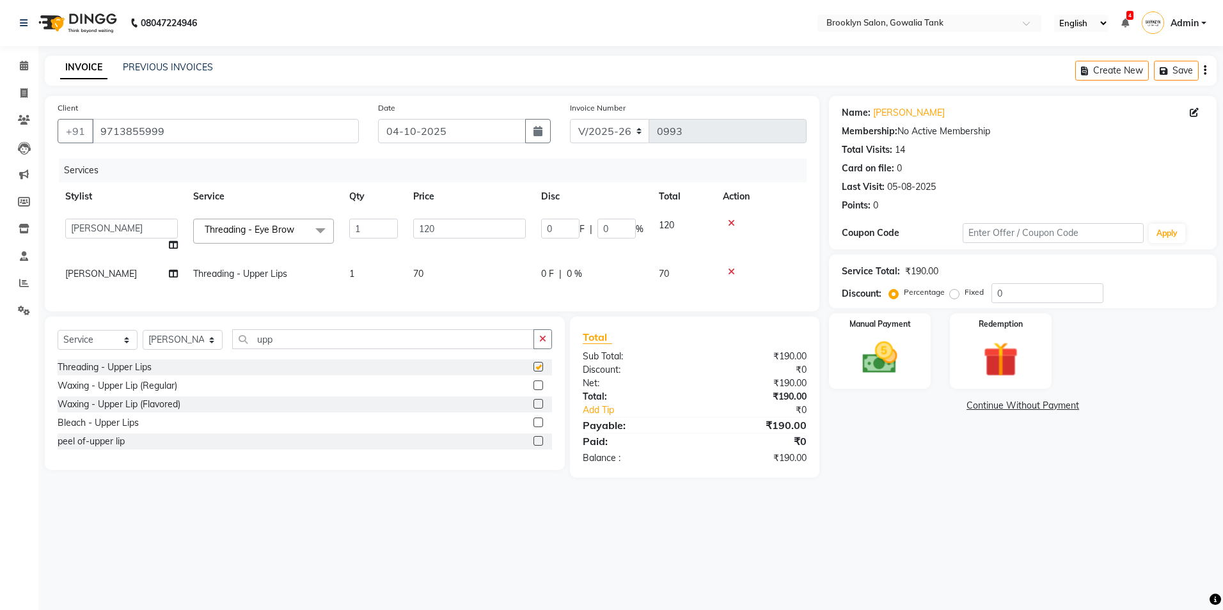
checkbox input "false"
click at [504, 349] on input "upp" at bounding box center [383, 340] width 302 height 20
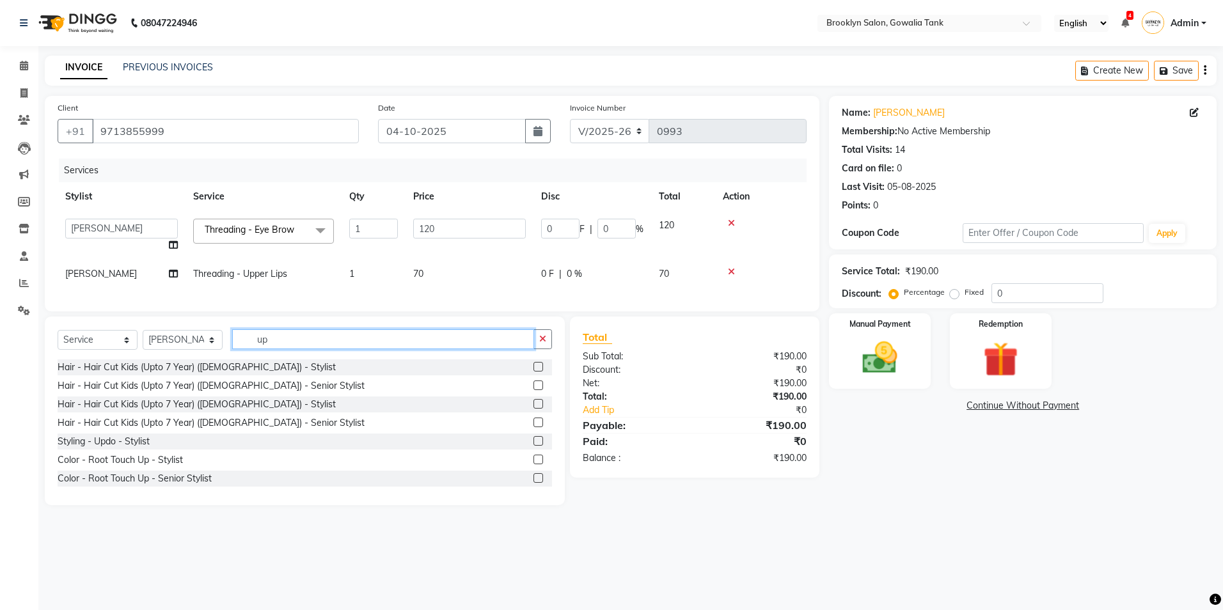
type input "u"
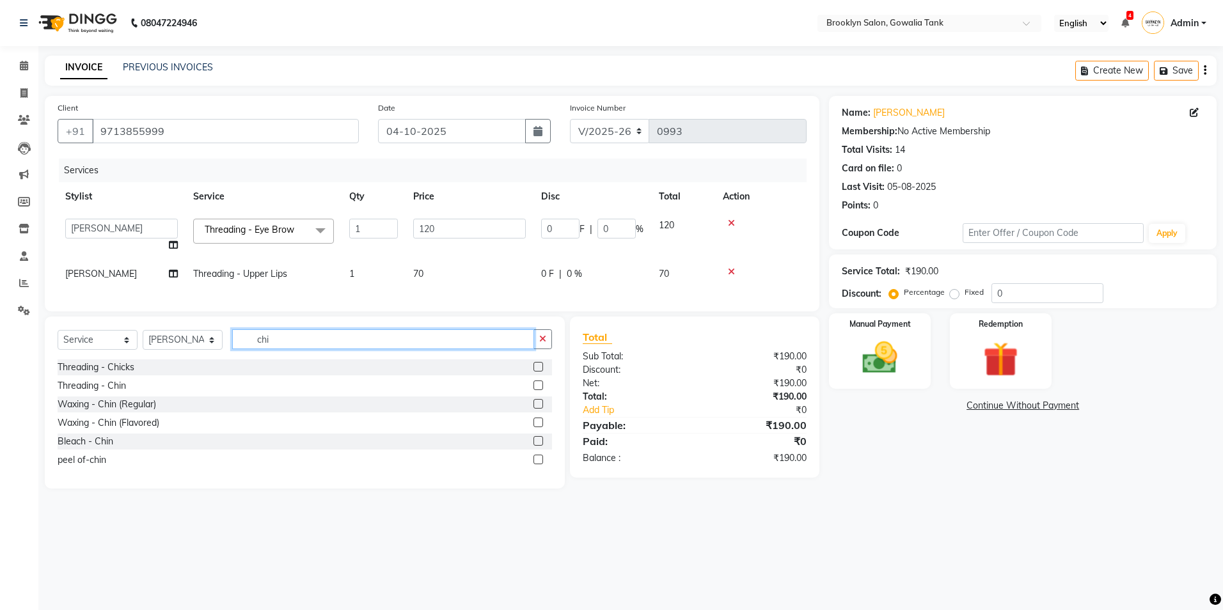
type input "chi"
click at [543, 390] on label at bounding box center [539, 386] width 10 height 10
click at [542, 390] on input "checkbox" at bounding box center [538, 386] width 8 height 8
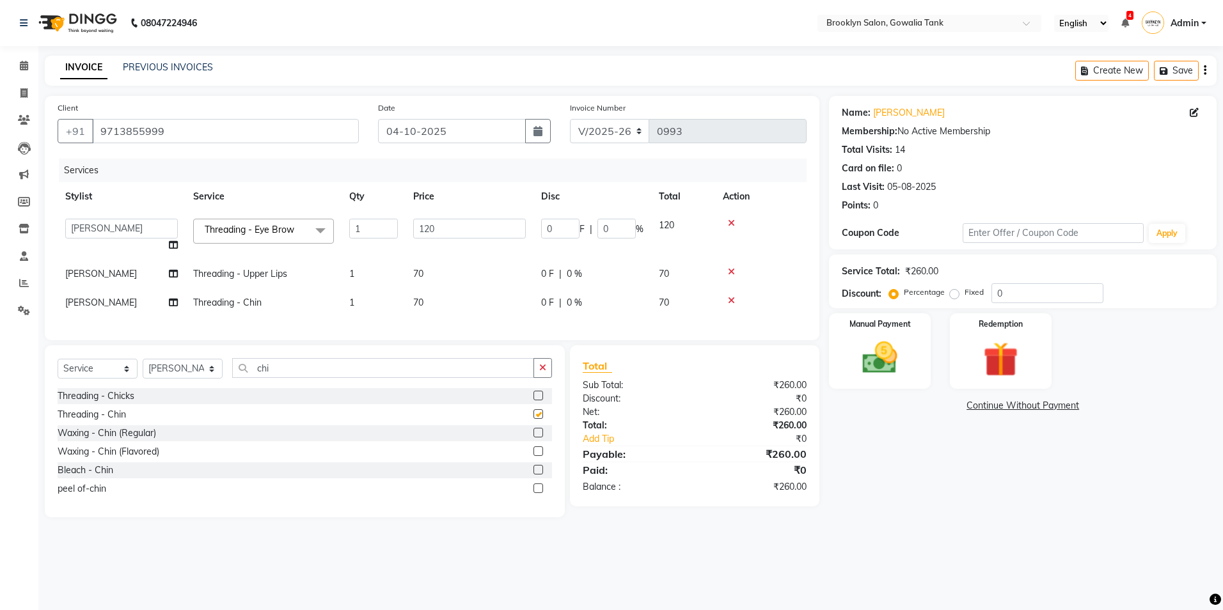
checkbox input "false"
click at [472, 378] on input "chi" at bounding box center [383, 368] width 302 height 20
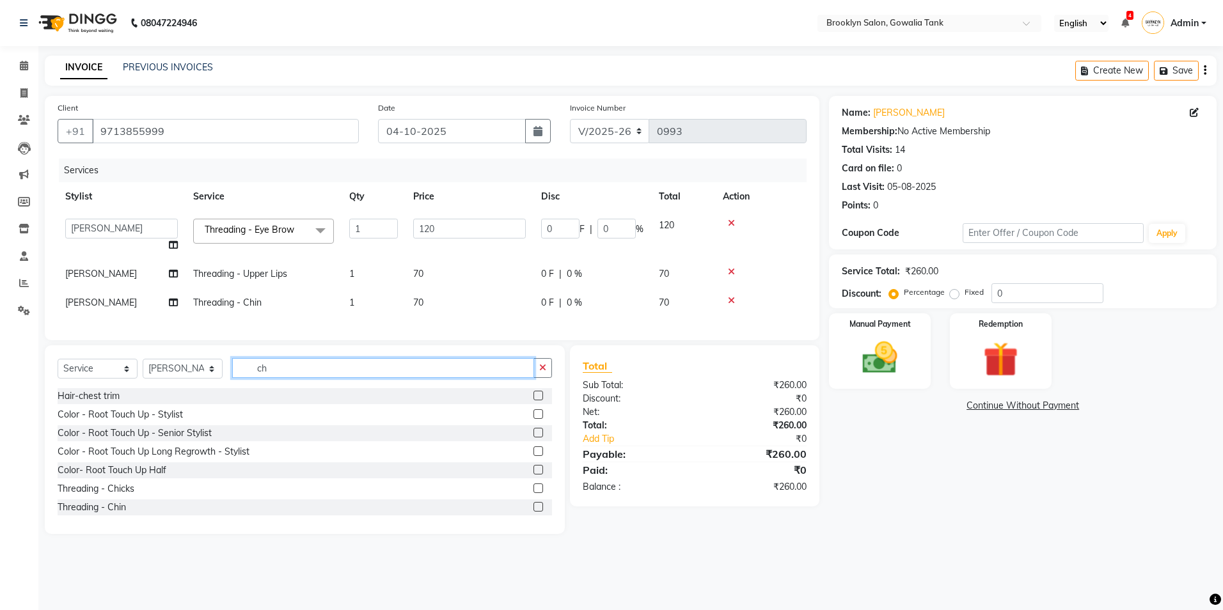
type input "c"
type input "leg"
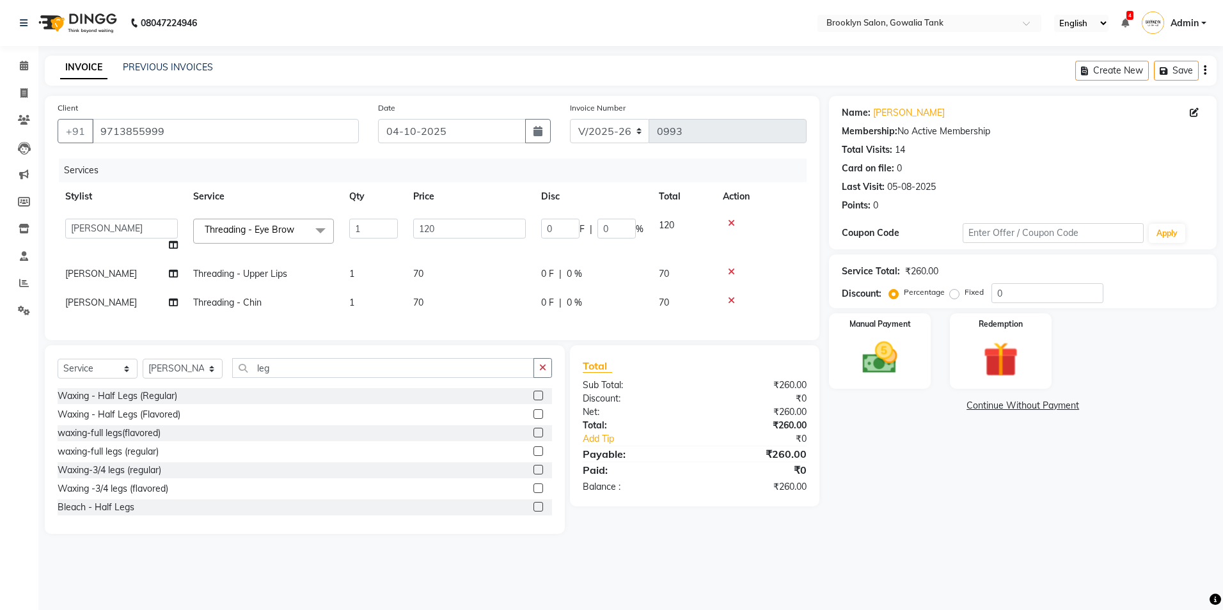
click at [534, 419] on label at bounding box center [539, 415] width 10 height 10
click at [534, 419] on input "checkbox" at bounding box center [538, 415] width 8 height 8
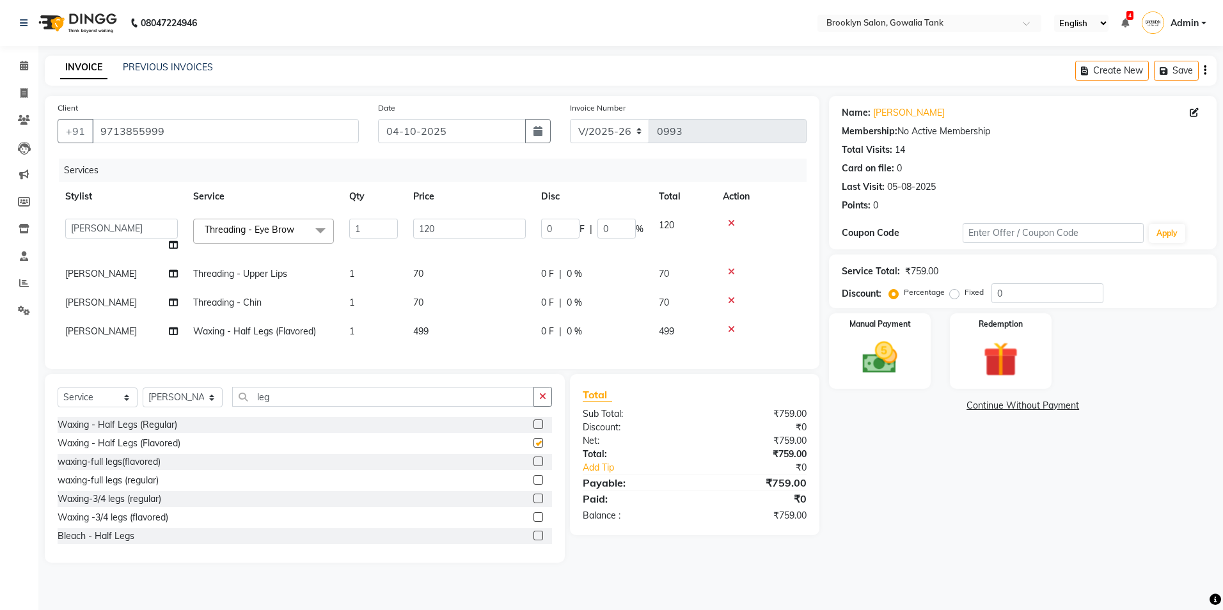
checkbox input "false"
click at [443, 344] on td "499" at bounding box center [470, 331] width 128 height 29
select select "24048"
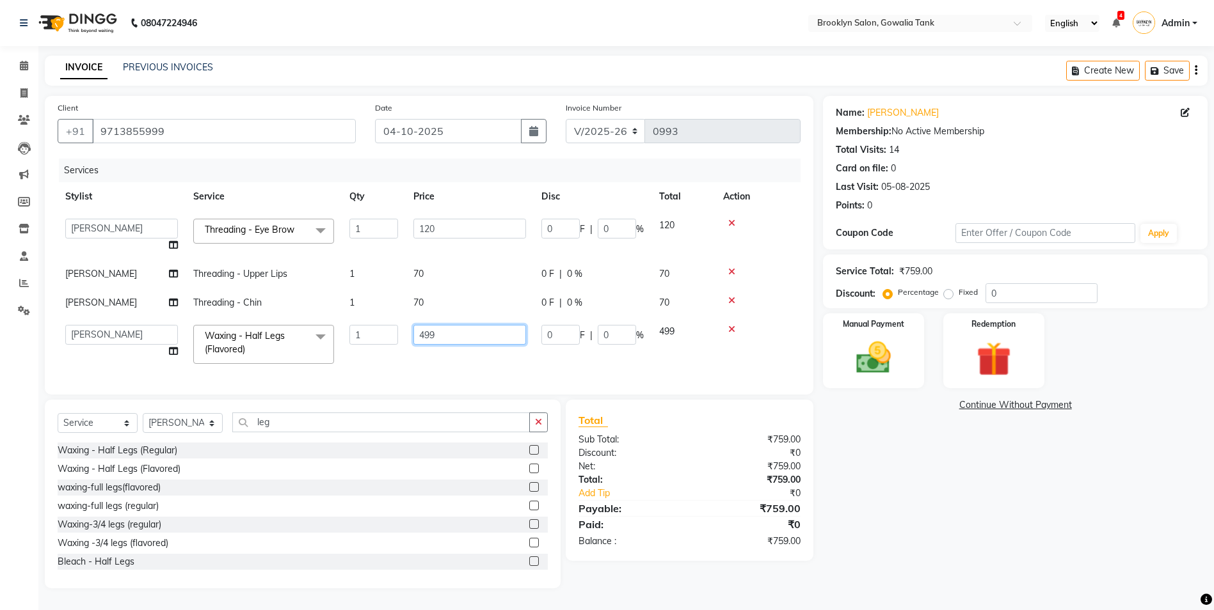
drag, startPoint x: 472, startPoint y: 324, endPoint x: 394, endPoint y: 331, distance: 77.7
click at [394, 331] on tr "[PERSON_NAME] Darshan kunal [PERSON_NAME] Sameeral Waxing - Half Legs (Flavored…" at bounding box center [429, 344] width 743 height 54
type input "500"
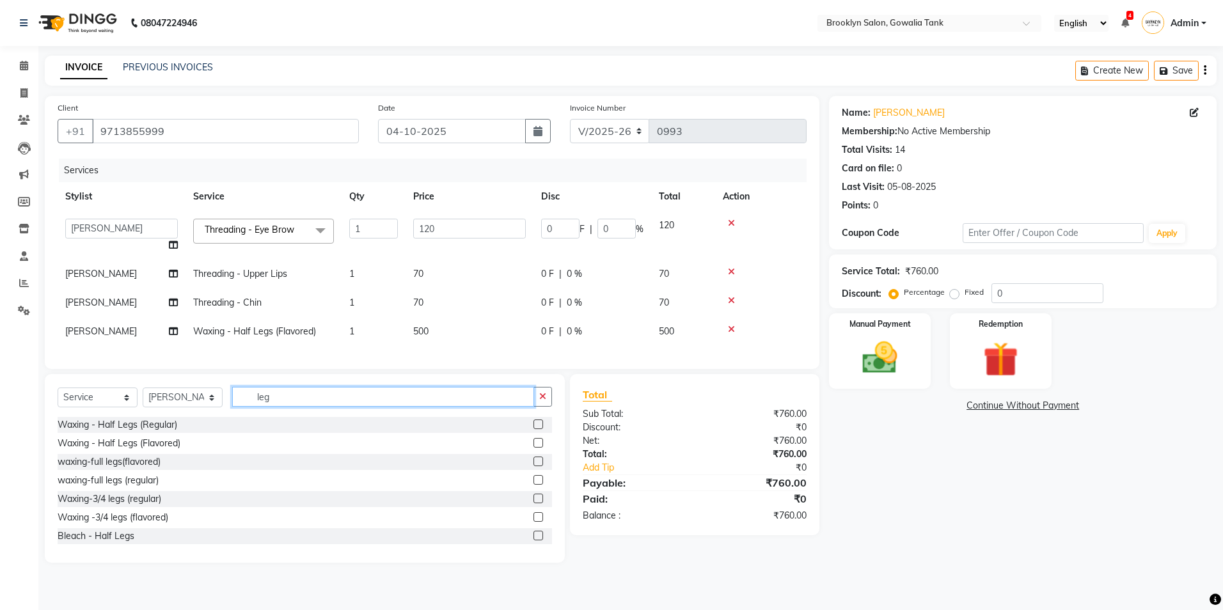
click at [403, 431] on div "Select Service Product Membership Package Voucher Prepaid Gift Card Select Styl…" at bounding box center [305, 468] width 520 height 189
type input "l"
type input "bla"
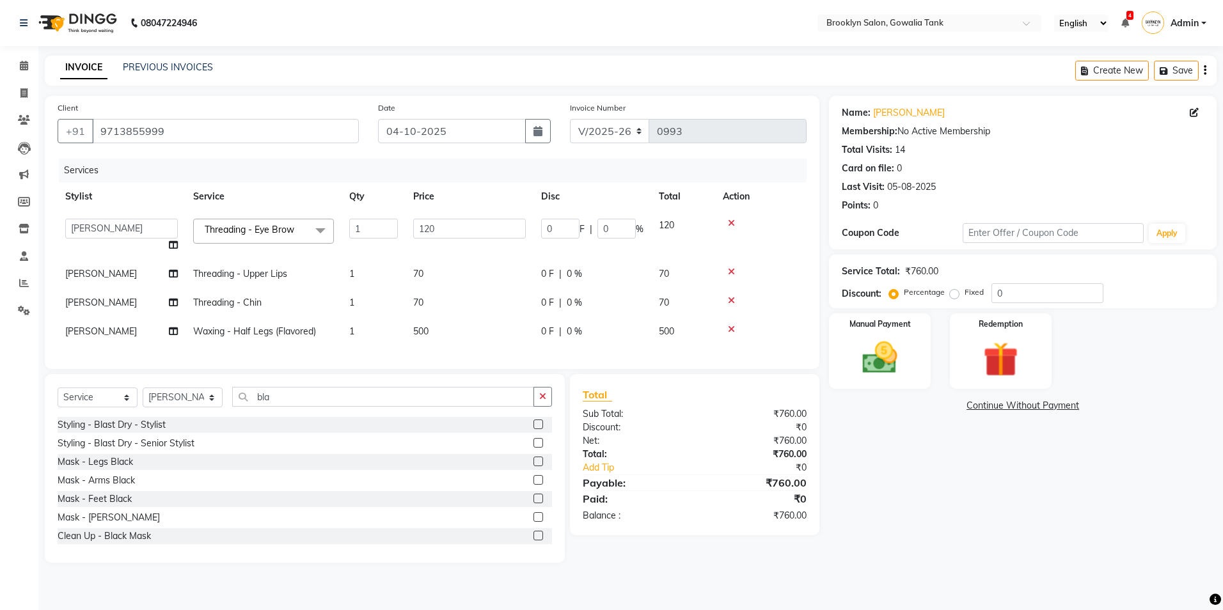
click at [534, 429] on label at bounding box center [539, 425] width 10 height 10
click at [534, 429] on input "checkbox" at bounding box center [538, 425] width 8 height 8
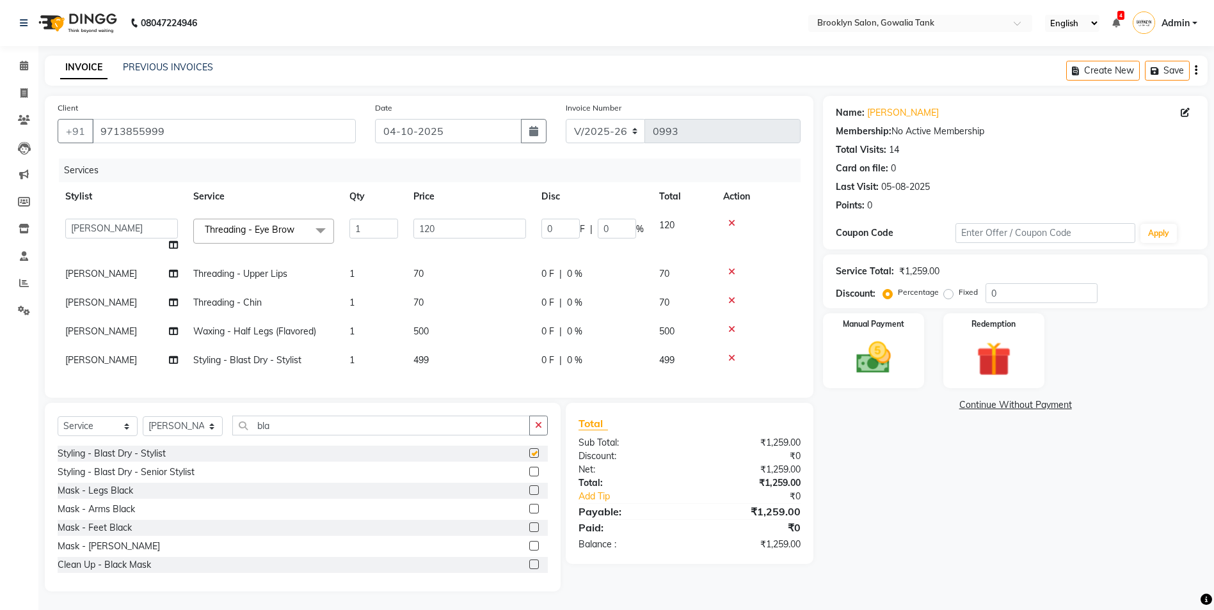
checkbox input "false"
click at [440, 362] on td "499" at bounding box center [470, 360] width 128 height 29
select select "24048"
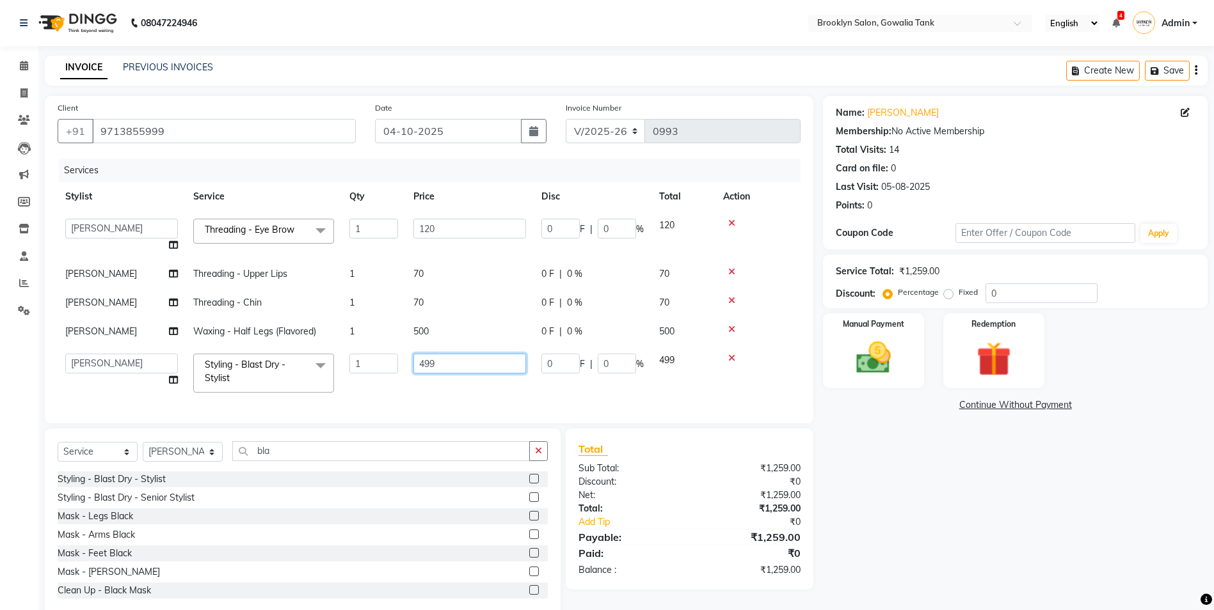
drag, startPoint x: 440, startPoint y: 362, endPoint x: 401, endPoint y: 365, distance: 39.1
click at [401, 365] on tr "[PERSON_NAME] Darshan kunal [PERSON_NAME] Sameeral Styling - Blast Dry - Stylis…" at bounding box center [429, 373] width 743 height 54
type input "500"
click at [818, 467] on div "Total Sub Total: ₹1,259.00 Discount: ₹0 Net: ₹1,259.00 Total: ₹1,259.00 Add Tip…" at bounding box center [692, 523] width 262 height 189
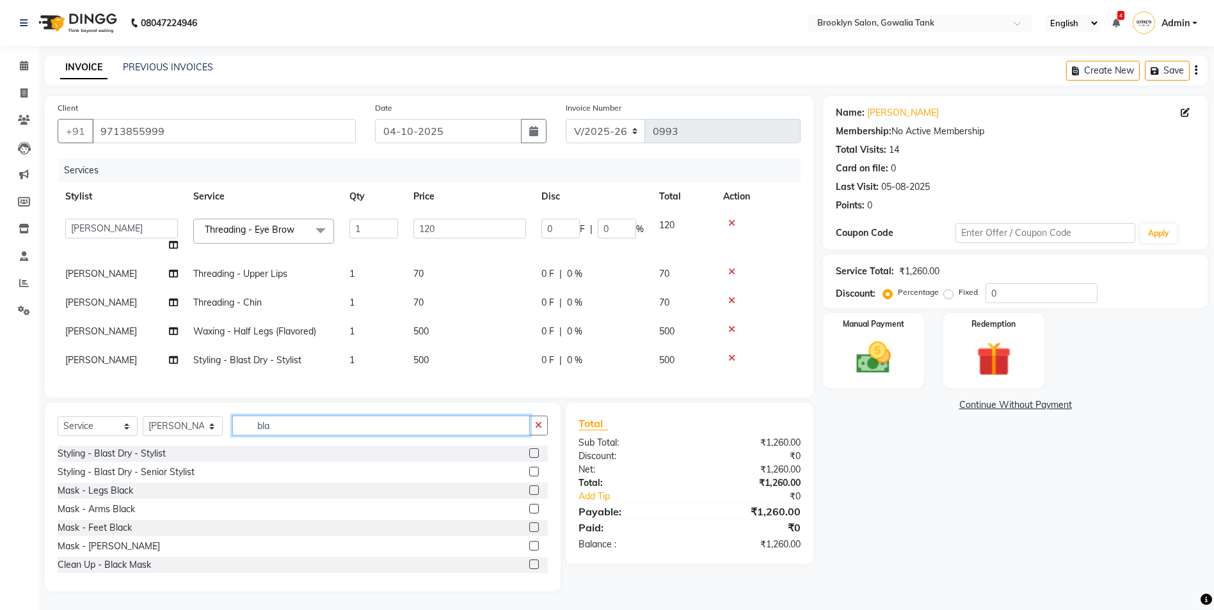
click at [283, 431] on input "bla" at bounding box center [381, 426] width 298 height 20
click at [248, 436] on input "bla" at bounding box center [381, 426] width 298 height 20
type input "under"
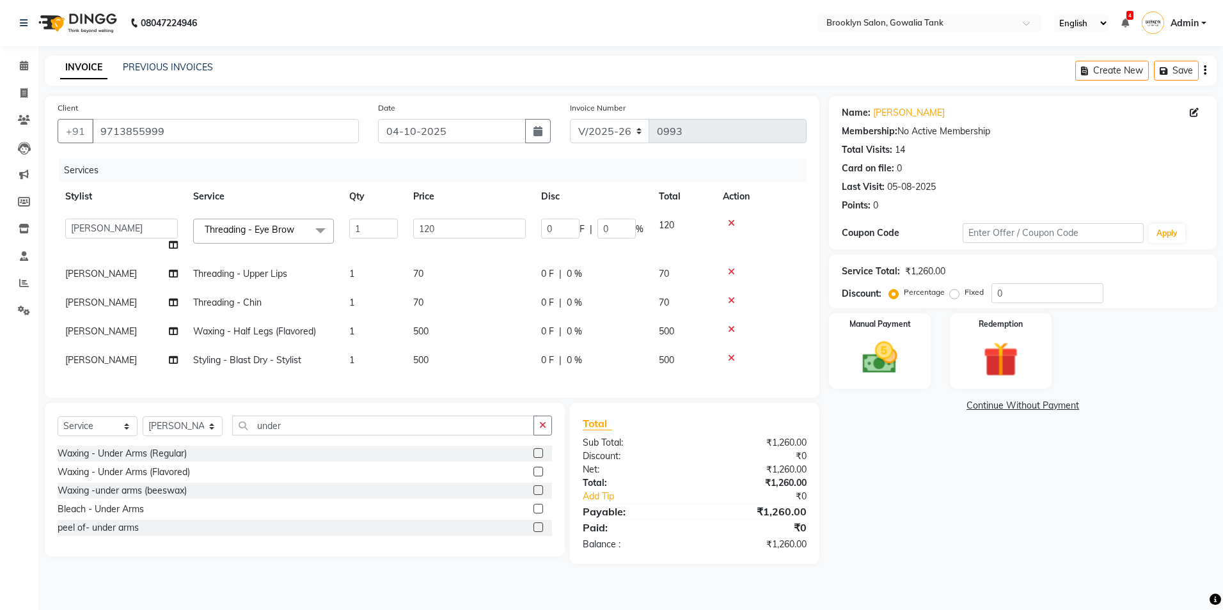
click at [538, 458] on label at bounding box center [539, 454] width 10 height 10
click at [538, 458] on input "checkbox" at bounding box center [538, 454] width 8 height 8
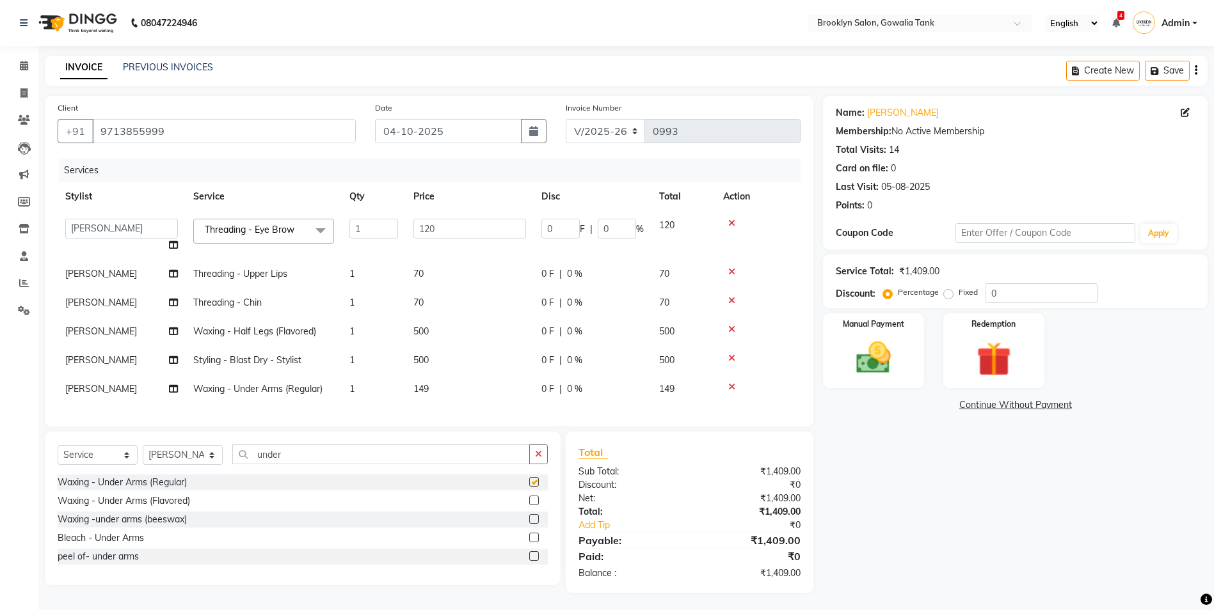
checkbox input "false"
click at [438, 387] on td "149" at bounding box center [470, 389] width 128 height 29
select select "24048"
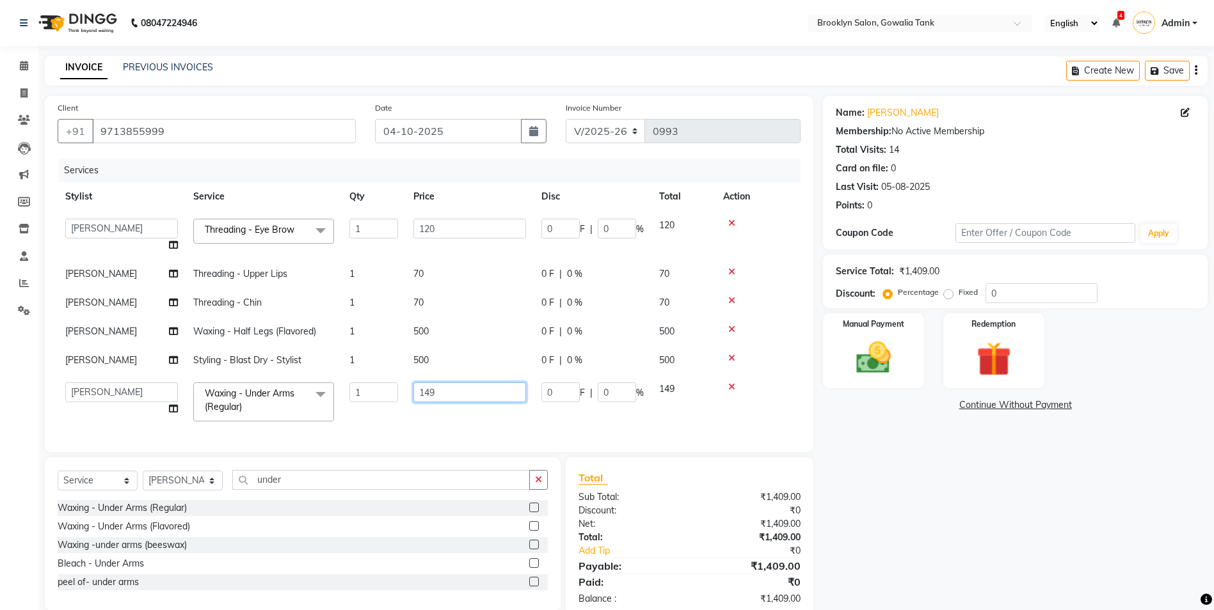
drag, startPoint x: 440, startPoint y: 387, endPoint x: 427, endPoint y: 390, distance: 13.1
click at [427, 390] on input "149" at bounding box center [469, 393] width 113 height 20
type input "1"
type input "5"
type input "150"
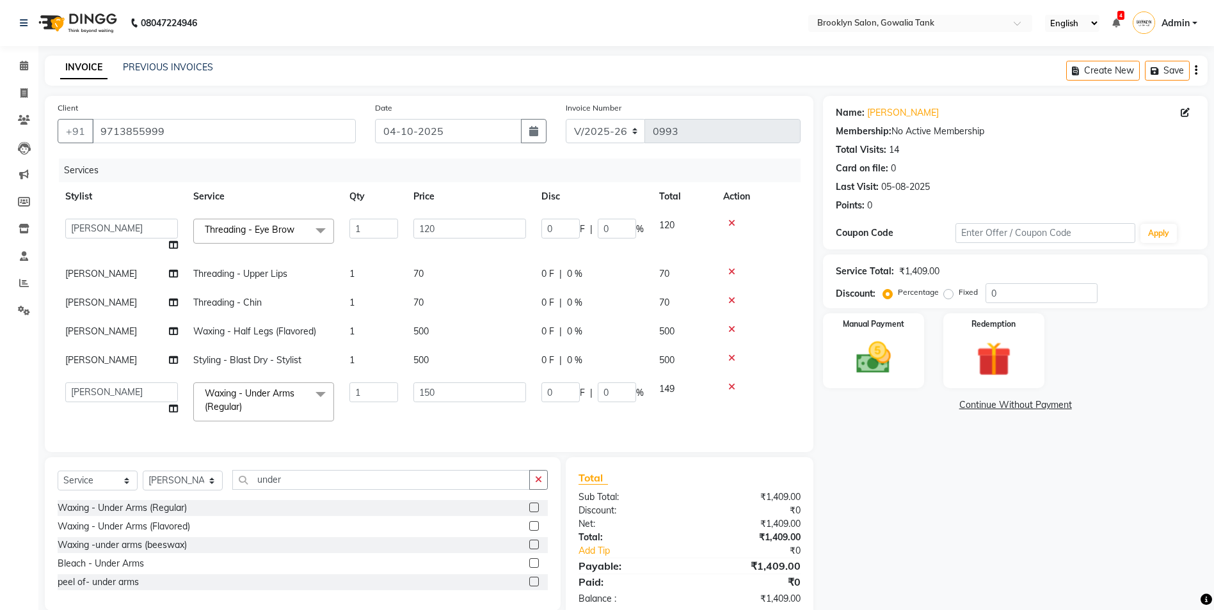
drag, startPoint x: 967, startPoint y: 483, endPoint x: 957, endPoint y: 483, distance: 10.2
click at [967, 481] on div "Name: [PERSON_NAME] Membership: No Active Membership Total Visits: 14 Card on f…" at bounding box center [1020, 357] width 394 height 523
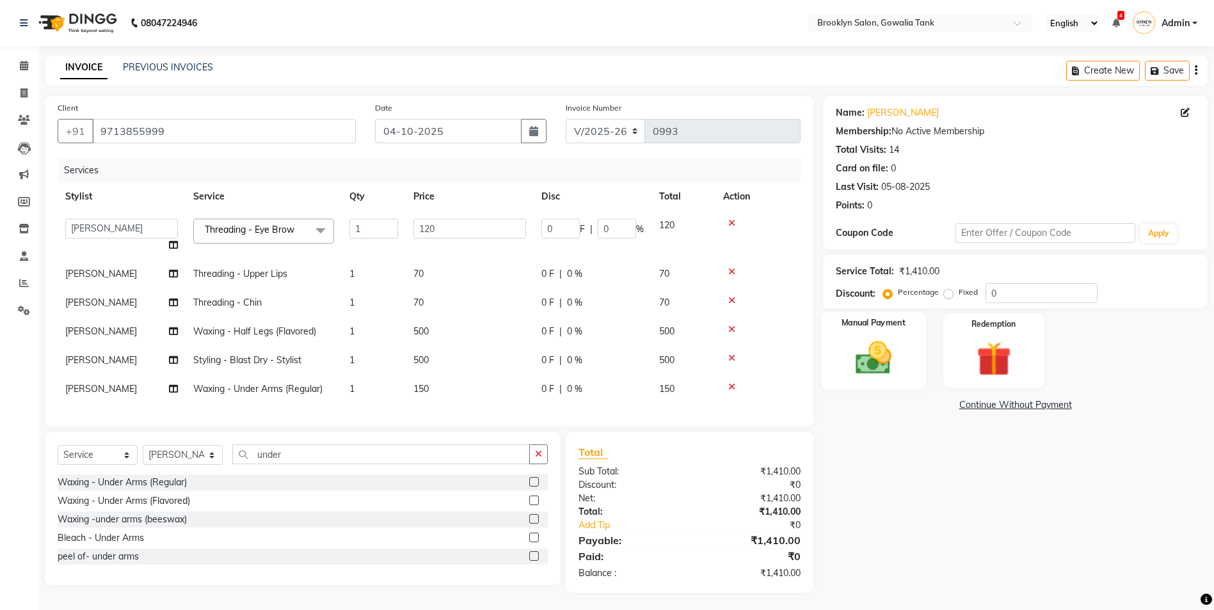
click at [870, 338] on img at bounding box center [873, 358] width 59 height 42
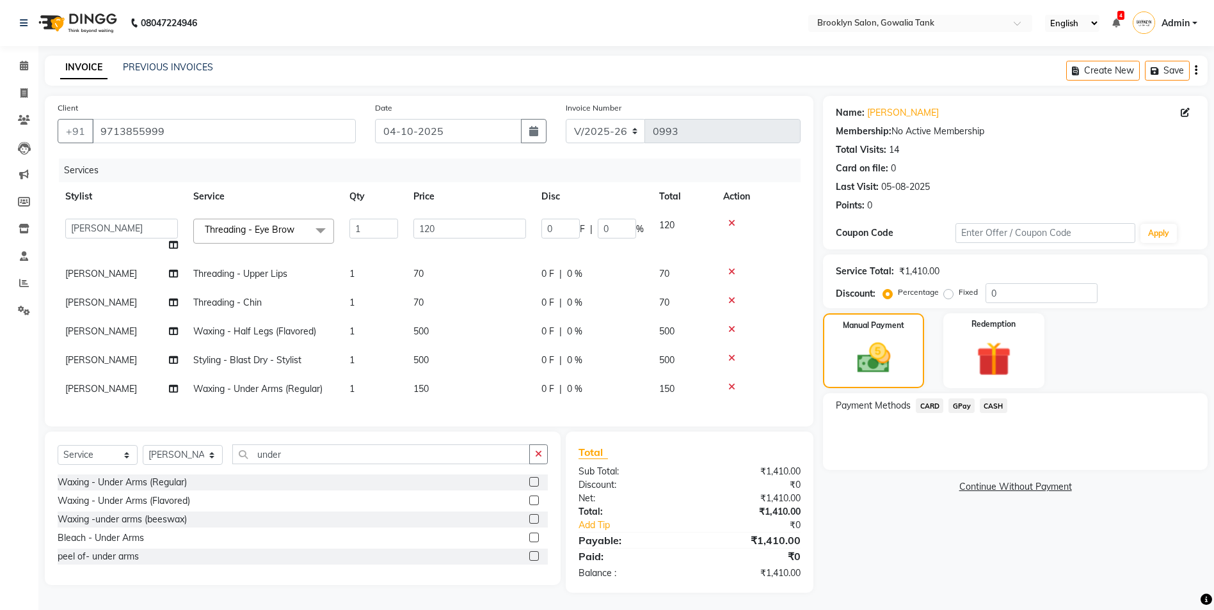
click at [1002, 401] on span "CASH" at bounding box center [994, 406] width 28 height 15
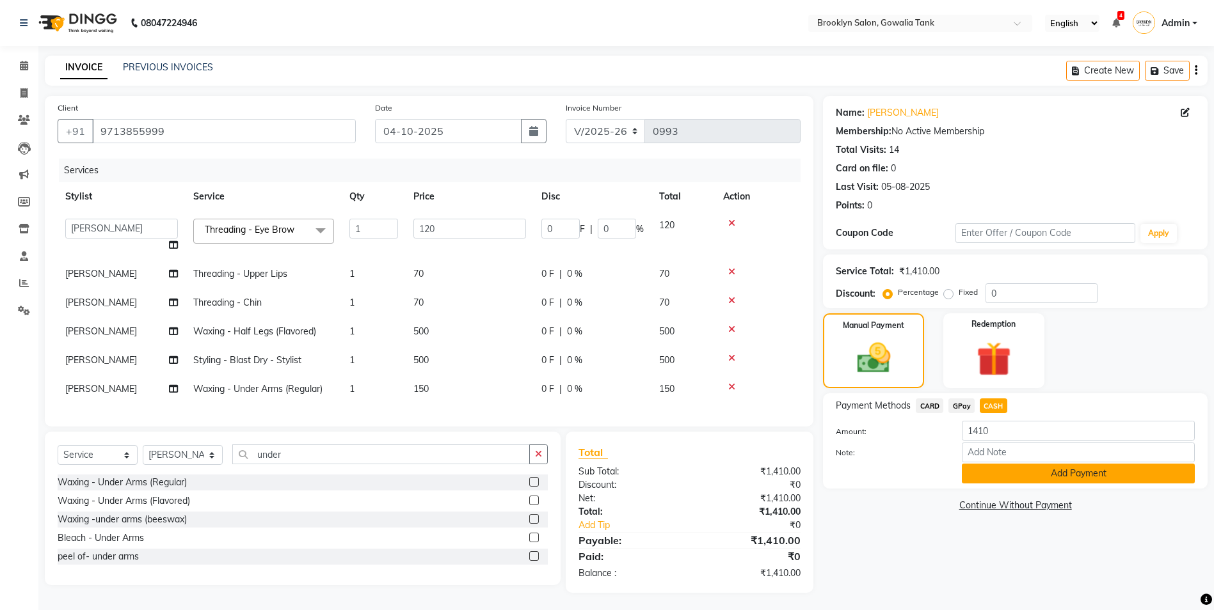
click at [991, 478] on button "Add Payment" at bounding box center [1078, 474] width 233 height 20
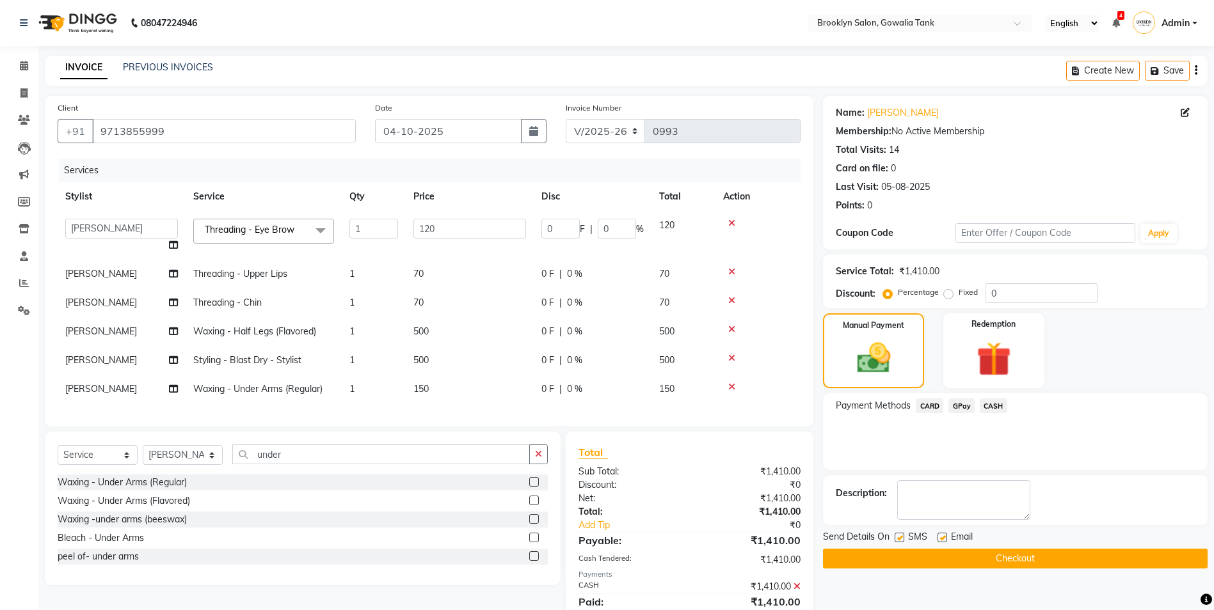
click at [963, 559] on button "Checkout" at bounding box center [1015, 559] width 385 height 20
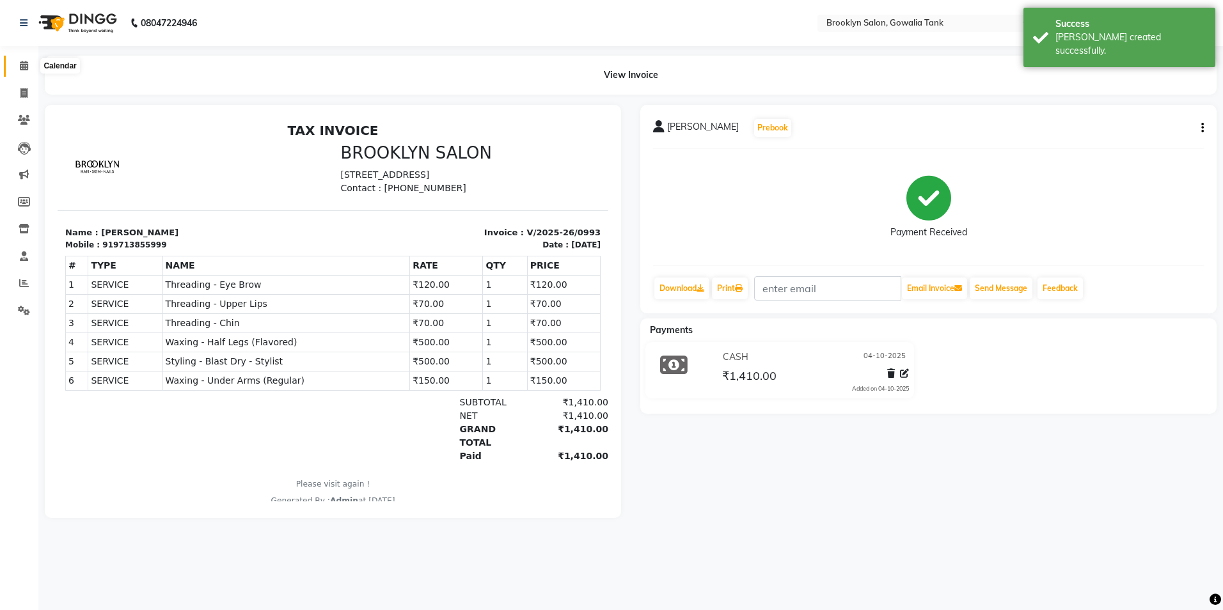
click at [25, 62] on icon at bounding box center [24, 66] width 8 height 10
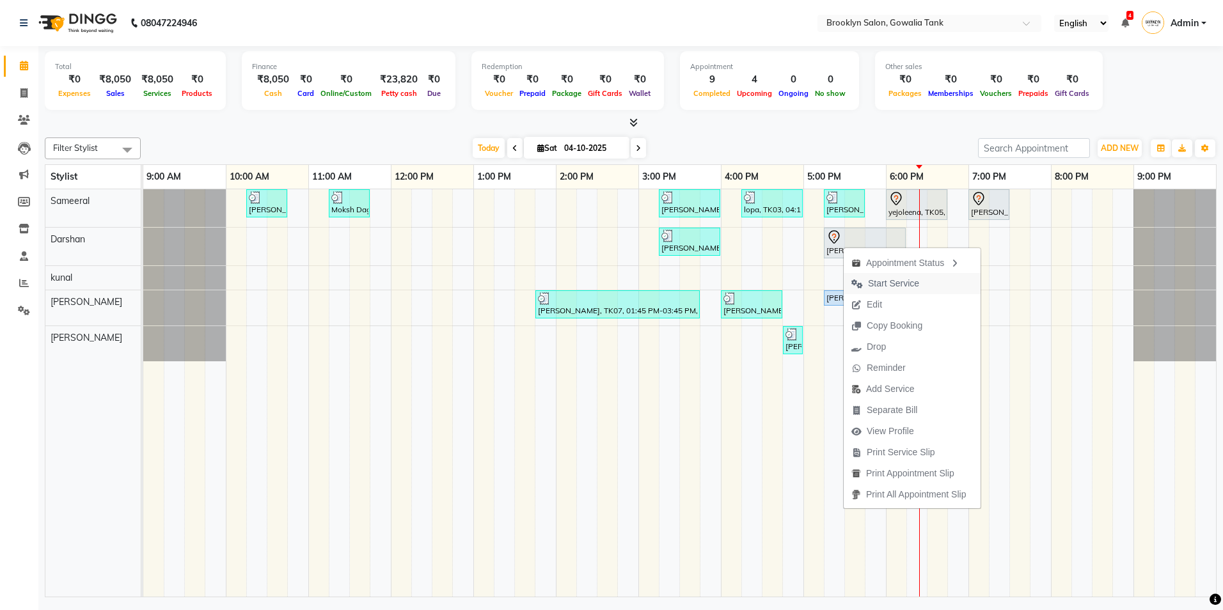
click at [869, 284] on span "Start Service" at bounding box center [893, 283] width 51 height 13
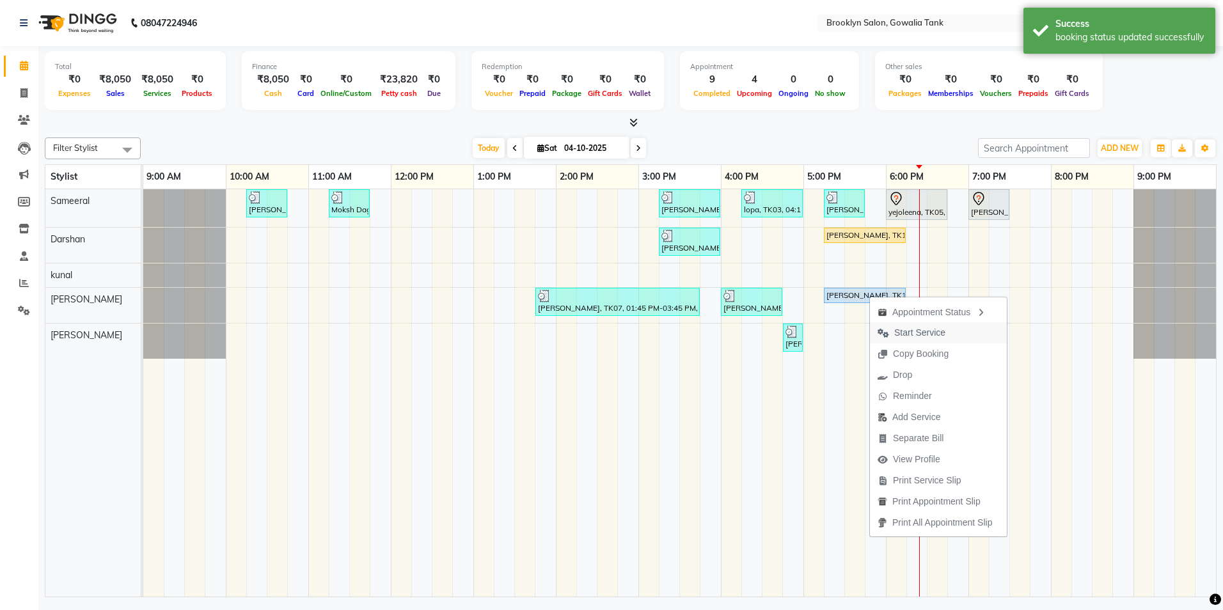
click at [890, 332] on span "Start Service" at bounding box center [911, 332] width 83 height 21
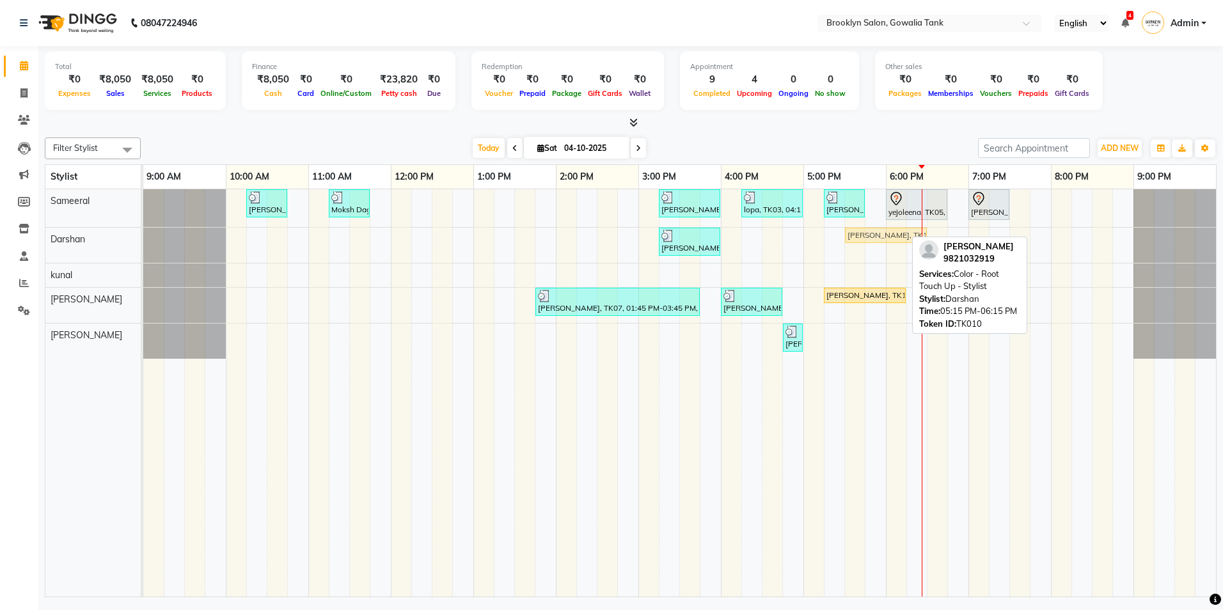
drag, startPoint x: 841, startPoint y: 235, endPoint x: 864, endPoint y: 235, distance: 23.0
click at [143, 235] on div "[PERSON_NAME], TK08, 03:15 PM-04:00 PM, Hair - Hair Cut ([DEMOGRAPHIC_DATA]) - …" at bounding box center [143, 245] width 0 height 35
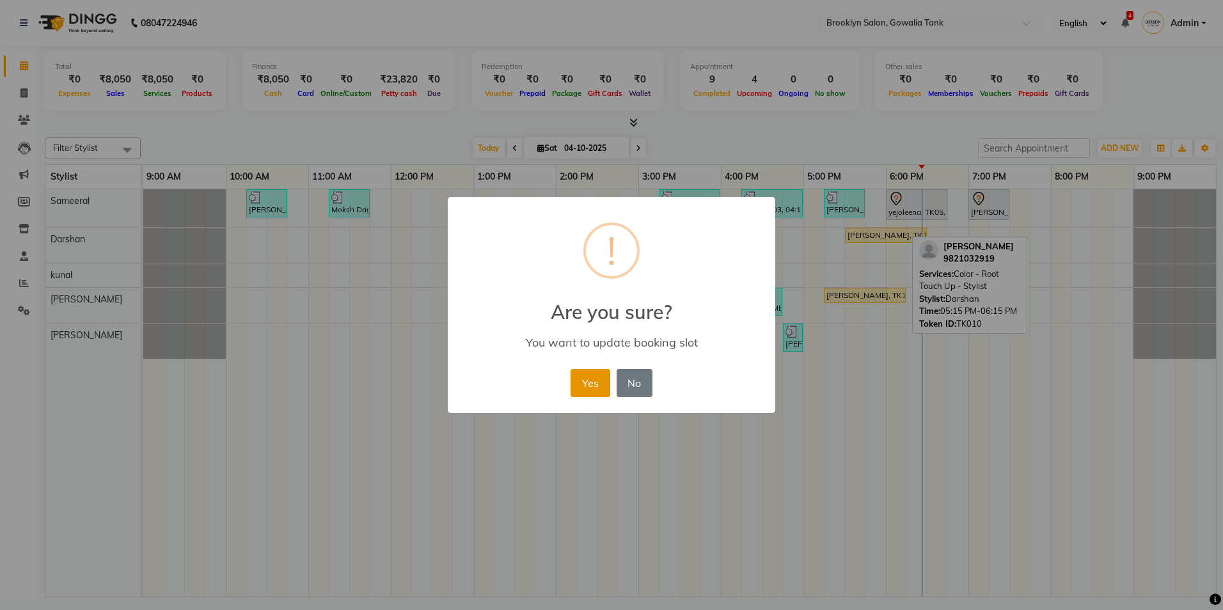
click at [590, 376] on button "Yes" at bounding box center [590, 383] width 39 height 28
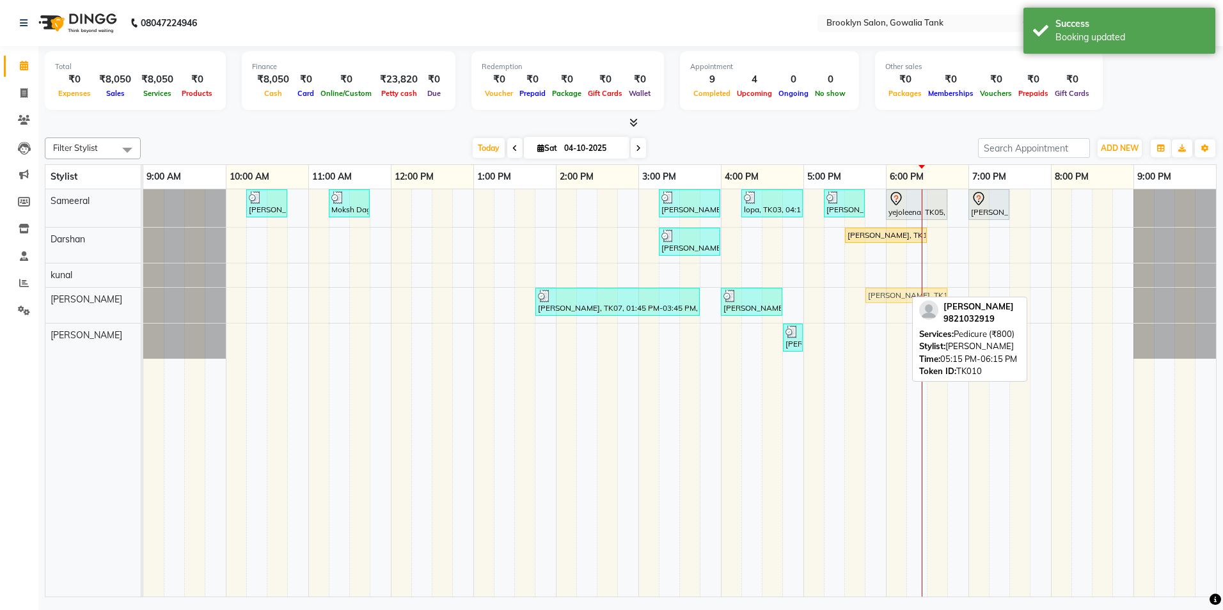
click at [143, 292] on div "[PERSON_NAME], TK07, 01:45 PM-03:45 PM, Threading - Eye Brow,Threading - Upper …" at bounding box center [143, 305] width 0 height 35
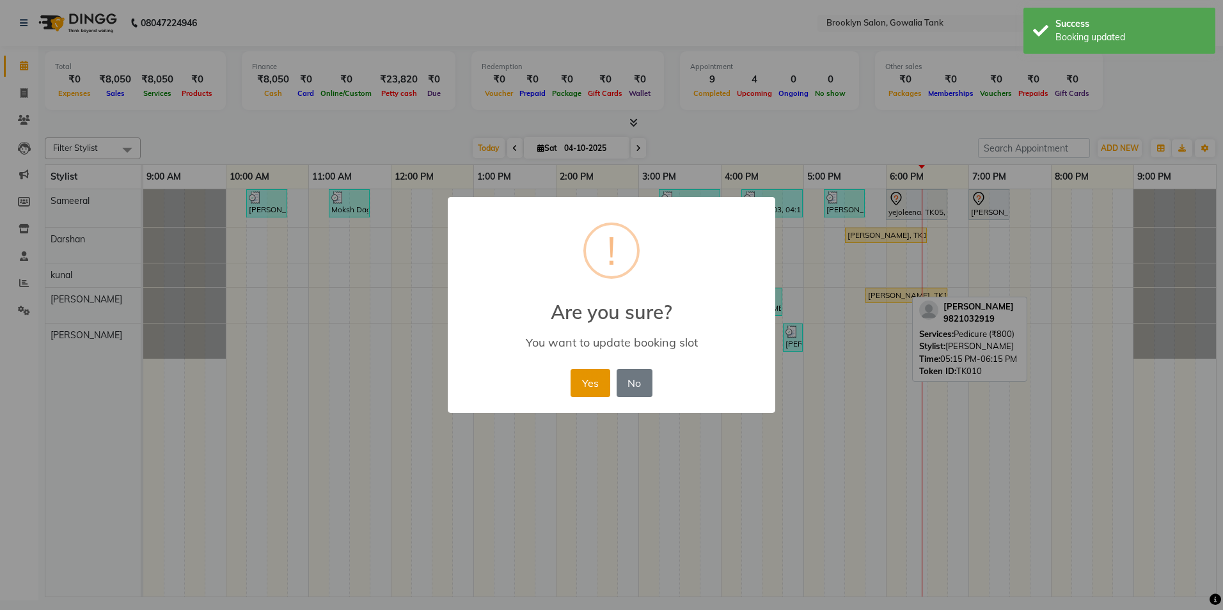
click at [591, 381] on button "Yes" at bounding box center [590, 383] width 39 height 28
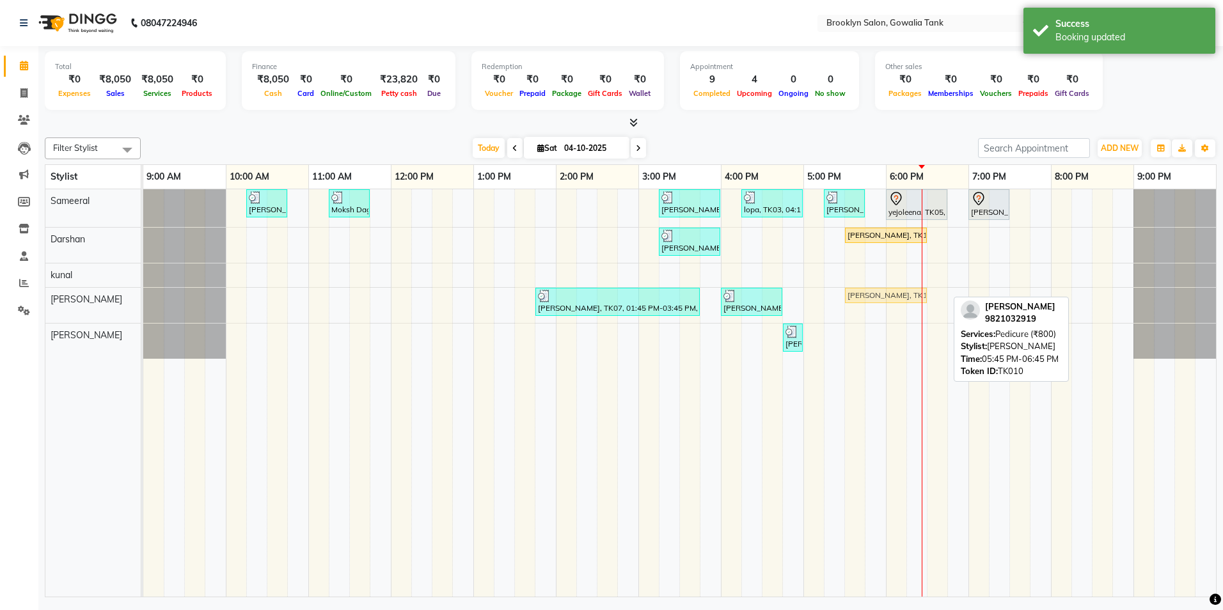
drag, startPoint x: 871, startPoint y: 294, endPoint x: 851, endPoint y: 296, distance: 20.6
click at [143, 296] on div "[PERSON_NAME], TK07, 01:45 PM-03:45 PM, Threading - Eye Brow,Threading - Upper …" at bounding box center [143, 305] width 0 height 35
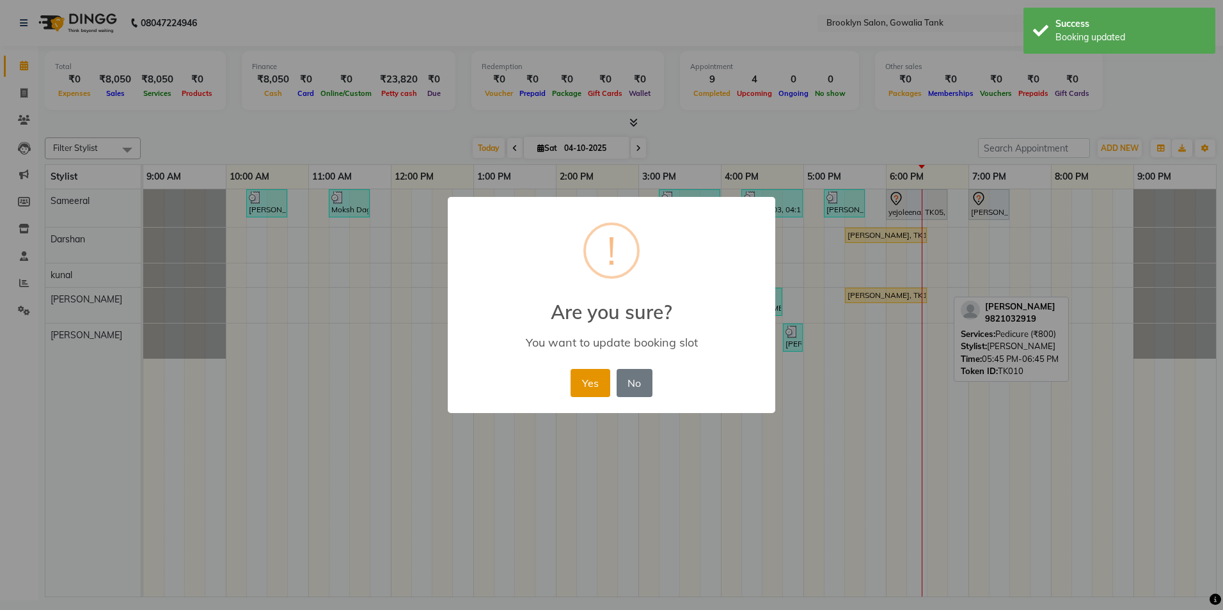
click at [581, 371] on button "Yes" at bounding box center [590, 383] width 39 height 28
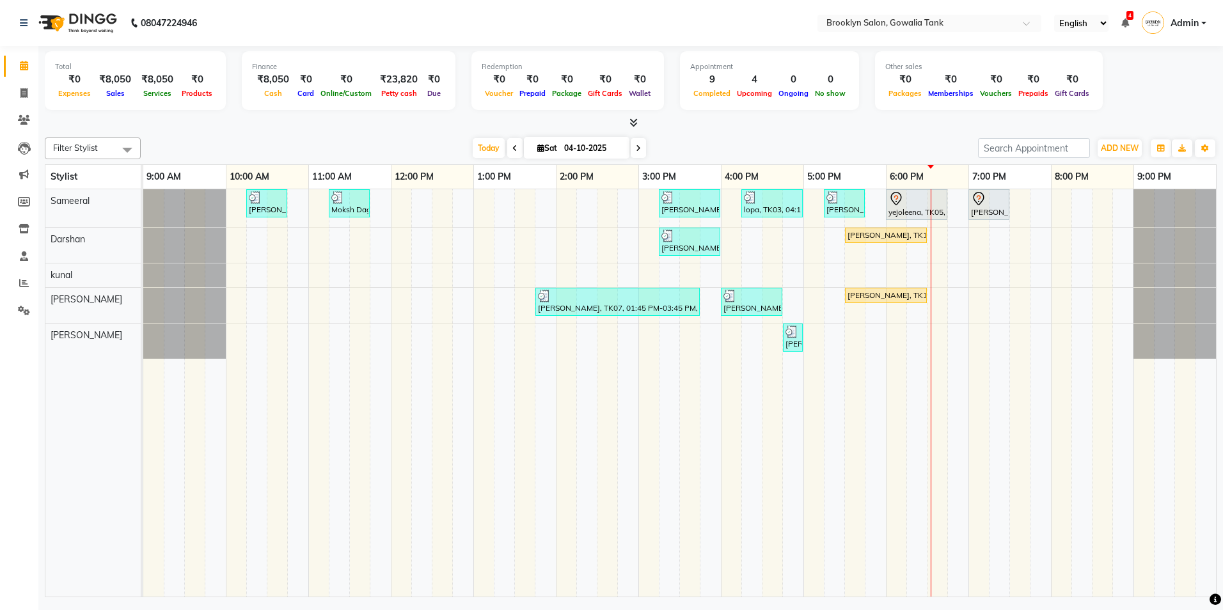
click at [564, 208] on div "[PERSON_NAME], TK02, 10:15 AM-10:45 AM, Styling - Blow Dry - Stylist Moksh Dagg…" at bounding box center [679, 393] width 1073 height 408
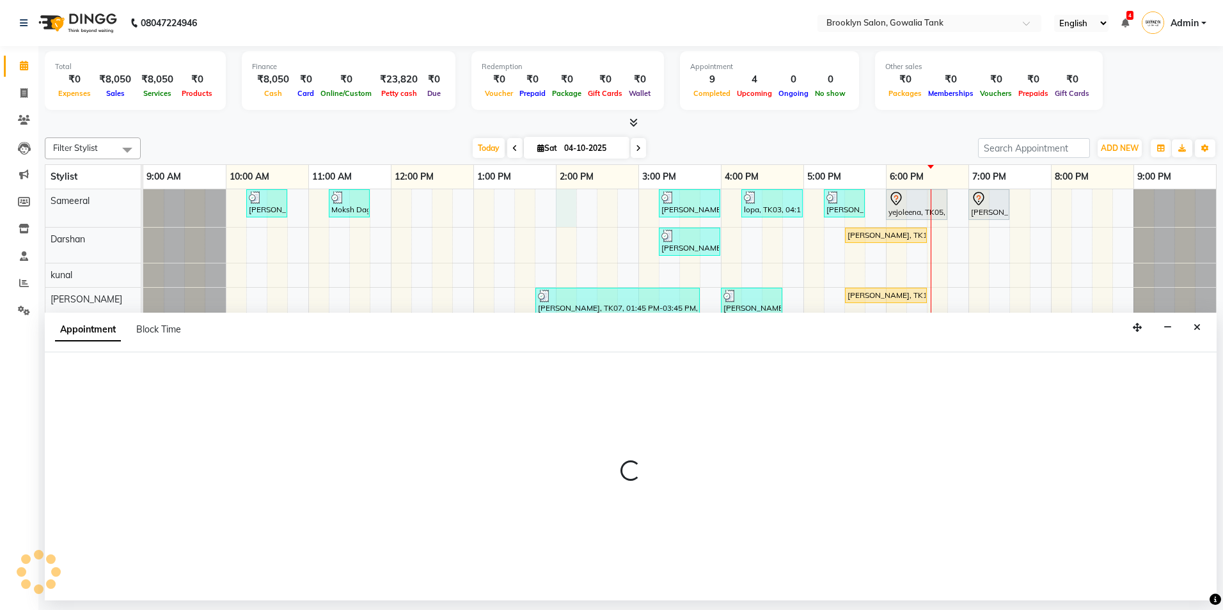
select select "3855"
select select "840"
select select "tentative"
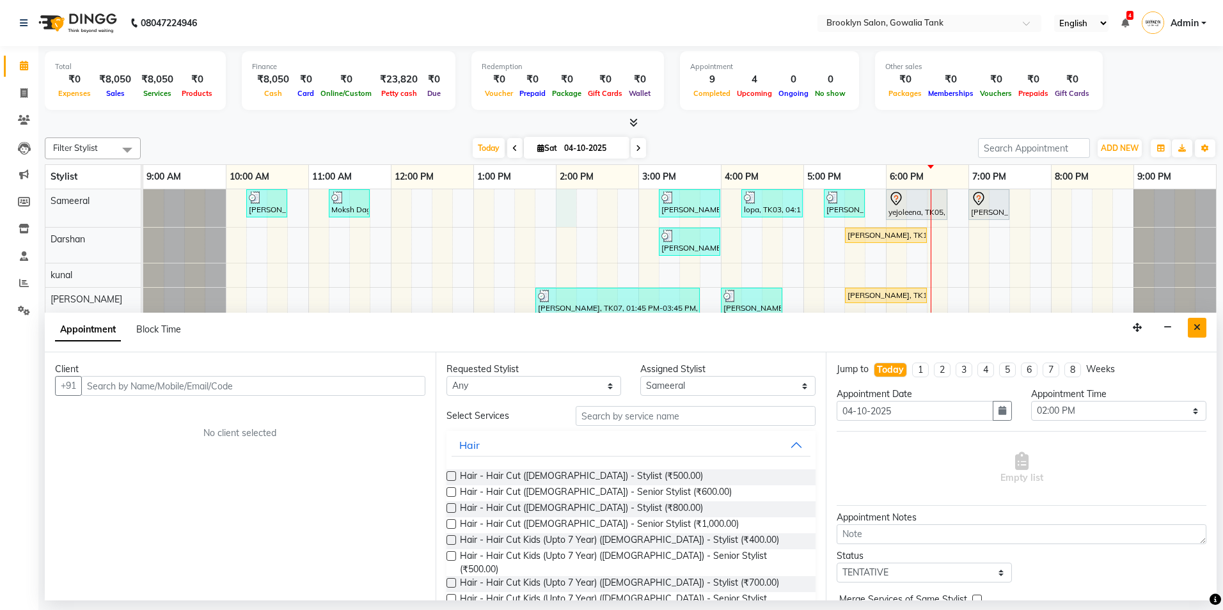
click at [1198, 327] on icon "Close" at bounding box center [1197, 327] width 7 height 9
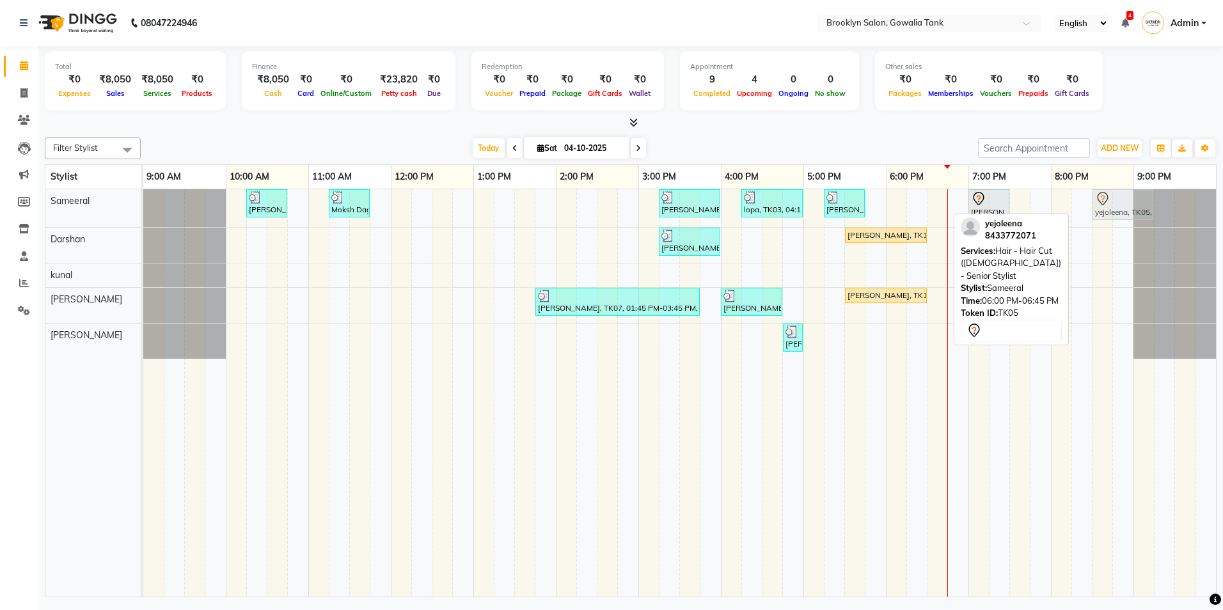
drag, startPoint x: 907, startPoint y: 212, endPoint x: 1114, endPoint y: 220, distance: 206.8
click at [143, 220] on div "[PERSON_NAME], TK02, 10:15 AM-10:45 AM, Styling - Blow Dry - Stylist Moksh Dagg…" at bounding box center [143, 208] width 0 height 38
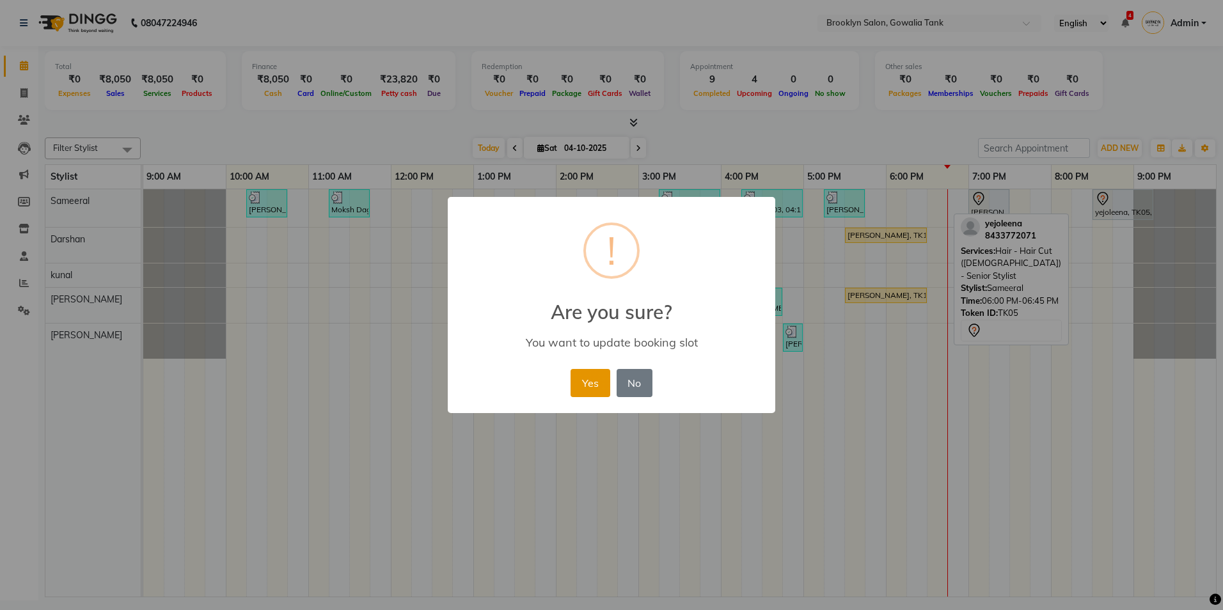
click at [578, 380] on button "Yes" at bounding box center [590, 383] width 39 height 28
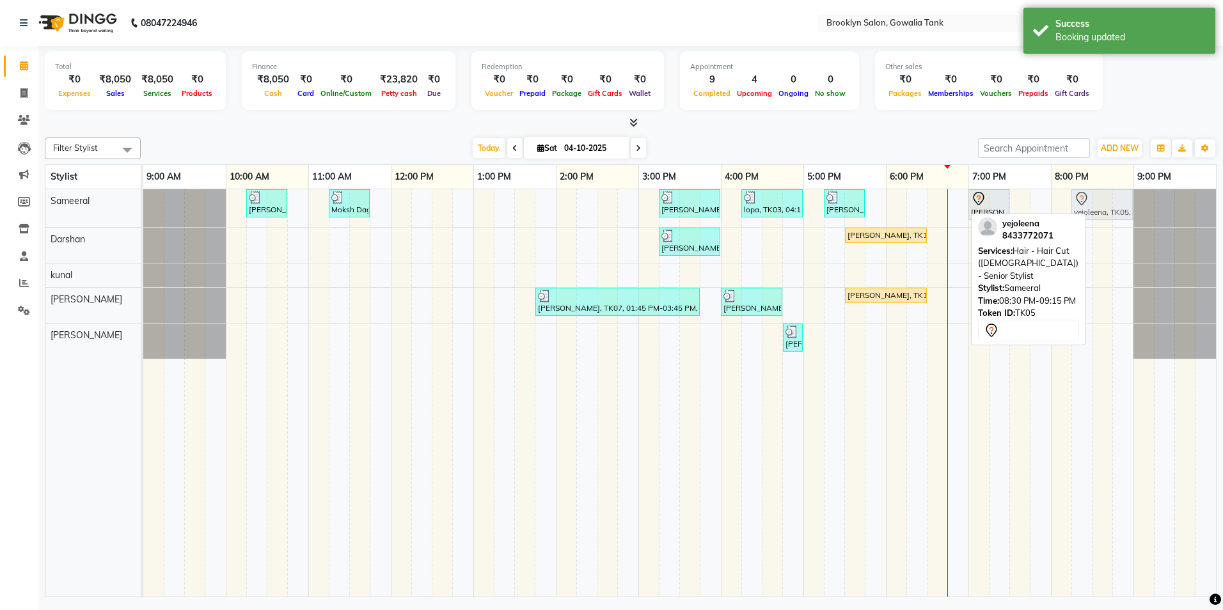
drag, startPoint x: 1102, startPoint y: 206, endPoint x: 1090, endPoint y: 208, distance: 11.7
click at [143, 212] on div "[PERSON_NAME], TK02, 10:15 AM-10:45 AM, Styling - Blow Dry - Stylist Moksh Dagg…" at bounding box center [143, 208] width 0 height 38
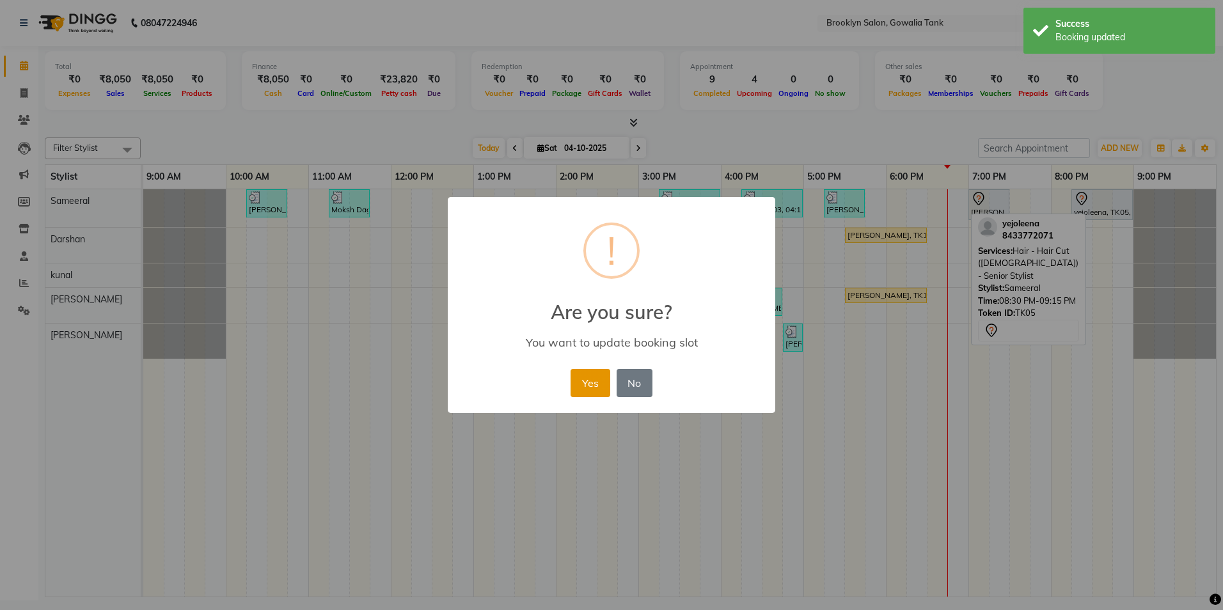
click at [594, 381] on button "Yes" at bounding box center [590, 383] width 39 height 28
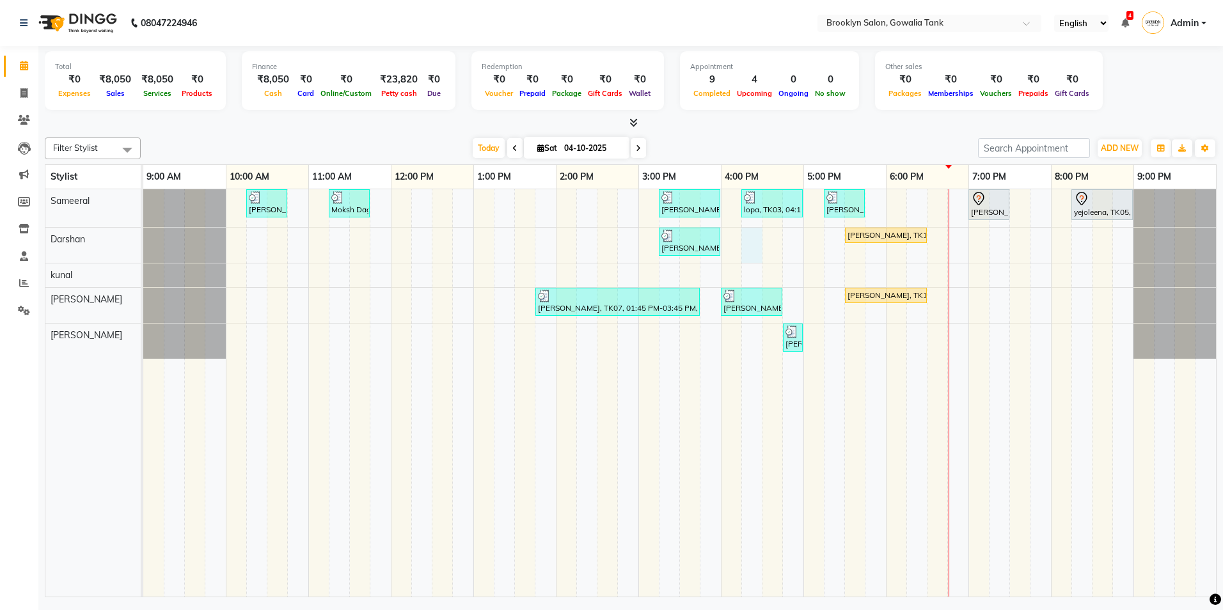
click at [744, 242] on div "[PERSON_NAME], TK02, 10:15 AM-10:45 AM, Styling - Blow Dry - Stylist Moksh Dagg…" at bounding box center [679, 393] width 1073 height 408
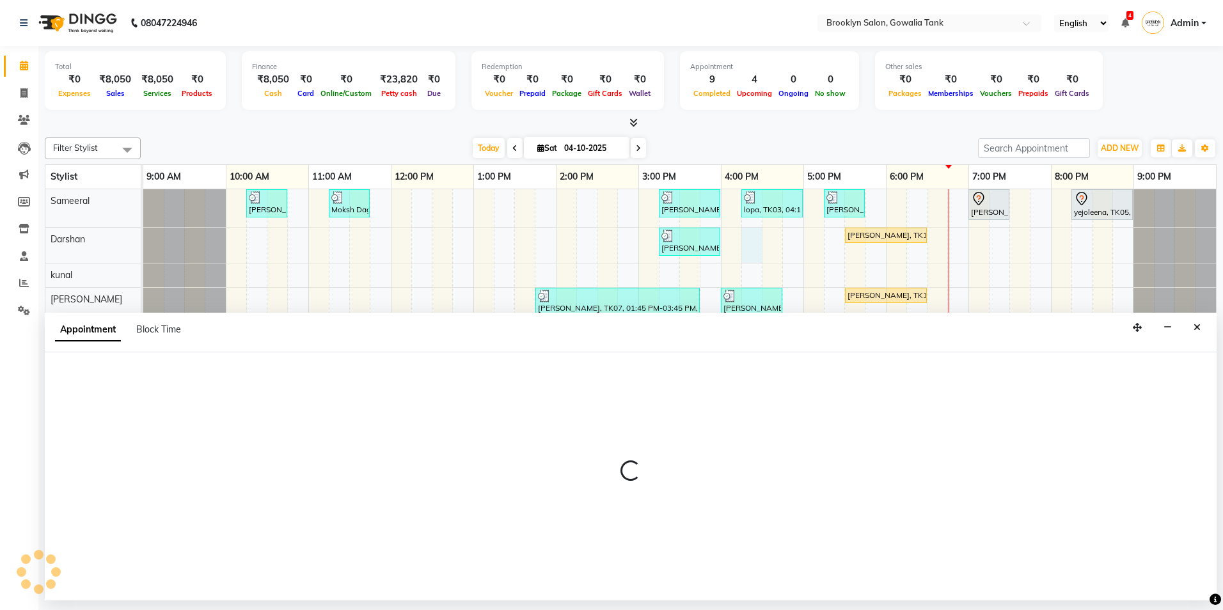
select select "3856"
select select "975"
select select "tentative"
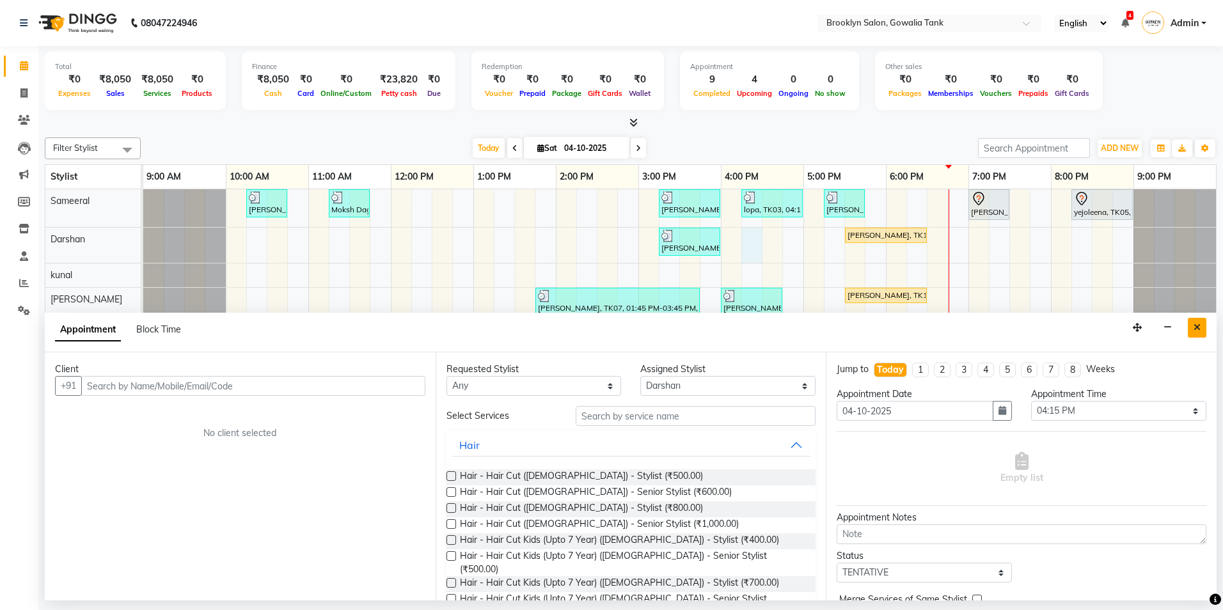
click at [1193, 331] on button "Close" at bounding box center [1197, 328] width 19 height 20
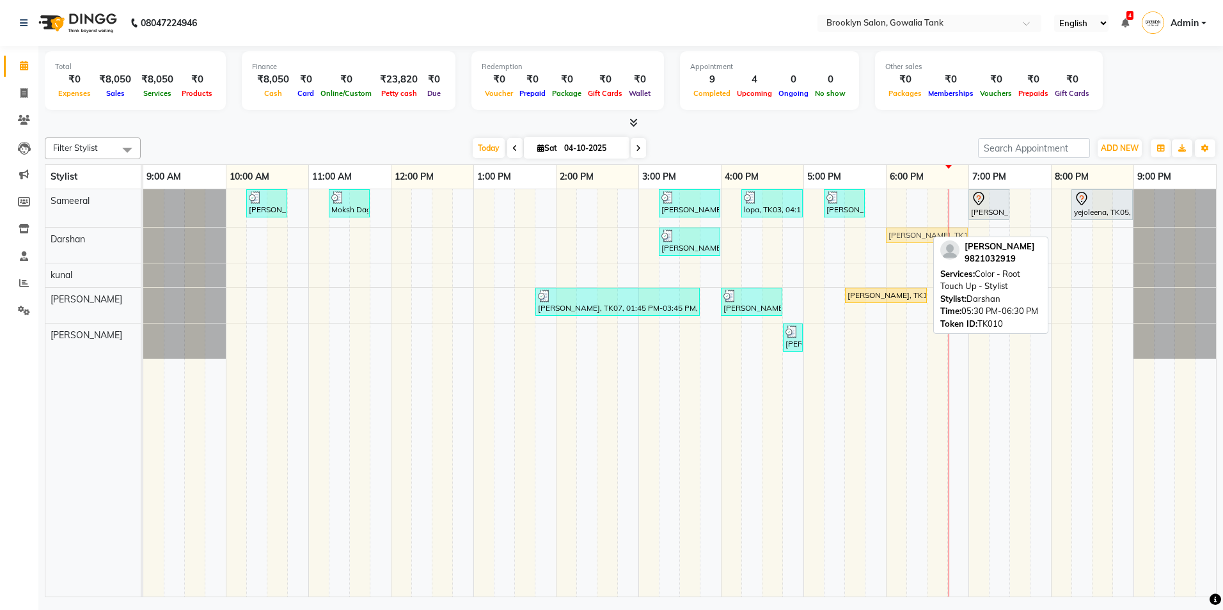
drag, startPoint x: 859, startPoint y: 235, endPoint x: 900, endPoint y: 237, distance: 41.0
click at [143, 237] on div "[PERSON_NAME], TK08, 03:15 PM-04:00 PM, Hair - Hair Cut ([DEMOGRAPHIC_DATA]) - …" at bounding box center [143, 245] width 0 height 35
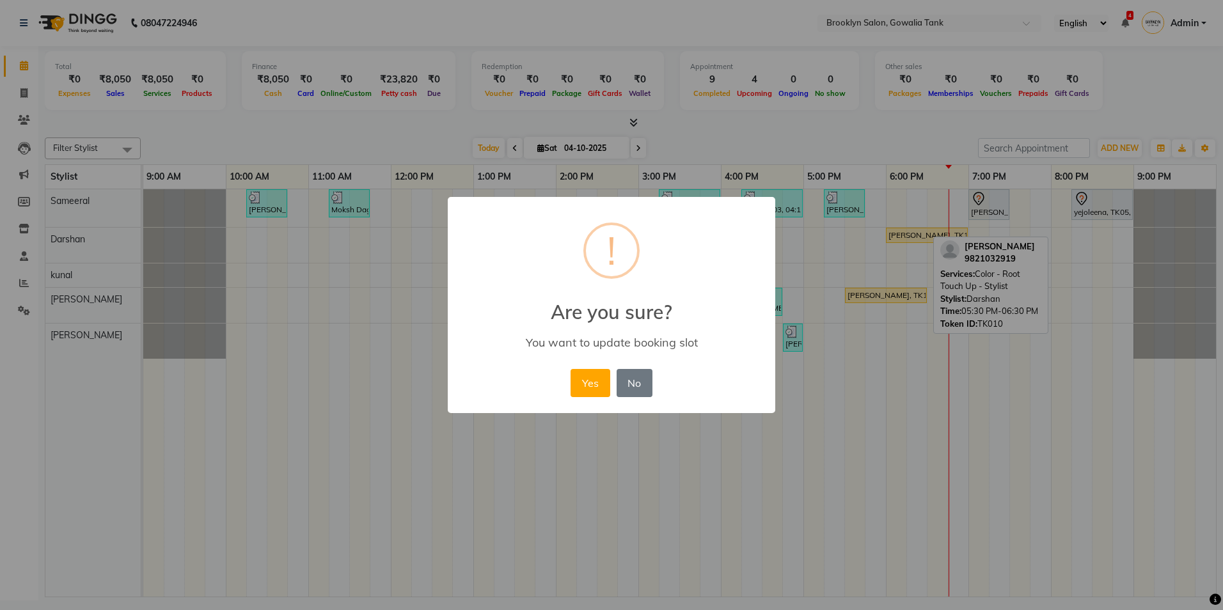
drag, startPoint x: 590, startPoint y: 381, endPoint x: 594, endPoint y: 376, distance: 6.8
click at [591, 381] on button "Yes" at bounding box center [590, 383] width 39 height 28
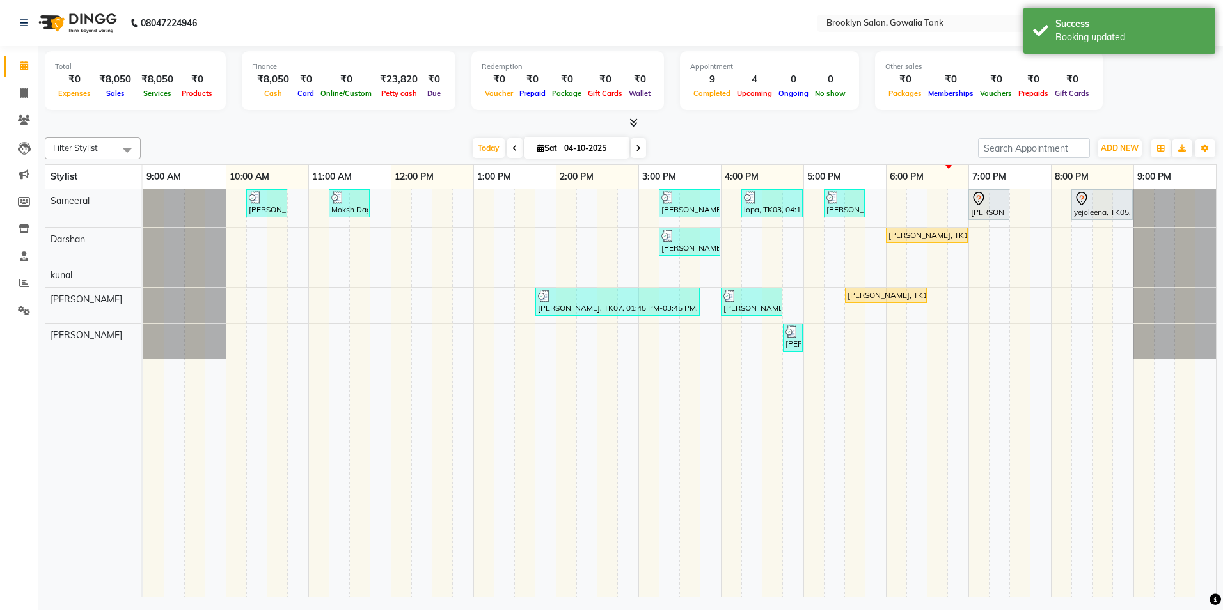
click at [752, 244] on div "[PERSON_NAME], TK02, 10:15 AM-10:45 AM, Styling - Blow Dry - Stylist Moksh Dagg…" at bounding box center [679, 393] width 1073 height 408
select select "3856"
select select "975"
select select "tentative"
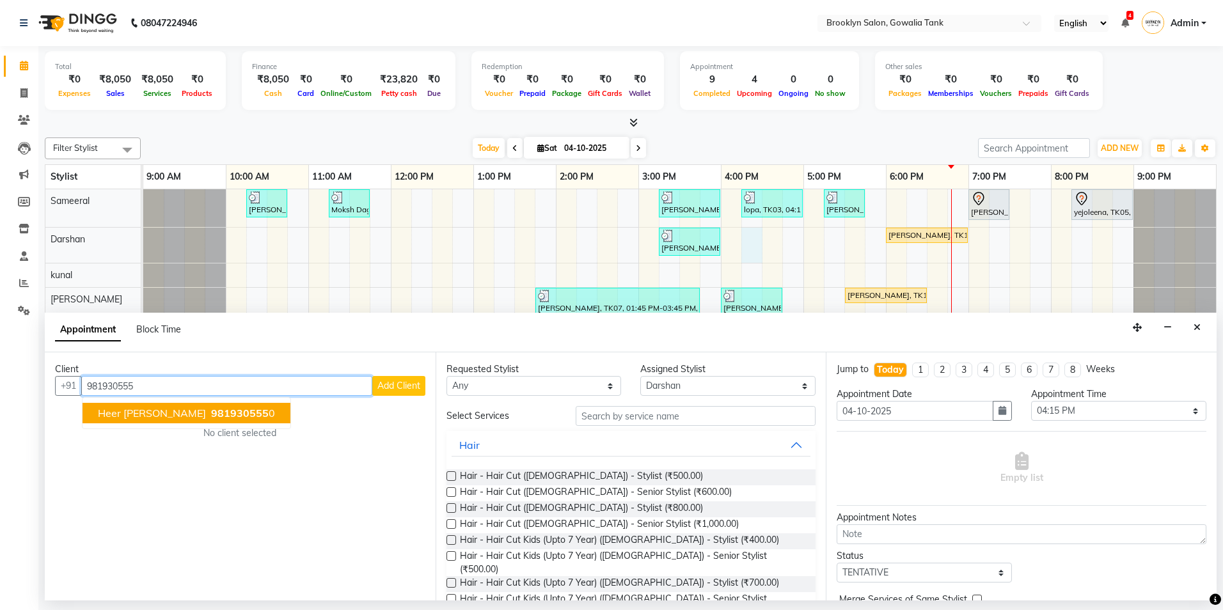
click at [129, 415] on span "heer [PERSON_NAME]" at bounding box center [152, 413] width 108 height 13
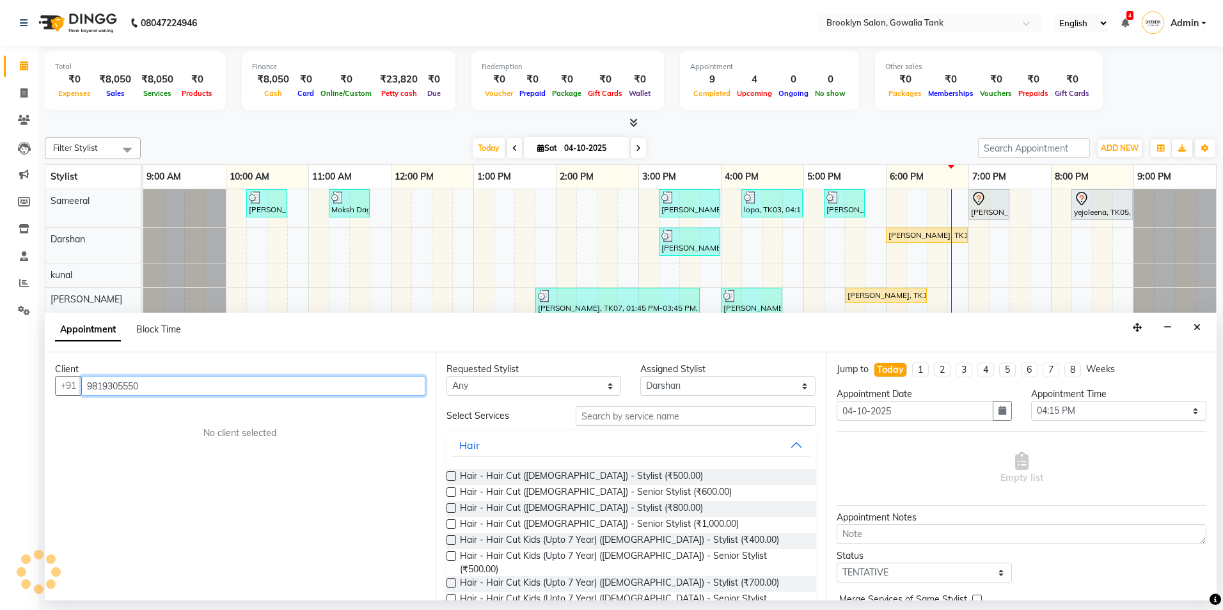
type input "9819305550"
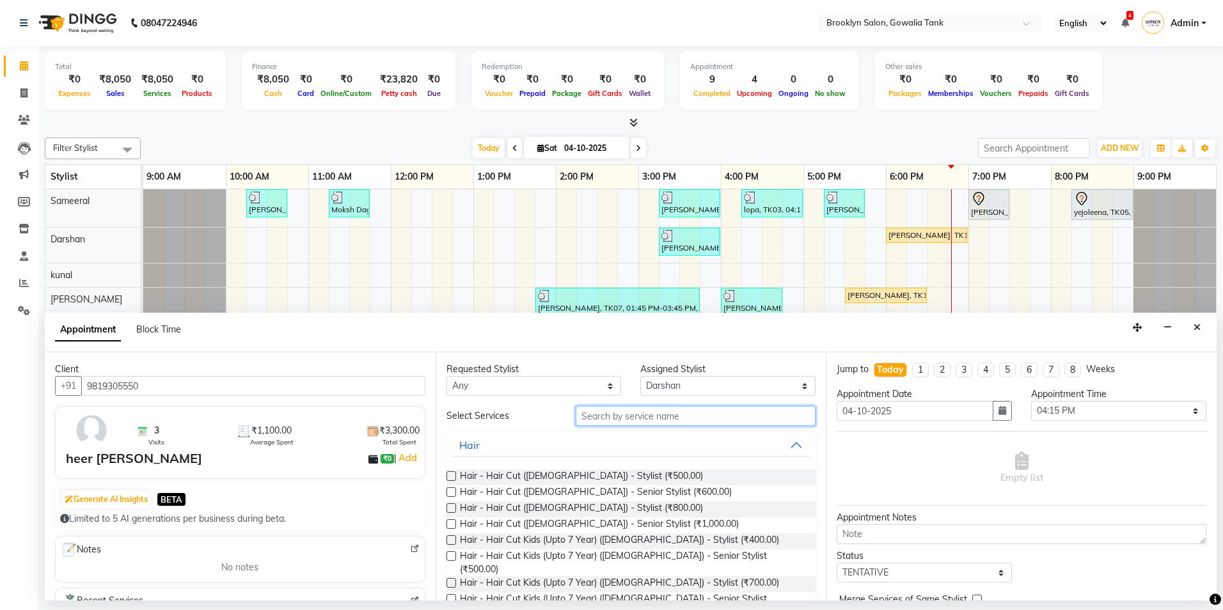
click at [608, 413] on input "text" at bounding box center [696, 416] width 240 height 20
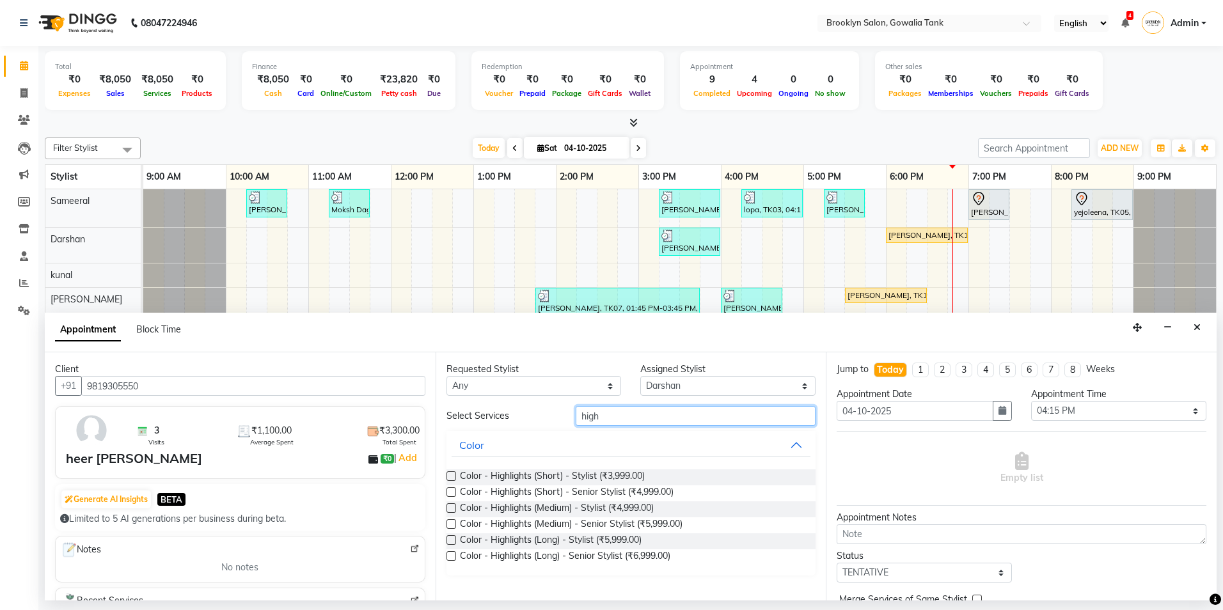
click at [605, 421] on input "high" at bounding box center [696, 416] width 240 height 20
type input "h"
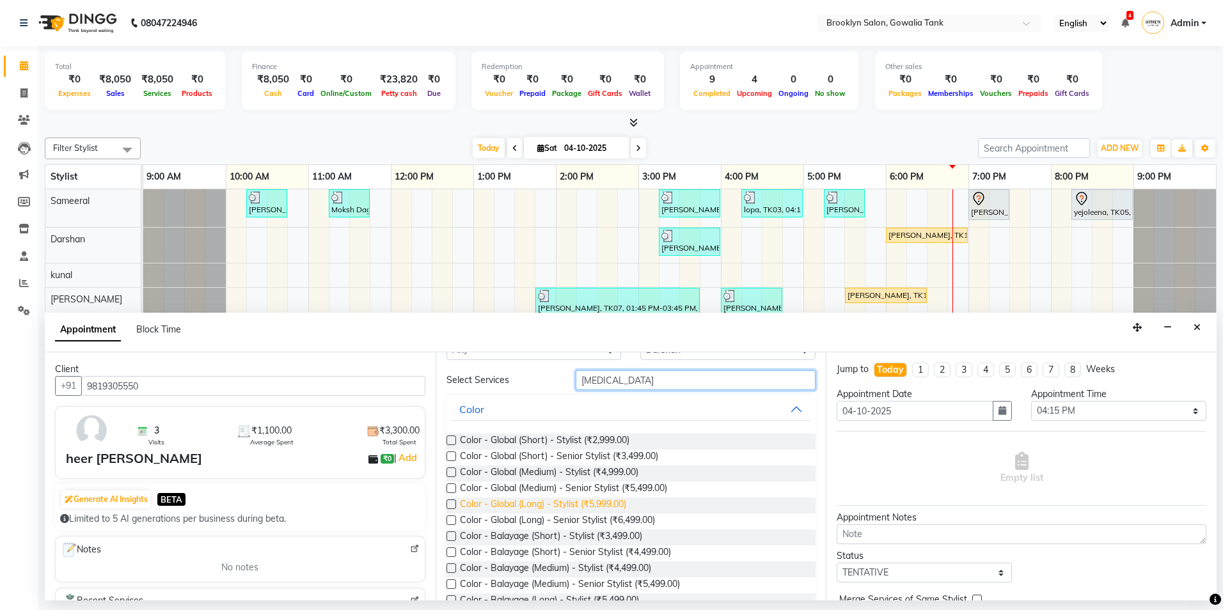
scroll to position [64, 0]
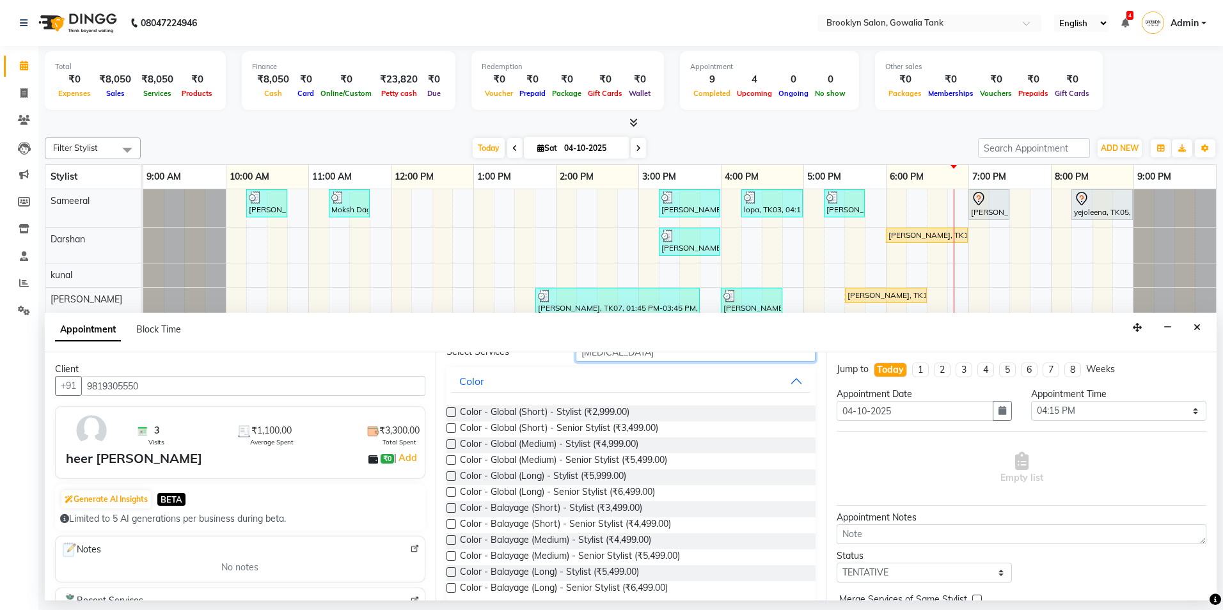
type input "[MEDICAL_DATA]"
click at [454, 556] on label at bounding box center [452, 557] width 10 height 10
click at [454, 556] on input "checkbox" at bounding box center [451, 557] width 8 height 8
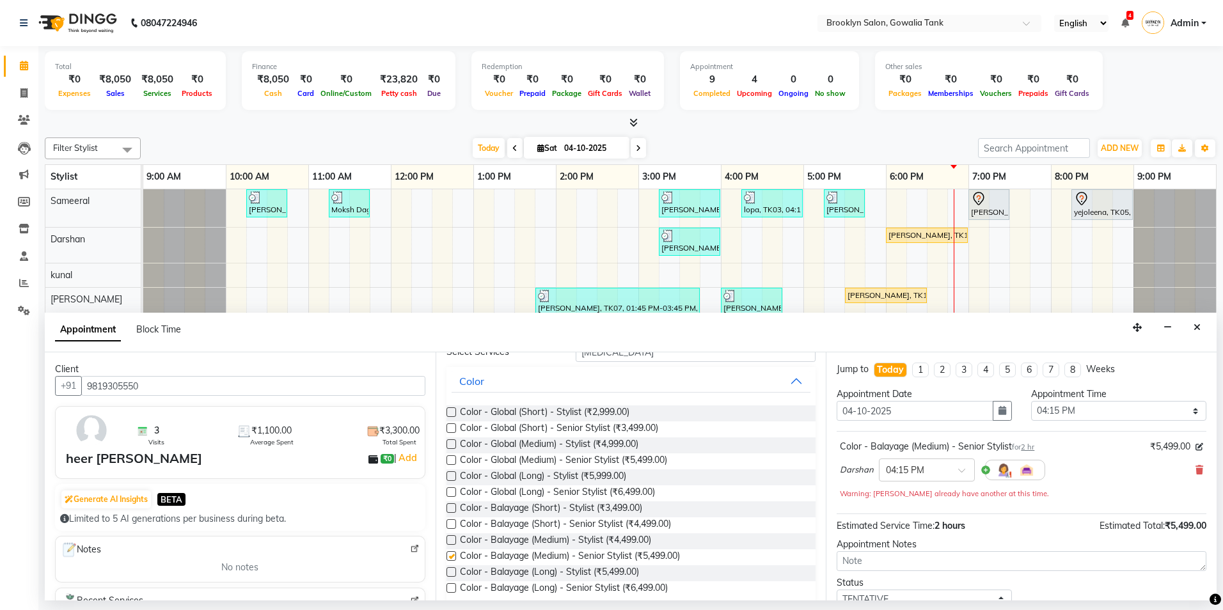
checkbox input "false"
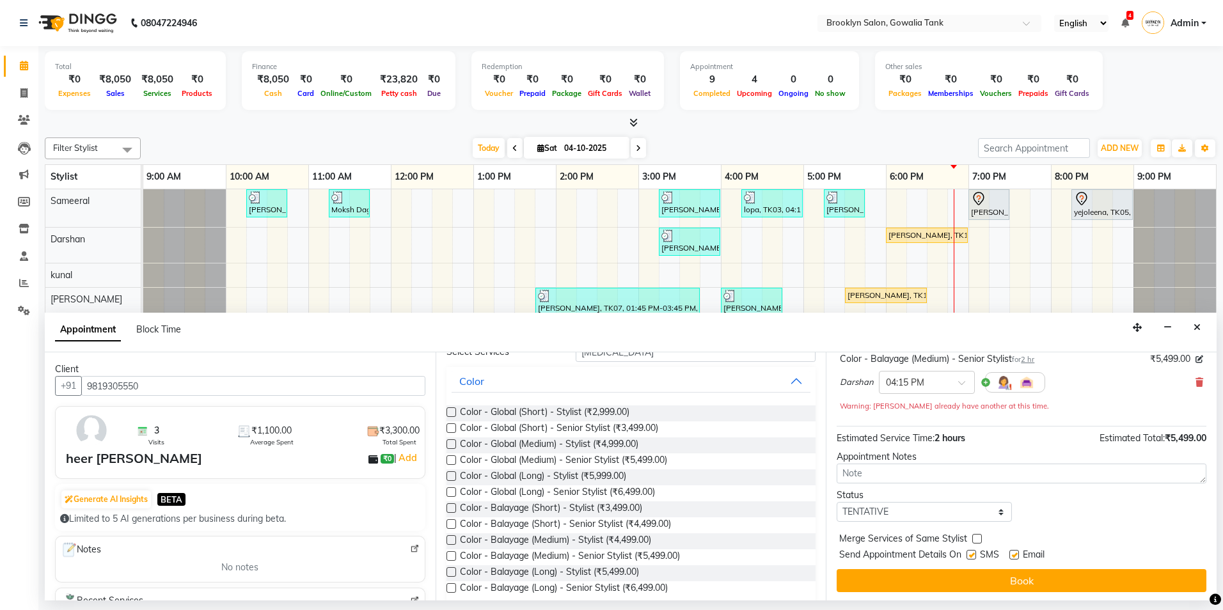
scroll to position [90, 0]
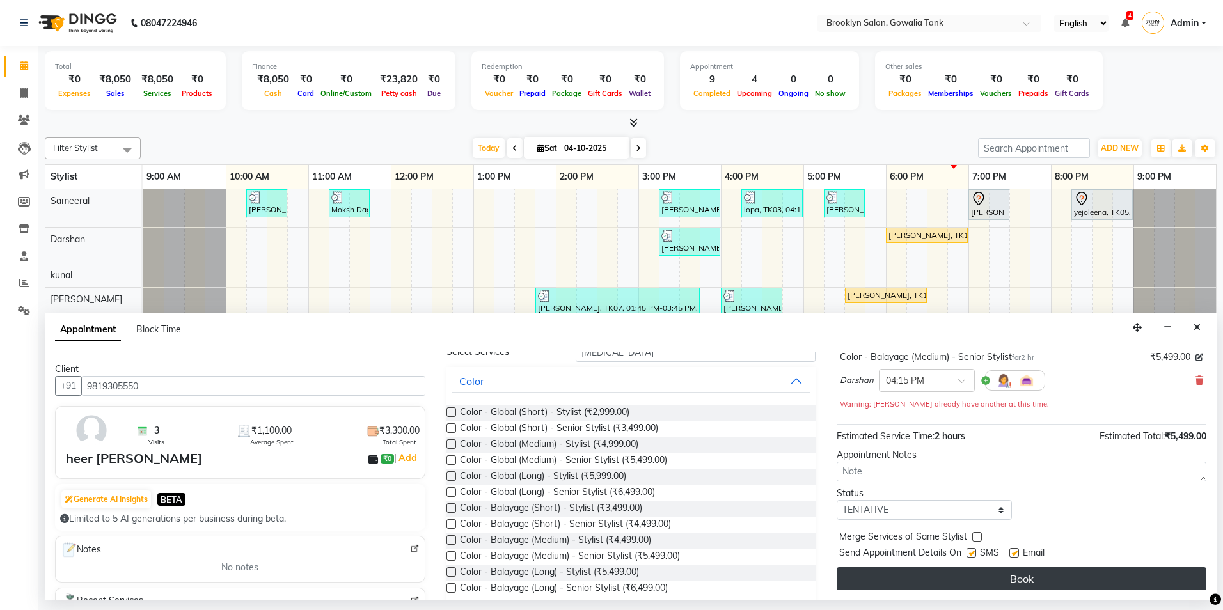
click at [873, 588] on button "Book" at bounding box center [1022, 579] width 370 height 23
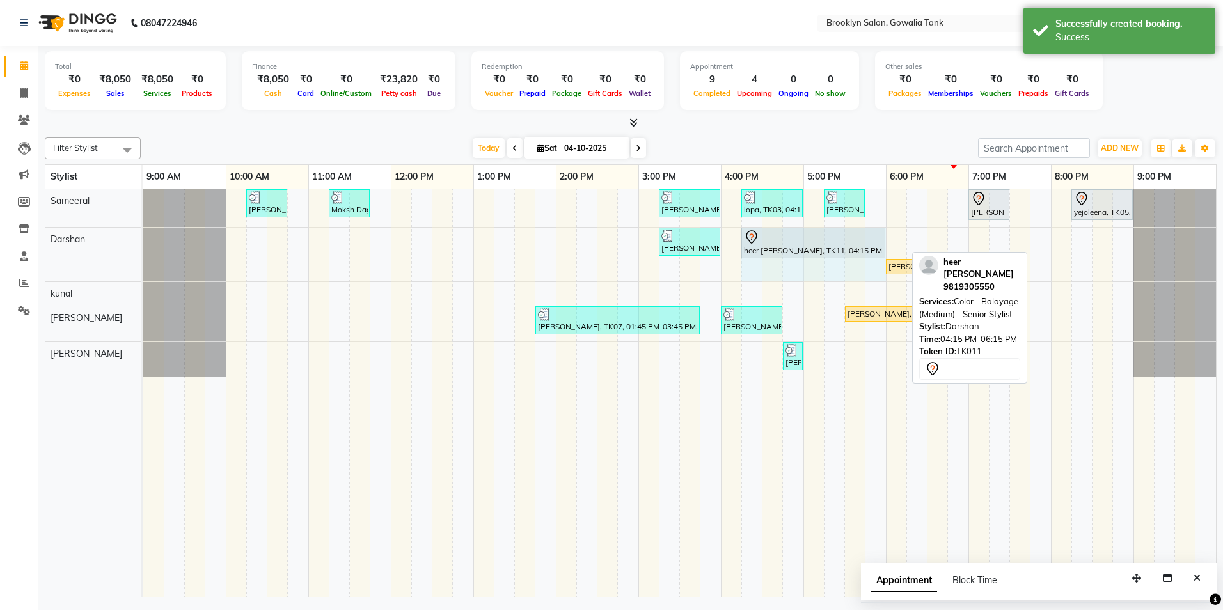
drag, startPoint x: 905, startPoint y: 232, endPoint x: 875, endPoint y: 235, distance: 30.2
click at [143, 235] on div "[PERSON_NAME], TK08, 03:15 PM-04:00 PM, Hair - Hair Cut ([DEMOGRAPHIC_DATA]) - …" at bounding box center [143, 255] width 0 height 54
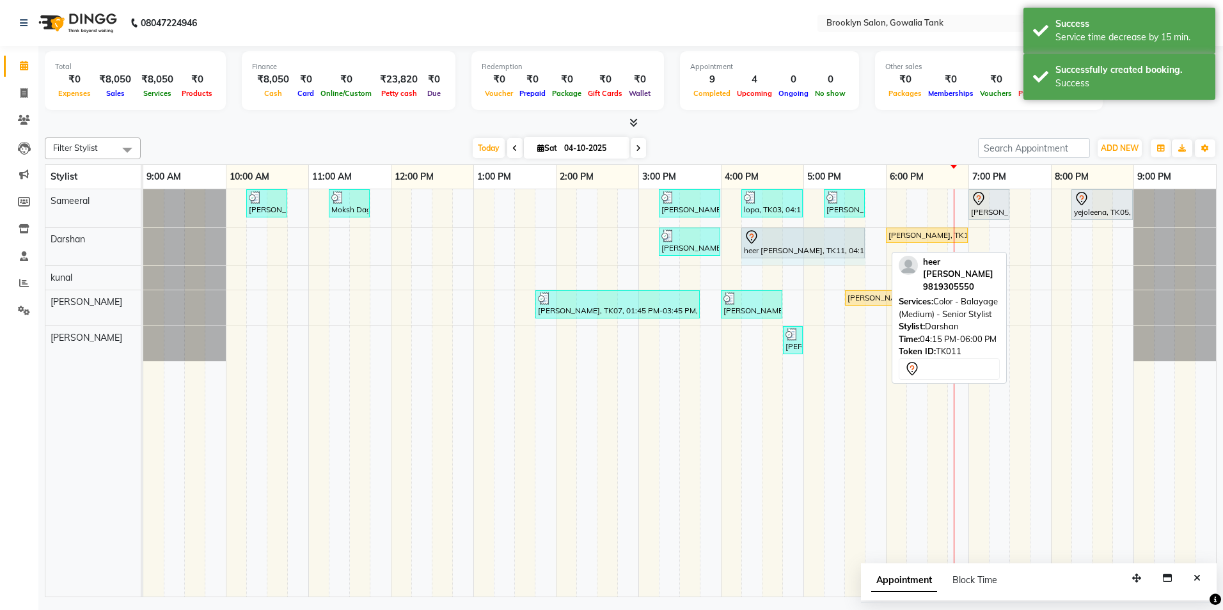
drag, startPoint x: 885, startPoint y: 231, endPoint x: 863, endPoint y: 232, distance: 21.8
click at [143, 232] on div "[PERSON_NAME], TK08, 03:15 PM-04:00 PM, Hair - Hair Cut ([DEMOGRAPHIC_DATA]) - …" at bounding box center [143, 247] width 0 height 38
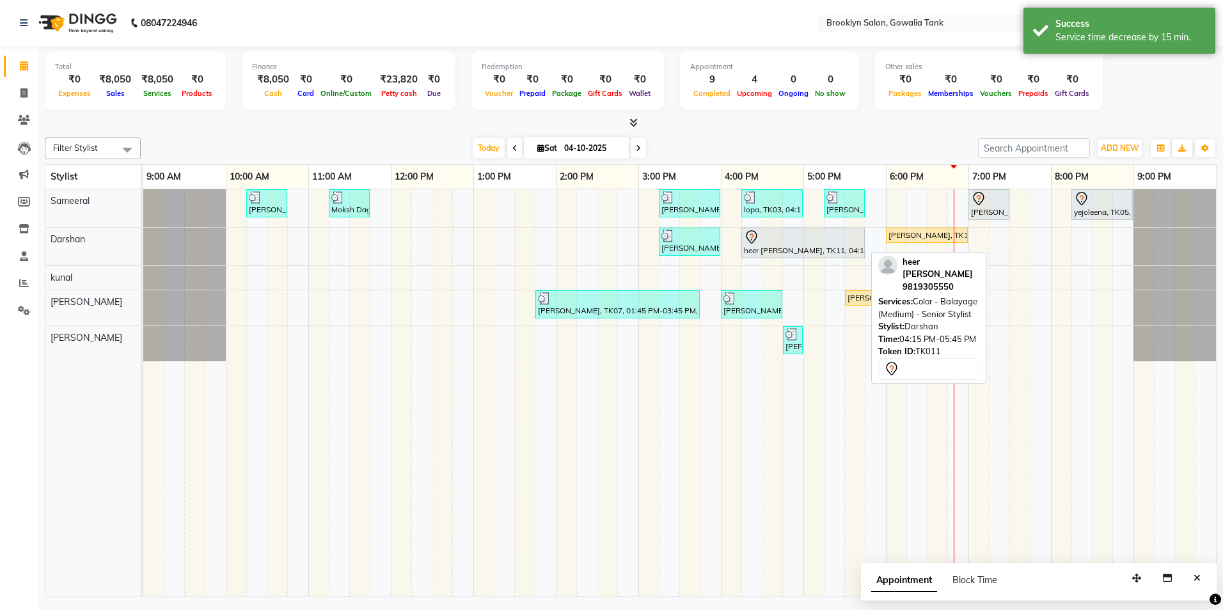
click at [834, 250] on div "heer [PERSON_NAME], TK11, 04:15 PM-05:45 PM, Color - Balayage (Medium) - Senior…" at bounding box center [803, 243] width 121 height 27
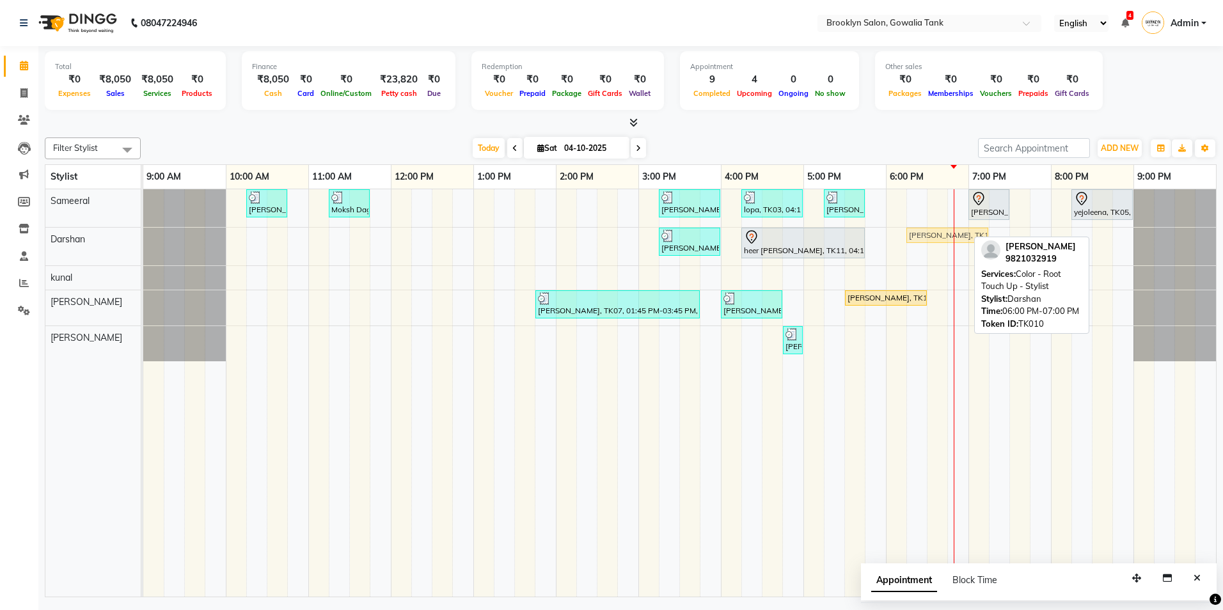
drag, startPoint x: 905, startPoint y: 234, endPoint x: 912, endPoint y: 232, distance: 7.5
click at [143, 230] on div "[PERSON_NAME], TK08, 03:15 PM-04:00 PM, Hair - Hair Cut ([DEMOGRAPHIC_DATA]) - …" at bounding box center [143, 247] width 0 height 38
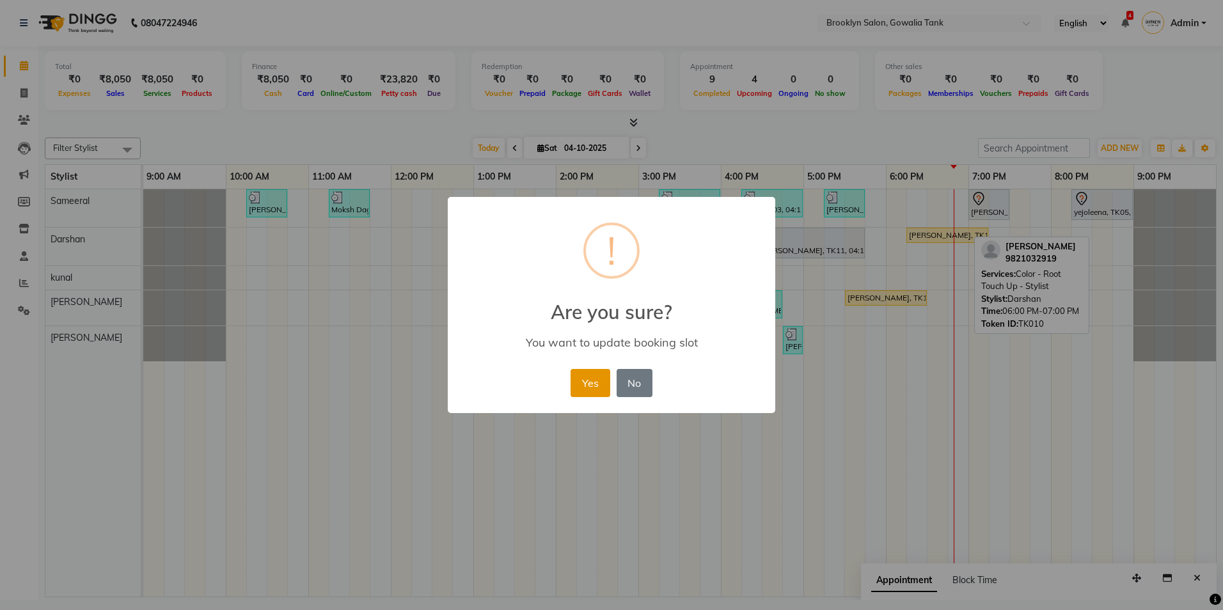
click at [584, 378] on button "Yes" at bounding box center [590, 383] width 39 height 28
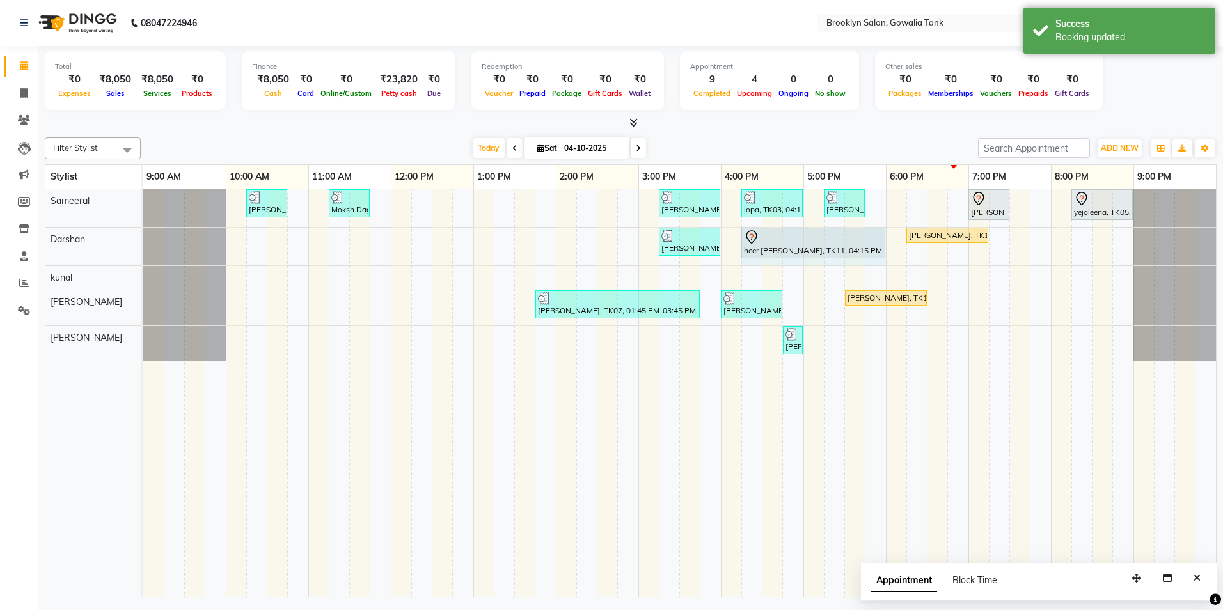
drag, startPoint x: 864, startPoint y: 239, endPoint x: 884, endPoint y: 239, distance: 19.8
click at [143, 239] on div "[PERSON_NAME], TK08, 03:15 PM-04:00 PM, Hair - Hair Cut ([DEMOGRAPHIC_DATA]) - …" at bounding box center [143, 247] width 0 height 38
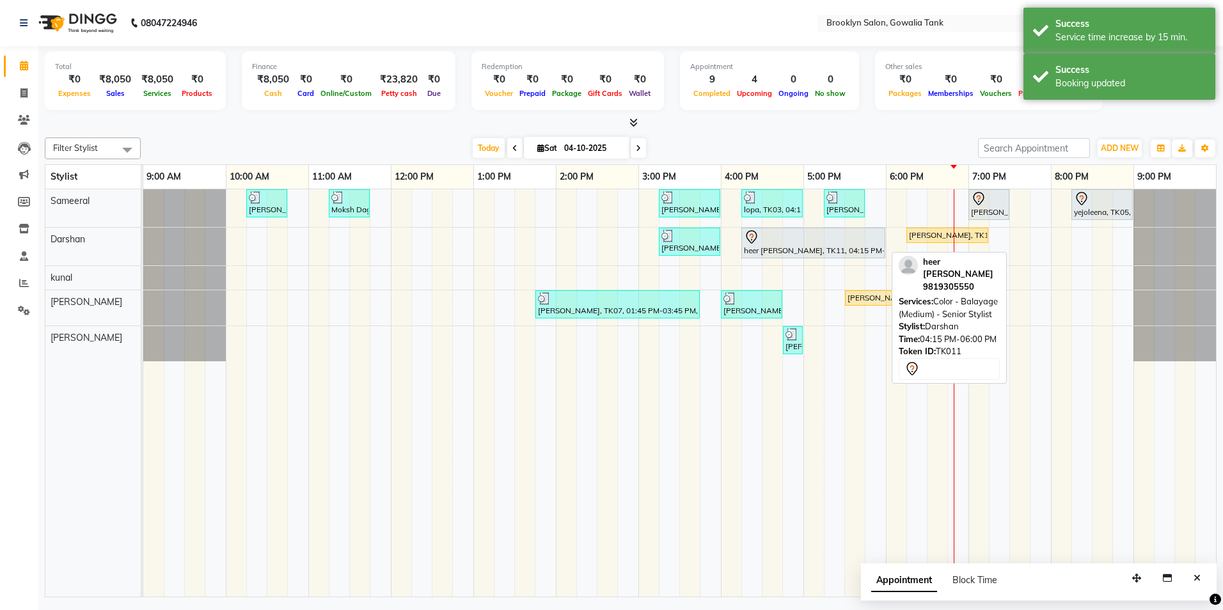
click at [781, 252] on div "heer [PERSON_NAME], TK11, 04:15 PM-06:00 PM, Color - Balayage (Medium) - Senior…" at bounding box center [813, 243] width 141 height 27
click at [786, 246] on div "heer [PERSON_NAME], TK11, 04:15 PM-06:00 PM, Color - Balayage (Medium) - Senior…" at bounding box center [813, 243] width 141 height 27
select select "7"
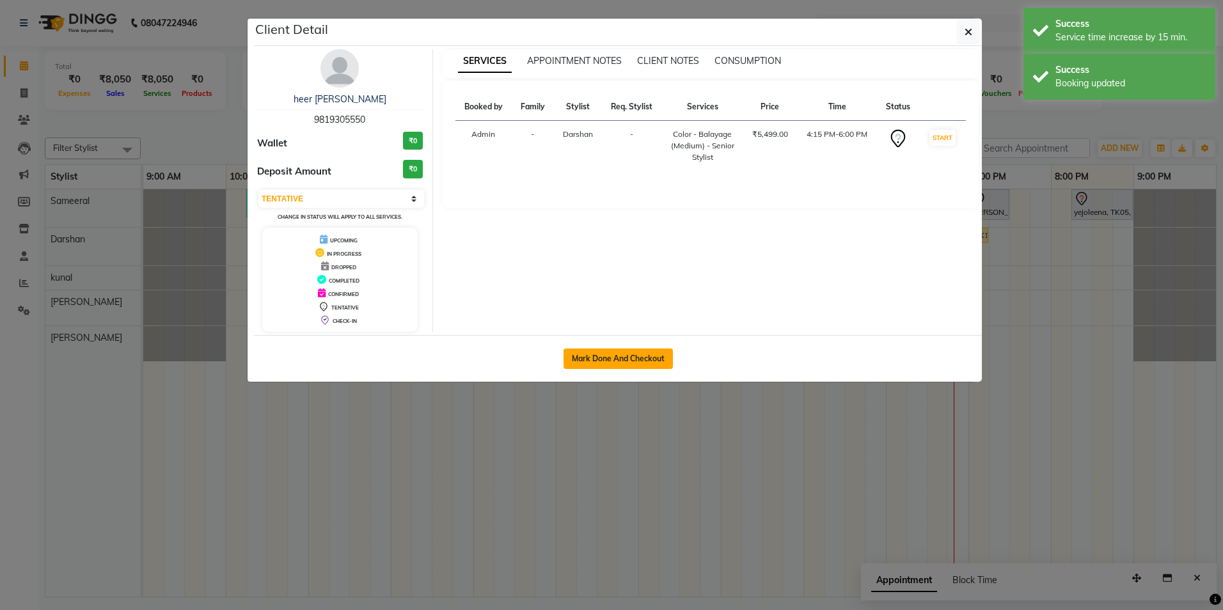
click at [598, 363] on button "Mark Done And Checkout" at bounding box center [618, 359] width 109 height 20
select select "service"
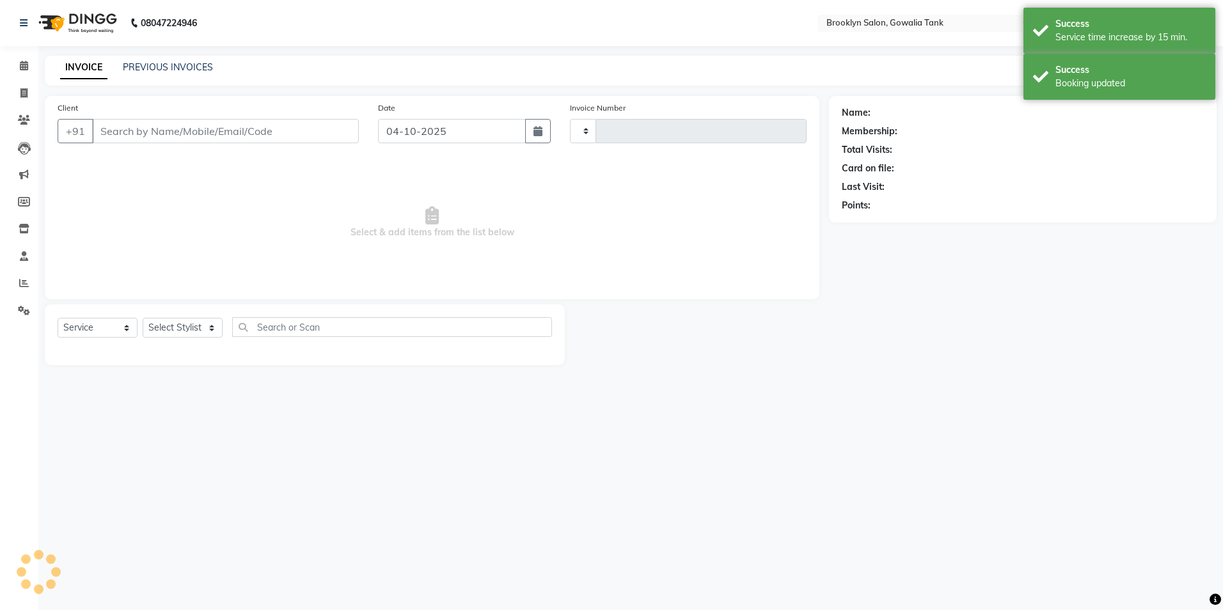
type input "0994"
select select "131"
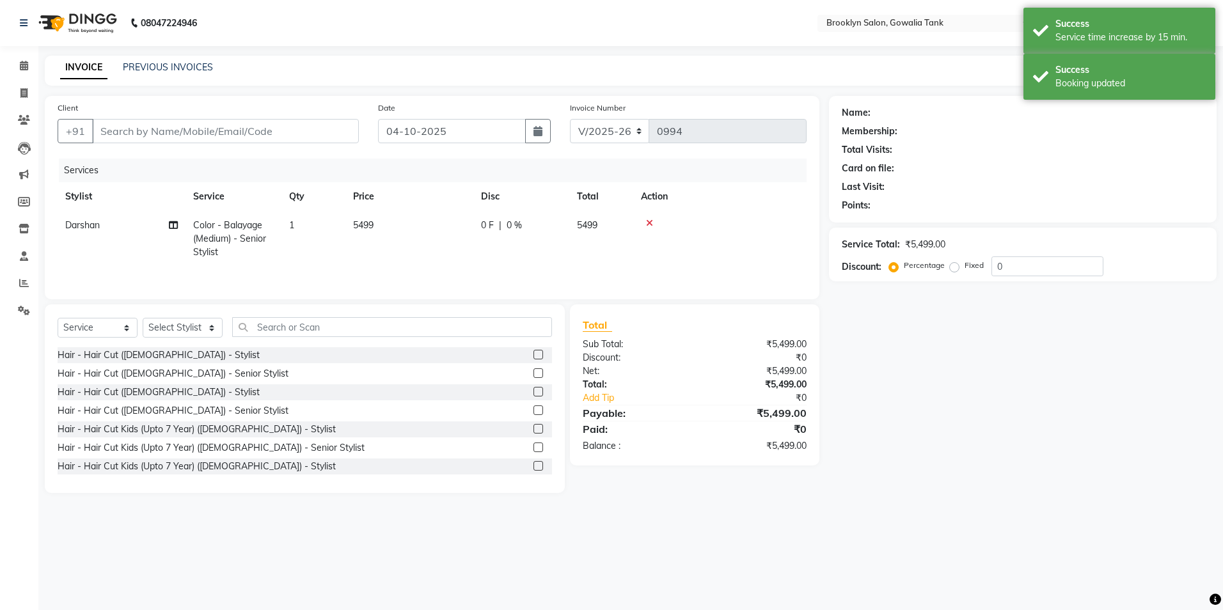
type input "9819305550"
select select "3856"
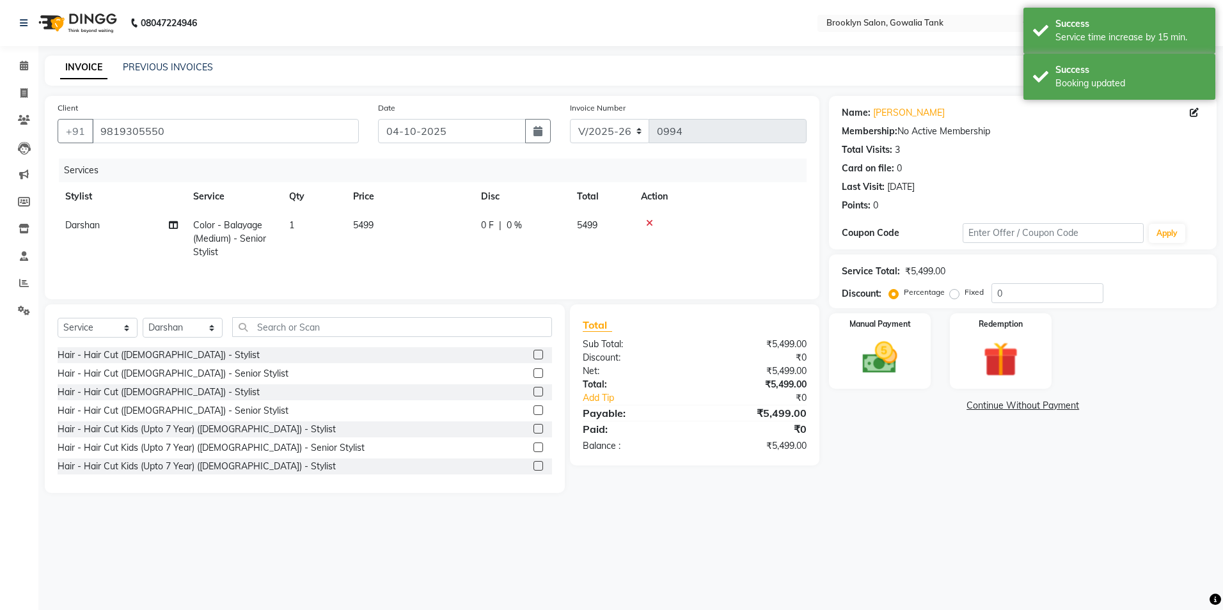
click at [377, 218] on td "5499" at bounding box center [410, 239] width 128 height 56
select select "3856"
drag, startPoint x: 445, startPoint y: 226, endPoint x: 375, endPoint y: 229, distance: 70.5
click at [375, 229] on tr "[PERSON_NAME] Darshan kunal [PERSON_NAME] Sameeral Color - Balayage (Medium) - …" at bounding box center [432, 238] width 749 height 54
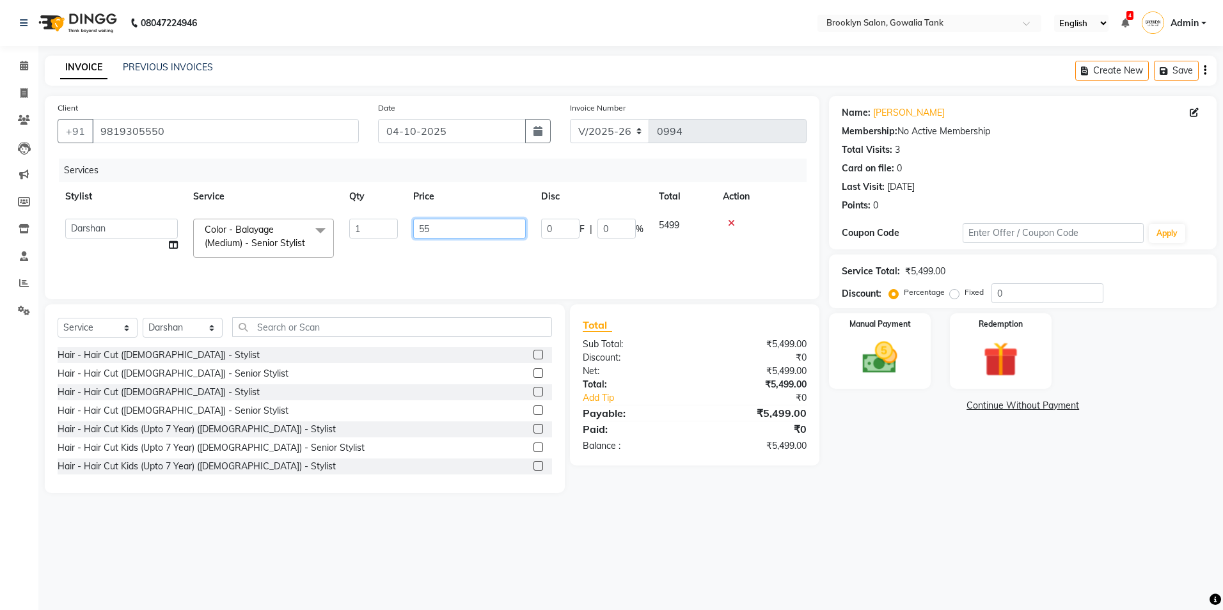
type input "5"
type input "6500"
click at [486, 221] on span "0 F" at bounding box center [487, 225] width 13 height 13
select select "3856"
click at [553, 227] on input "0" at bounding box center [560, 229] width 38 height 20
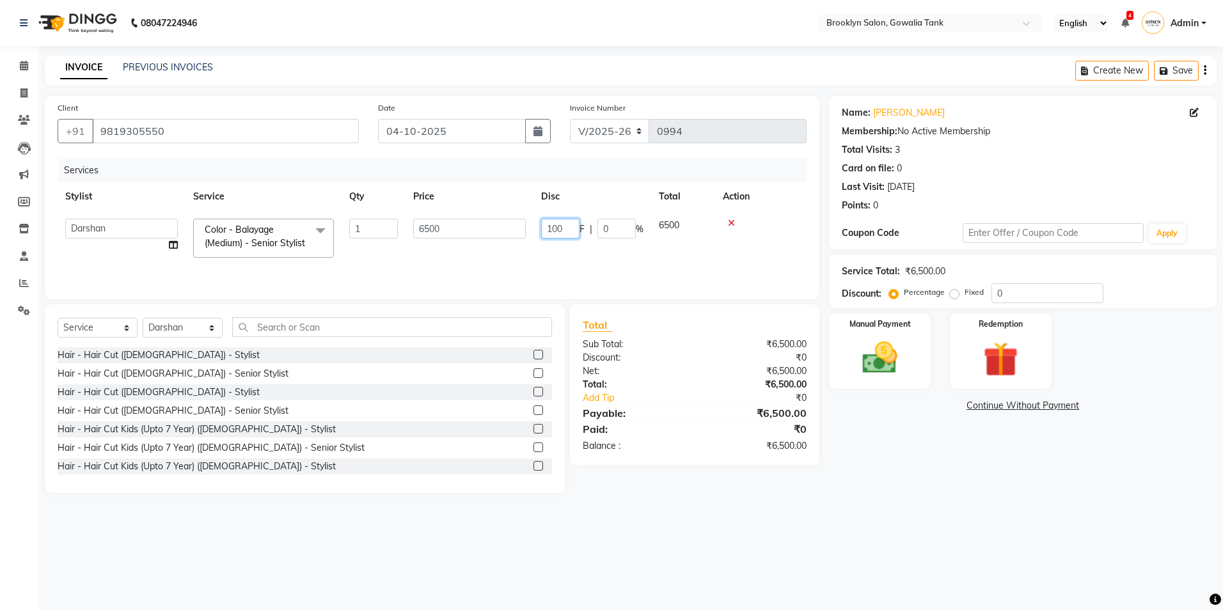
type input "1000"
click at [838, 409] on link "Continue Without Payment" at bounding box center [1023, 405] width 383 height 13
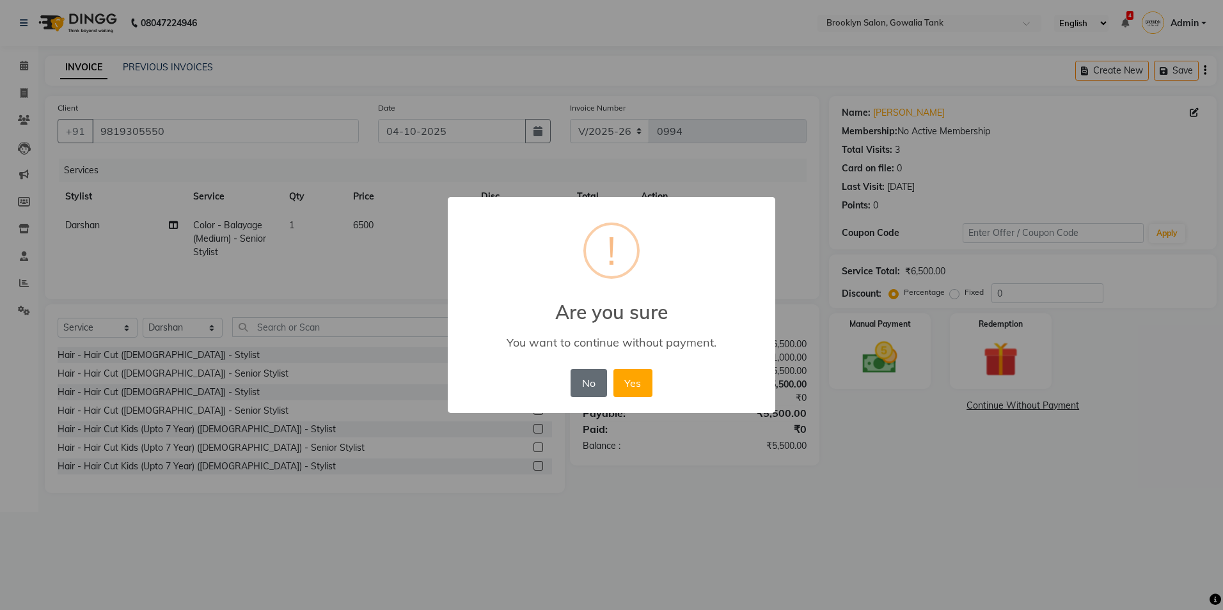
click at [578, 377] on button "No" at bounding box center [589, 383] width 36 height 28
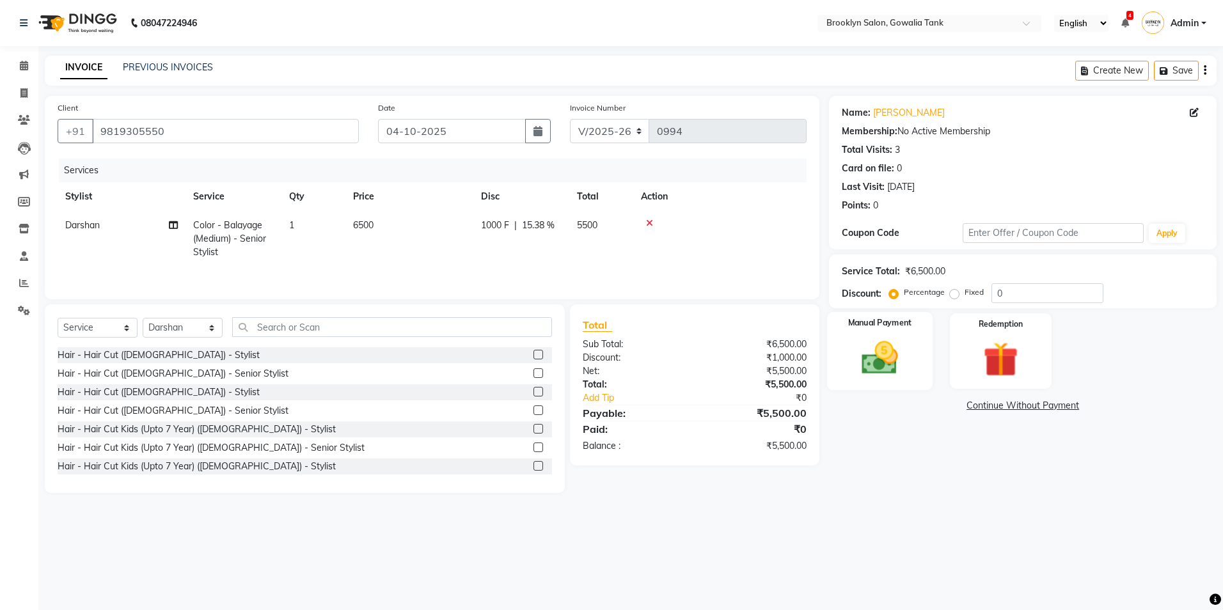
click at [863, 348] on img at bounding box center [880, 358] width 60 height 42
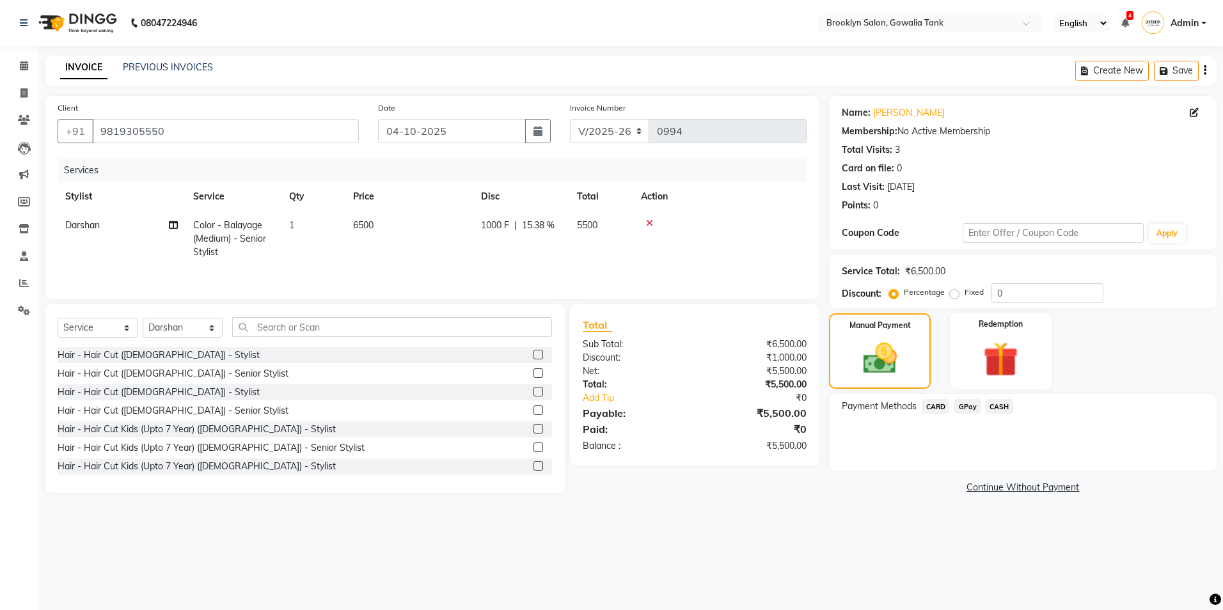
click at [997, 404] on span "CASH" at bounding box center [1000, 406] width 28 height 15
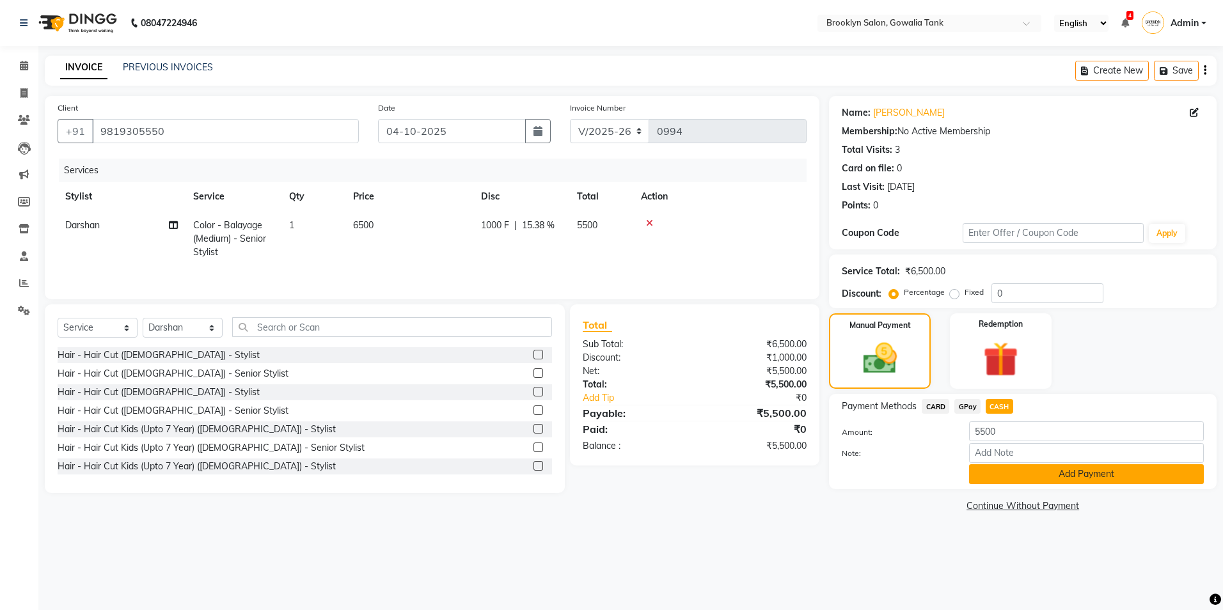
click at [997, 471] on button "Add Payment" at bounding box center [1086, 475] width 235 height 20
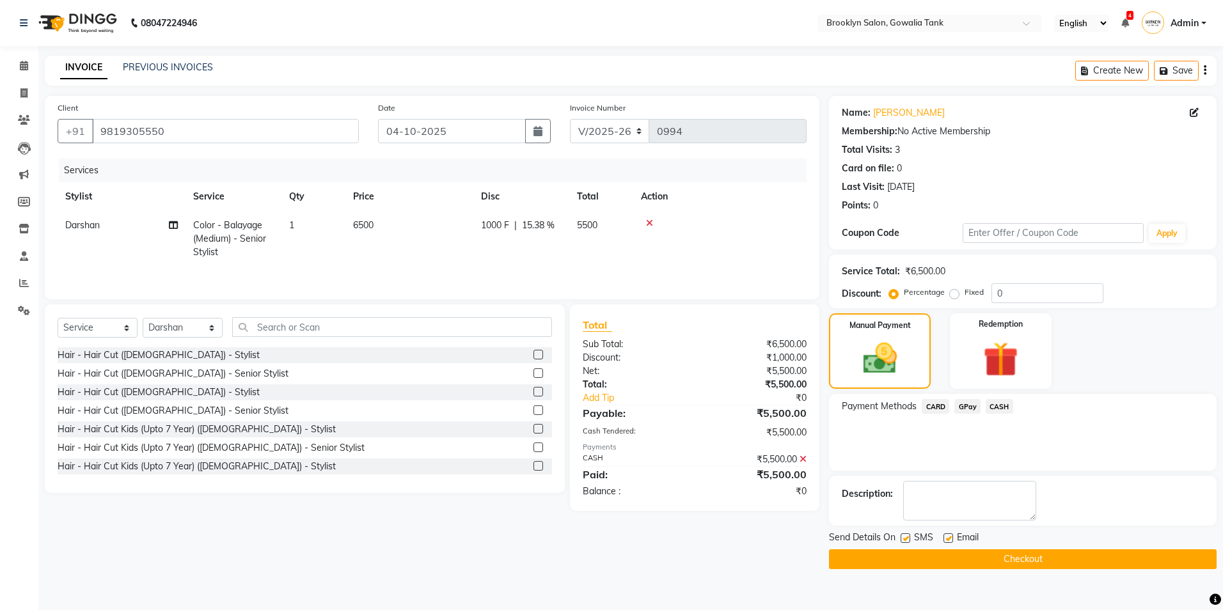
click at [1001, 555] on button "Checkout" at bounding box center [1023, 560] width 388 height 20
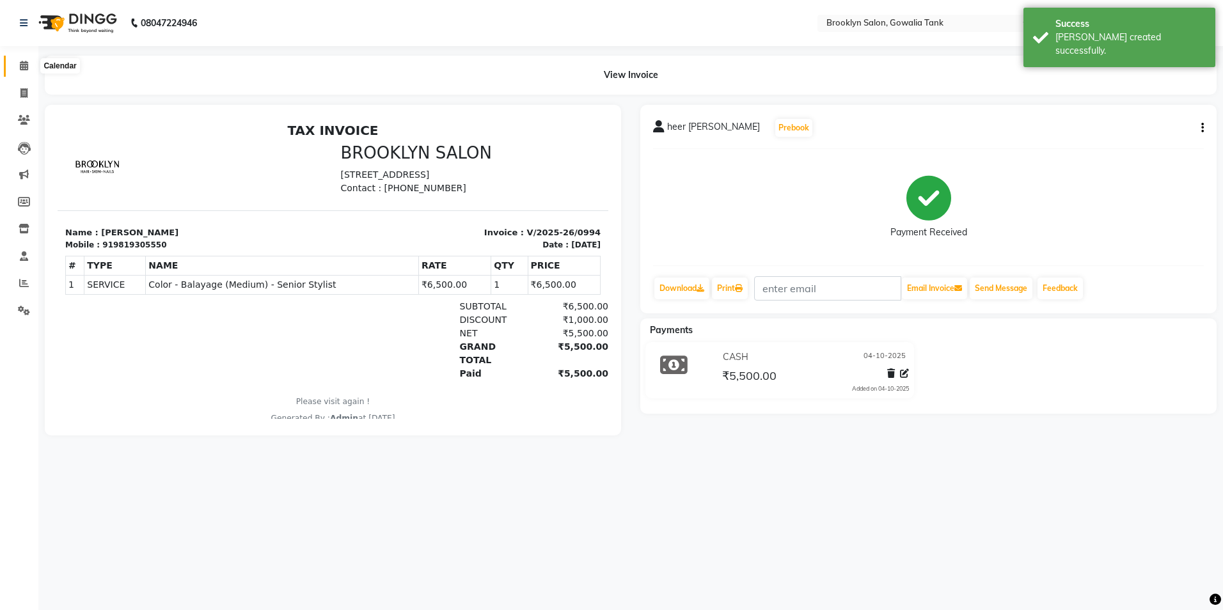
click at [22, 66] on icon at bounding box center [24, 66] width 8 height 10
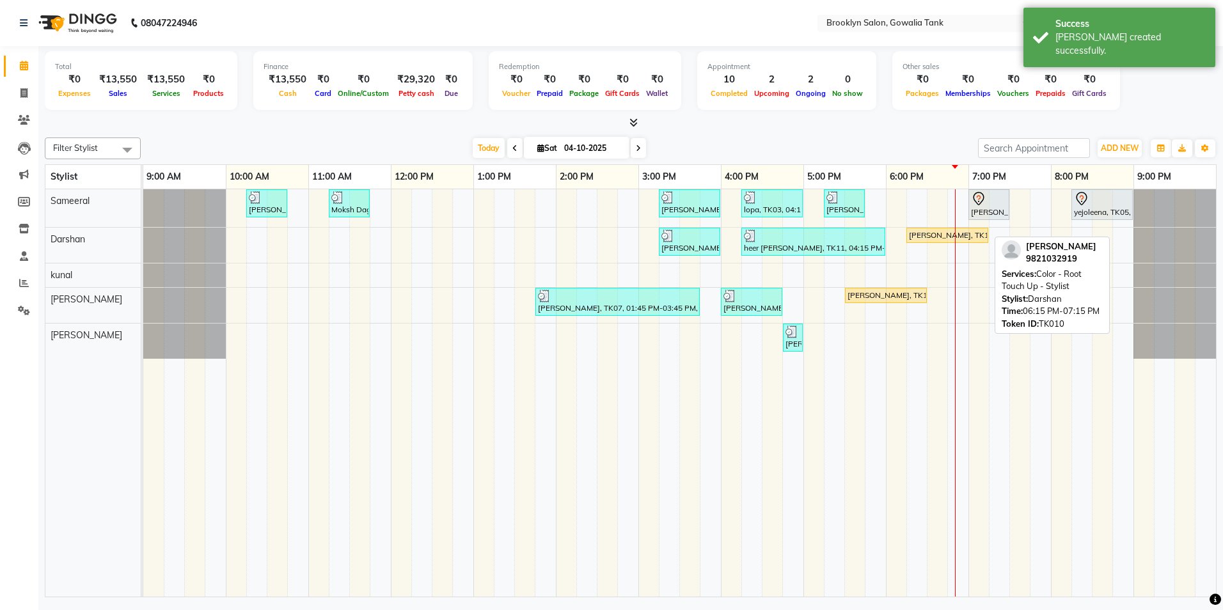
click at [926, 237] on div "[PERSON_NAME], TK10, 06:15 PM-07:15 PM, Color - Root Touch Up - Stylist" at bounding box center [947, 236] width 79 height 12
select select "1"
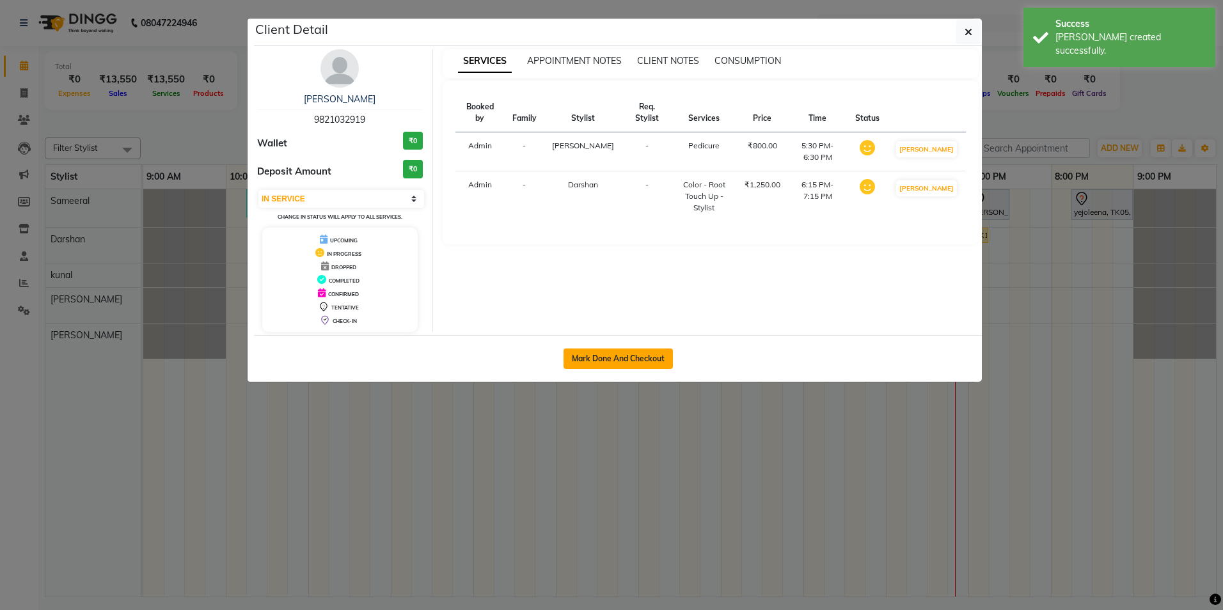
click at [601, 352] on button "Mark Done And Checkout" at bounding box center [618, 359] width 109 height 20
select select "service"
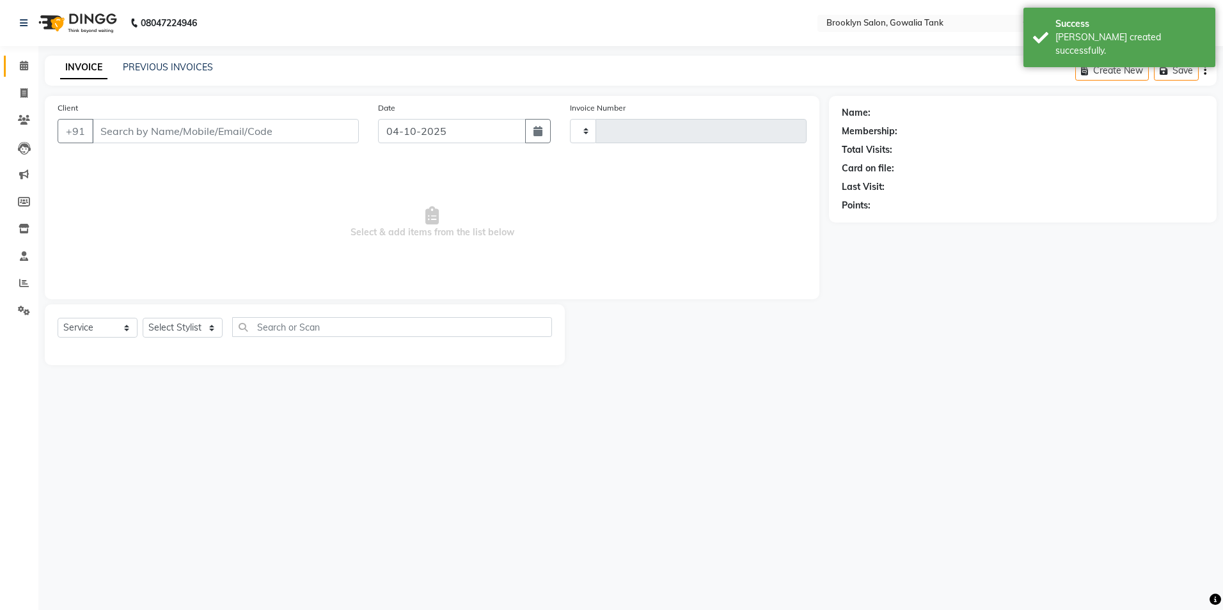
type input "0995"
select select "131"
type input "9821032919"
select select "24048"
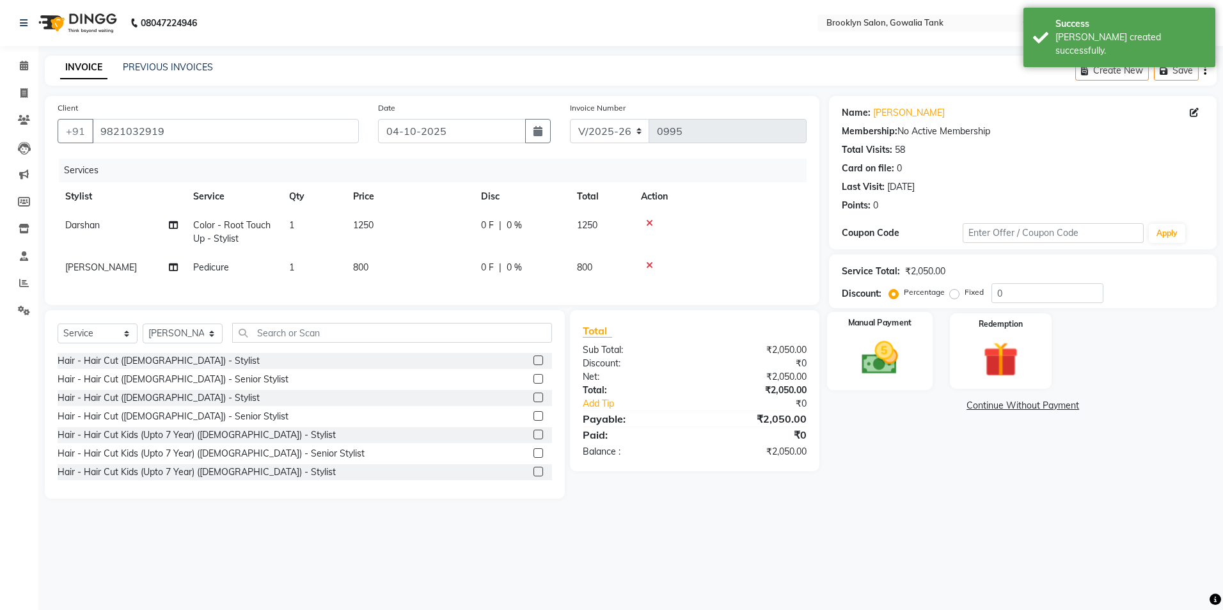
click at [884, 366] on img at bounding box center [880, 358] width 60 height 42
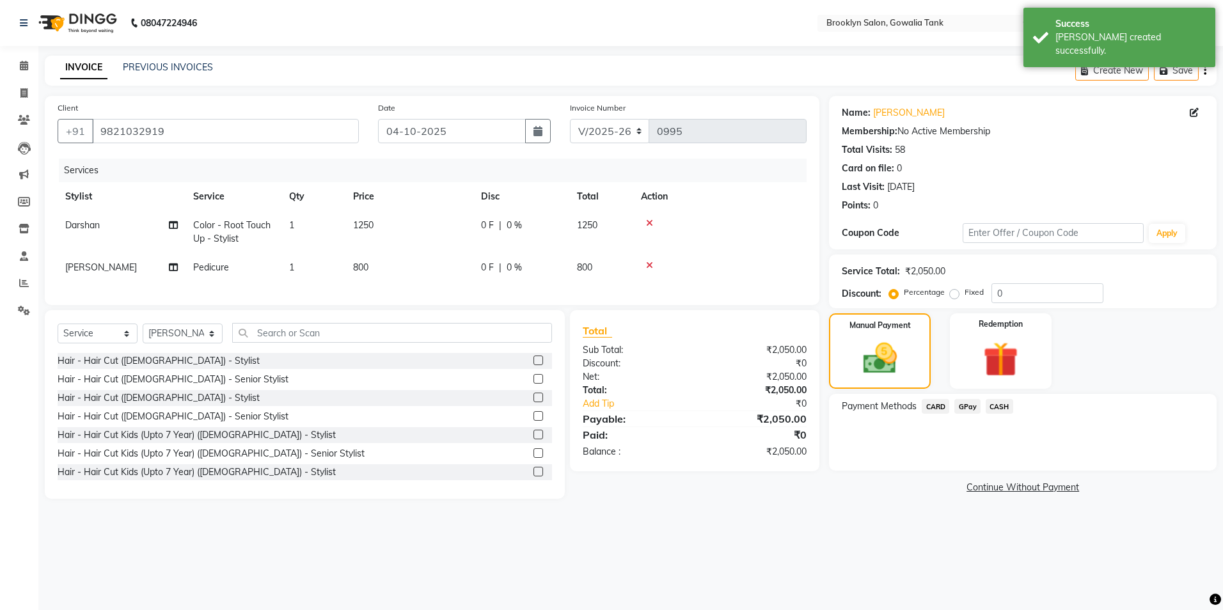
click at [994, 405] on span "CASH" at bounding box center [1000, 406] width 28 height 15
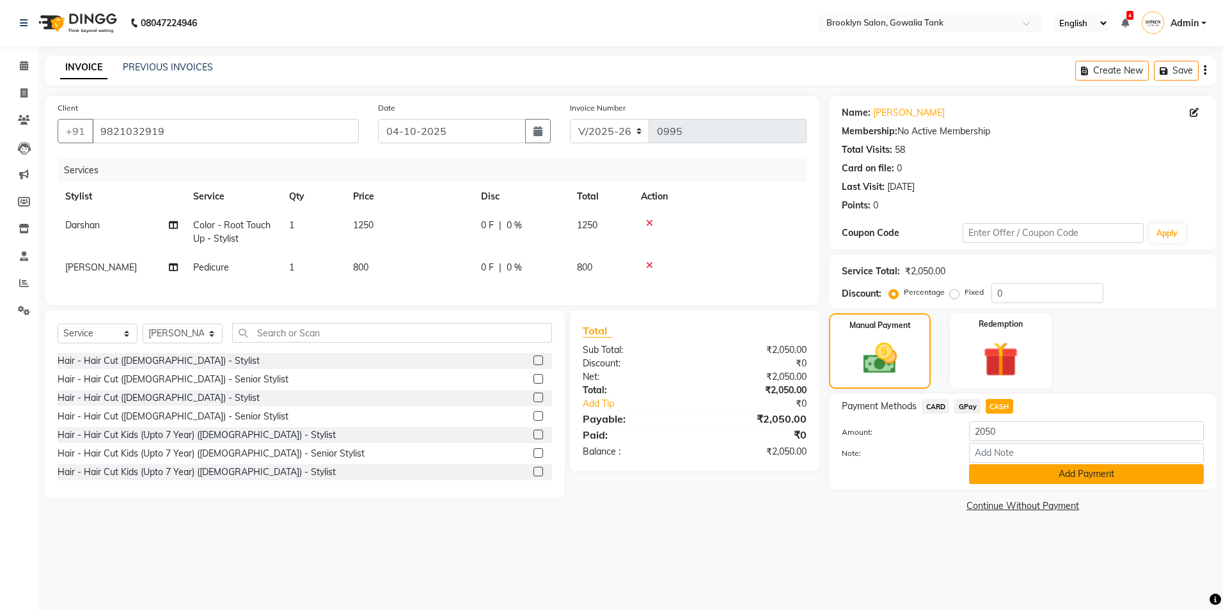
click at [996, 467] on button "Add Payment" at bounding box center [1086, 475] width 235 height 20
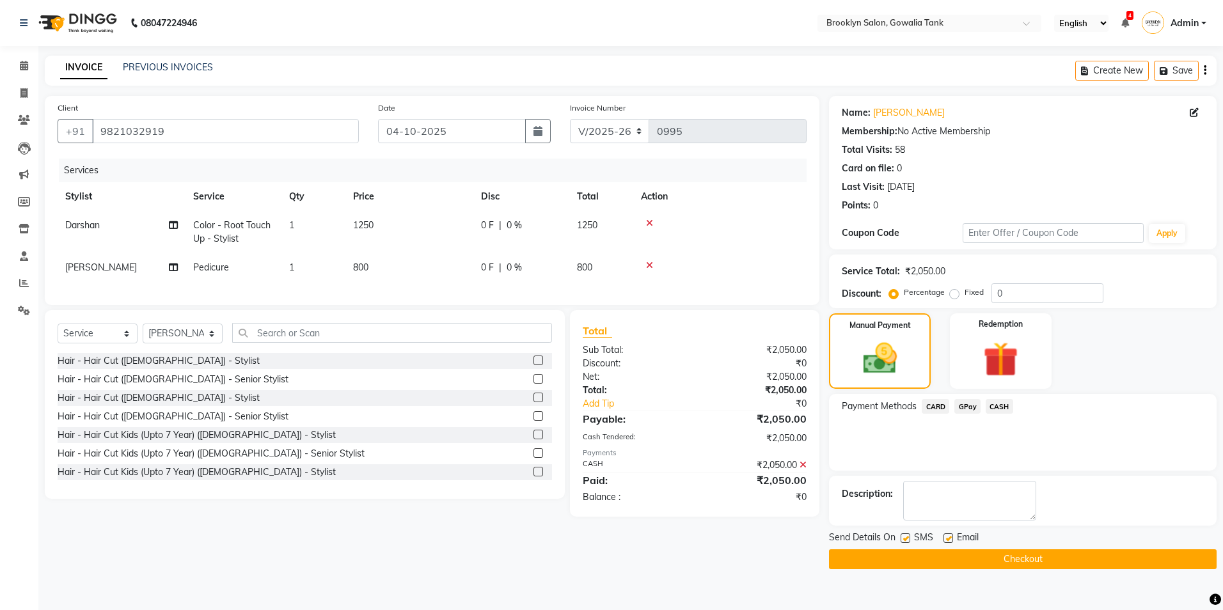
click at [1007, 557] on button "Checkout" at bounding box center [1023, 560] width 388 height 20
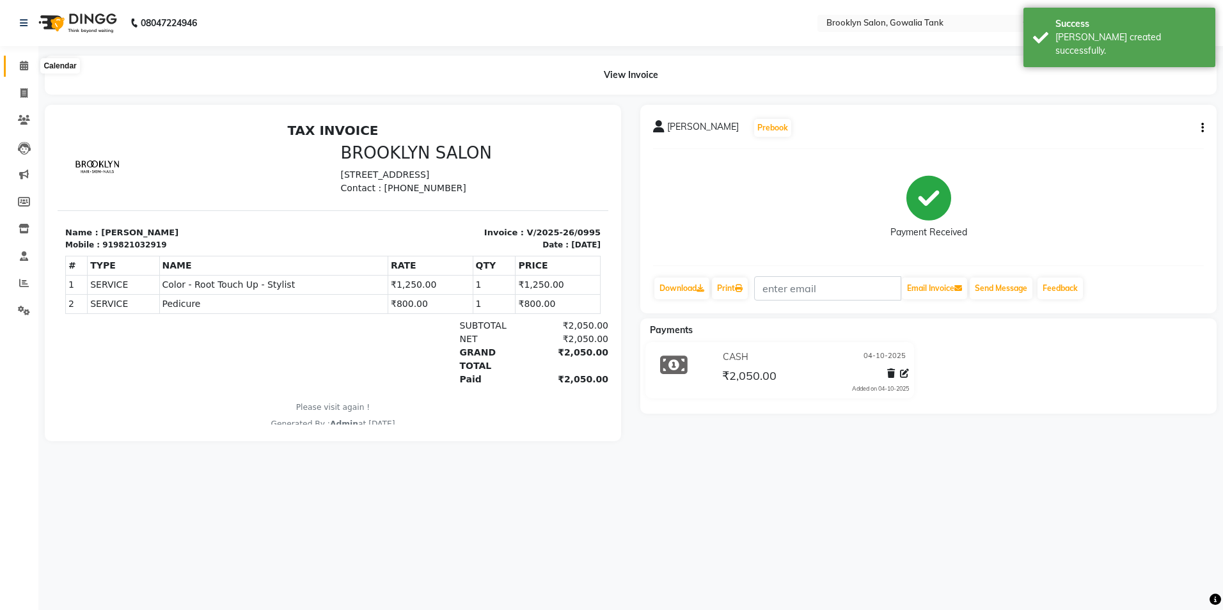
click at [24, 68] on icon at bounding box center [24, 66] width 8 height 10
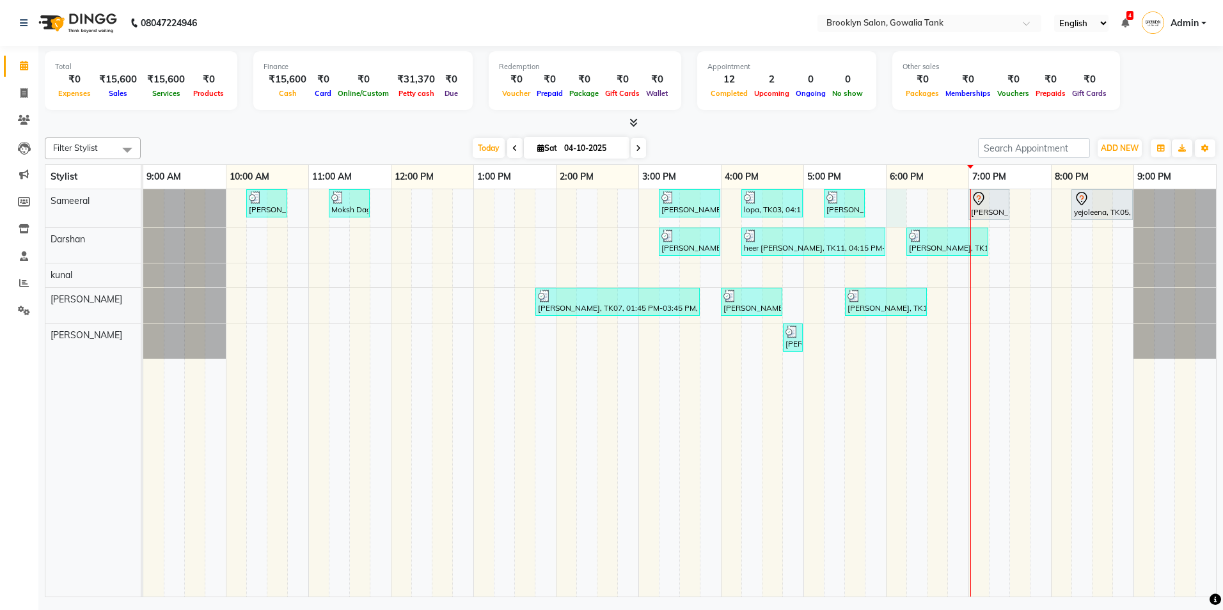
click at [899, 208] on div "[PERSON_NAME], TK02, 10:15 AM-10:45 AM, Styling - Blow Dry - Stylist Moksh Dagg…" at bounding box center [679, 393] width 1073 height 408
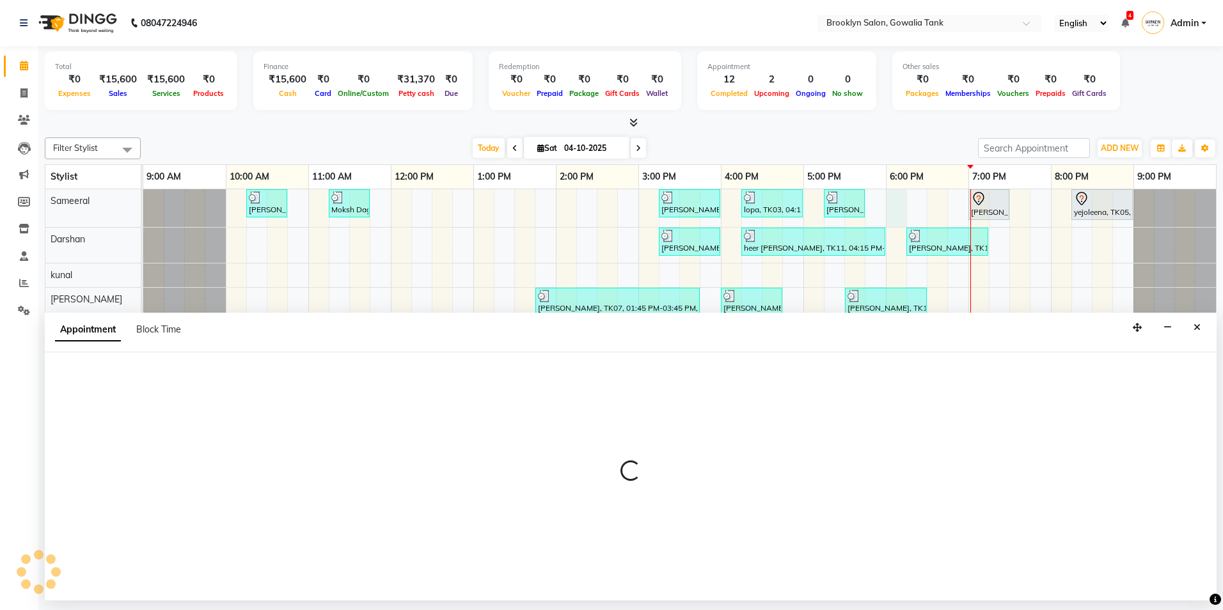
select select "3855"
select select "tentative"
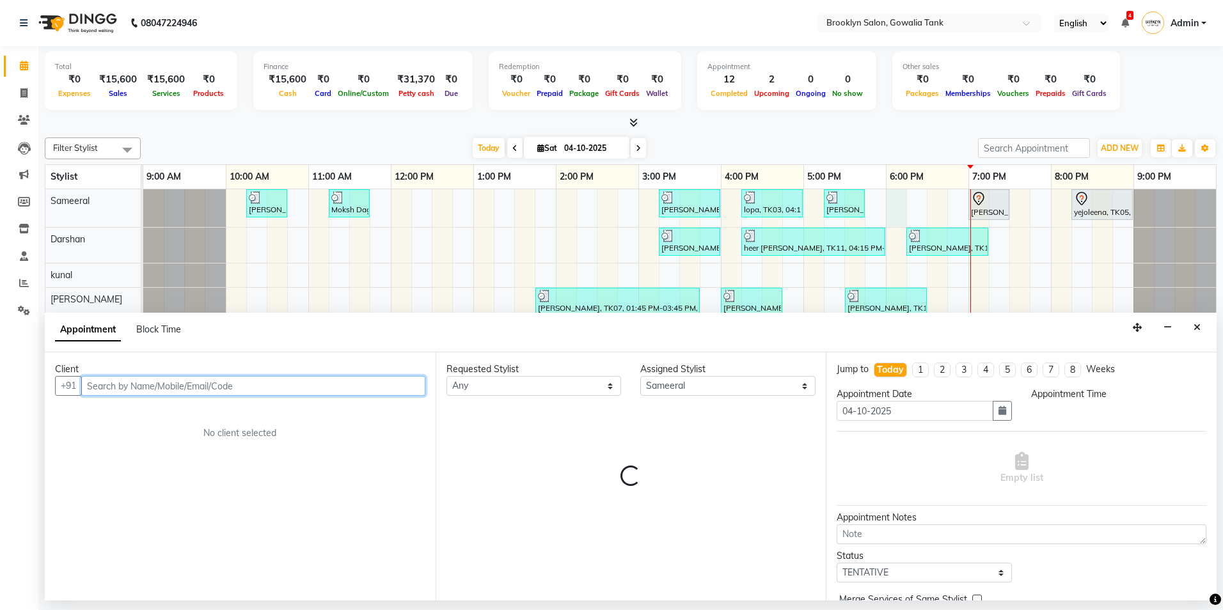
select select "1080"
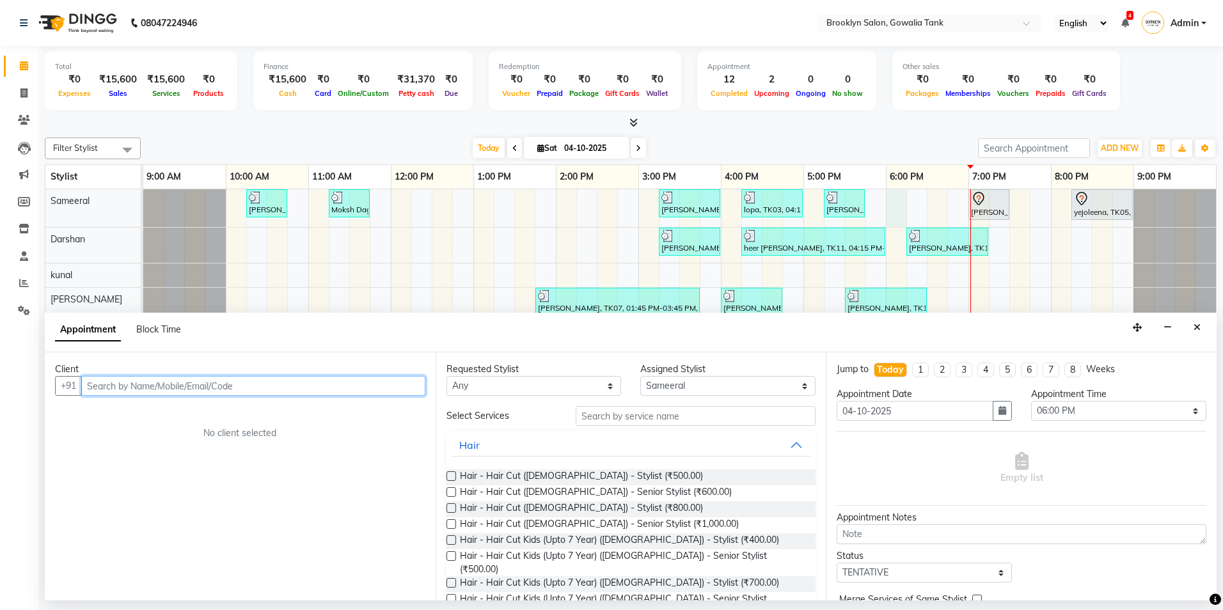
click at [138, 385] on input "text" at bounding box center [253, 386] width 344 height 20
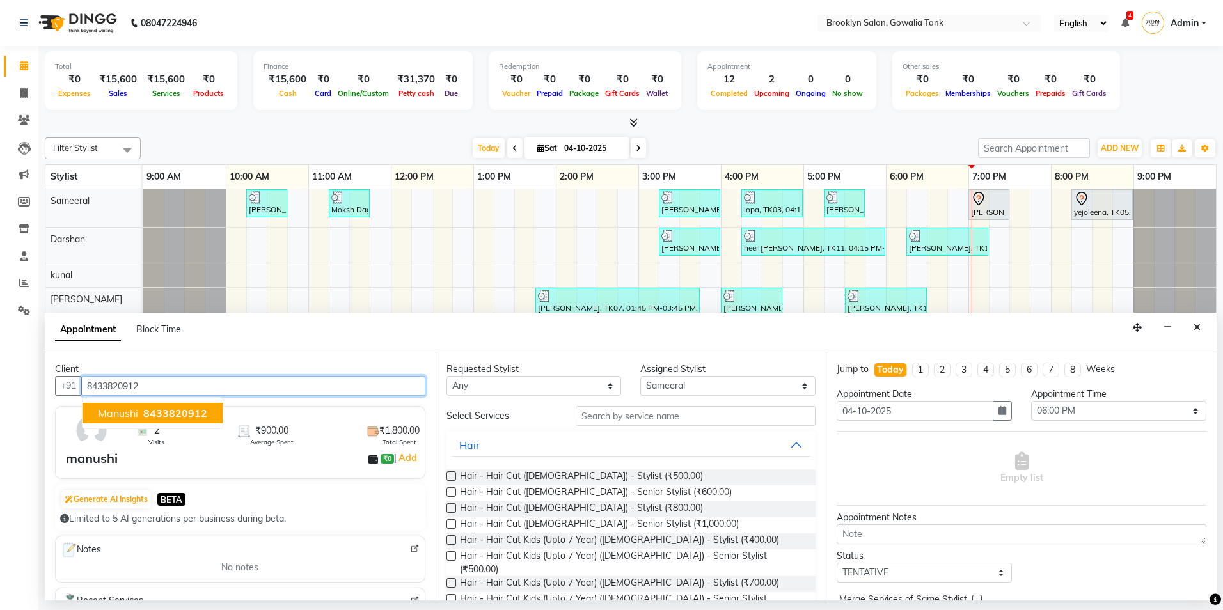
click at [198, 407] on span "8433820912" at bounding box center [175, 413] width 64 height 13
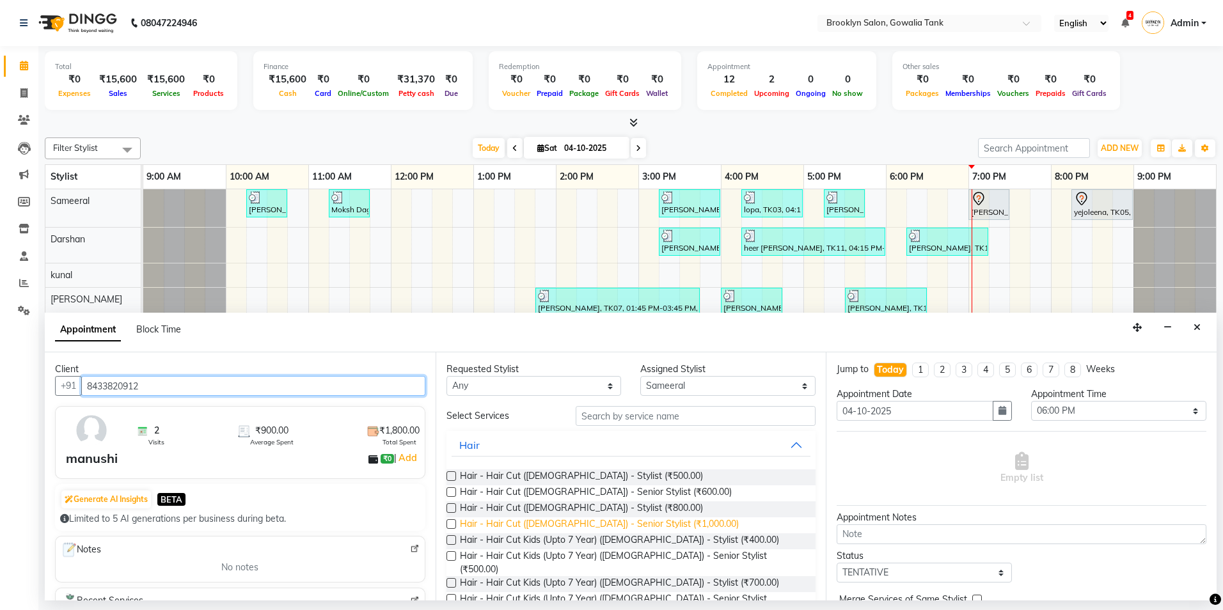
type input "8433820912"
click at [620, 523] on span "Hair - Hair Cut ([DEMOGRAPHIC_DATA]) - Senior Stylist (₹1,000.00)" at bounding box center [599, 526] width 279 height 16
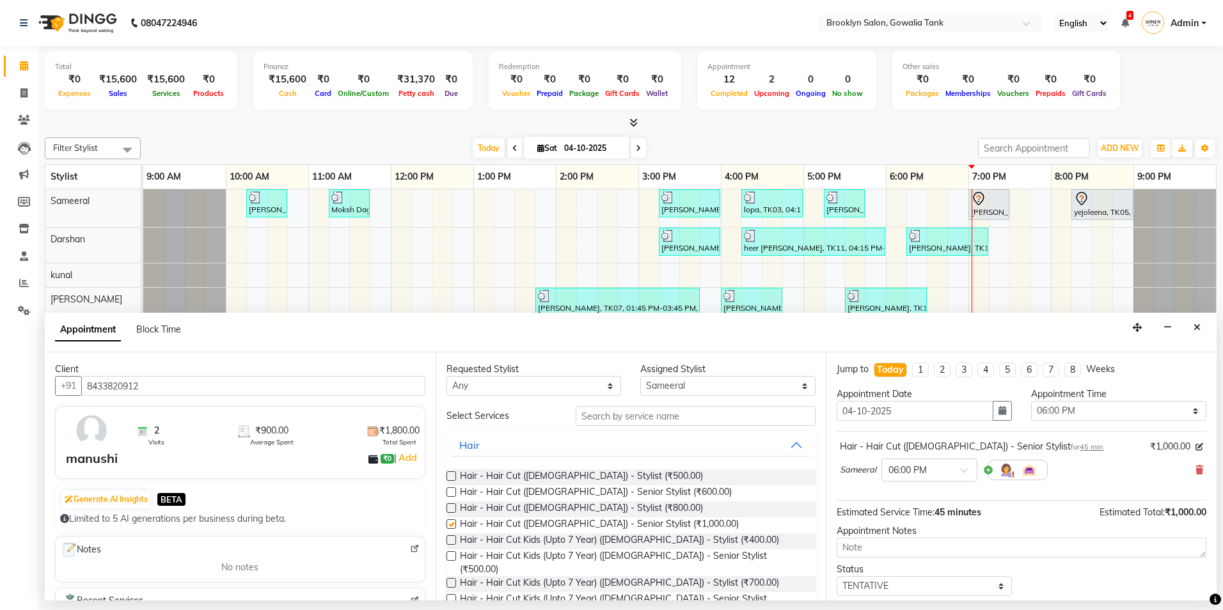
checkbox input "false"
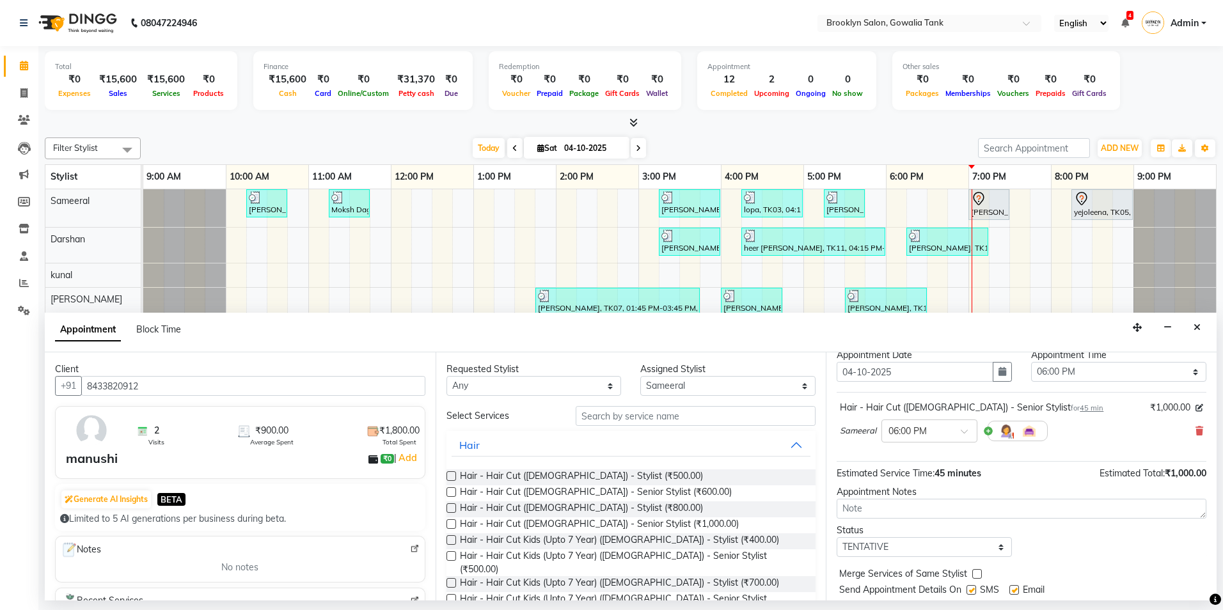
scroll to position [76, 0]
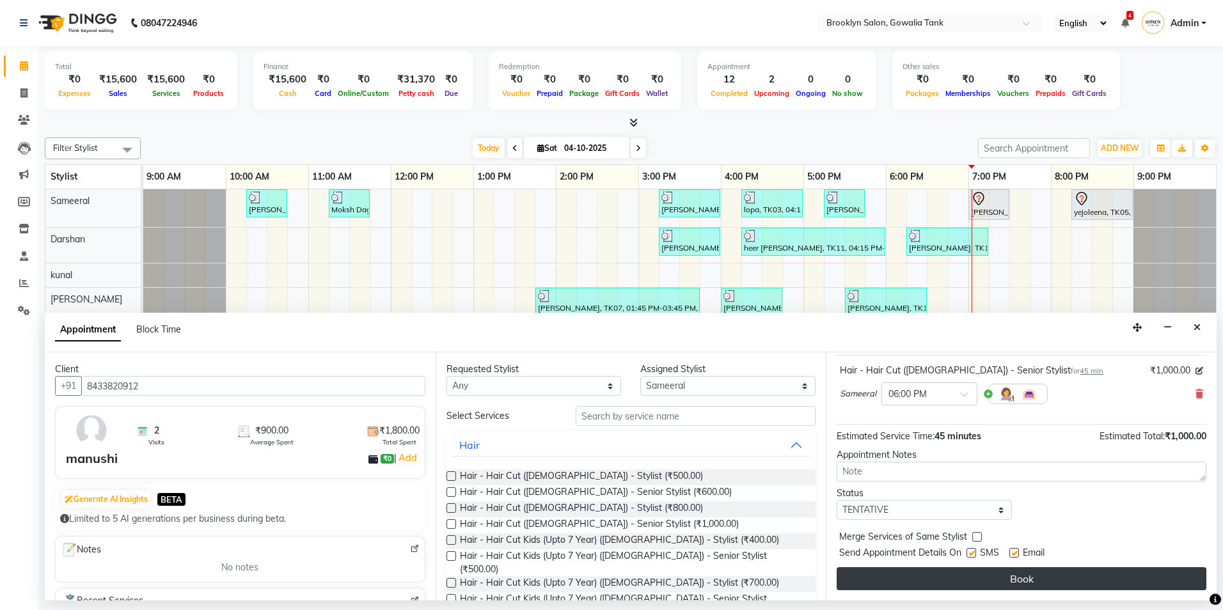
click at [1044, 583] on button "Book" at bounding box center [1022, 579] width 370 height 23
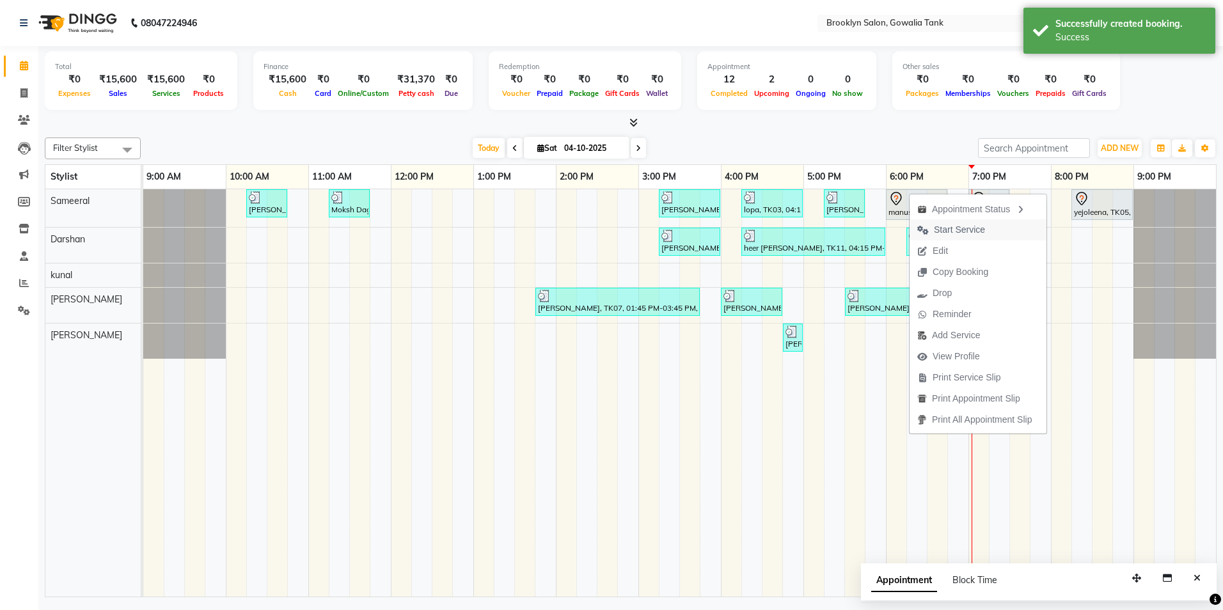
click at [964, 225] on span "Start Service" at bounding box center [959, 229] width 51 height 13
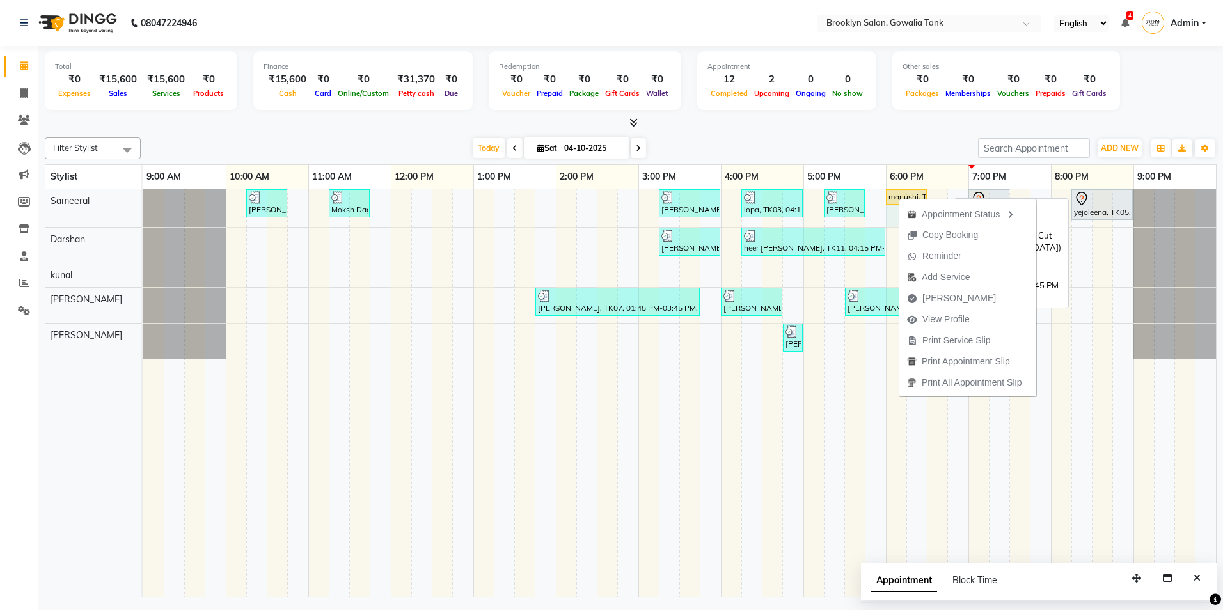
drag, startPoint x: 947, startPoint y: 192, endPoint x: 919, endPoint y: 193, distance: 28.2
click at [143, 193] on div "[PERSON_NAME], TK02, 10:15 AM-10:45 AM, Styling - Blow Dry - Stylist Moksh Dagg…" at bounding box center [143, 208] width 0 height 38
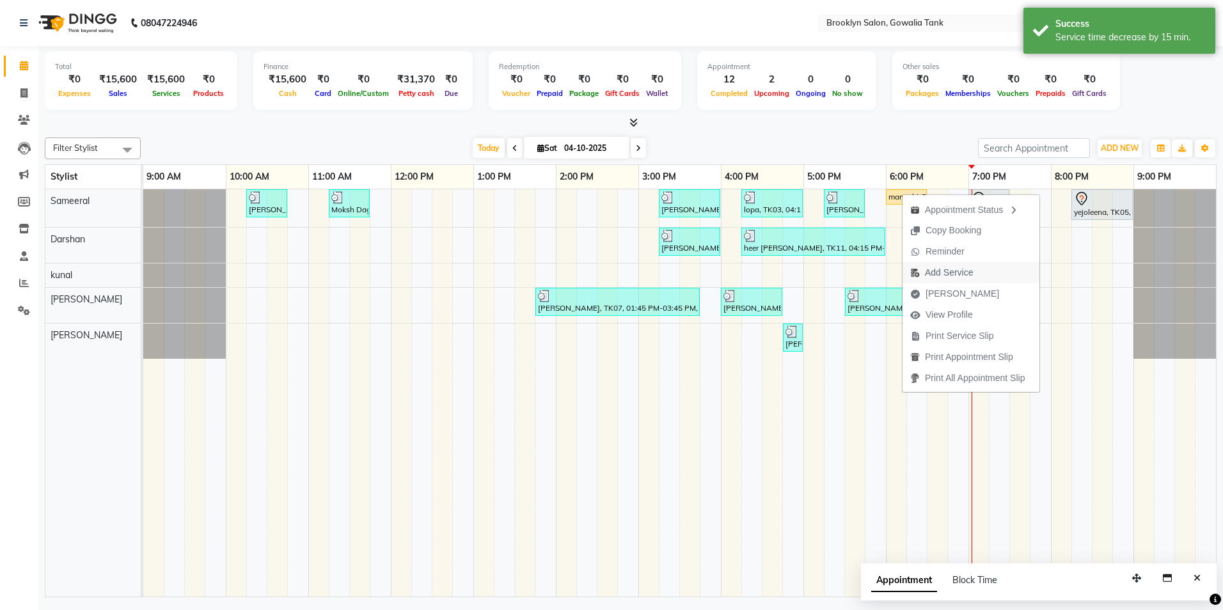
click at [941, 272] on span "Add Service" at bounding box center [949, 272] width 48 height 13
select select "3855"
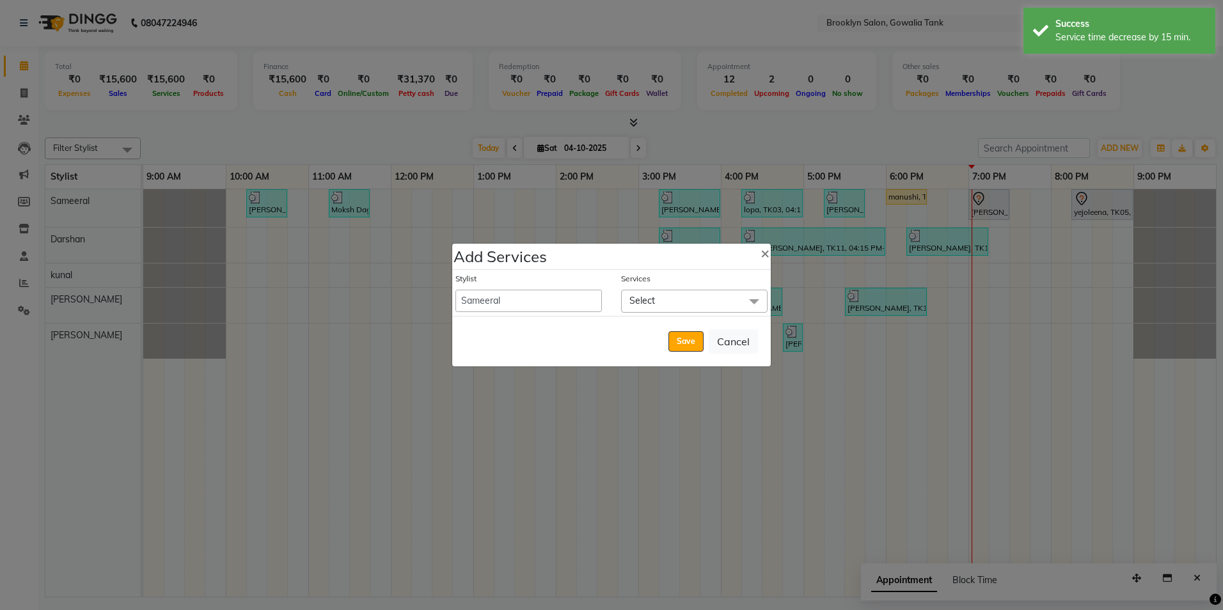
click at [660, 301] on span "Select" at bounding box center [694, 301] width 147 height 22
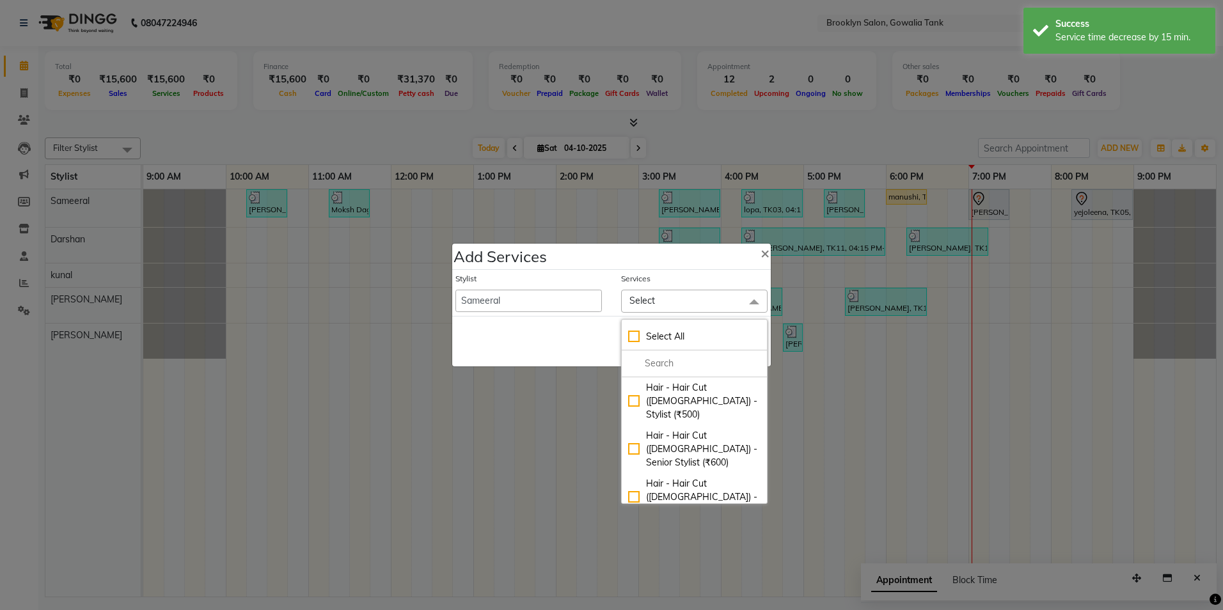
click at [689, 525] on div "Hair - Hair Cut ([DEMOGRAPHIC_DATA]) - Senior Stylist (₹1000)" at bounding box center [694, 545] width 132 height 40
checkbox input "true"
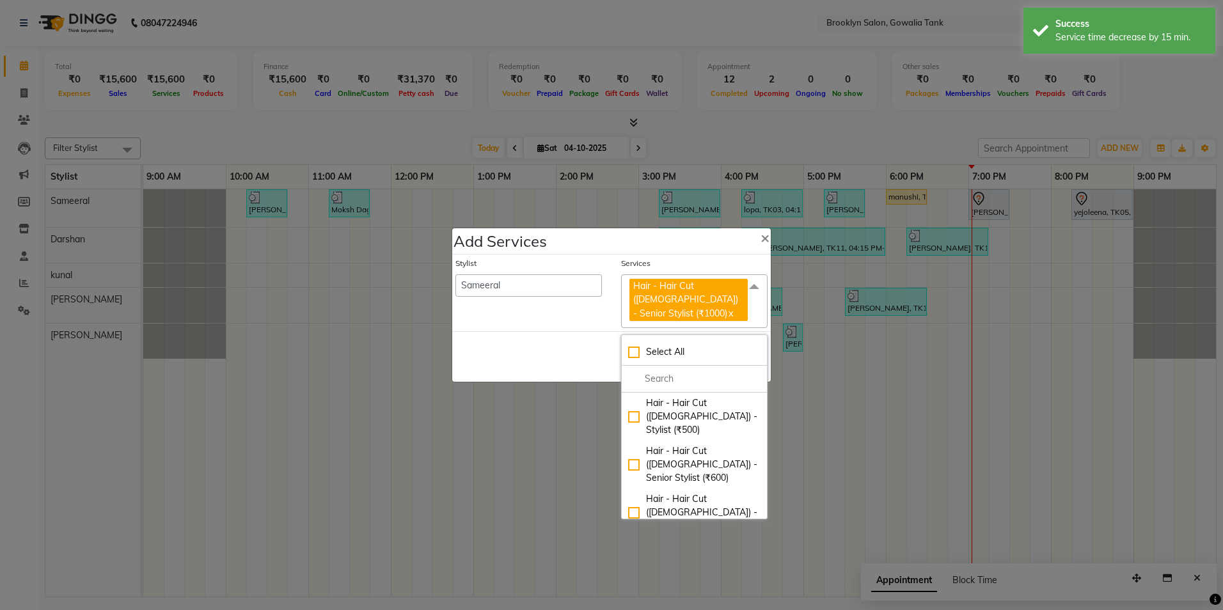
click at [571, 356] on div "Save Cancel" at bounding box center [611, 356] width 319 height 51
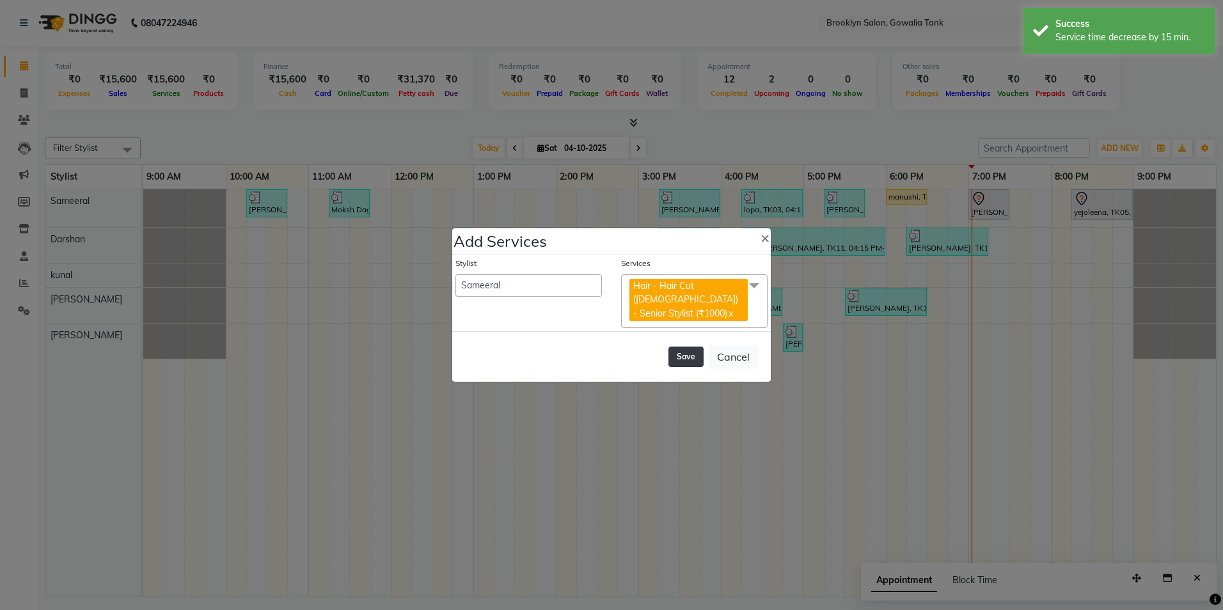
click at [687, 349] on button "Save" at bounding box center [686, 357] width 35 height 20
select select "60365"
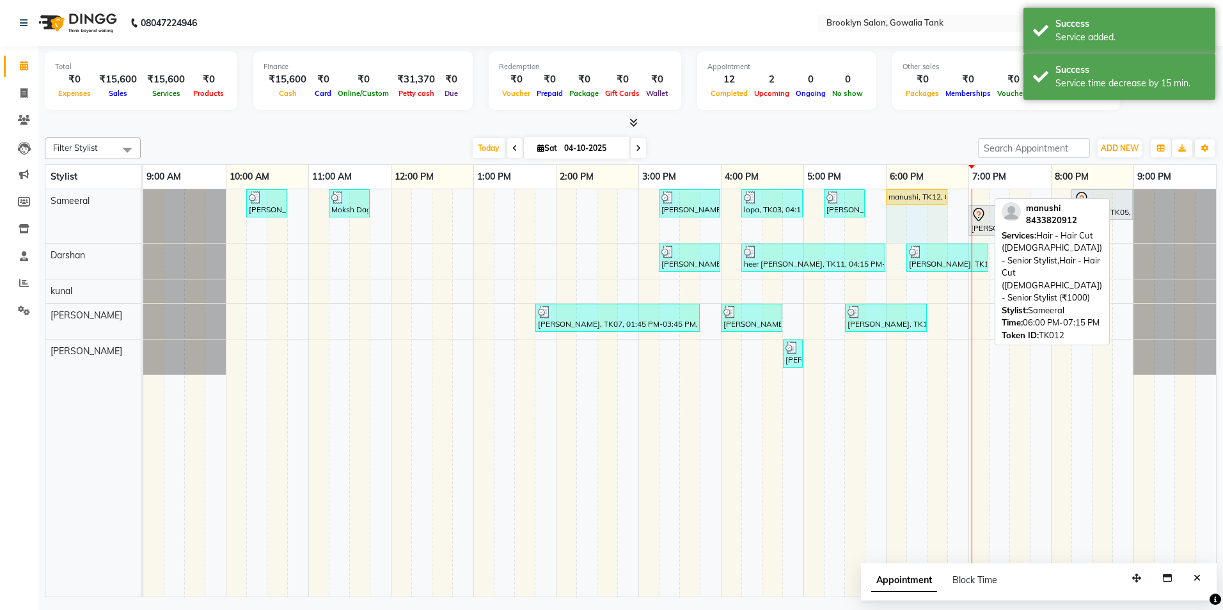
drag, startPoint x: 987, startPoint y: 193, endPoint x: 933, endPoint y: 191, distance: 53.8
click at [143, 191] on div "[PERSON_NAME], TK02, 10:15 AM-10:45 AM, Styling - Blow Dry - Stylist Moksh Dagg…" at bounding box center [143, 216] width 0 height 54
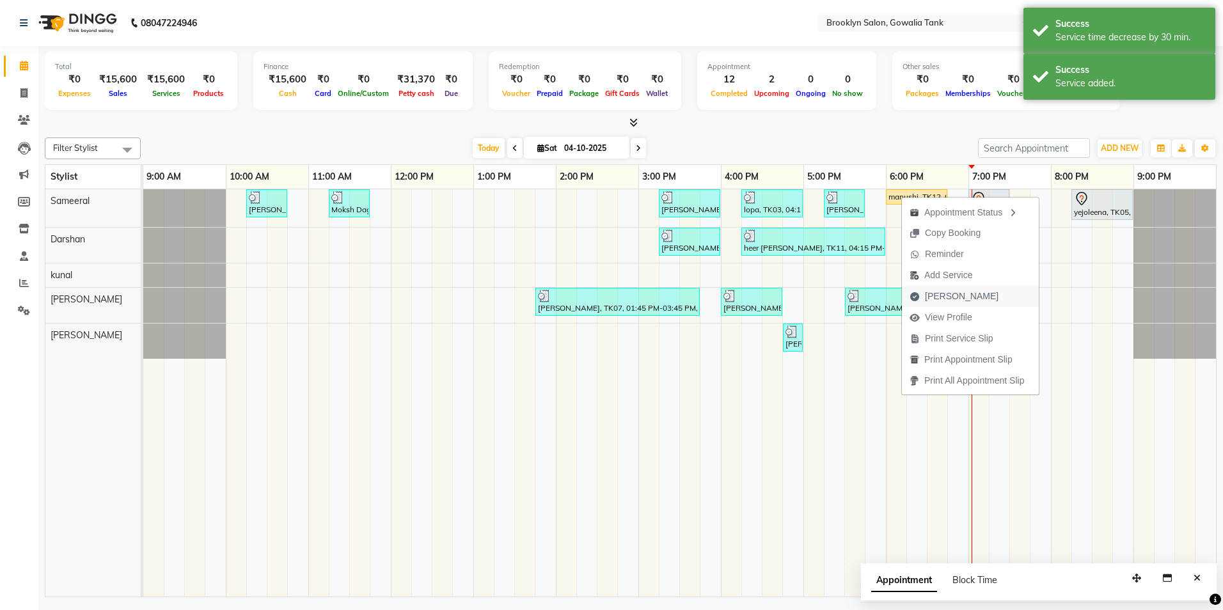
click at [942, 298] on span "[PERSON_NAME]" at bounding box center [962, 296] width 74 height 13
select select "service"
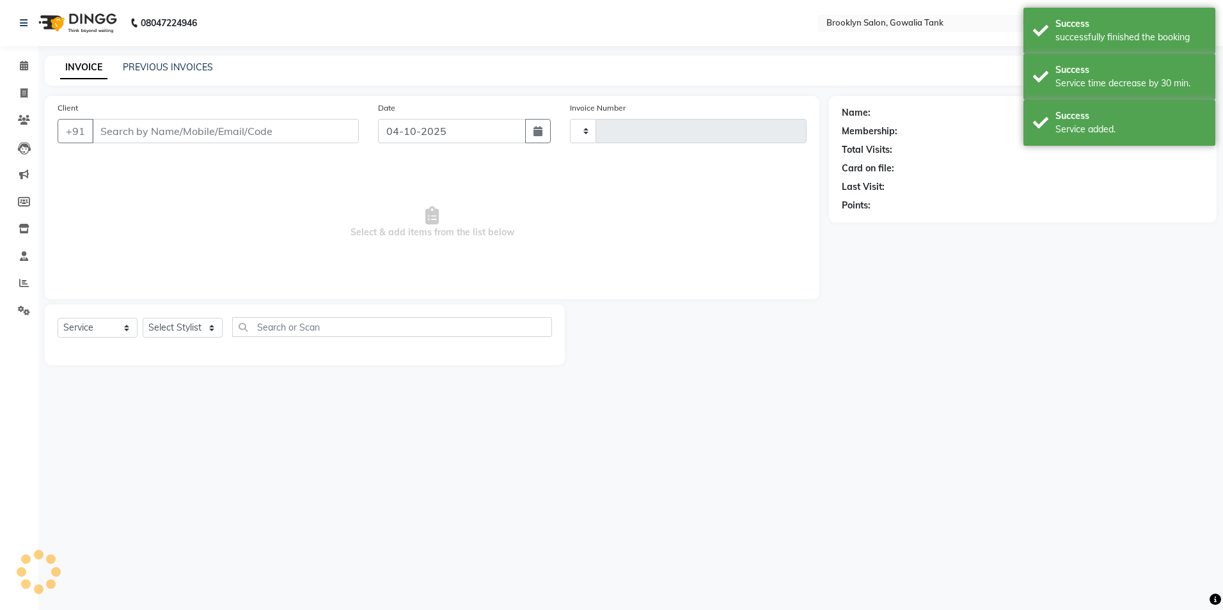
type input "0996"
select select "131"
type input "8433820912"
select select "3855"
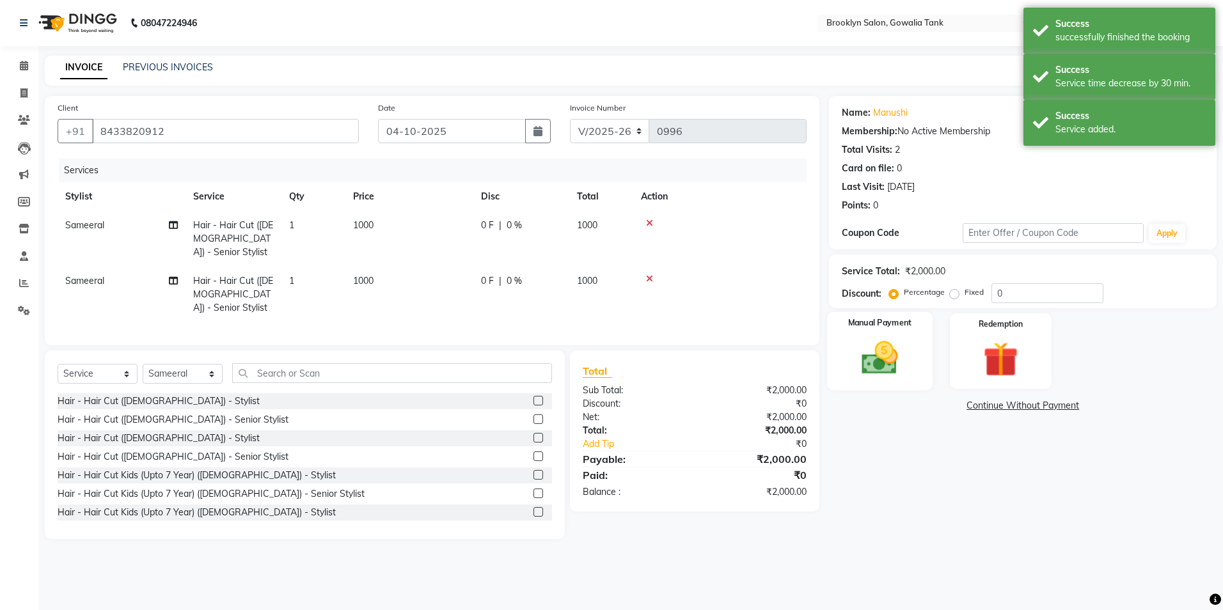
click at [892, 331] on div "Manual Payment" at bounding box center [880, 351] width 106 height 79
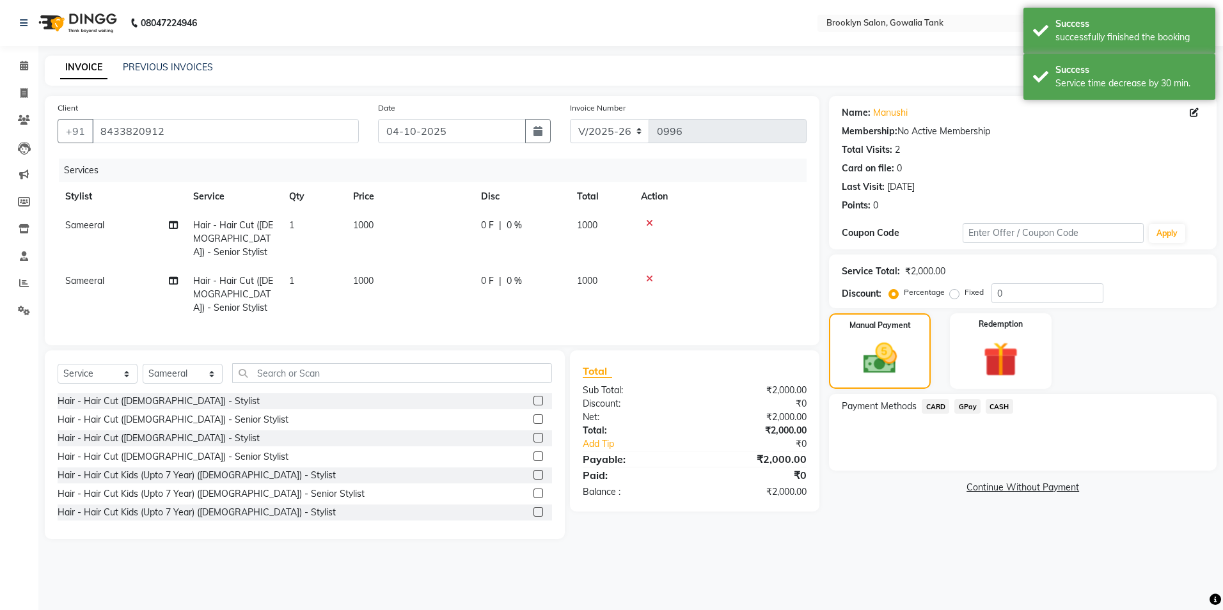
click at [1003, 410] on span "CASH" at bounding box center [1000, 406] width 28 height 15
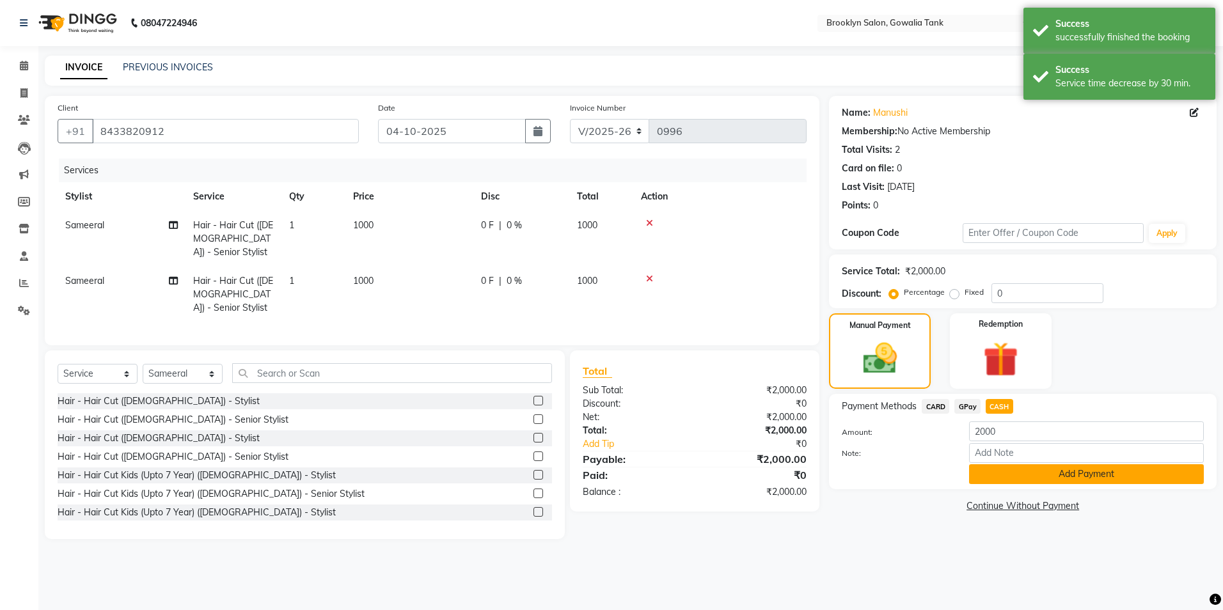
click at [1018, 479] on button "Add Payment" at bounding box center [1086, 475] width 235 height 20
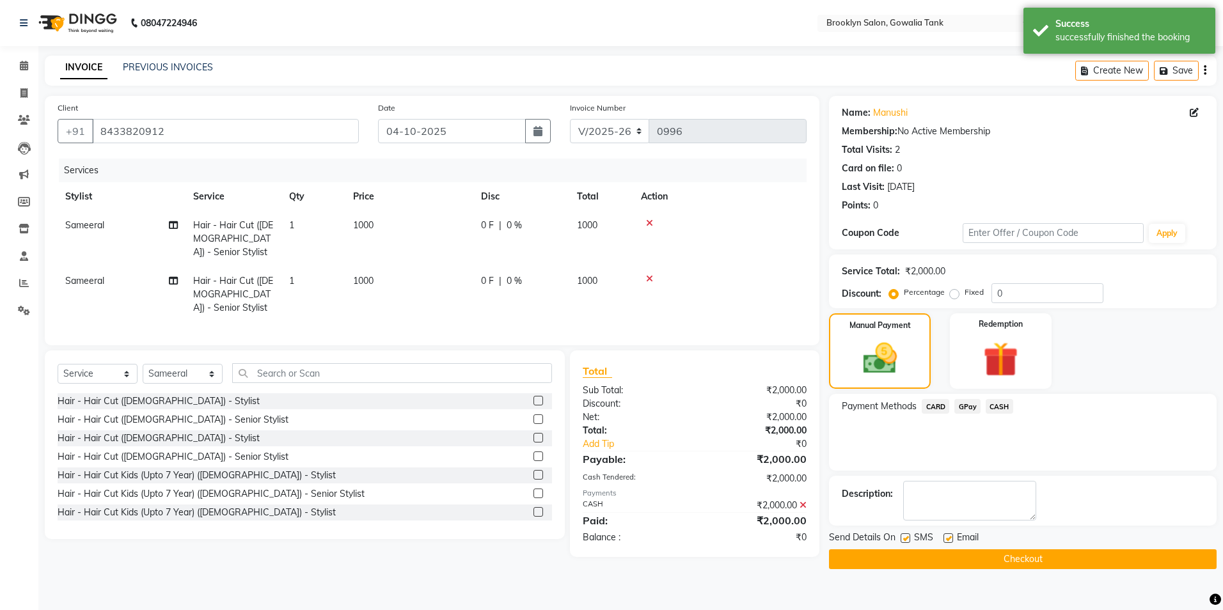
click at [1094, 563] on button "Checkout" at bounding box center [1023, 560] width 388 height 20
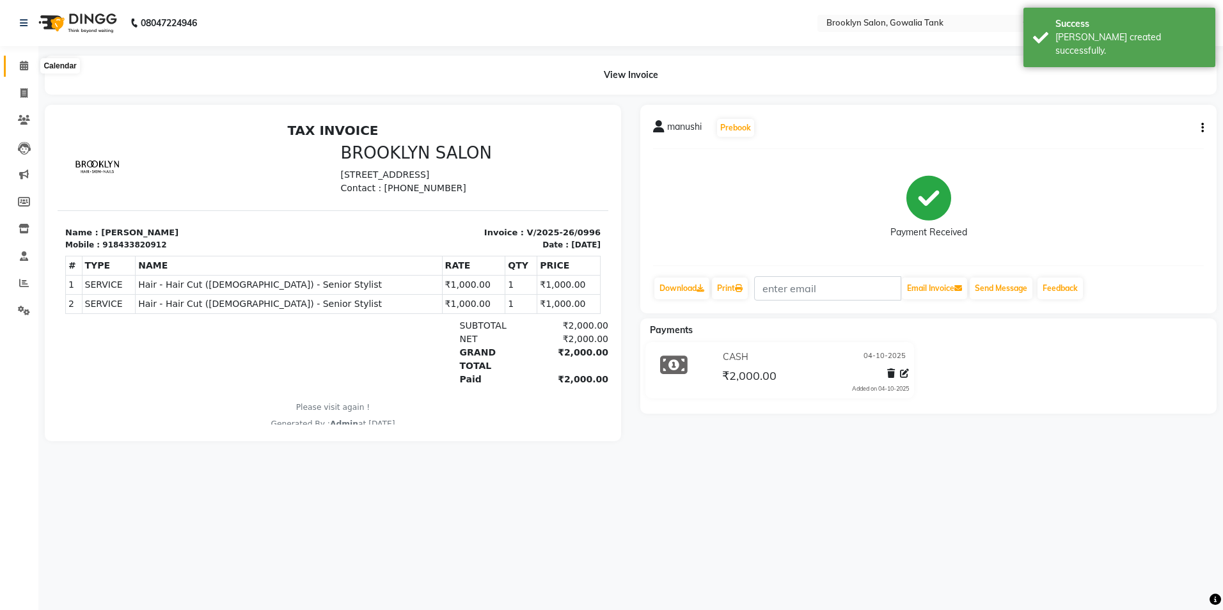
click at [20, 68] on icon at bounding box center [24, 66] width 8 height 10
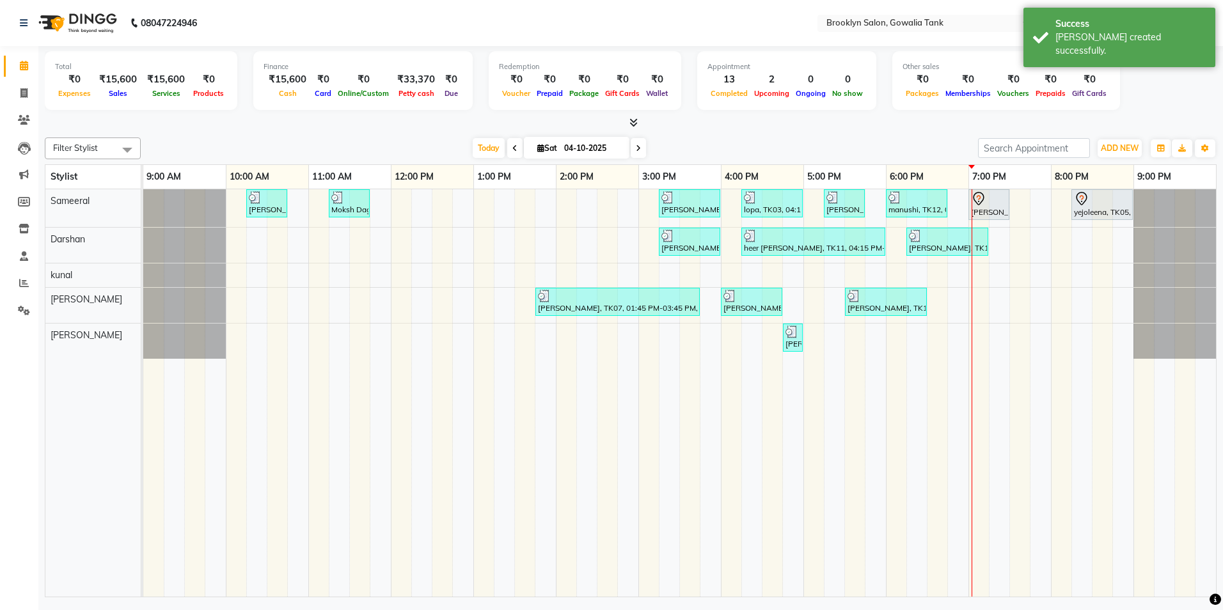
click at [634, 122] on icon at bounding box center [634, 123] width 8 height 10
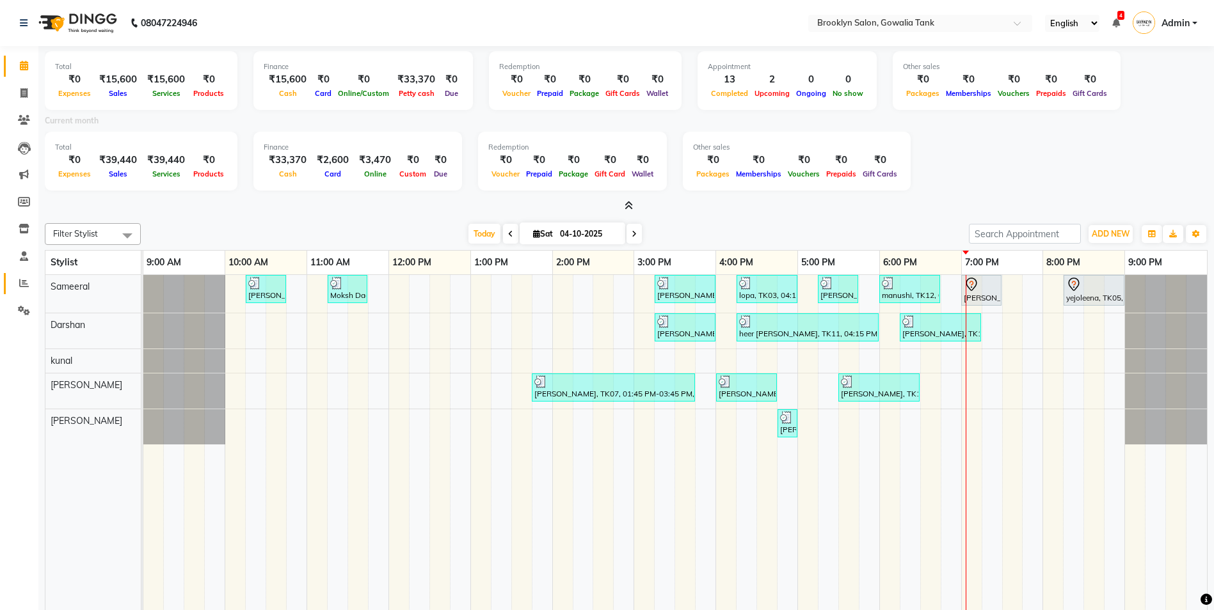
click at [16, 276] on link "Reports" at bounding box center [19, 283] width 31 height 21
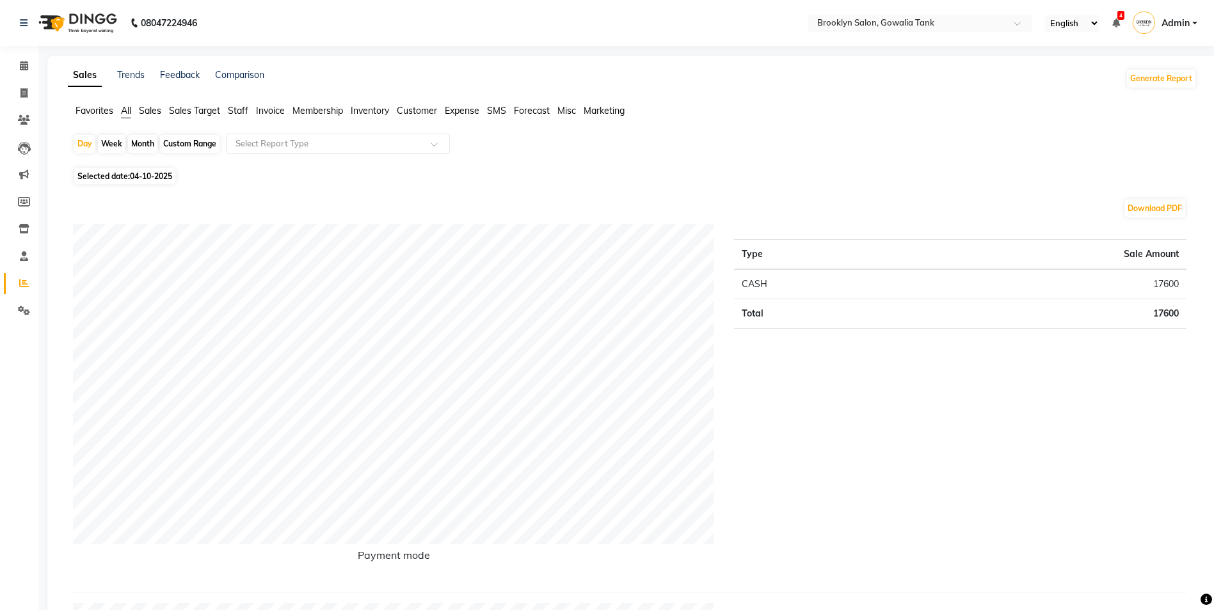
click at [154, 141] on div "Month" at bounding box center [142, 144] width 29 height 18
select select "10"
select select "2025"
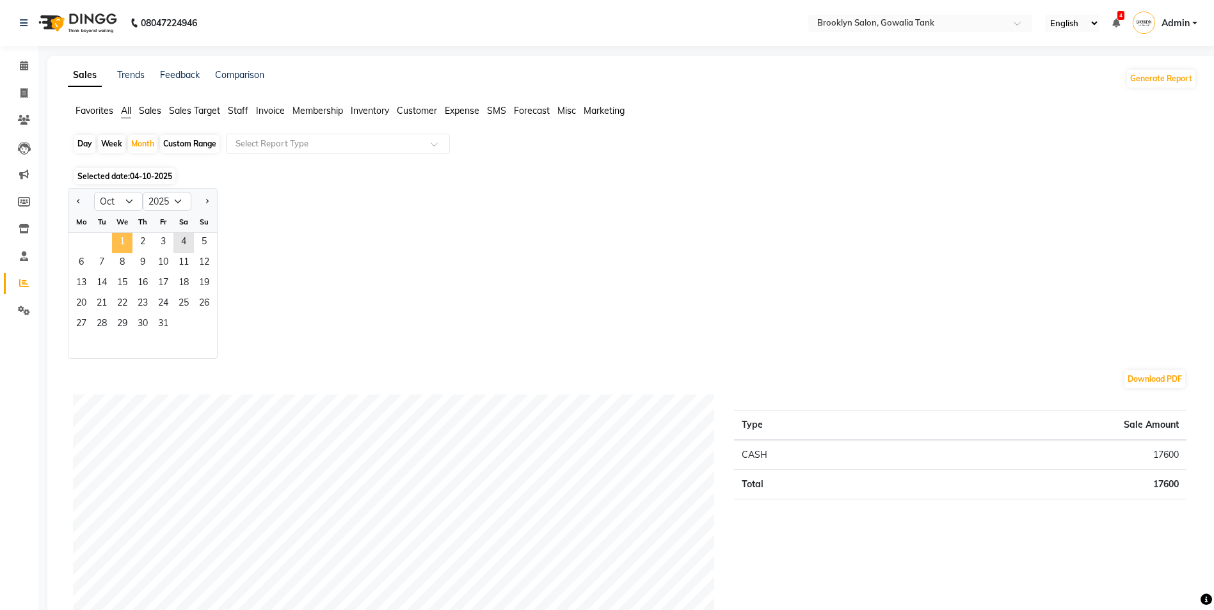
click at [117, 244] on span "1" at bounding box center [122, 243] width 20 height 20
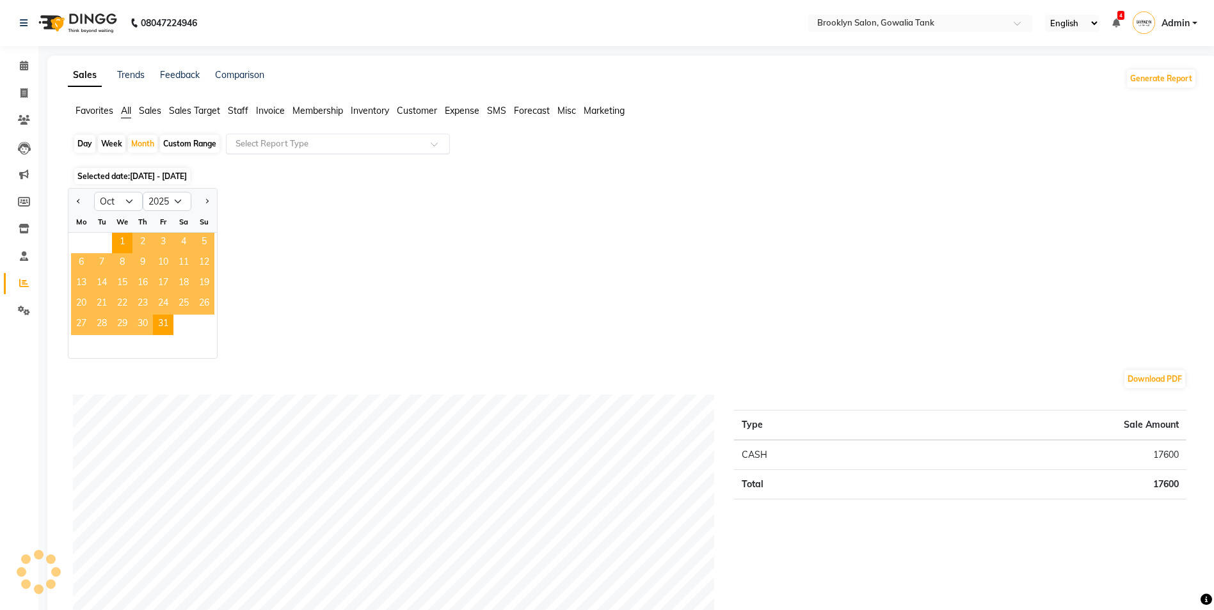
click at [274, 138] on input "text" at bounding box center [325, 144] width 184 height 13
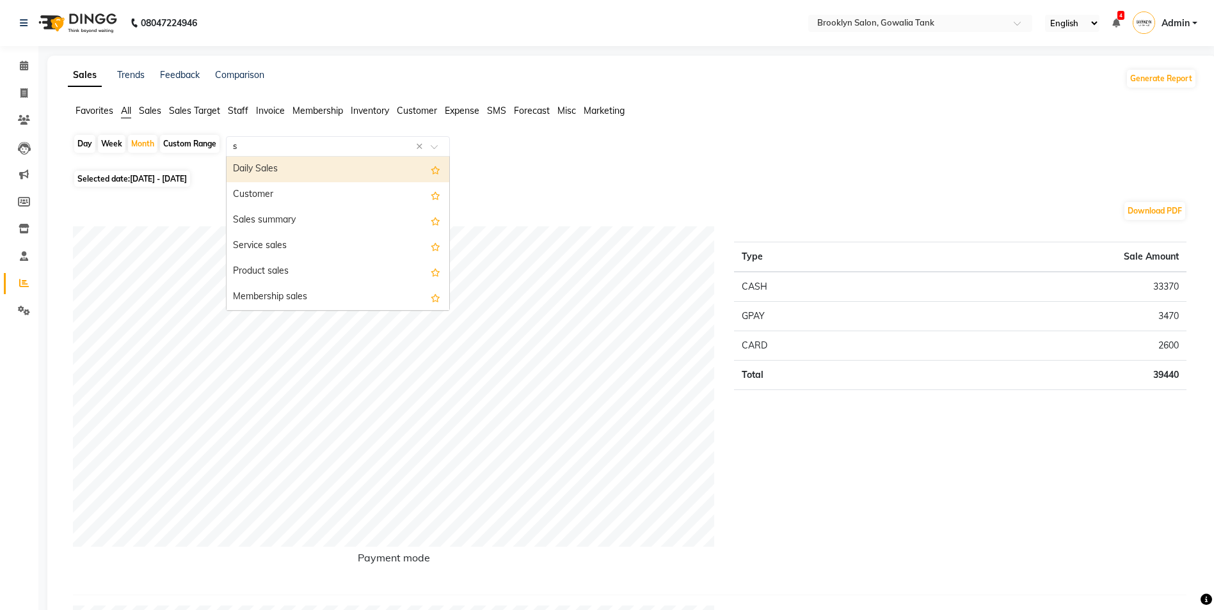
type input "st"
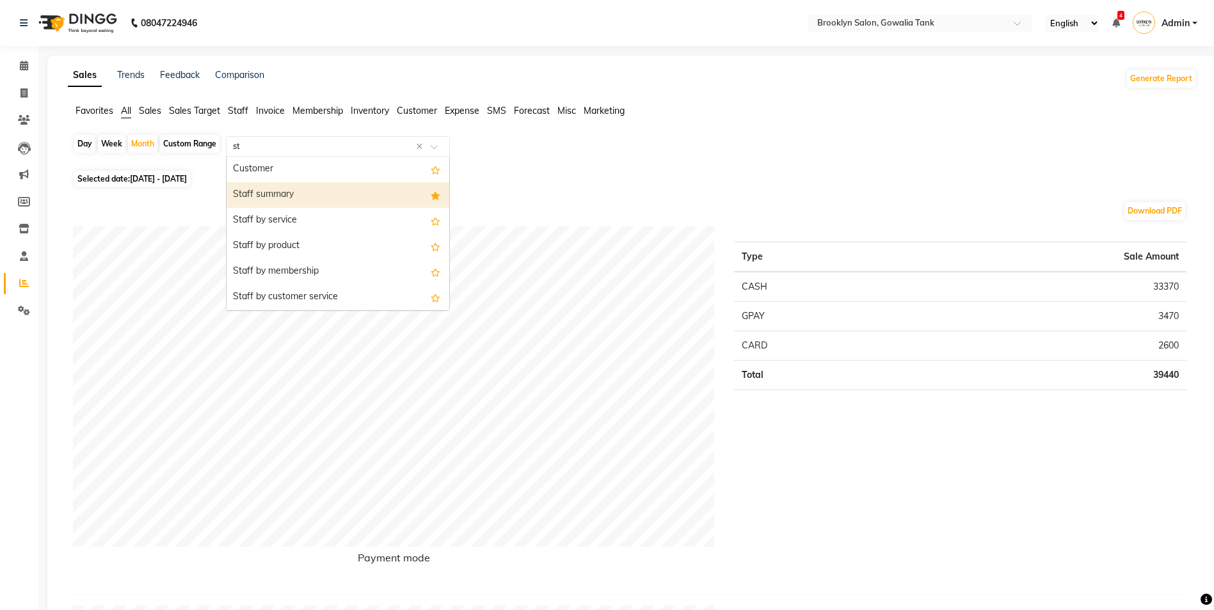
click at [283, 190] on div "Staff summary" at bounding box center [338, 195] width 223 height 26
select select "full_report"
select select "csv"
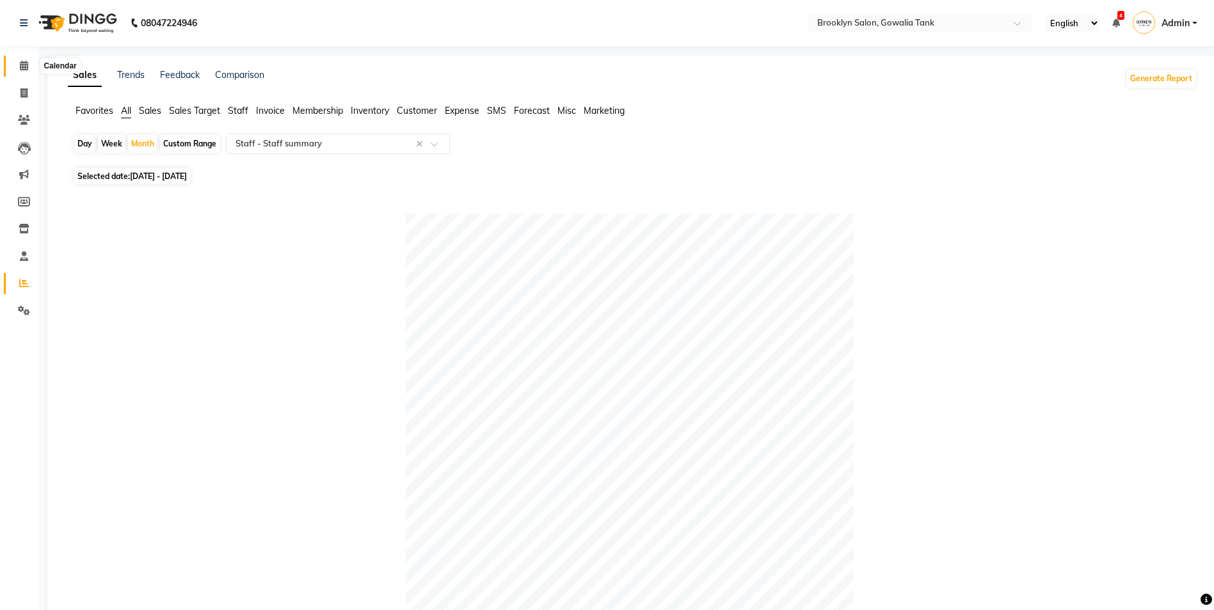
click at [24, 67] on icon at bounding box center [24, 66] width 8 height 10
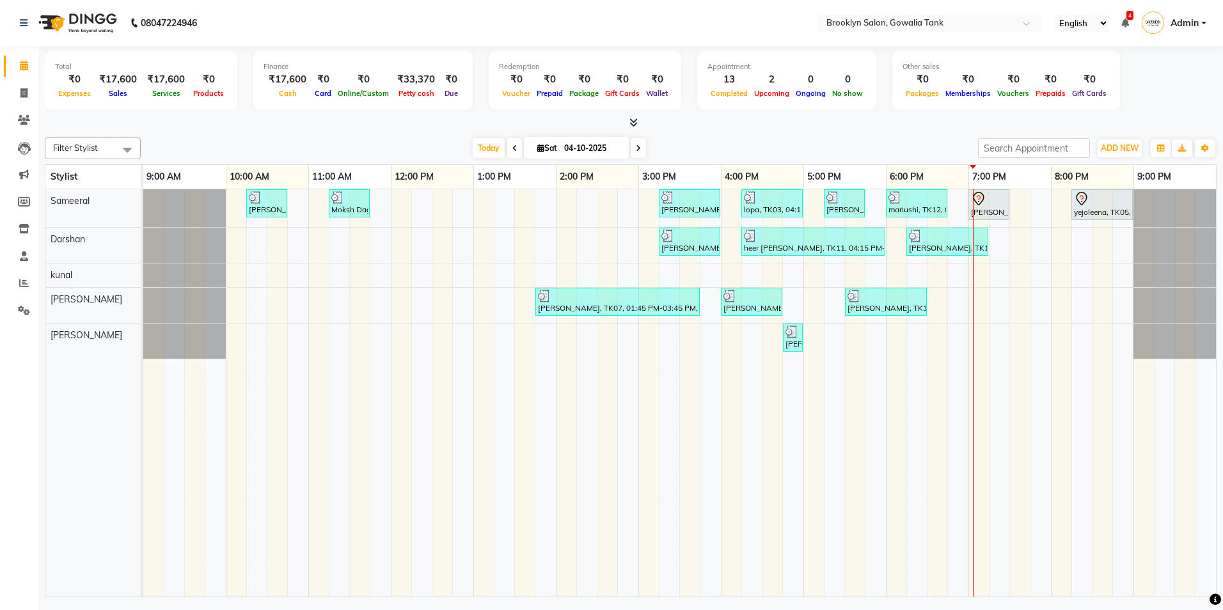
click at [633, 120] on icon at bounding box center [634, 123] width 8 height 10
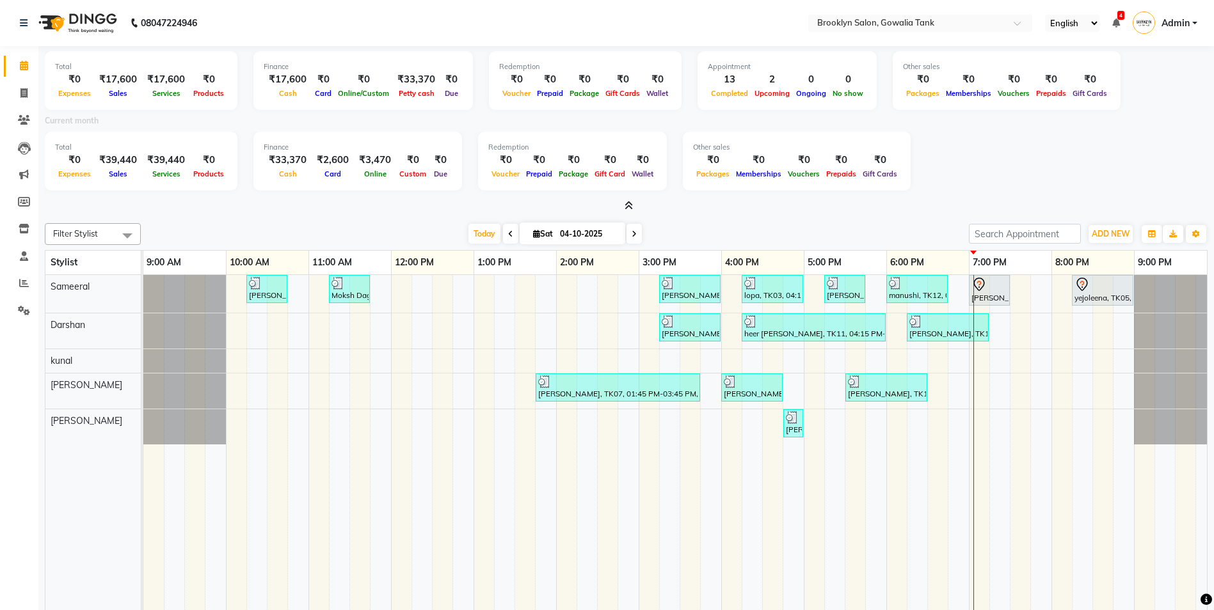
click at [622, 208] on span at bounding box center [625, 206] width 13 height 13
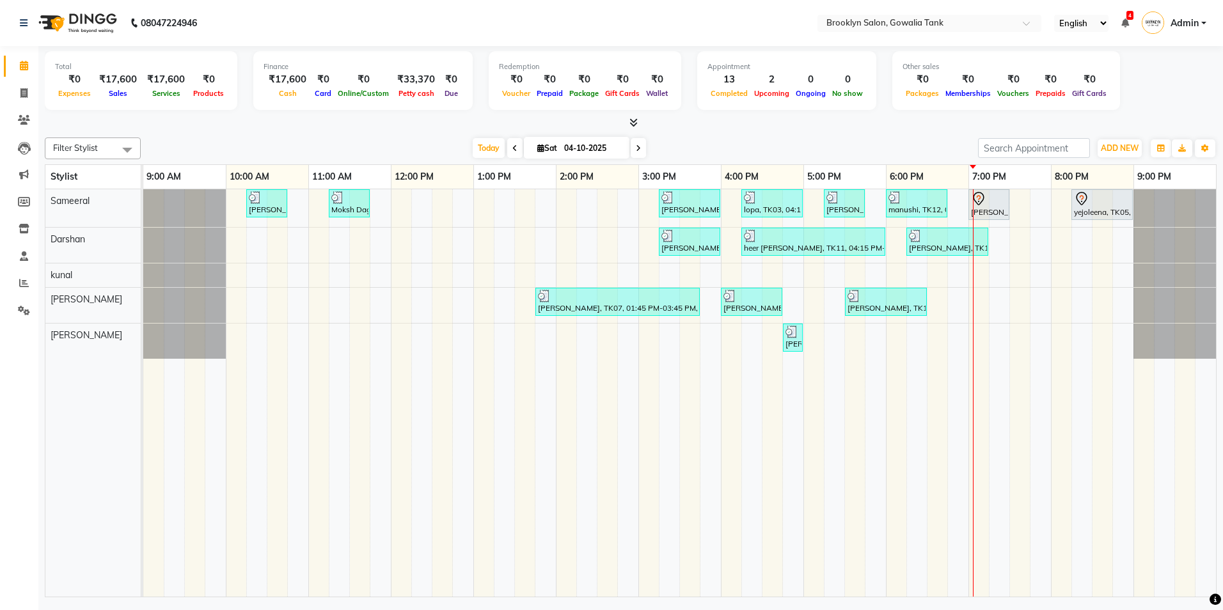
click at [641, 141] on span at bounding box center [638, 148] width 15 height 20
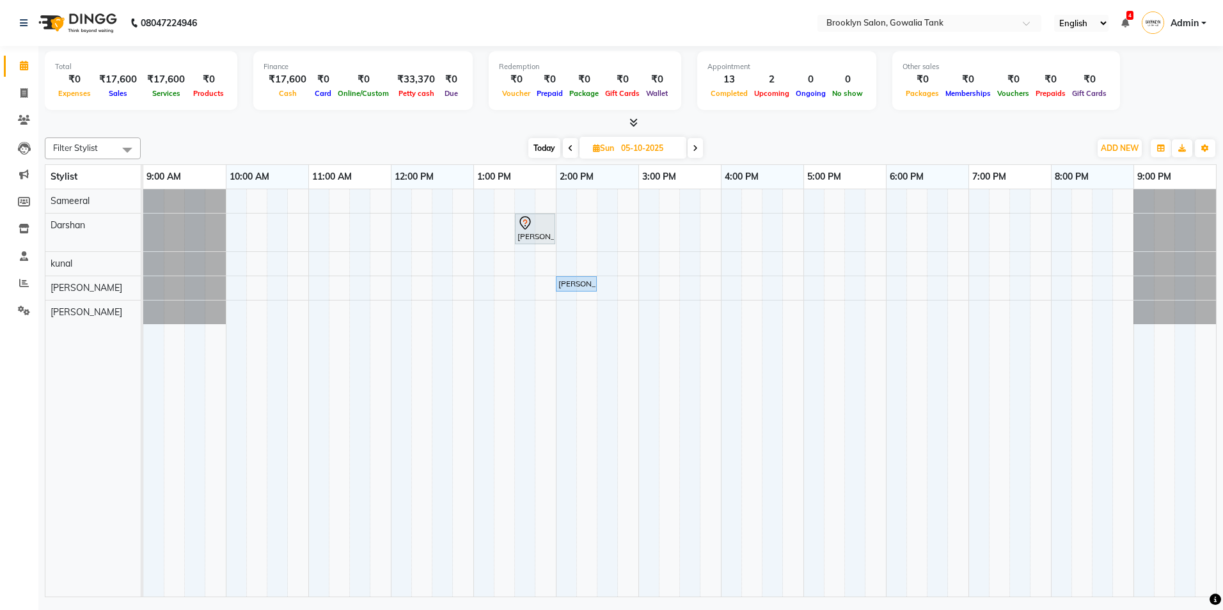
click at [538, 146] on span "Today" at bounding box center [545, 148] width 32 height 20
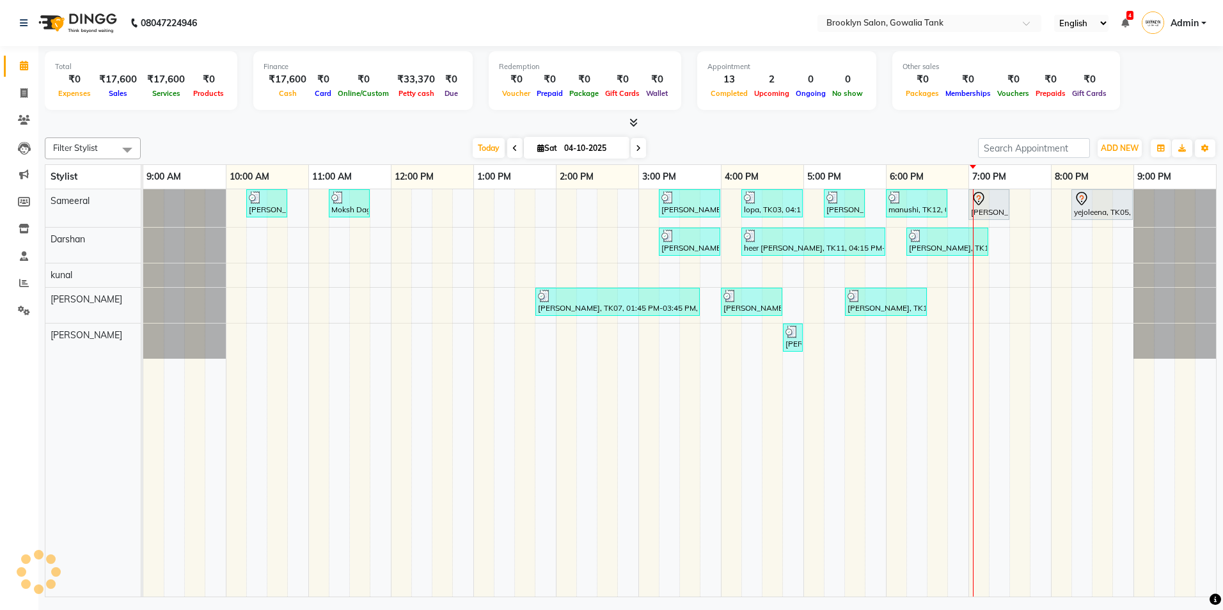
click at [633, 122] on icon at bounding box center [634, 123] width 8 height 10
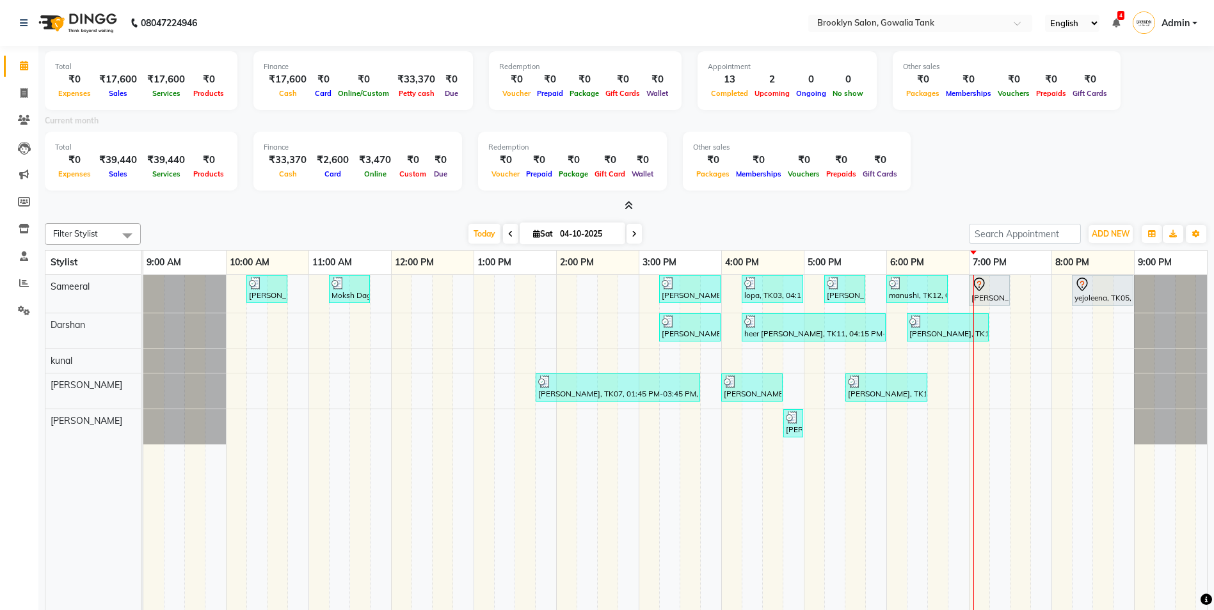
click at [630, 204] on icon at bounding box center [629, 206] width 8 height 10
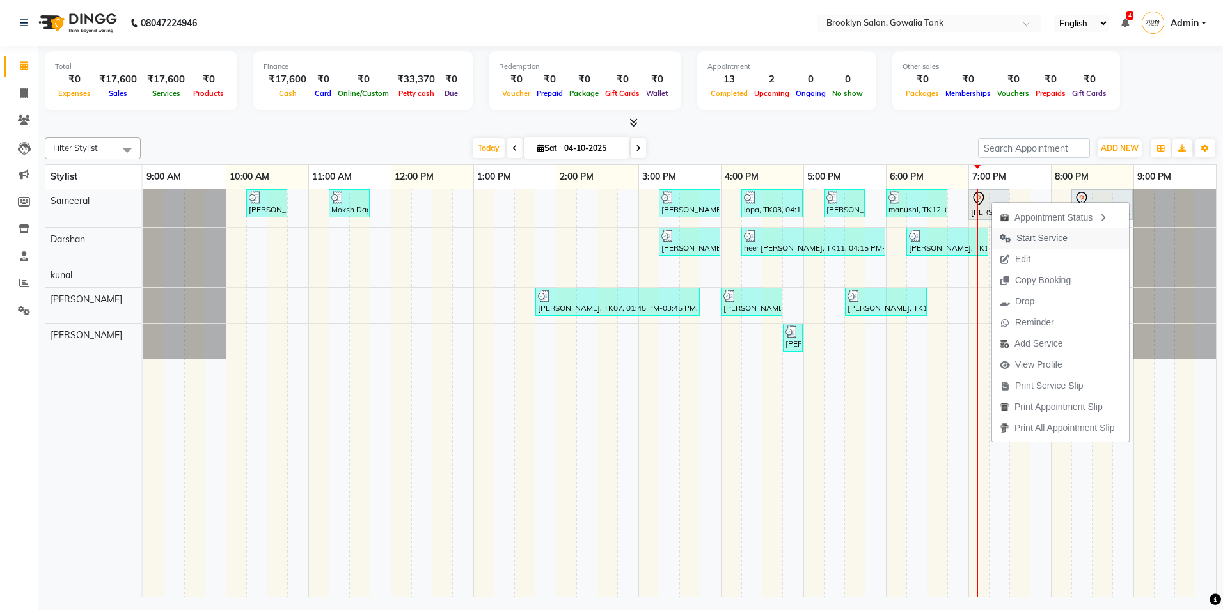
click at [1026, 239] on span "Start Service" at bounding box center [1042, 238] width 51 height 13
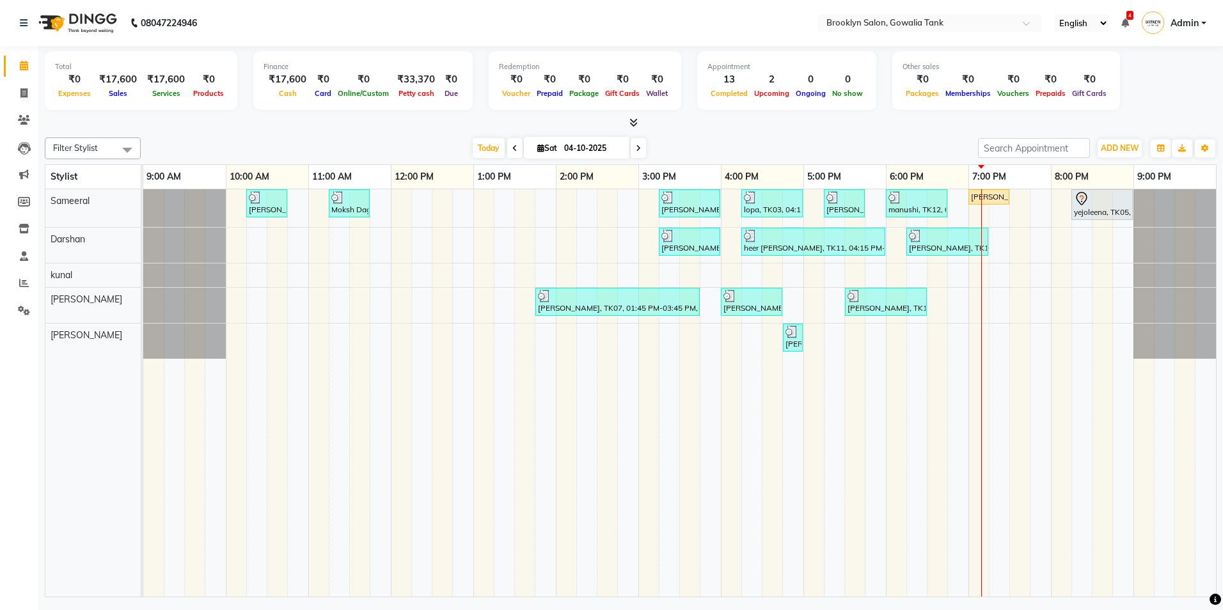
click at [633, 150] on span at bounding box center [638, 148] width 15 height 20
type input "05-10-2025"
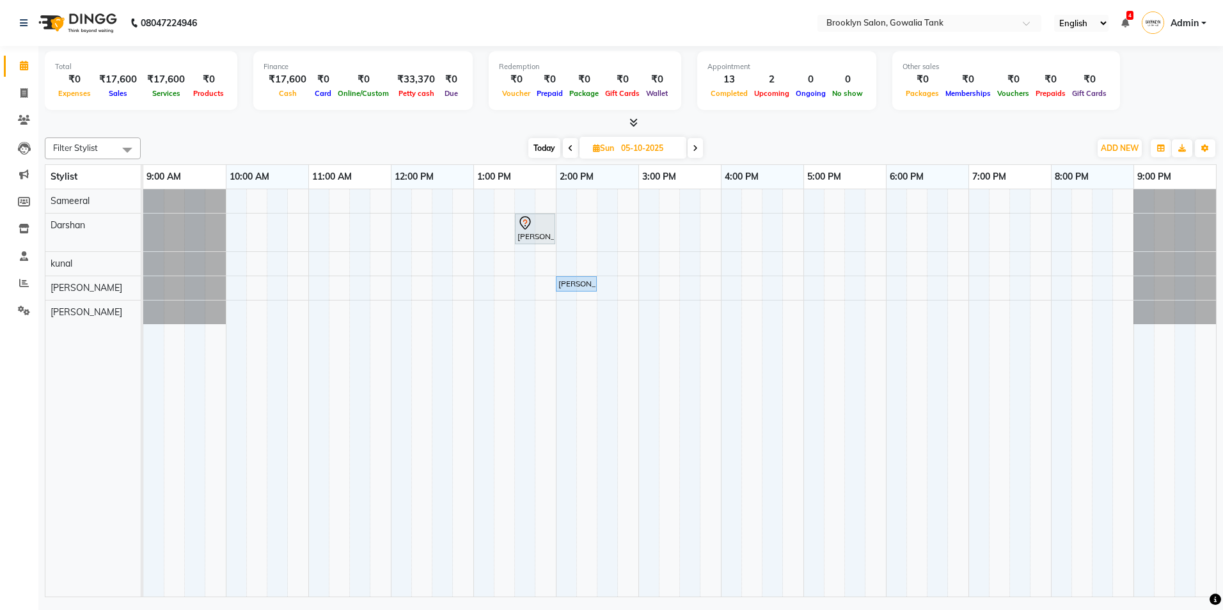
click at [530, 198] on div "[PERSON_NAME], 01:30 PM-02:00 PM, Styling - Blast Dry - Stylist [PERSON_NAME], …" at bounding box center [679, 393] width 1073 height 408
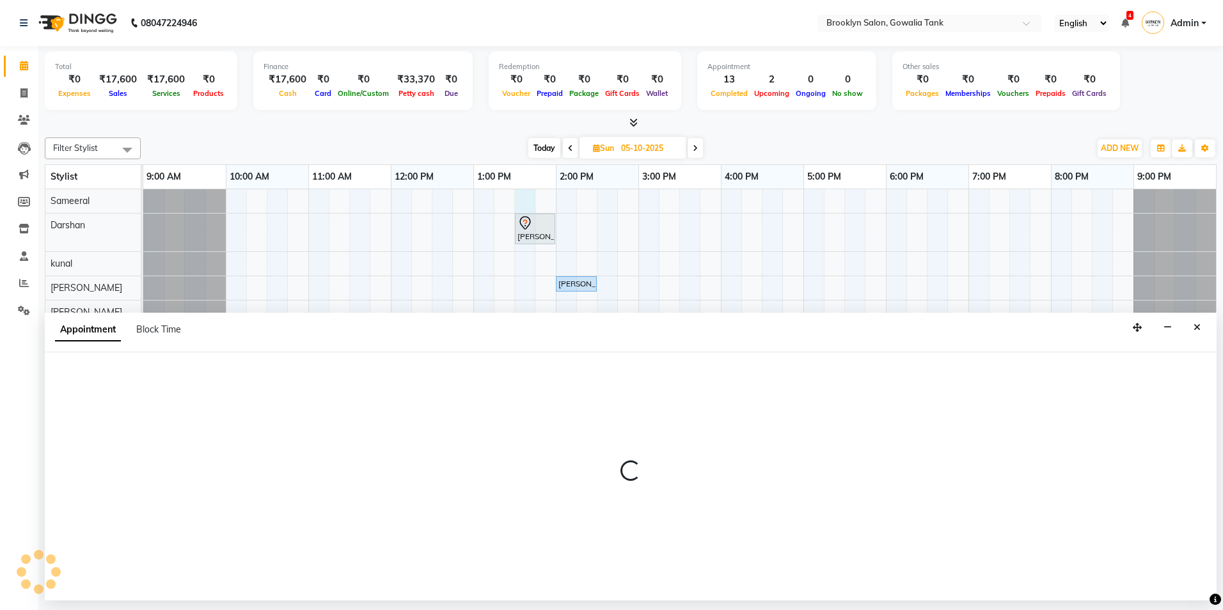
select select "3855"
select select "tentative"
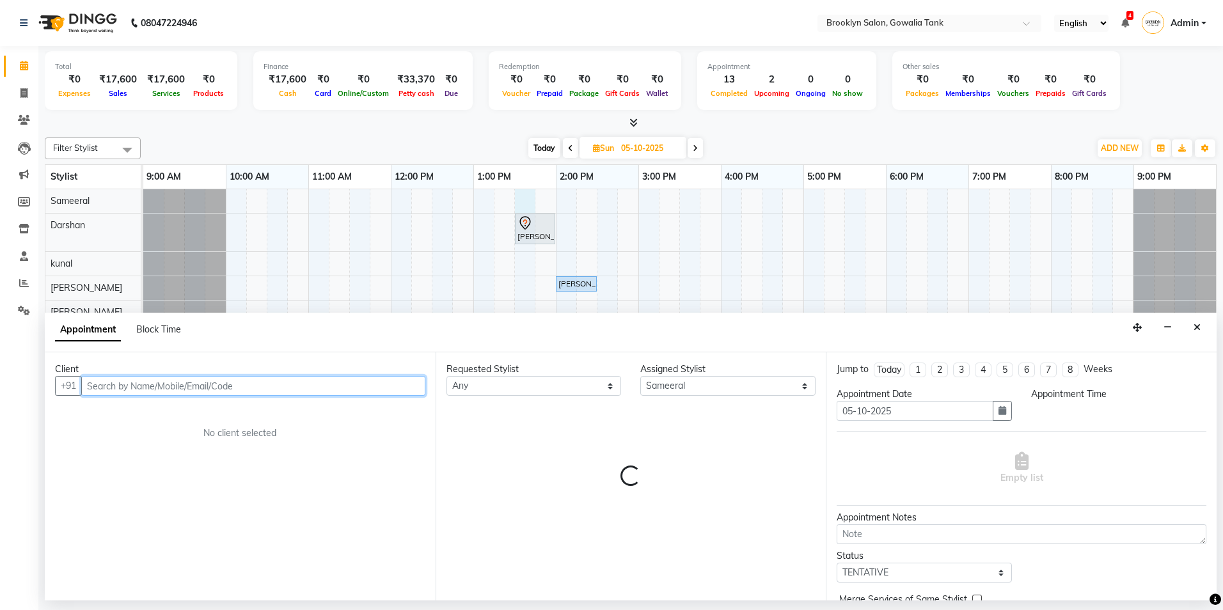
select select "810"
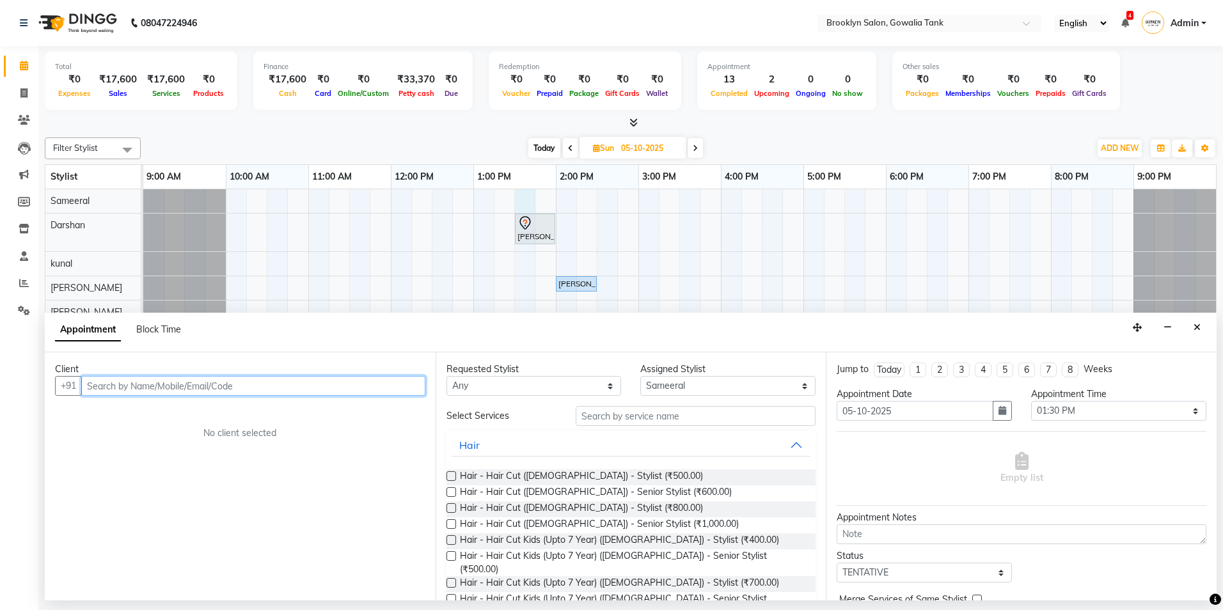
click at [205, 379] on input "text" at bounding box center [253, 386] width 344 height 20
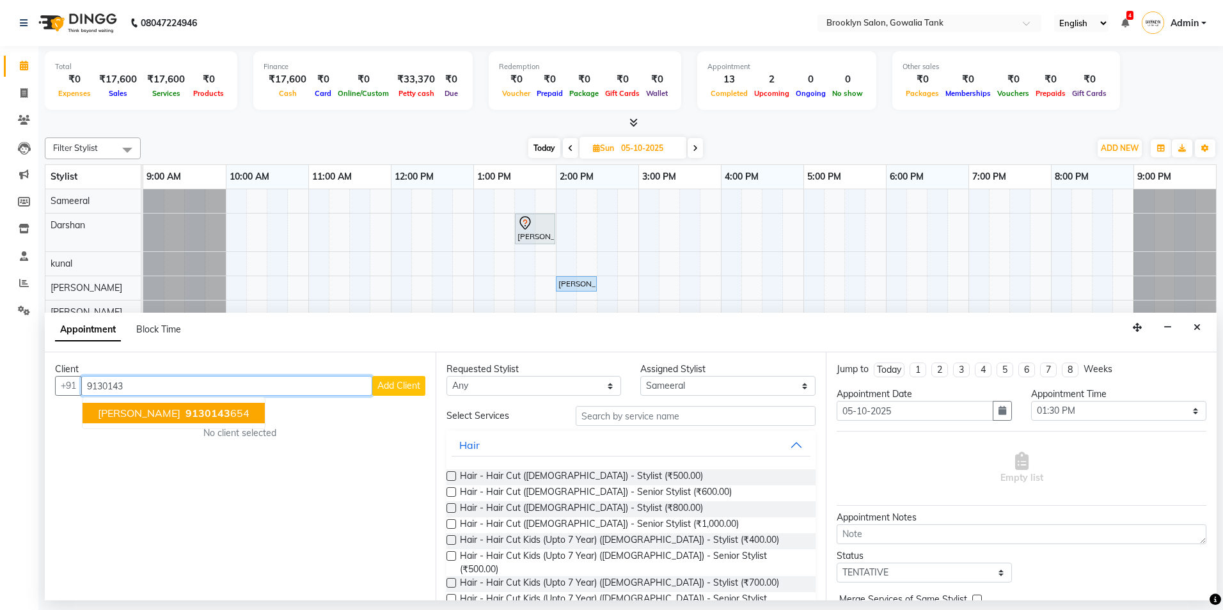
click at [196, 411] on button "[PERSON_NAME] 9130143 654" at bounding box center [174, 413] width 182 height 20
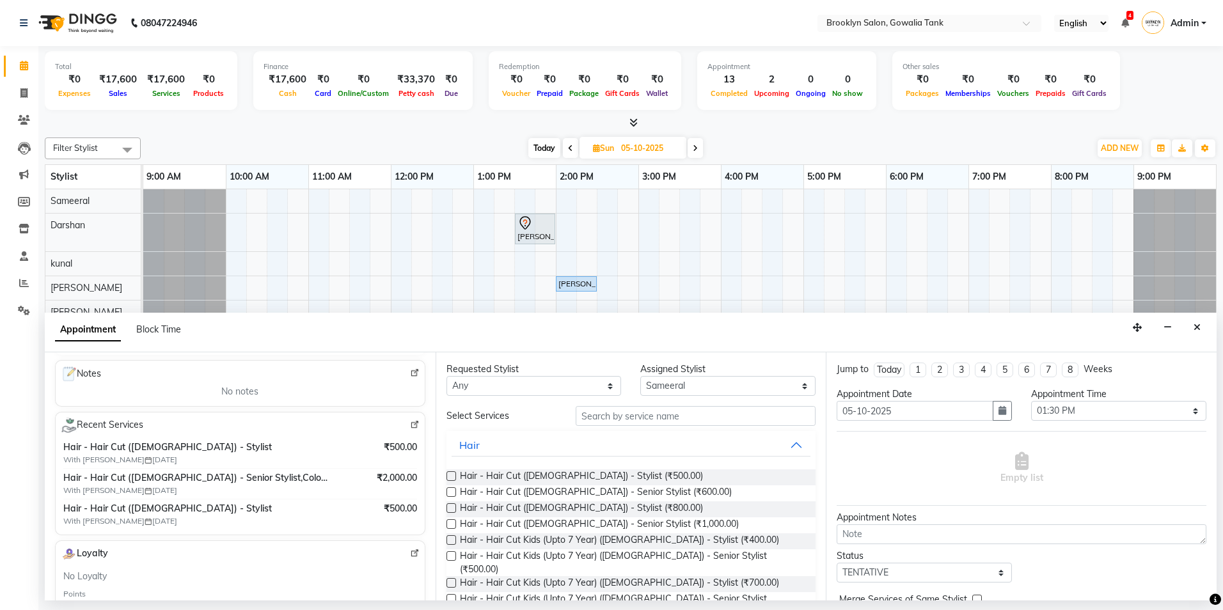
scroll to position [192, 0]
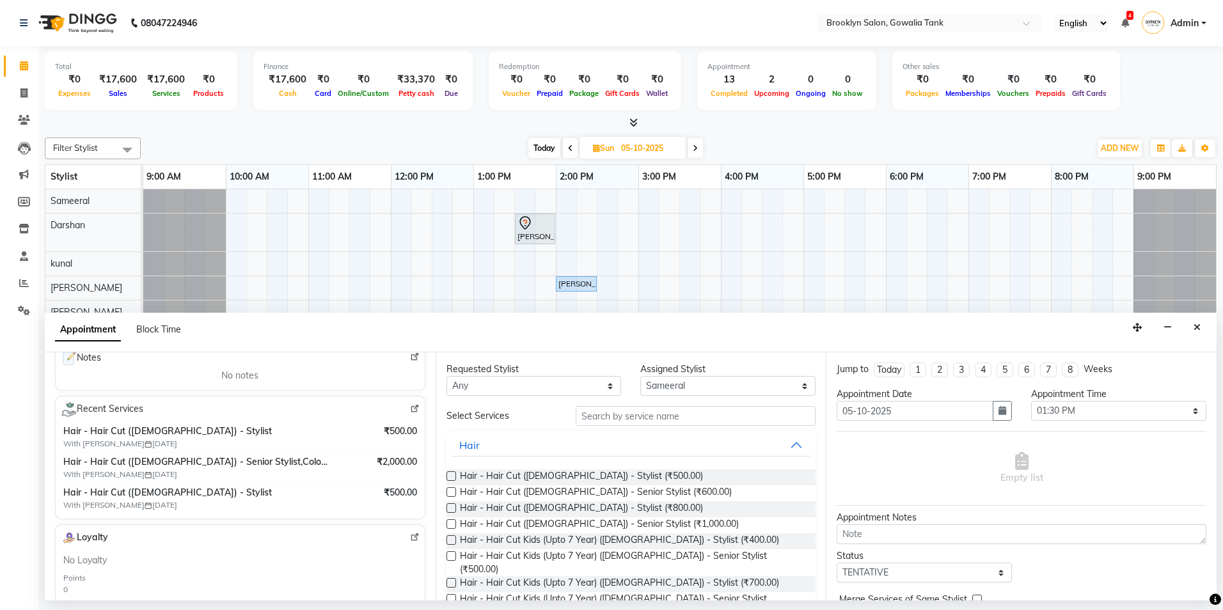
type input "9130143654"
click at [615, 422] on input "text" at bounding box center [696, 416] width 240 height 20
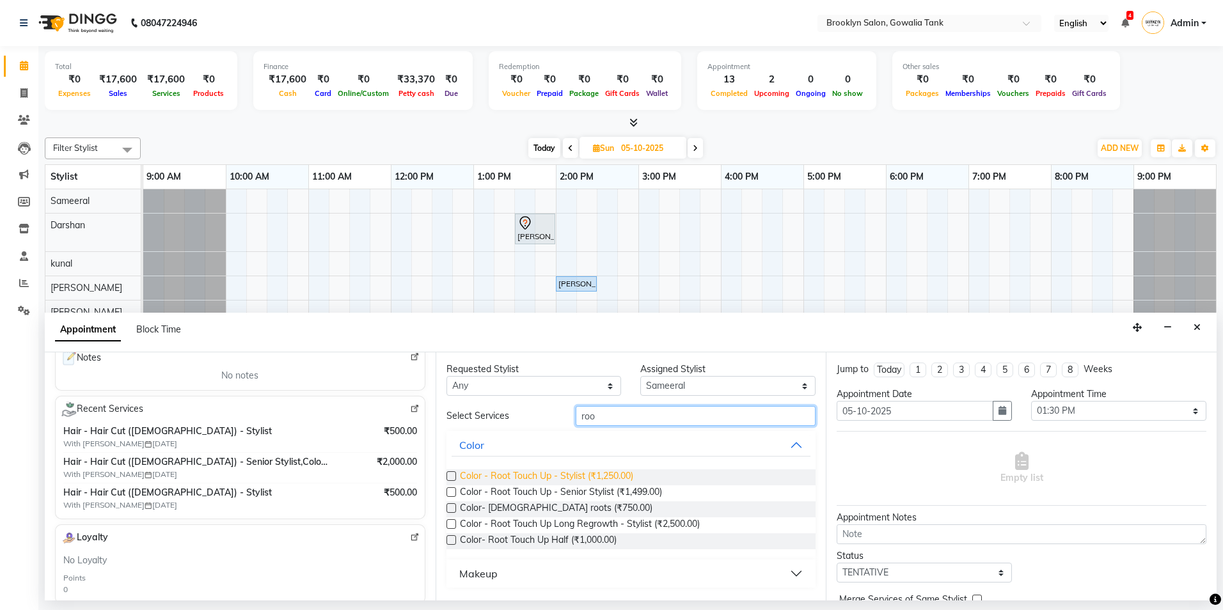
type input "roo"
click at [617, 472] on span "Color - Root Touch Up - Stylist (₹1,250.00)" at bounding box center [546, 478] width 173 height 16
checkbox input "false"
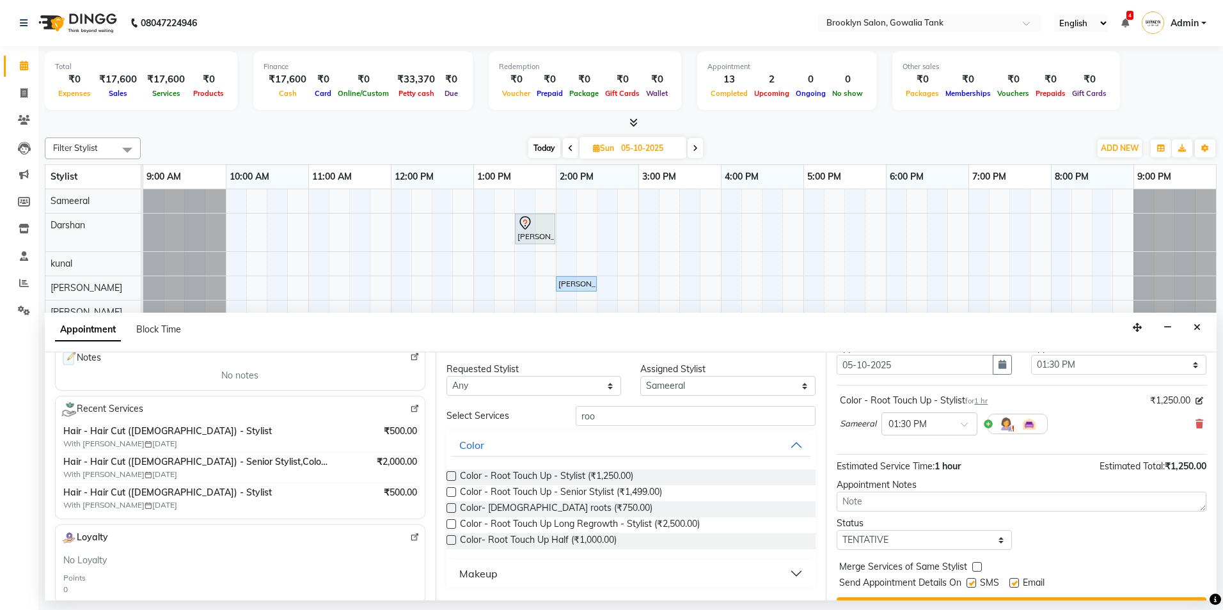
scroll to position [76, 0]
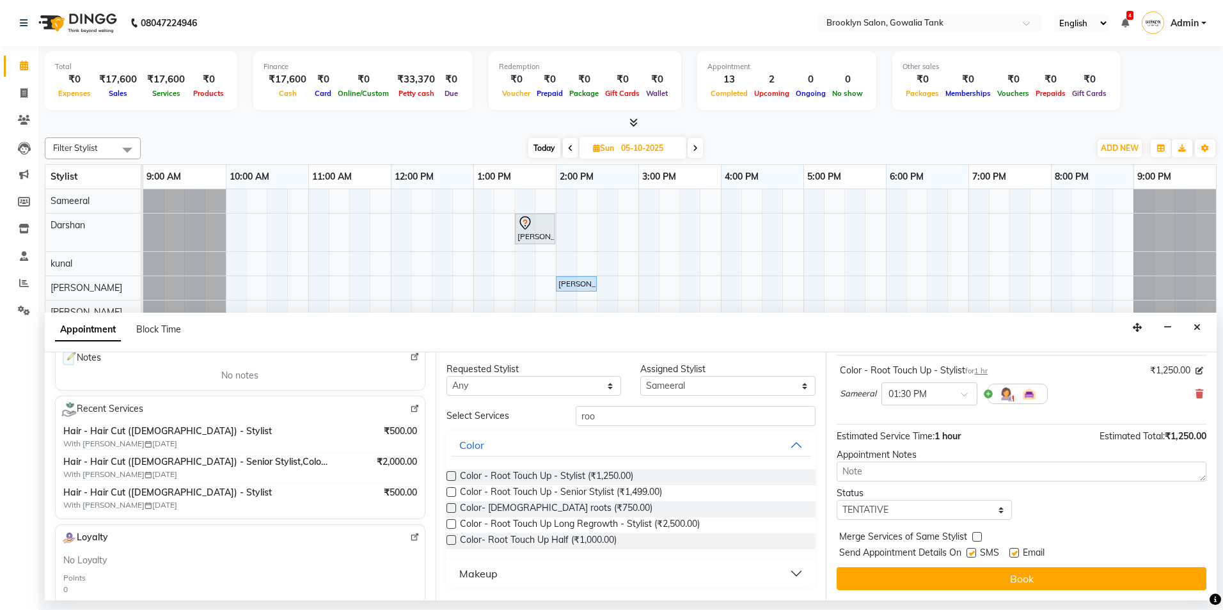
click at [1065, 575] on button "Book" at bounding box center [1022, 579] width 370 height 23
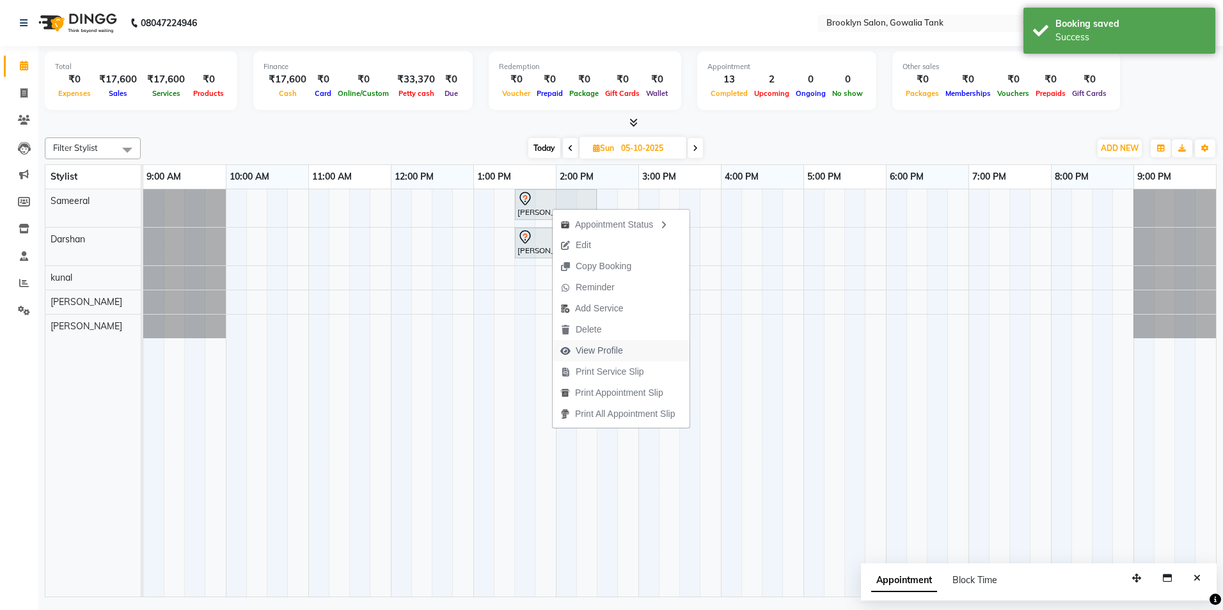
click at [607, 354] on span "View Profile" at bounding box center [599, 350] width 47 height 13
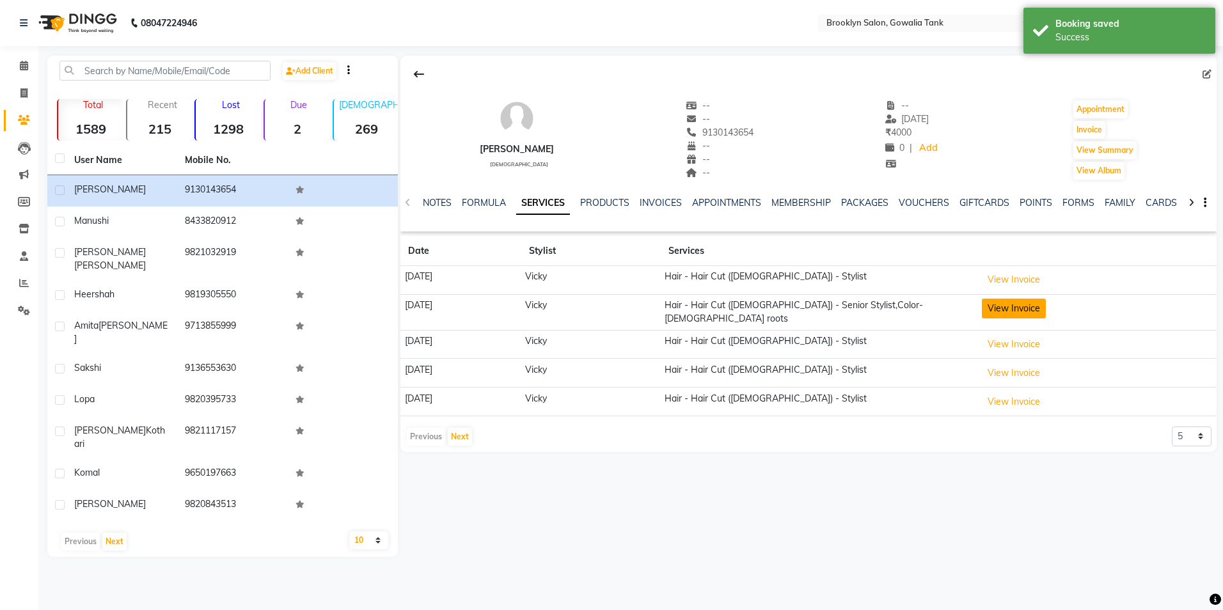
click at [1046, 313] on button "View Invoice" at bounding box center [1014, 309] width 64 height 20
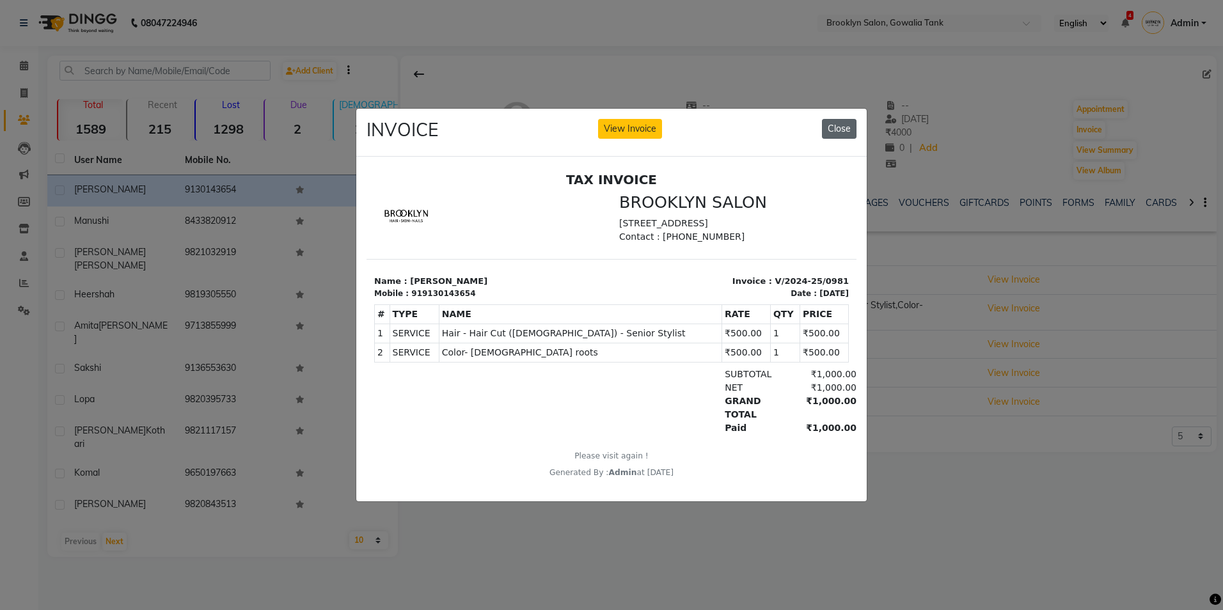
click at [830, 123] on button "Close" at bounding box center [839, 129] width 35 height 20
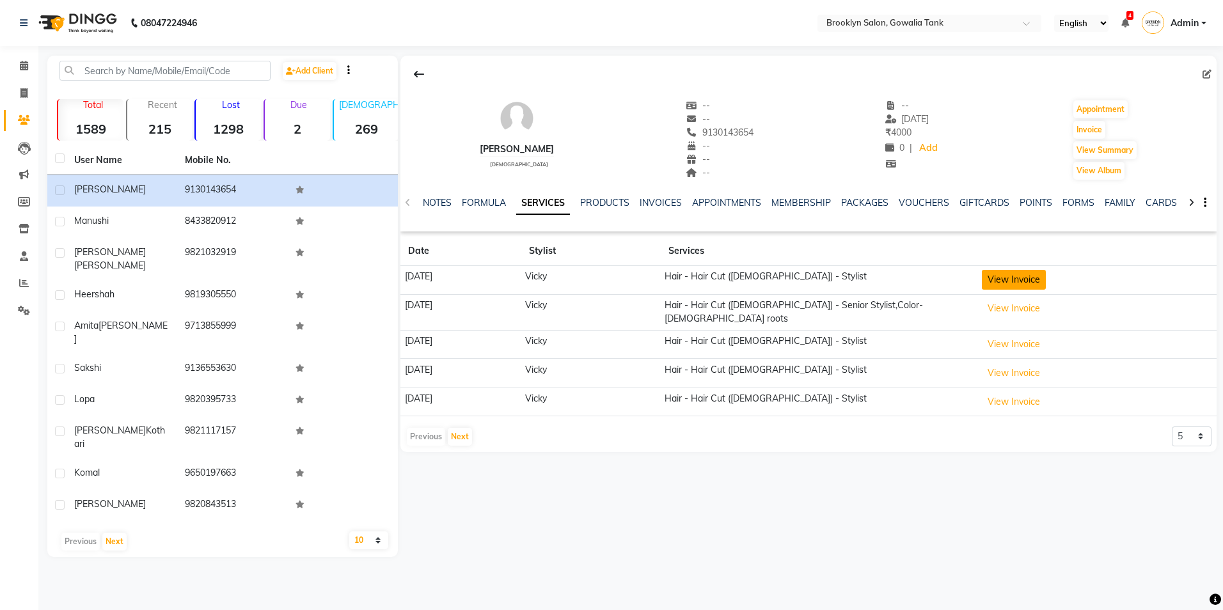
click at [1030, 280] on button "View Invoice" at bounding box center [1014, 280] width 64 height 20
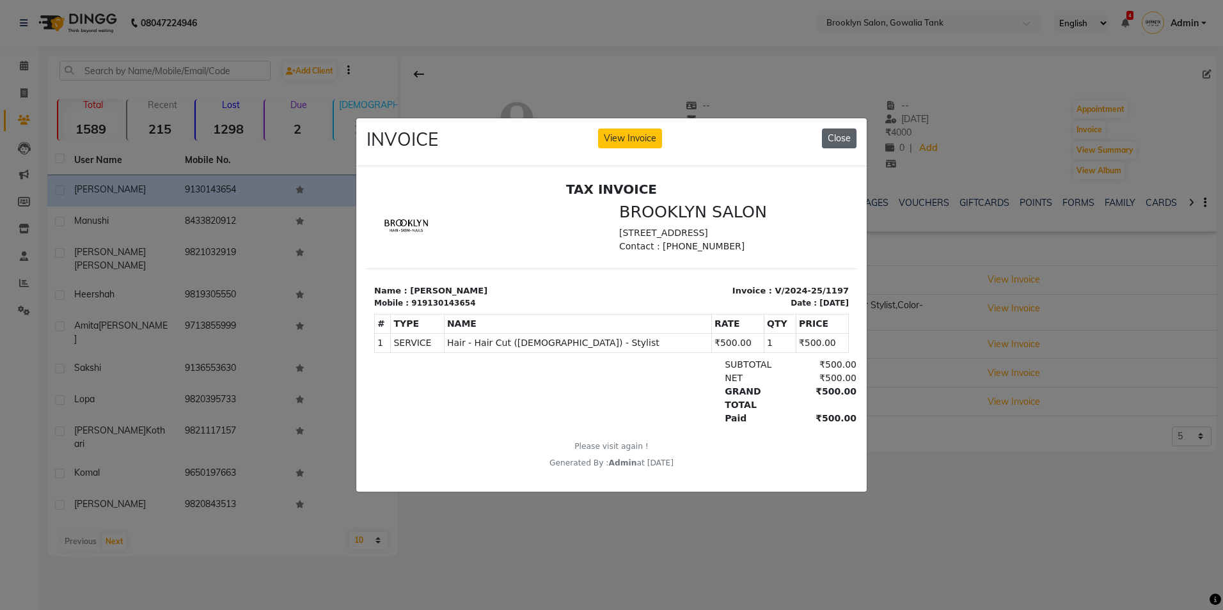
click at [850, 140] on button "Close" at bounding box center [839, 139] width 35 height 20
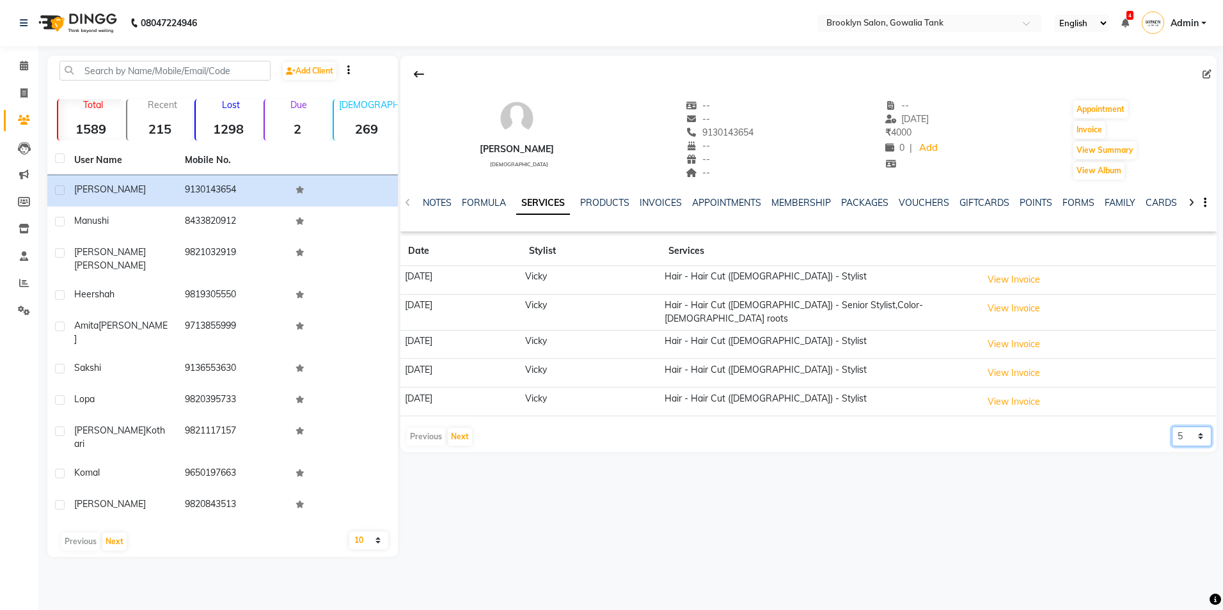
drag, startPoint x: 1172, startPoint y: 426, endPoint x: 1172, endPoint y: 441, distance: 14.7
click at [1172, 427] on select "5 10 50 100 500" at bounding box center [1192, 437] width 40 height 20
select select "100"
click at [1172, 427] on select "5 10 50 100 500" at bounding box center [1192, 437] width 40 height 20
click at [1044, 421] on button "View Invoice" at bounding box center [1014, 430] width 64 height 20
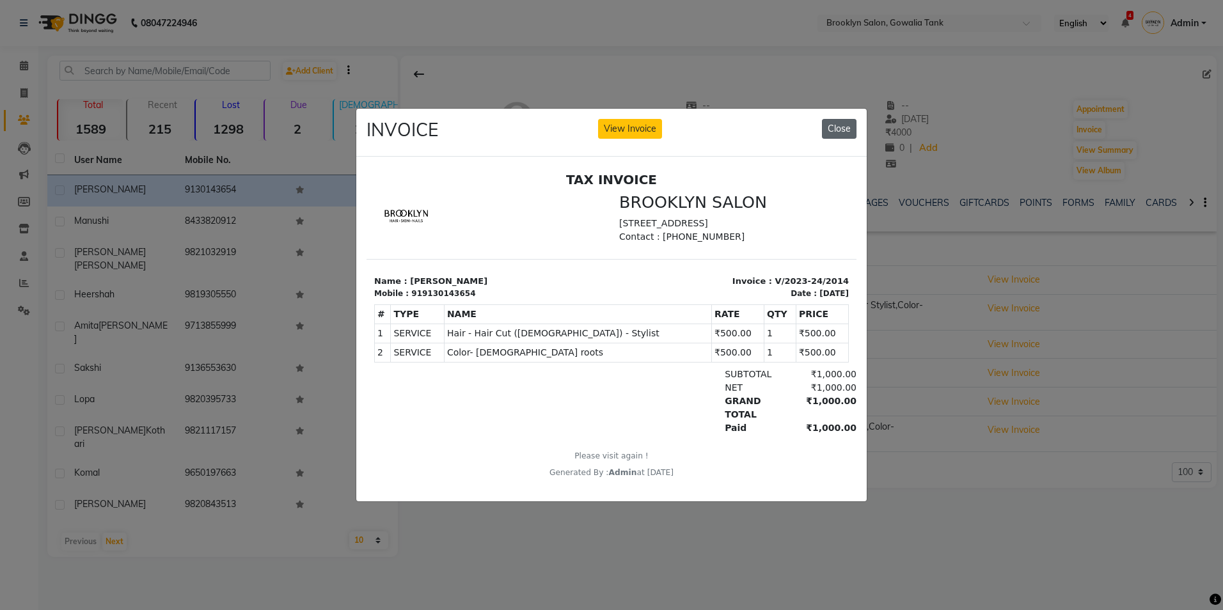
click at [848, 122] on button "Close" at bounding box center [839, 129] width 35 height 20
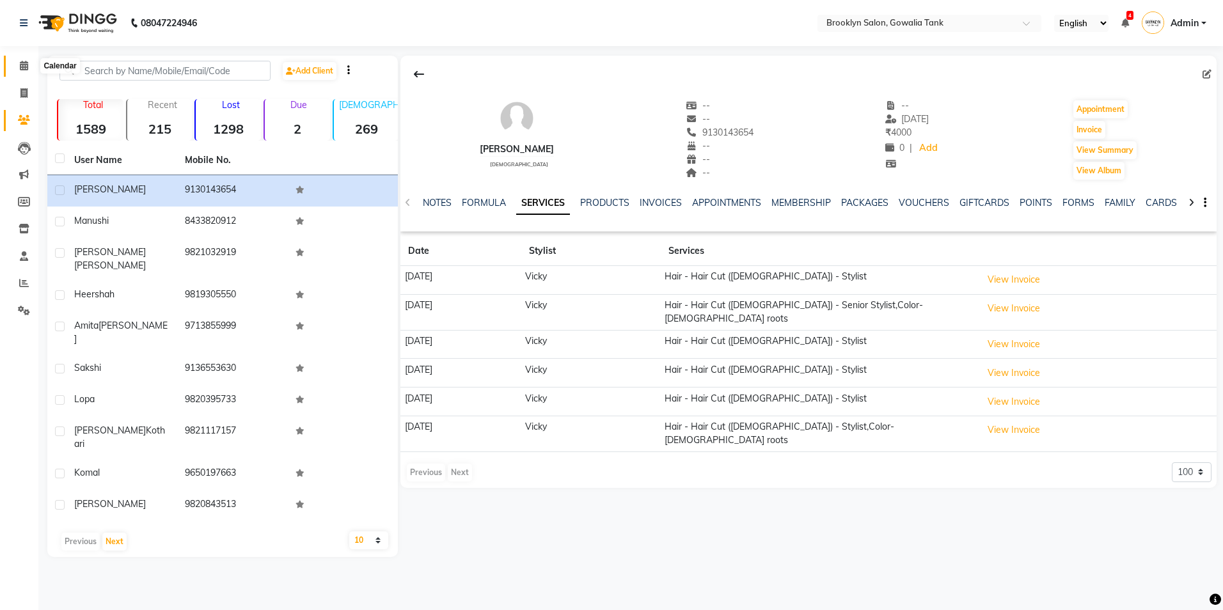
click at [15, 71] on span at bounding box center [24, 66] width 22 height 15
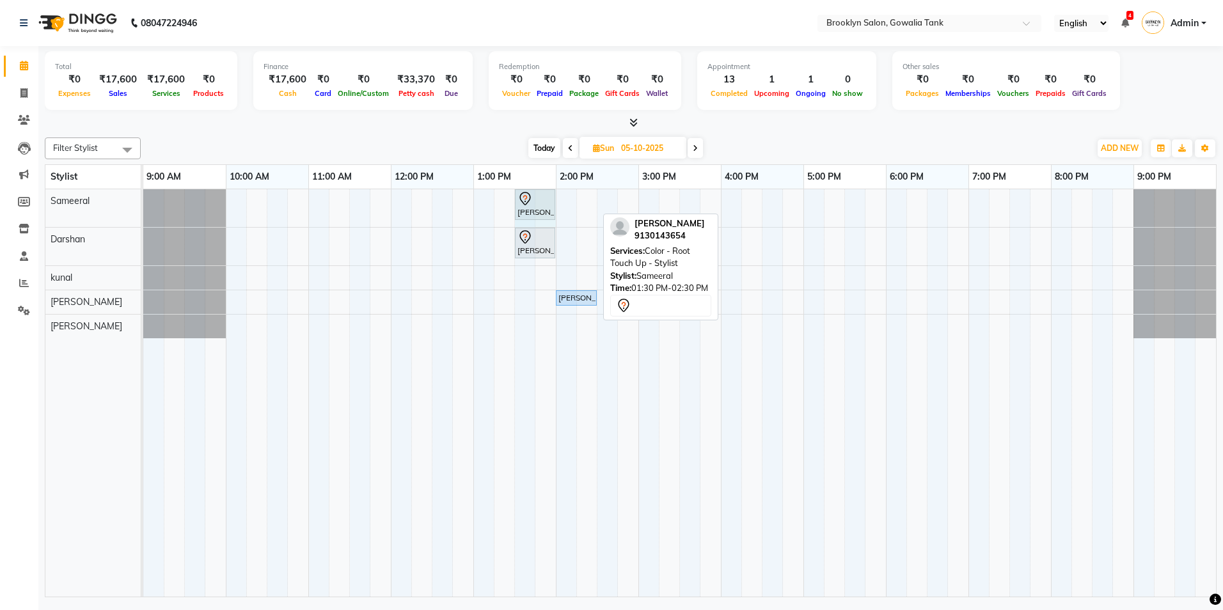
drag, startPoint x: 594, startPoint y: 206, endPoint x: 552, endPoint y: 202, distance: 42.5
click at [143, 202] on div "[PERSON_NAME], 01:30 PM-02:30 PM, Color - Root Touch Up - Stylist [PERSON_NAME]…" at bounding box center [143, 208] width 0 height 38
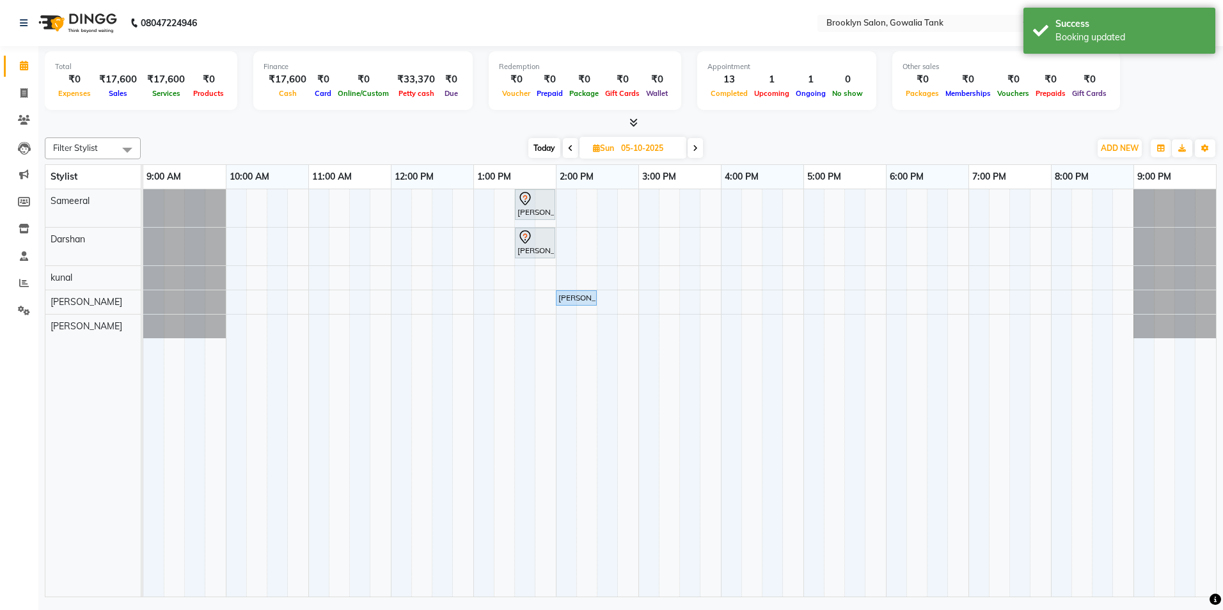
click at [529, 149] on span "Today" at bounding box center [545, 148] width 32 height 20
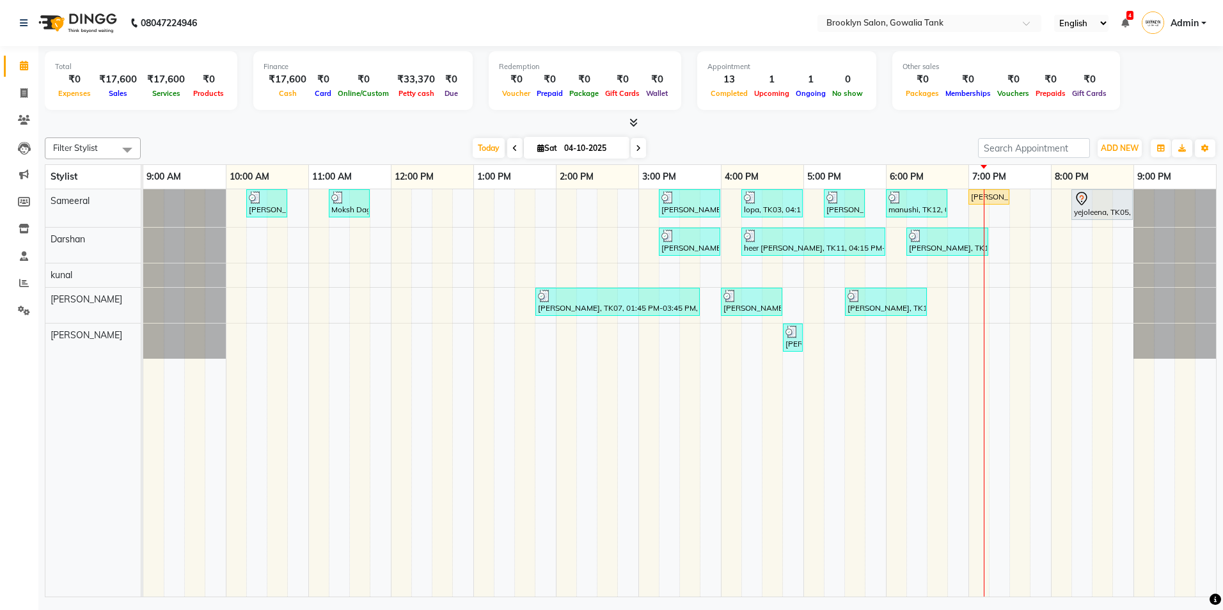
click at [637, 143] on span at bounding box center [638, 148] width 15 height 20
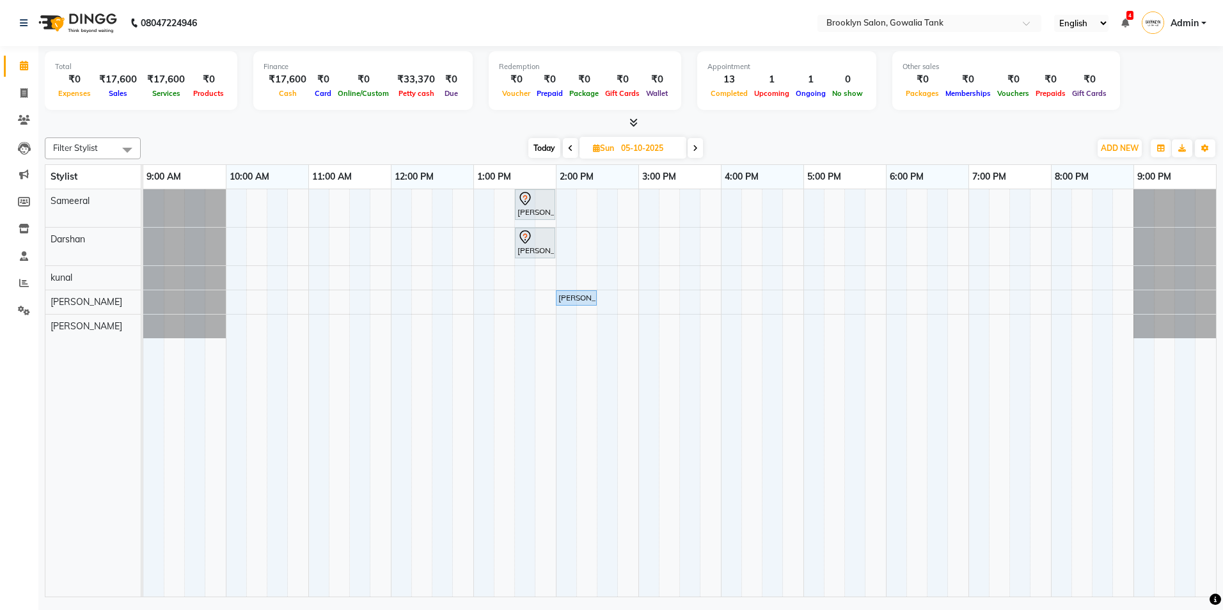
click at [541, 147] on span "Today" at bounding box center [545, 148] width 32 height 20
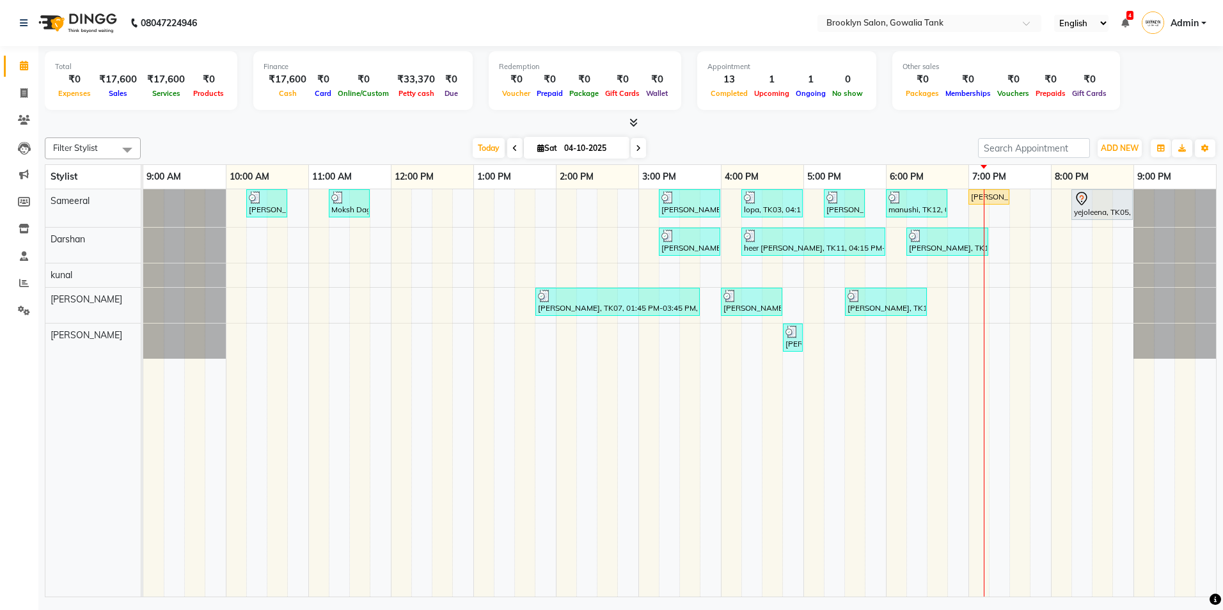
click at [639, 145] on icon at bounding box center [638, 149] width 5 height 8
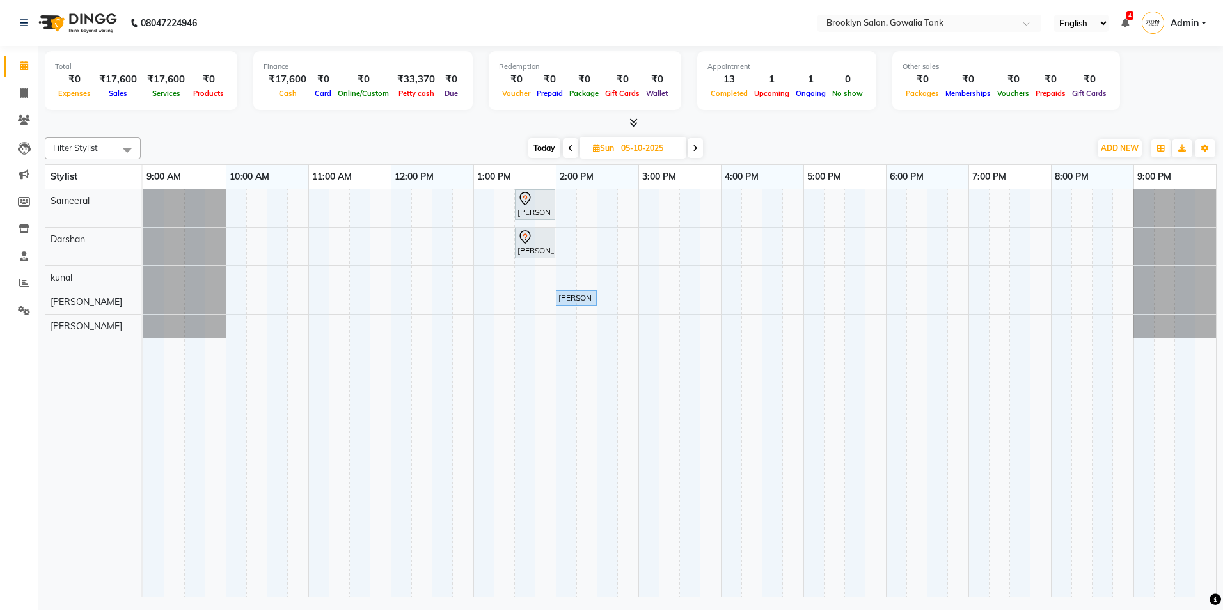
click at [549, 144] on span "Today" at bounding box center [545, 148] width 32 height 20
type input "04-10-2025"
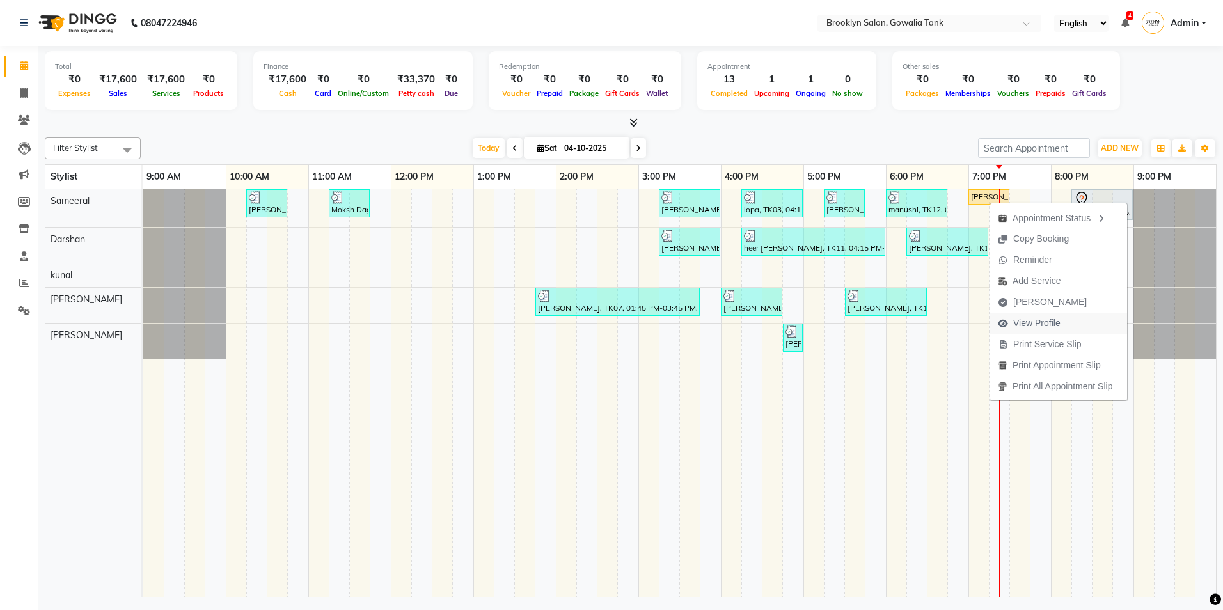
click at [1039, 326] on span "View Profile" at bounding box center [1037, 323] width 47 height 13
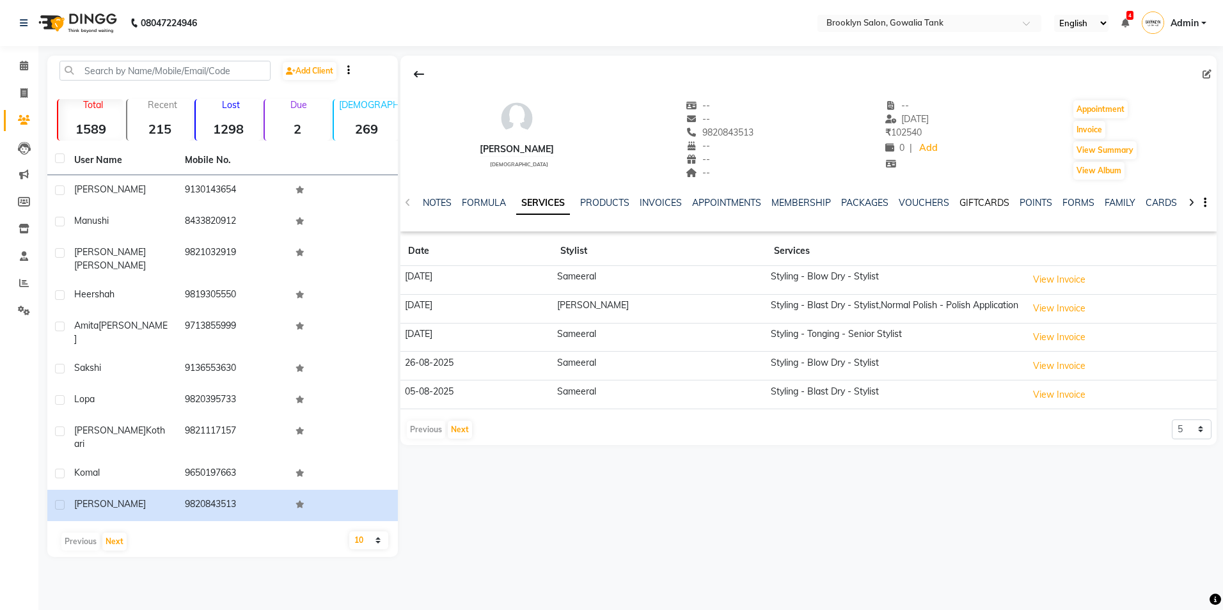
drag, startPoint x: 996, startPoint y: 200, endPoint x: 945, endPoint y: 203, distance: 50.7
click at [996, 200] on link "GIFTCARDS" at bounding box center [985, 203] width 50 height 12
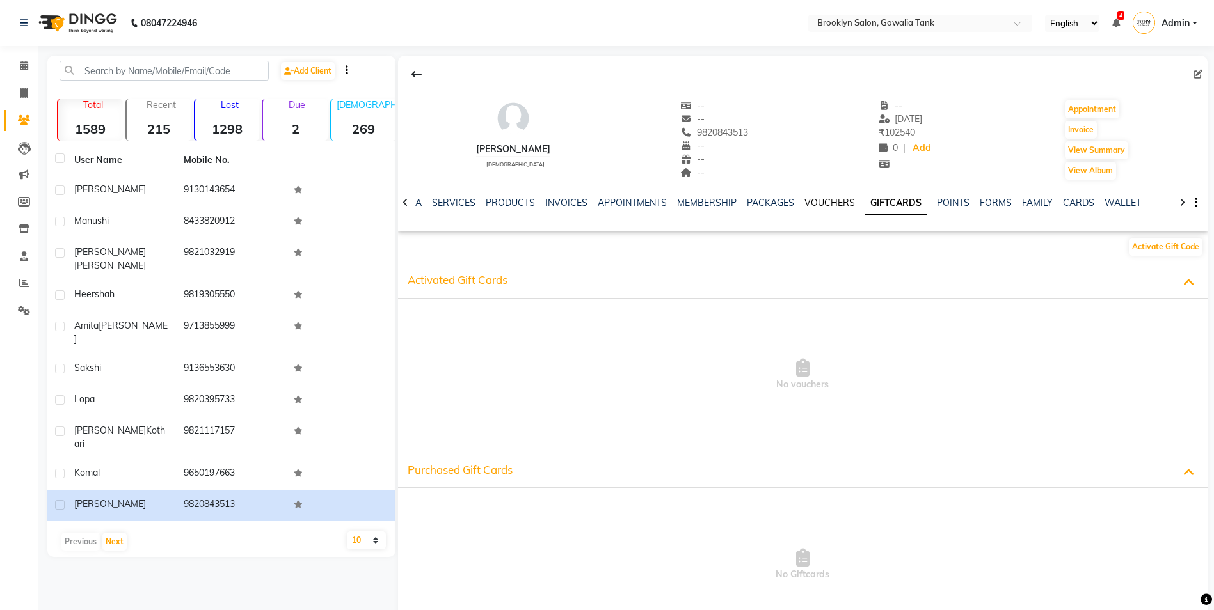
click at [818, 204] on link "VOUCHERS" at bounding box center [829, 203] width 51 height 12
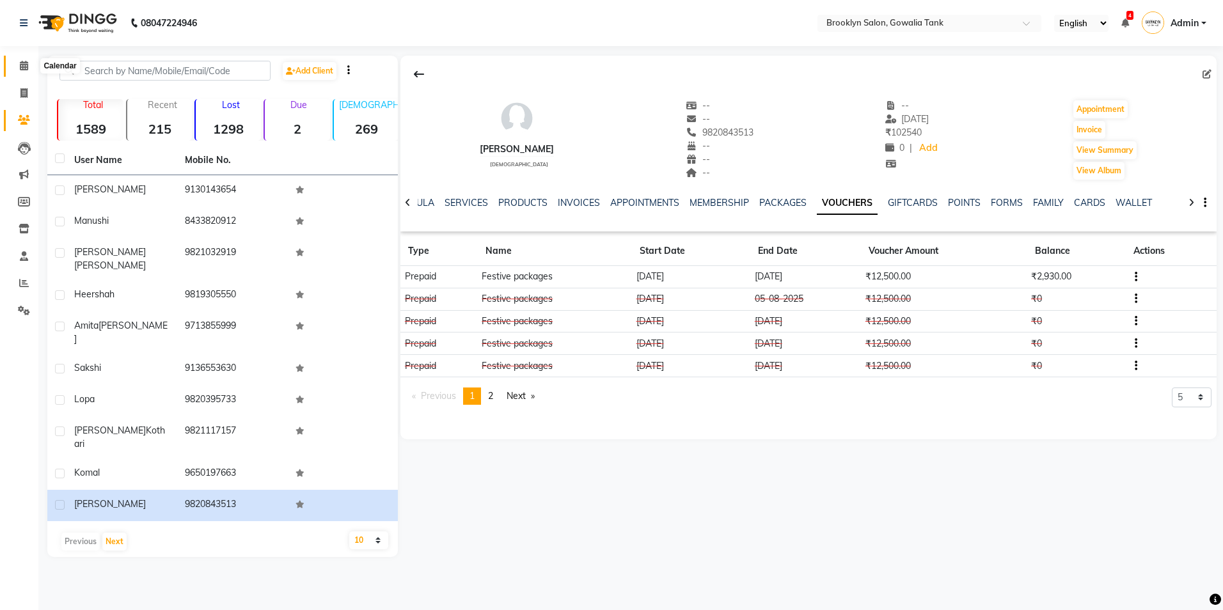
click at [21, 62] on icon at bounding box center [24, 66] width 8 height 10
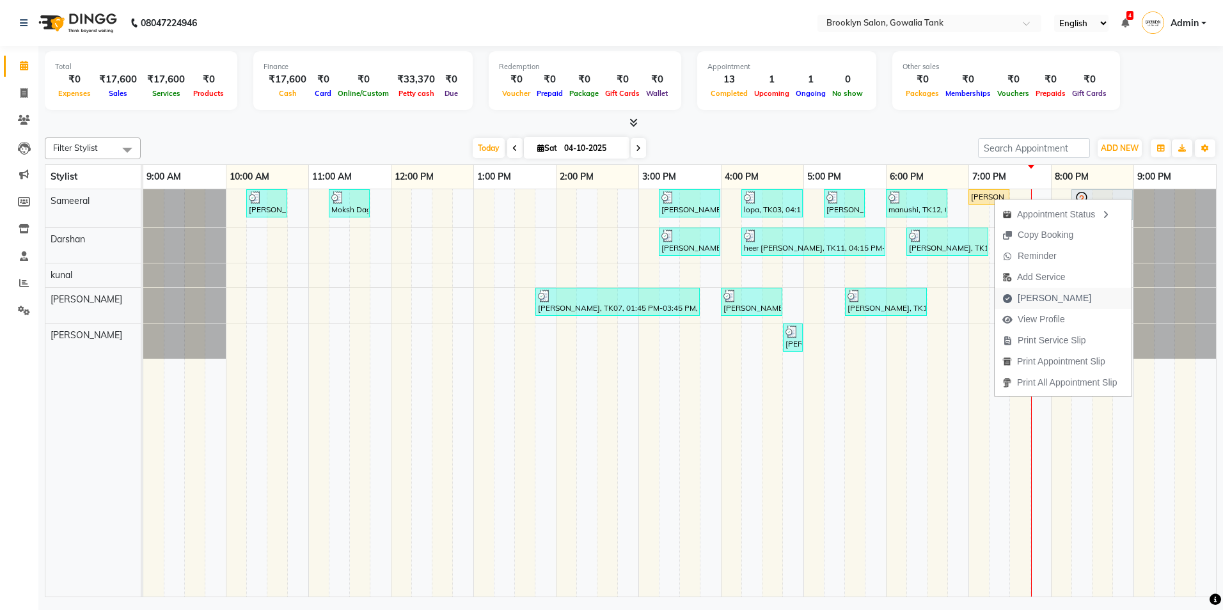
click at [1039, 294] on span "[PERSON_NAME]" at bounding box center [1055, 298] width 74 height 13
select select "service"
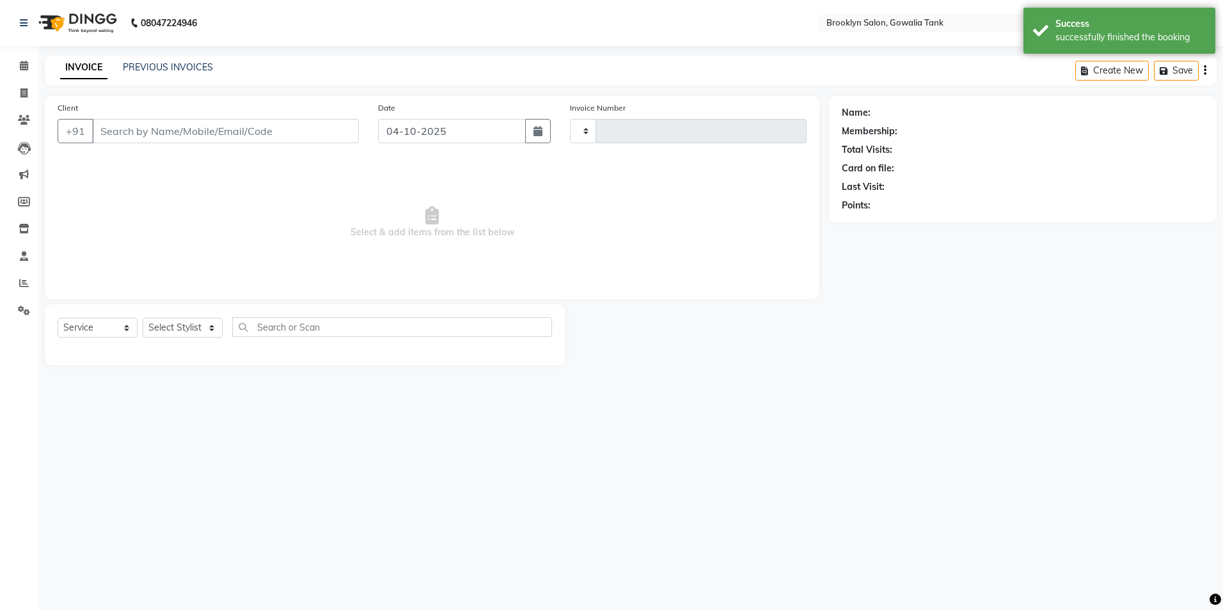
type input "0997"
select select "131"
type input "9820843513"
select select "3855"
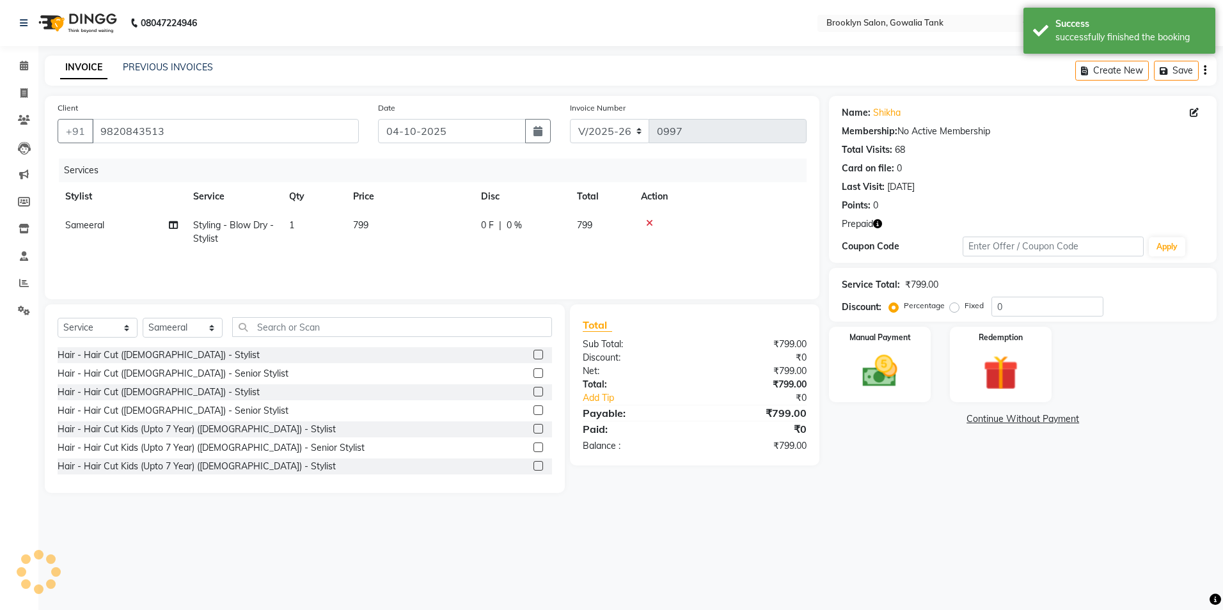
click at [386, 234] on td "799" at bounding box center [410, 232] width 128 height 42
select select "3855"
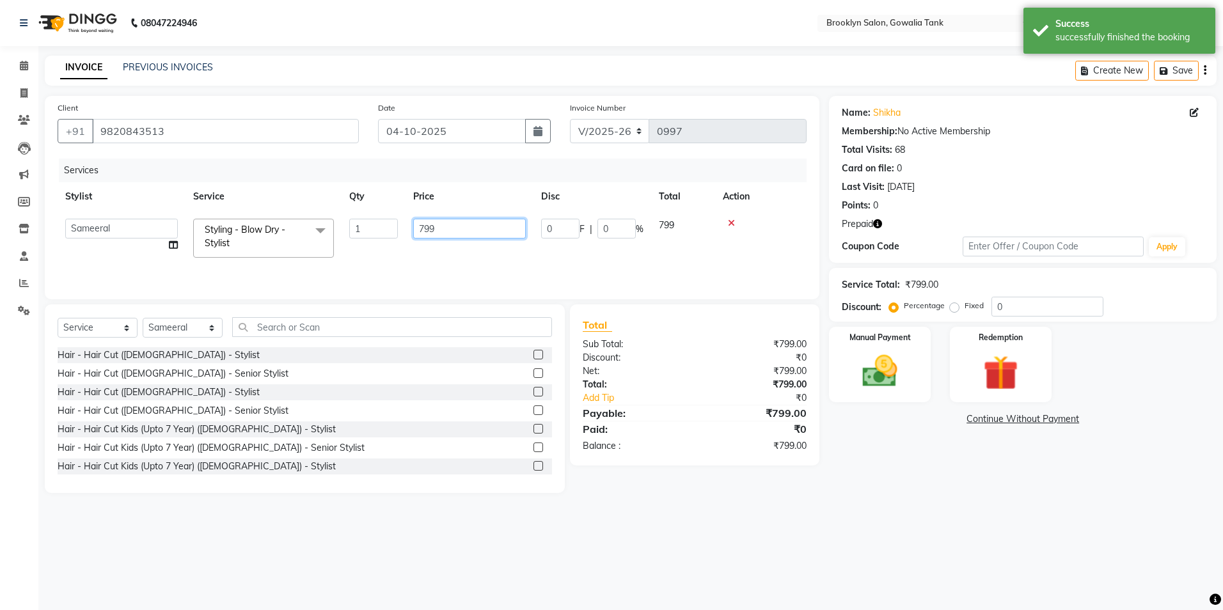
drag, startPoint x: 445, startPoint y: 232, endPoint x: 381, endPoint y: 237, distance: 63.6
click at [381, 237] on tr "[PERSON_NAME] Darshan kunal [PERSON_NAME] Sameeral Styling - Blow Dry - Stylist…" at bounding box center [432, 238] width 749 height 54
type input "800"
click at [975, 574] on div "08047224946 Select Location × [GEOGRAPHIC_DATA] Salon, Gowalia Tank English ENG…" at bounding box center [611, 305] width 1223 height 610
click at [1010, 353] on img at bounding box center [1001, 373] width 60 height 45
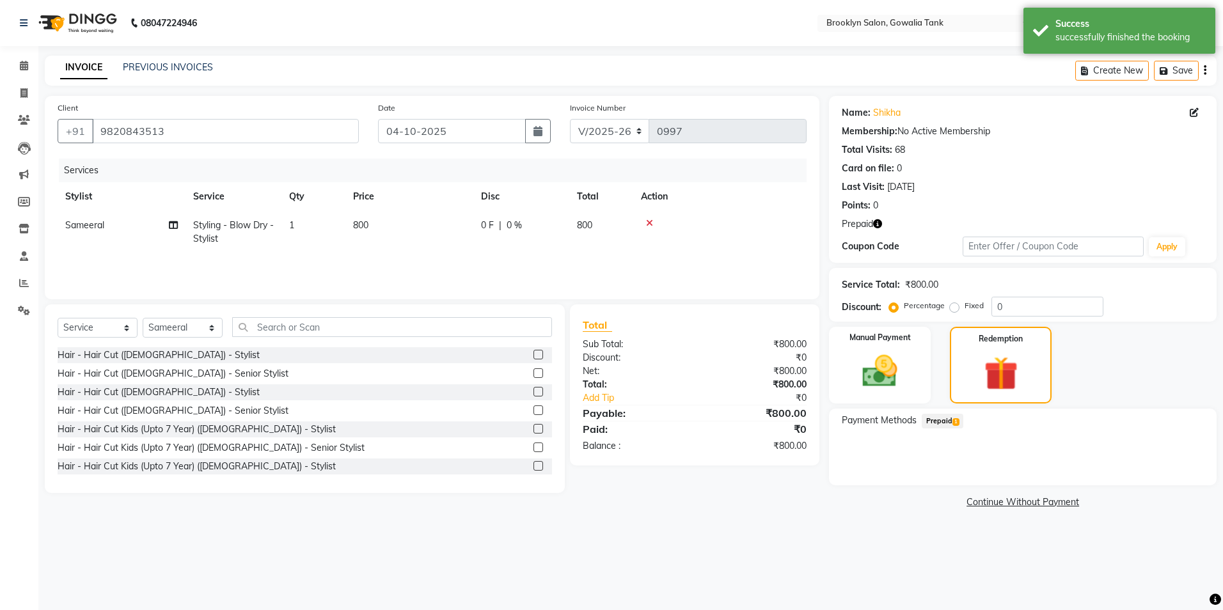
click at [946, 425] on span "Prepaid 1" at bounding box center [943, 421] width 42 height 15
click at [1186, 476] on button "Add" at bounding box center [1173, 473] width 47 height 22
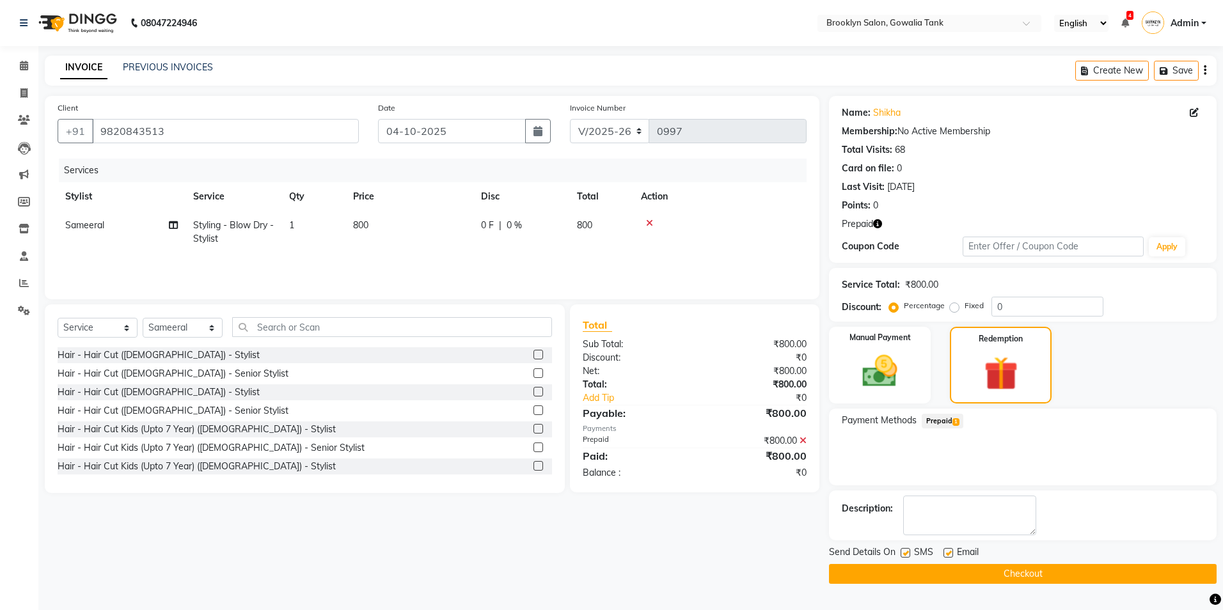
click at [967, 571] on button "Checkout" at bounding box center [1023, 574] width 388 height 20
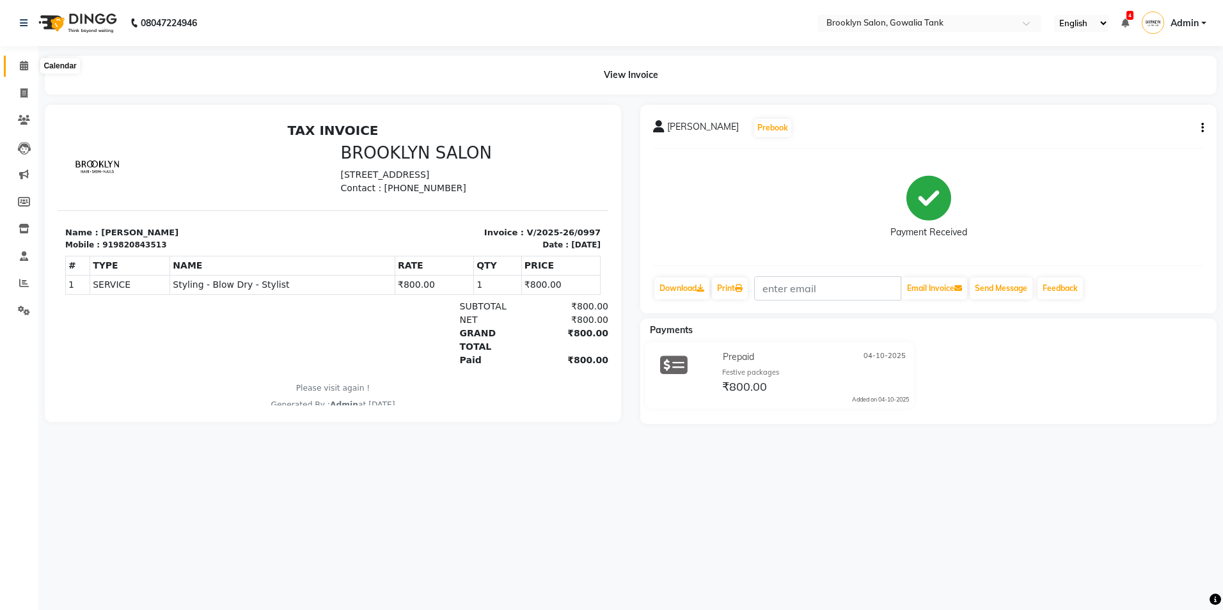
click at [14, 70] on span at bounding box center [24, 66] width 22 height 15
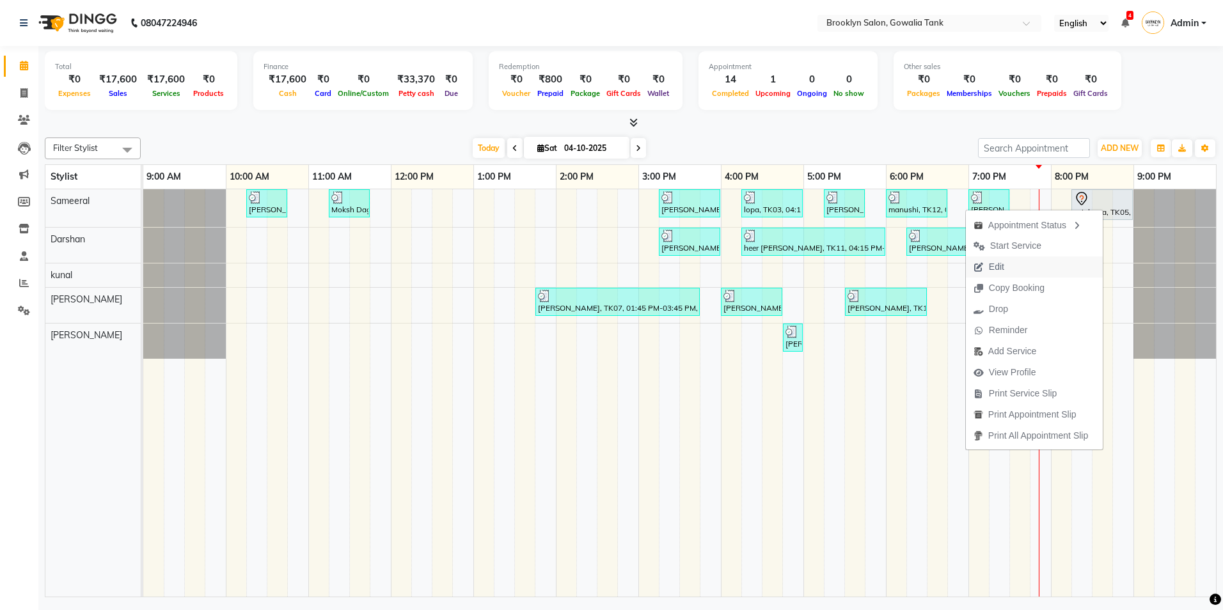
click at [1007, 271] on span "Edit" at bounding box center [989, 267] width 46 height 21
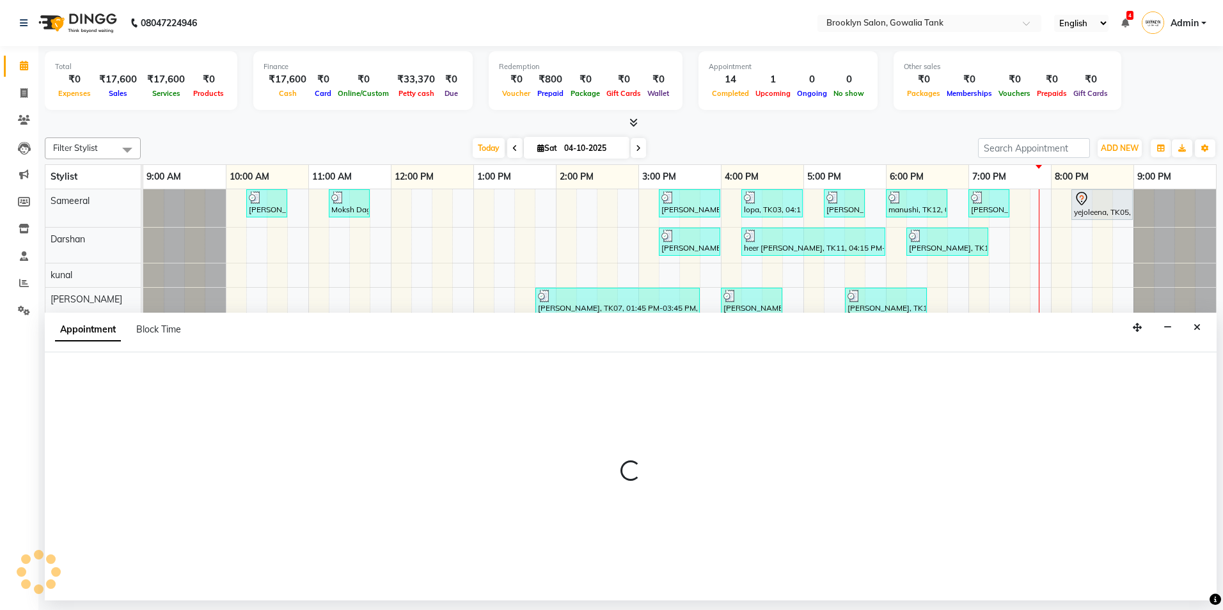
select select "tentative"
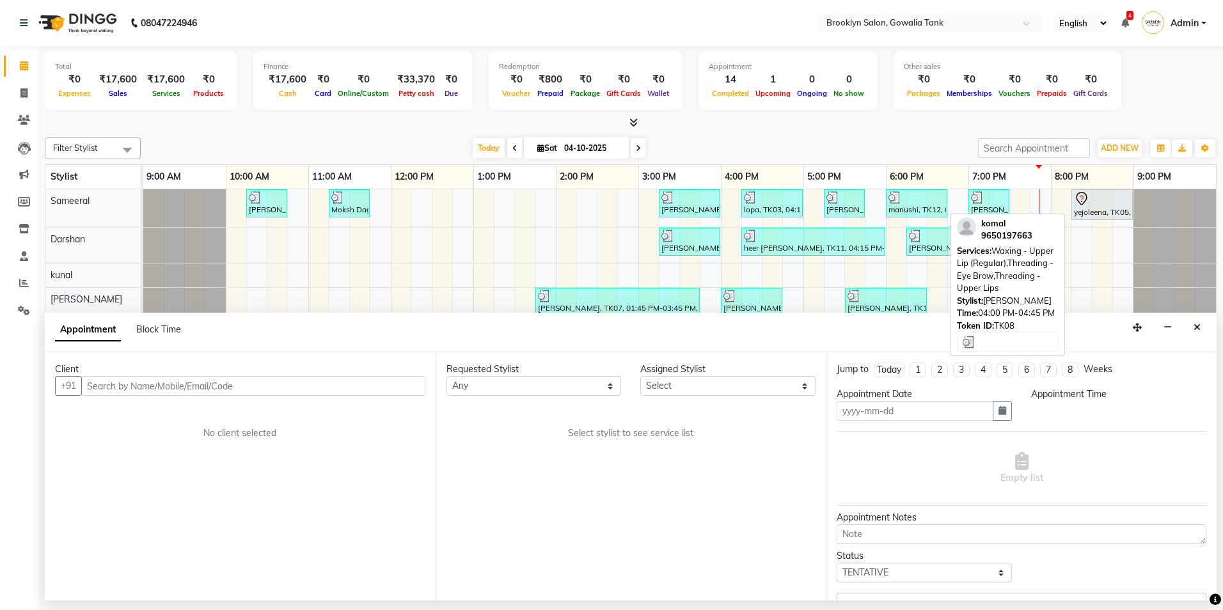
type input "04-10-2025"
select select "1215"
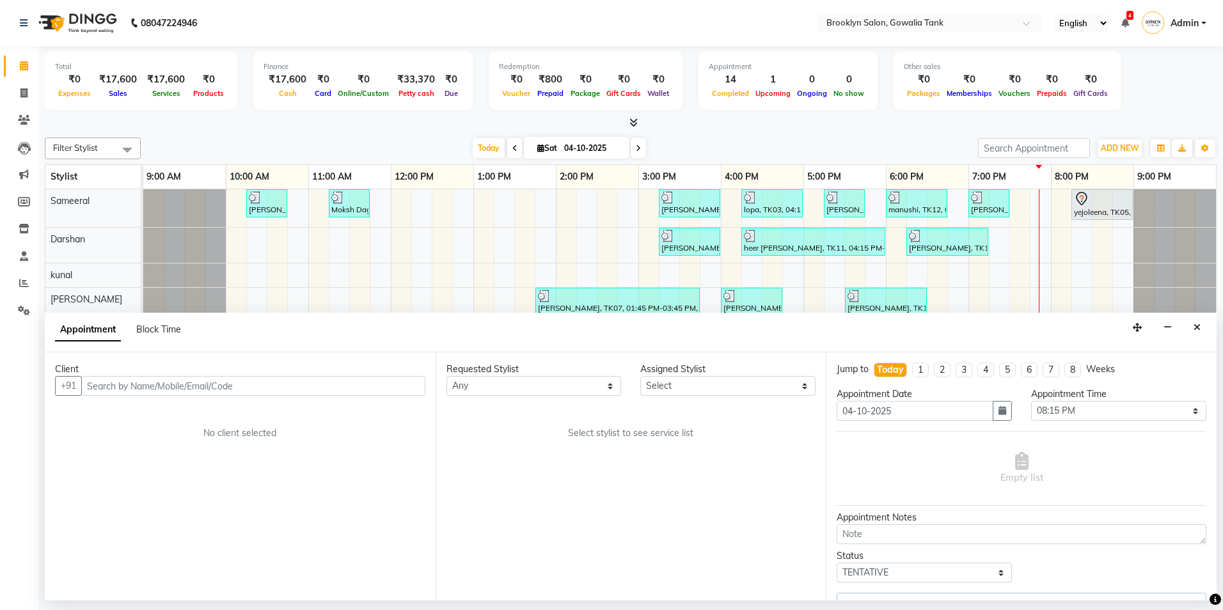
select select "3855"
select select "562"
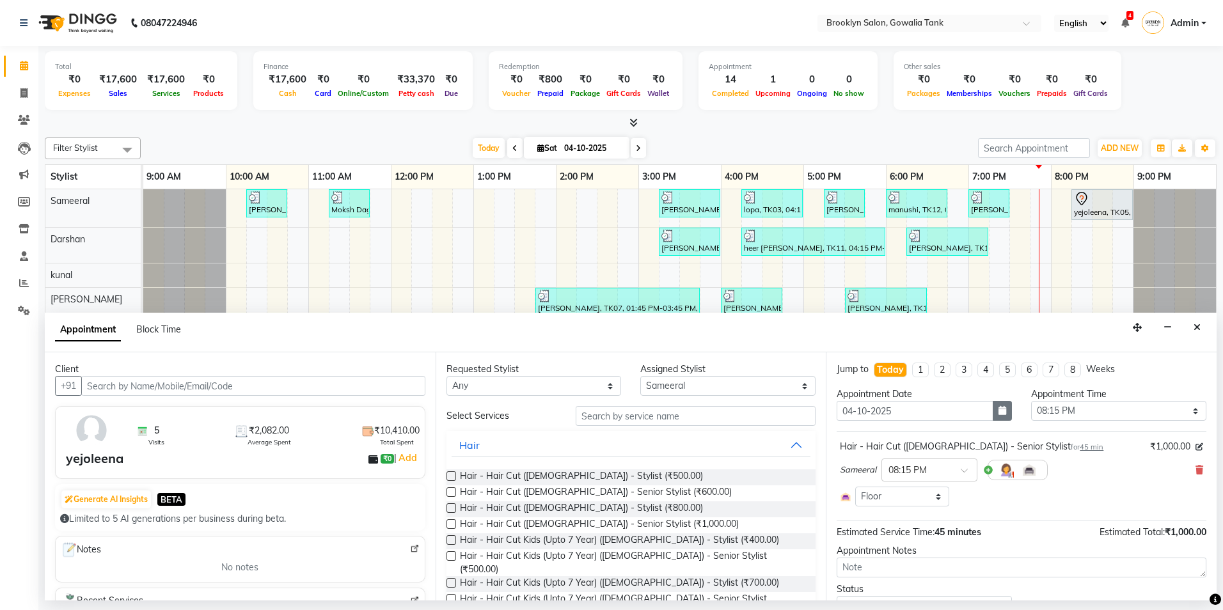
click at [1001, 415] on button "button" at bounding box center [1002, 411] width 19 height 20
click at [975, 479] on div "5" at bounding box center [973, 477] width 20 height 20
type input "05-10-2025"
select select "1215"
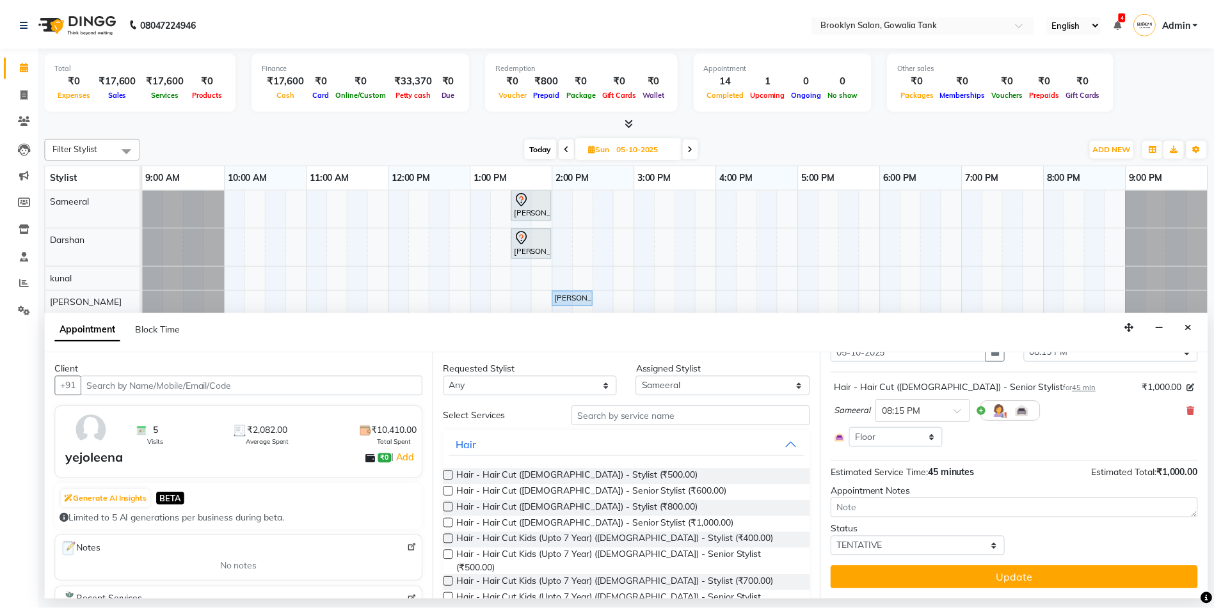
scroll to position [59, 0]
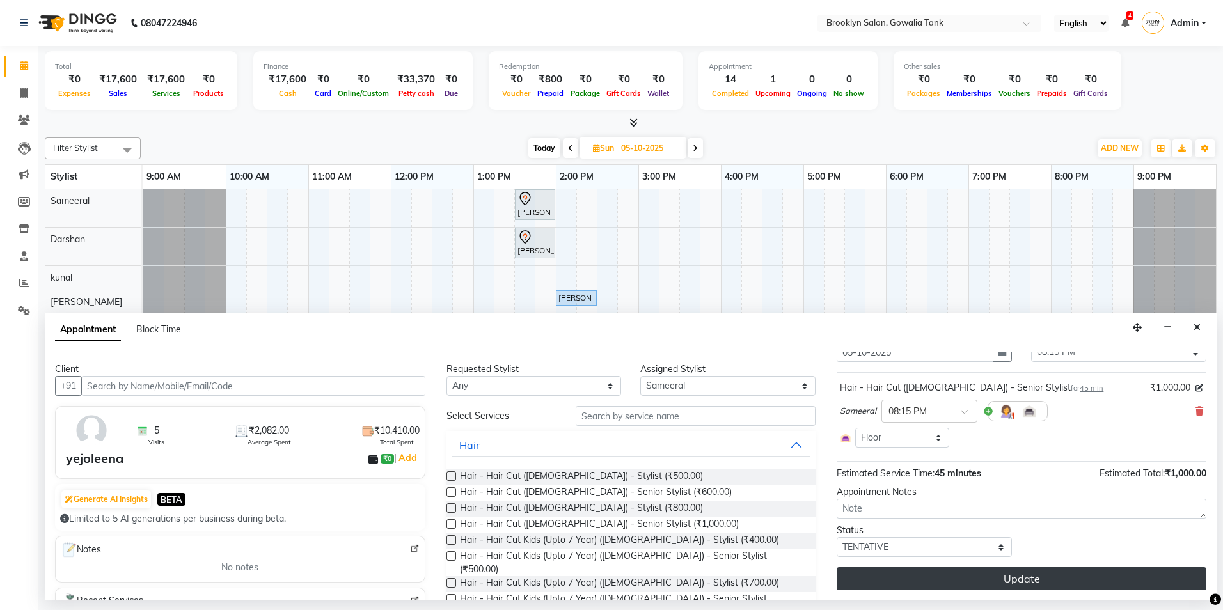
click at [1010, 579] on button "Update" at bounding box center [1022, 579] width 370 height 23
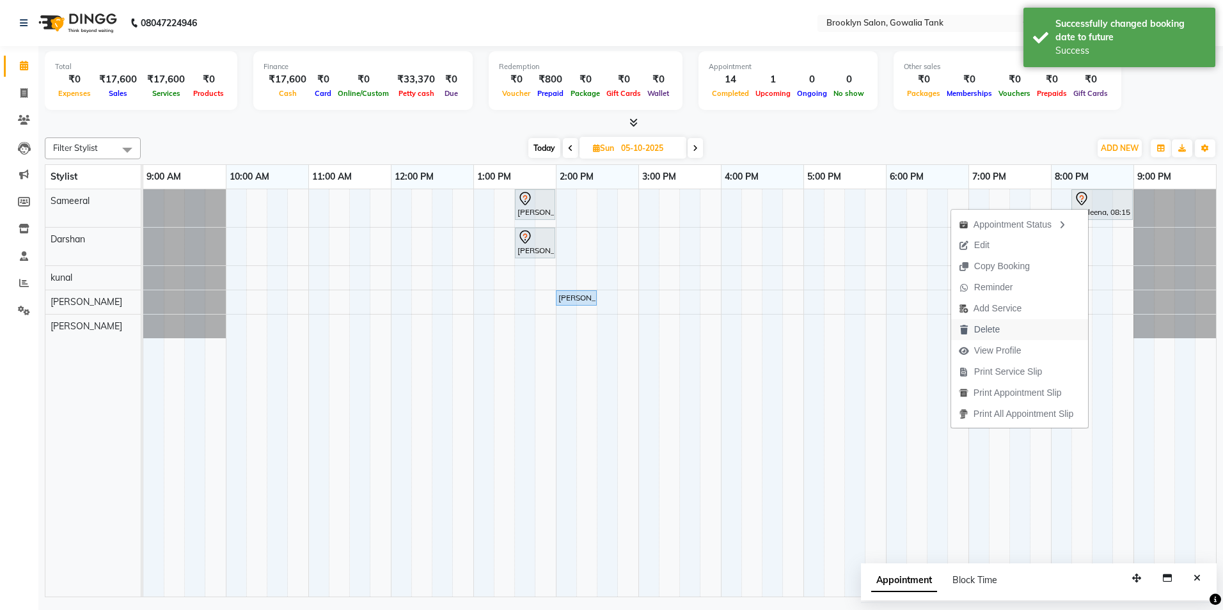
click at [979, 335] on span "Delete" at bounding box center [988, 329] width 26 height 13
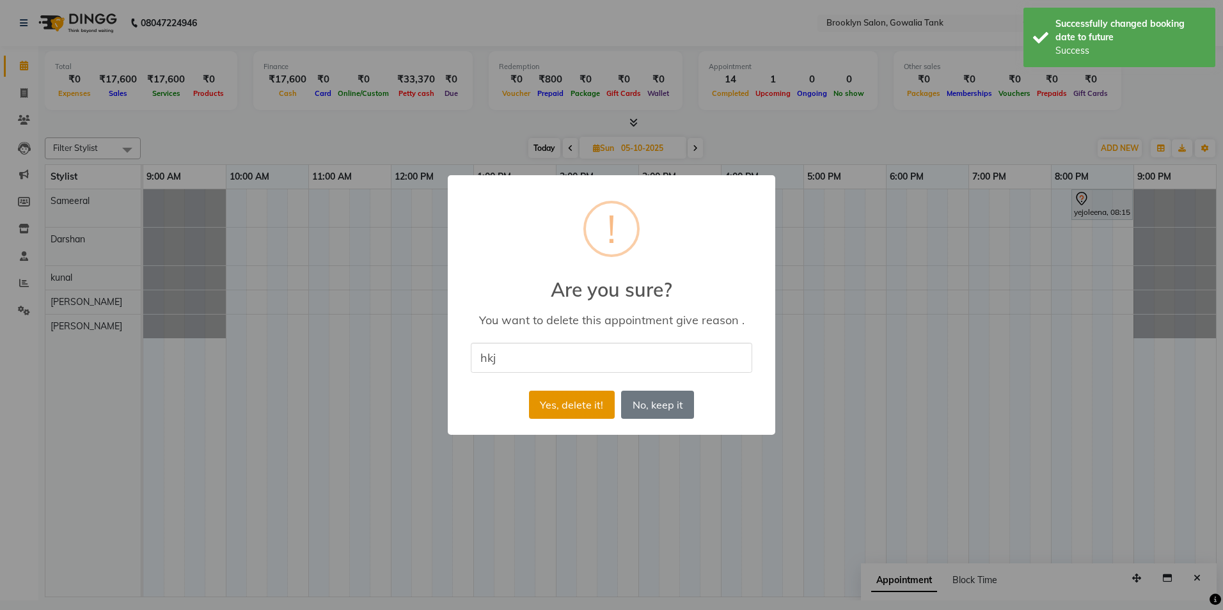
type input "hkj"
click at [561, 413] on button "Yes, delete it!" at bounding box center [572, 405] width 86 height 28
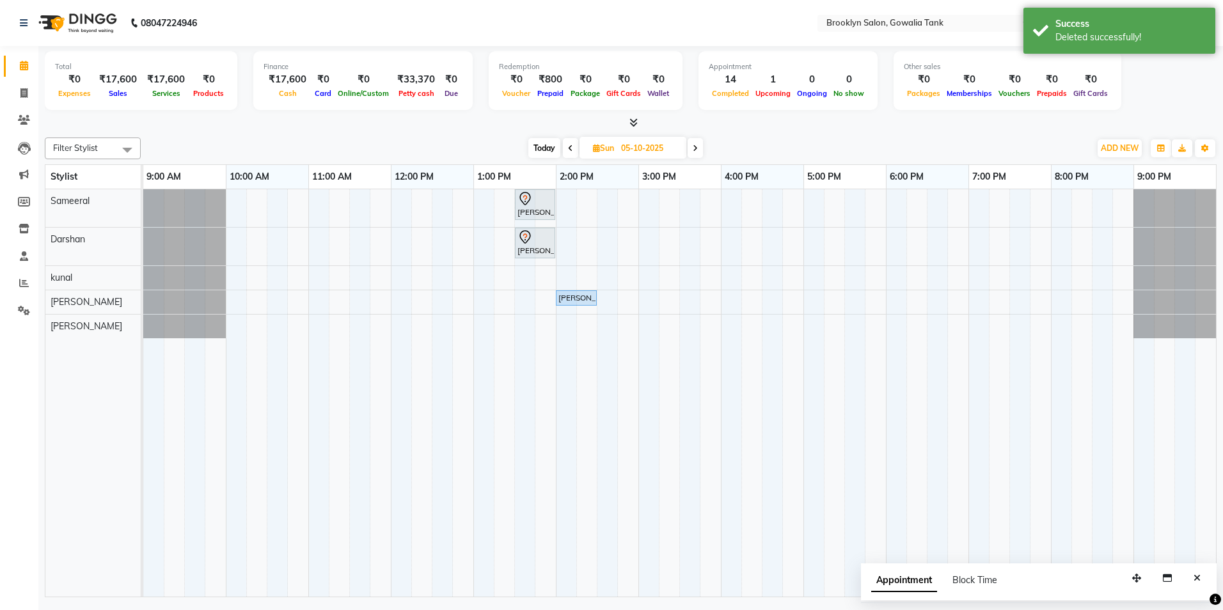
click at [545, 147] on span "Today" at bounding box center [545, 148] width 32 height 20
type input "04-10-2025"
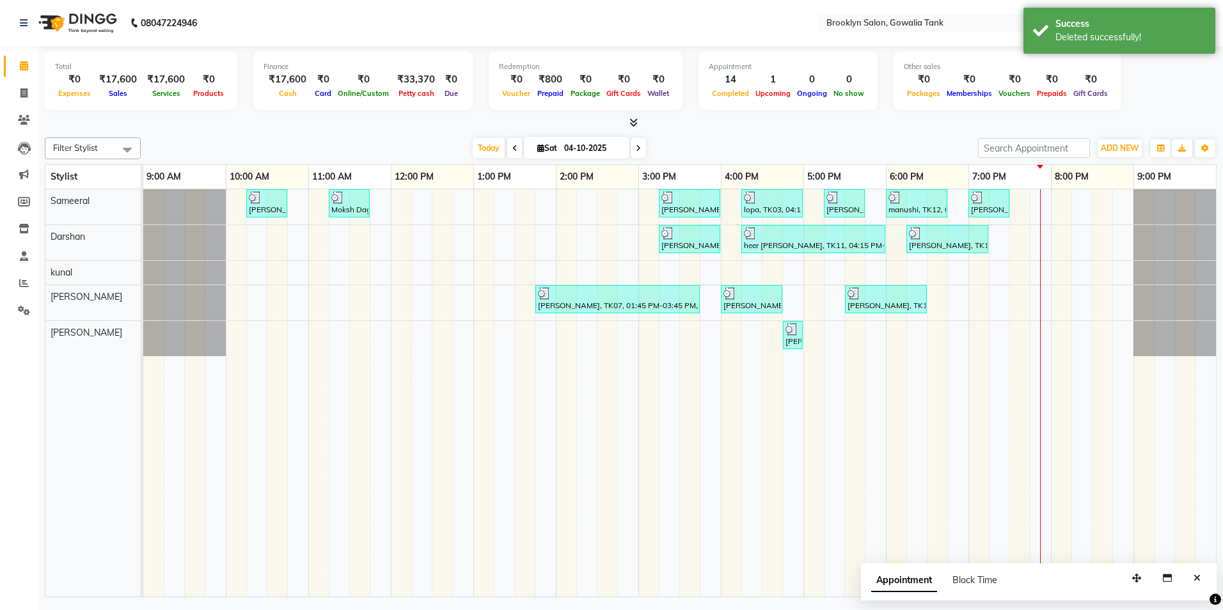
click at [631, 121] on icon at bounding box center [634, 123] width 8 height 10
